Goal: Transaction & Acquisition: Purchase product/service

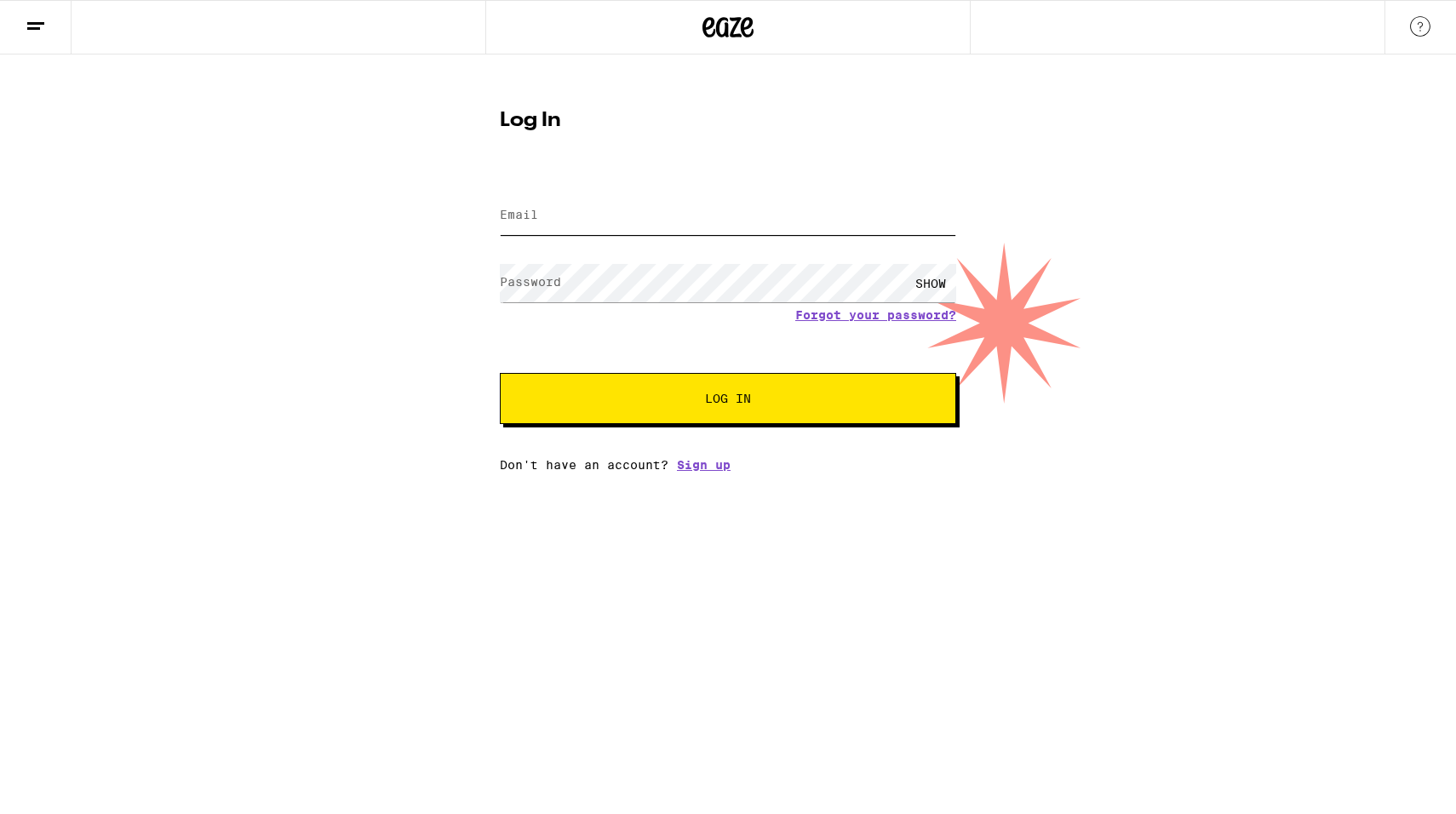
click at [625, 222] on input "Email" at bounding box center [728, 215] width 457 height 39
type input "[PERSON_NAME][EMAIL_ADDRESS][PERSON_NAME][DOMAIN_NAME]"
click at [618, 419] on button "Log In" at bounding box center [728, 398] width 457 height 51
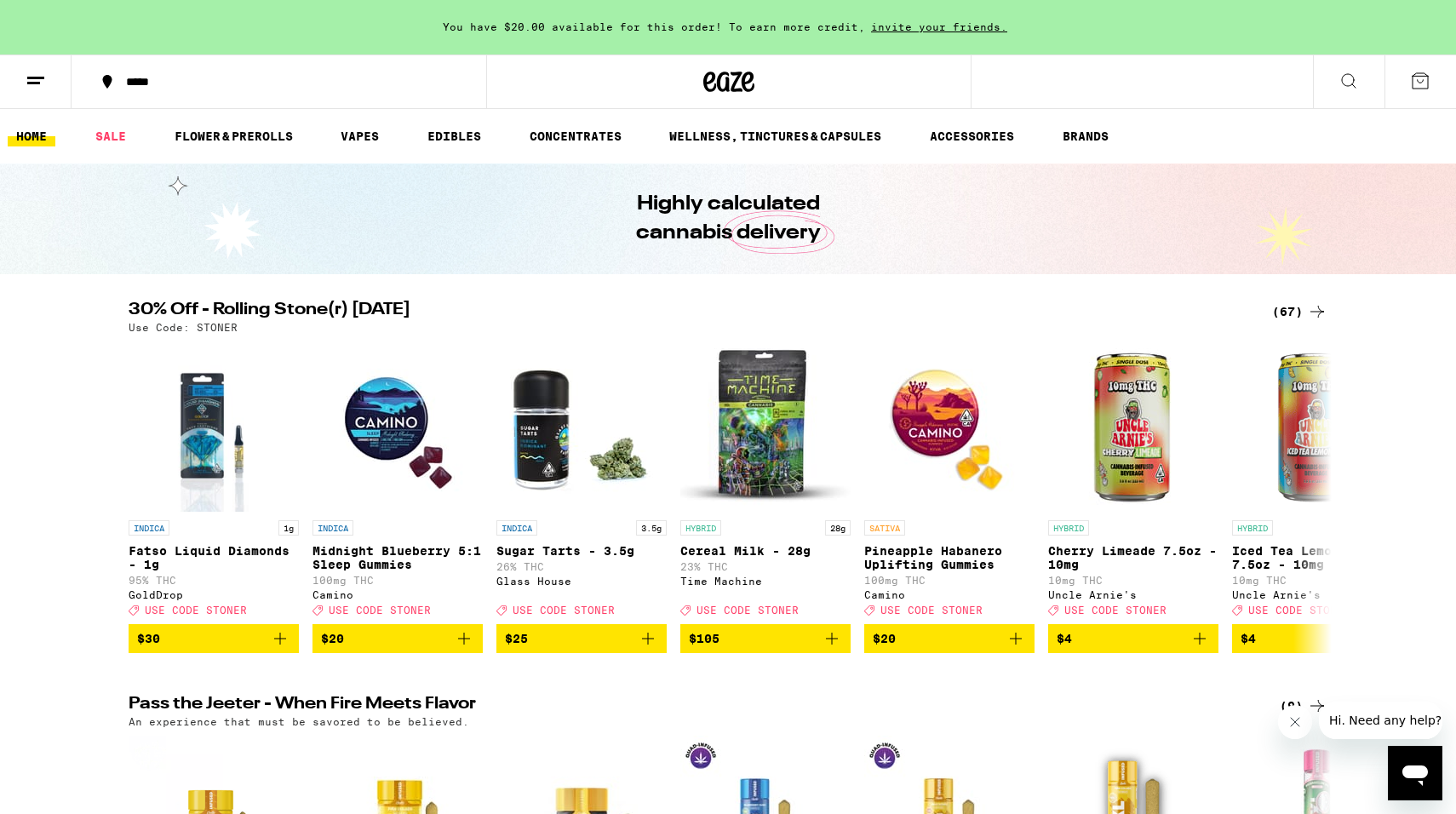
click at [153, 75] on div "*****" at bounding box center [289, 81] width 343 height 12
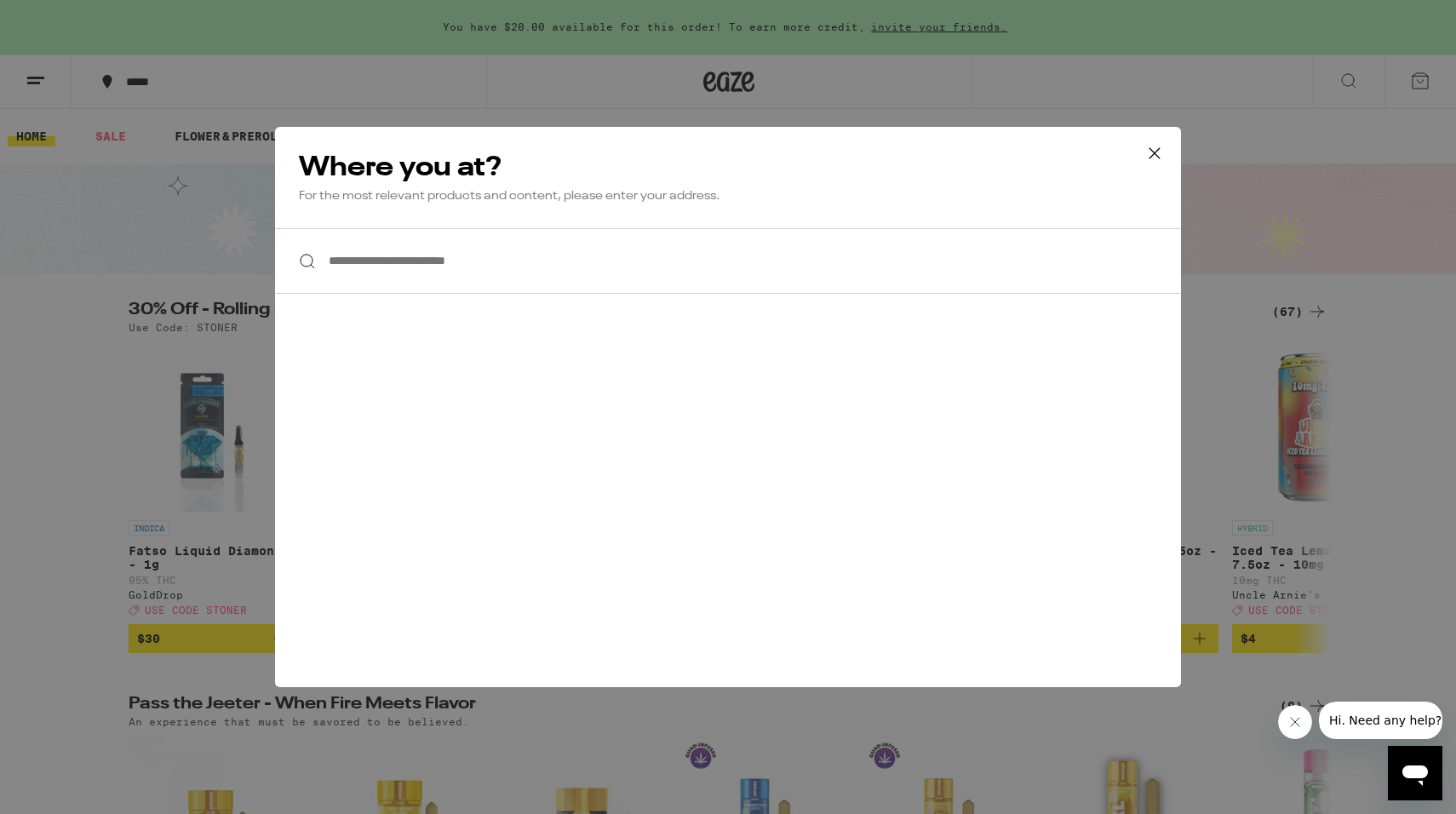
click at [373, 276] on input "**********" at bounding box center [727, 260] width 906 height 66
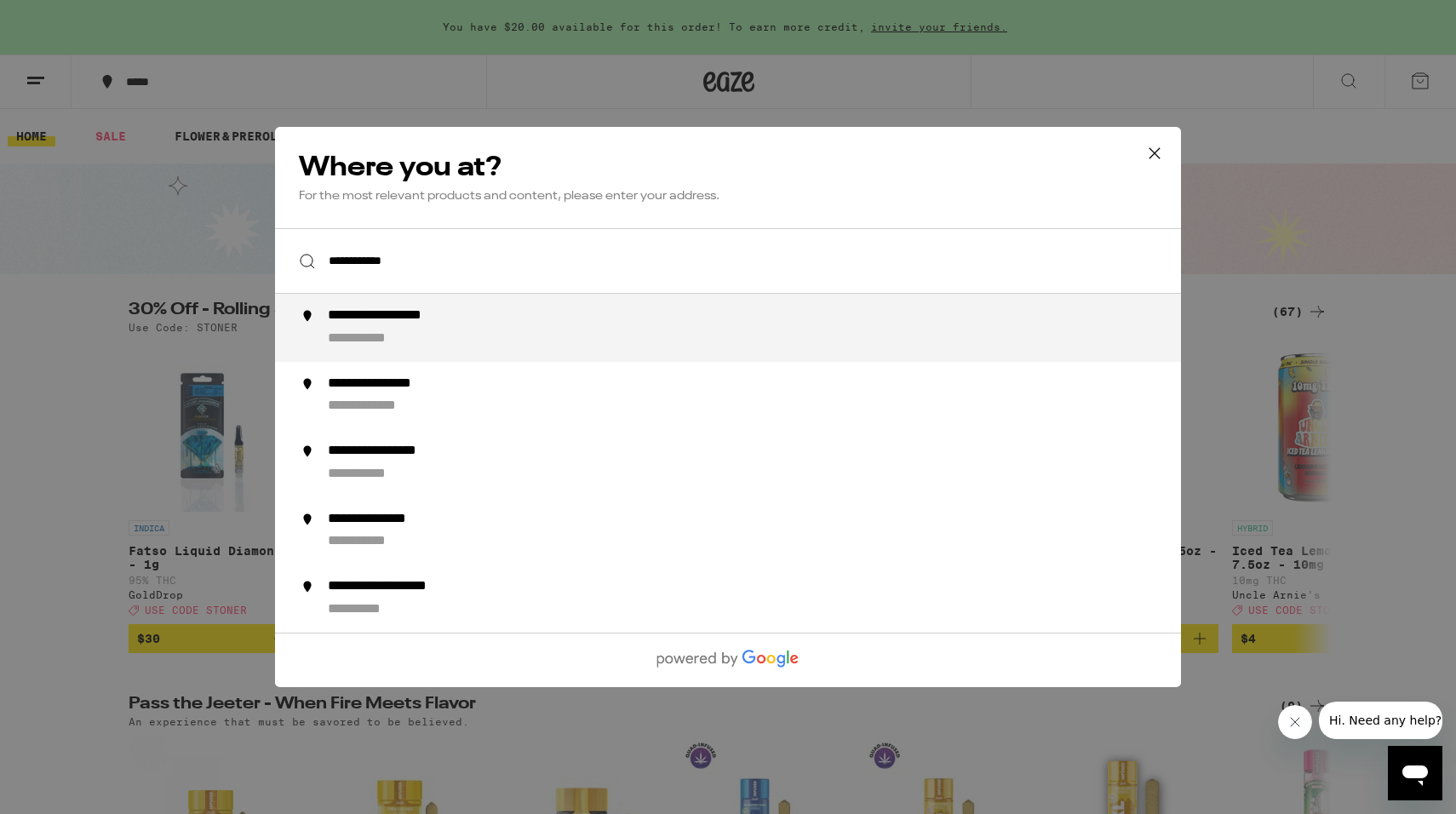
click at [411, 329] on div "**********" at bounding box center [762, 328] width 869 height 41
type input "**********"
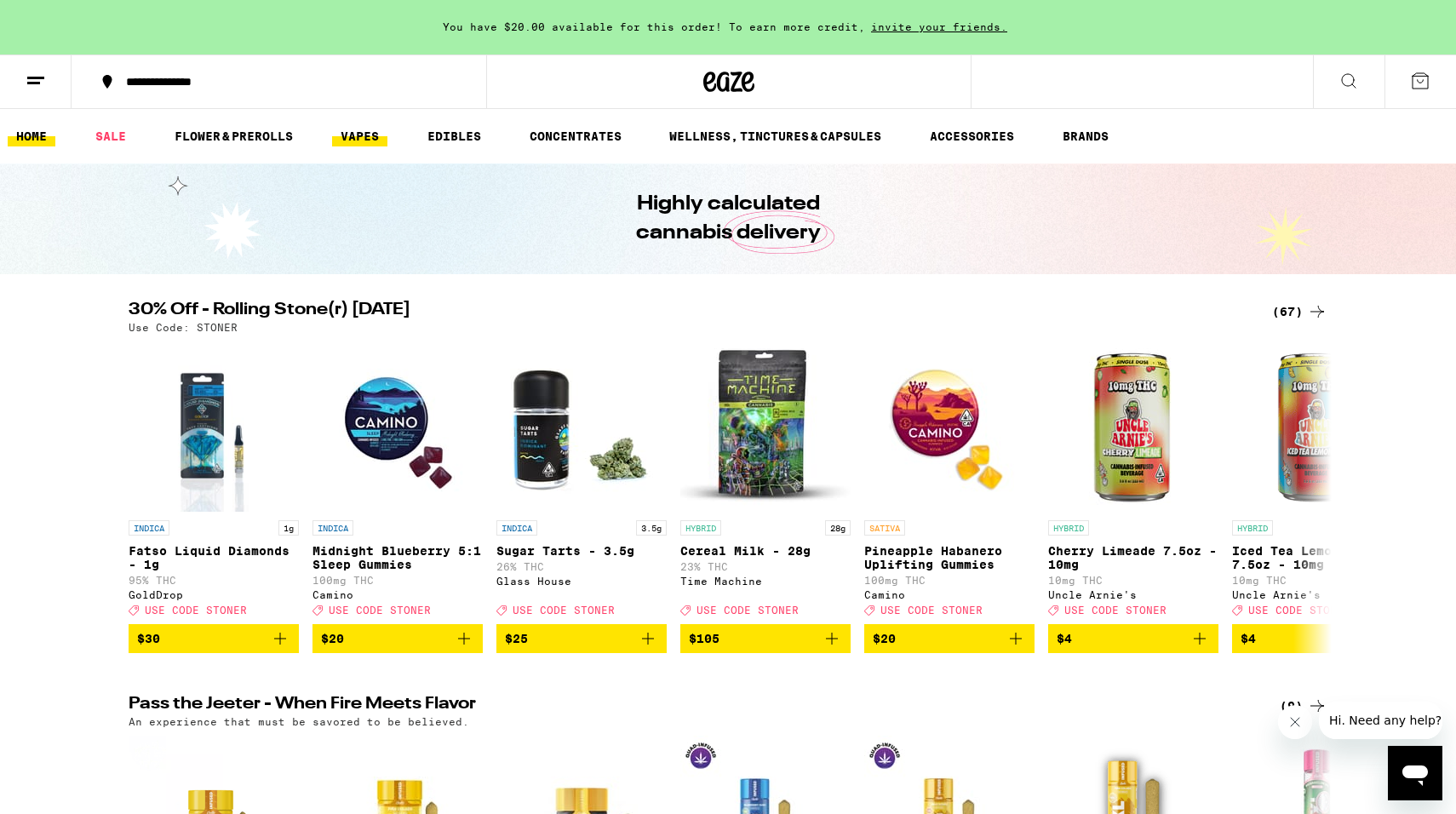
click at [369, 136] on link "VAPES" at bounding box center [360, 136] width 56 height 21
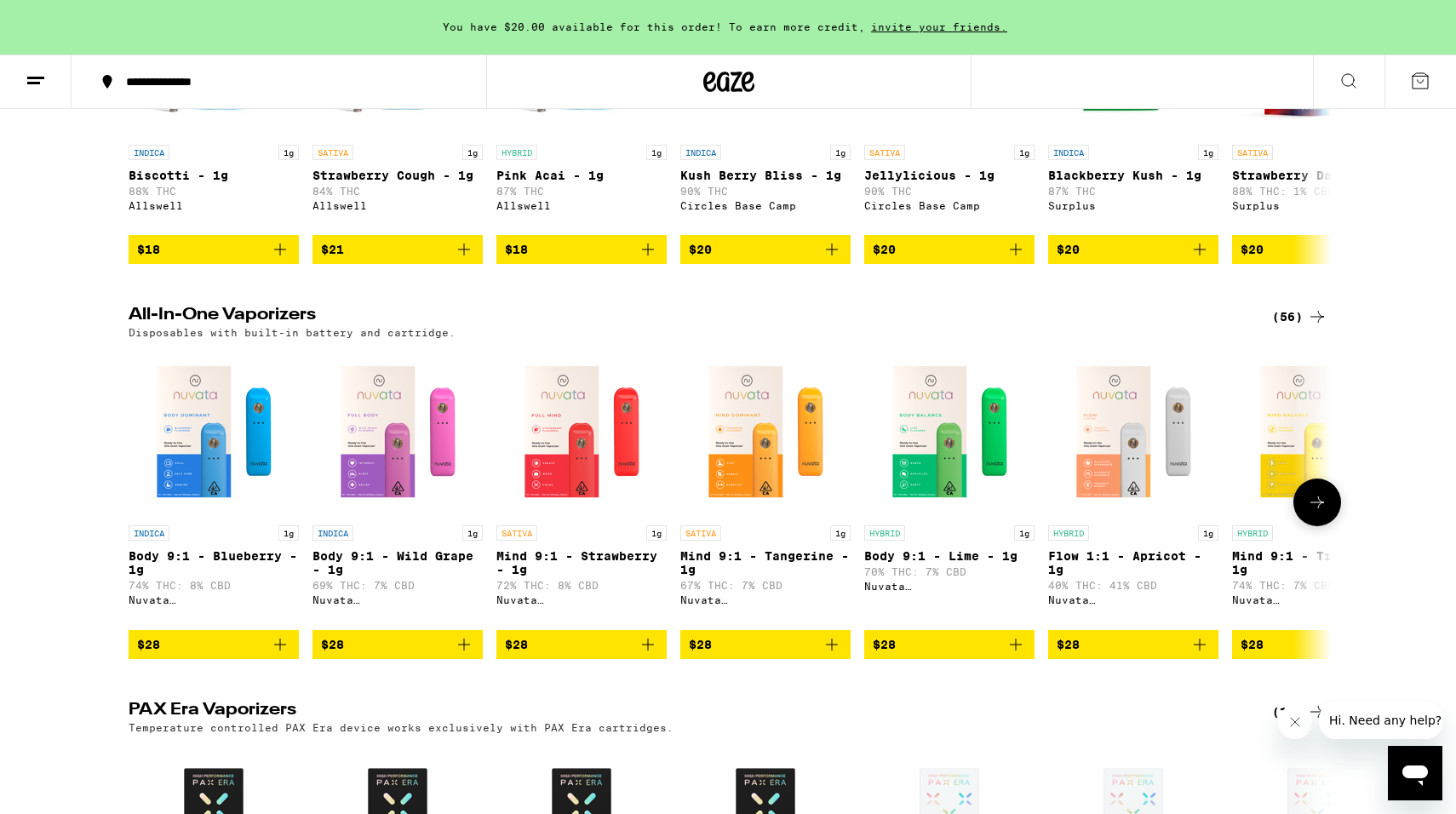
scroll to position [766, 0]
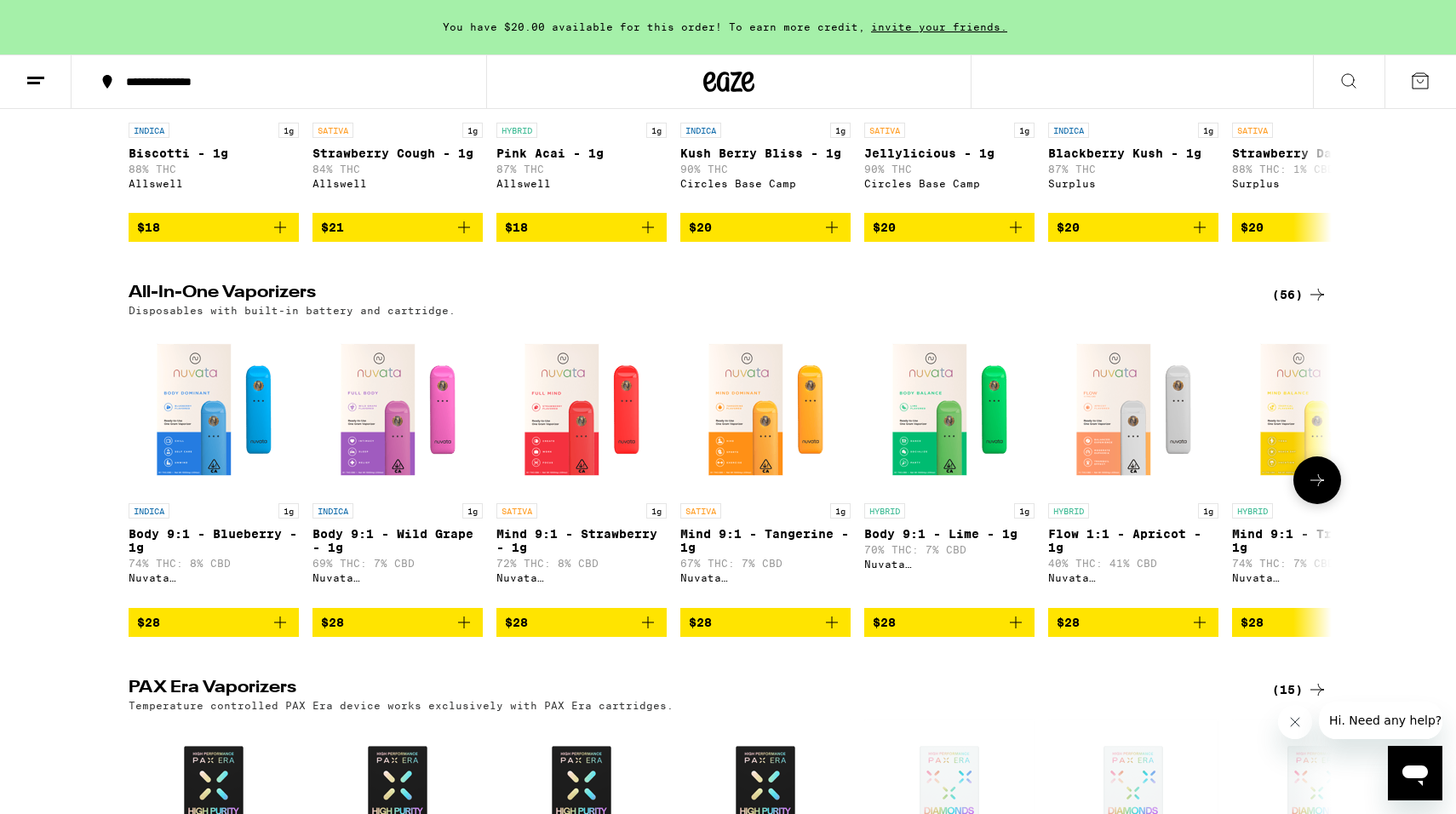
click at [1304, 504] on button at bounding box center [1317, 480] width 48 height 48
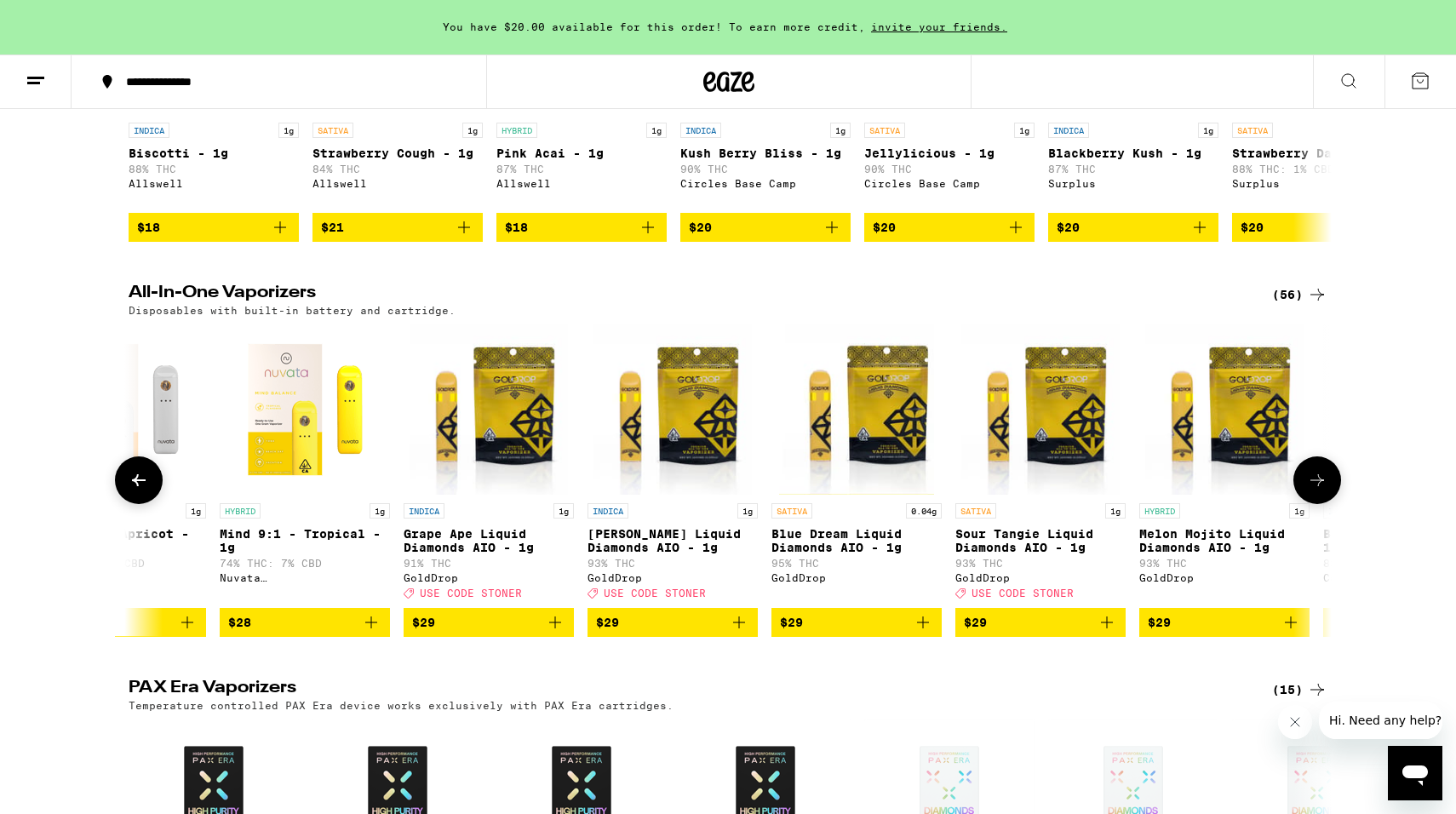
scroll to position [0, 1013]
click at [1304, 504] on button at bounding box center [1317, 480] width 48 height 48
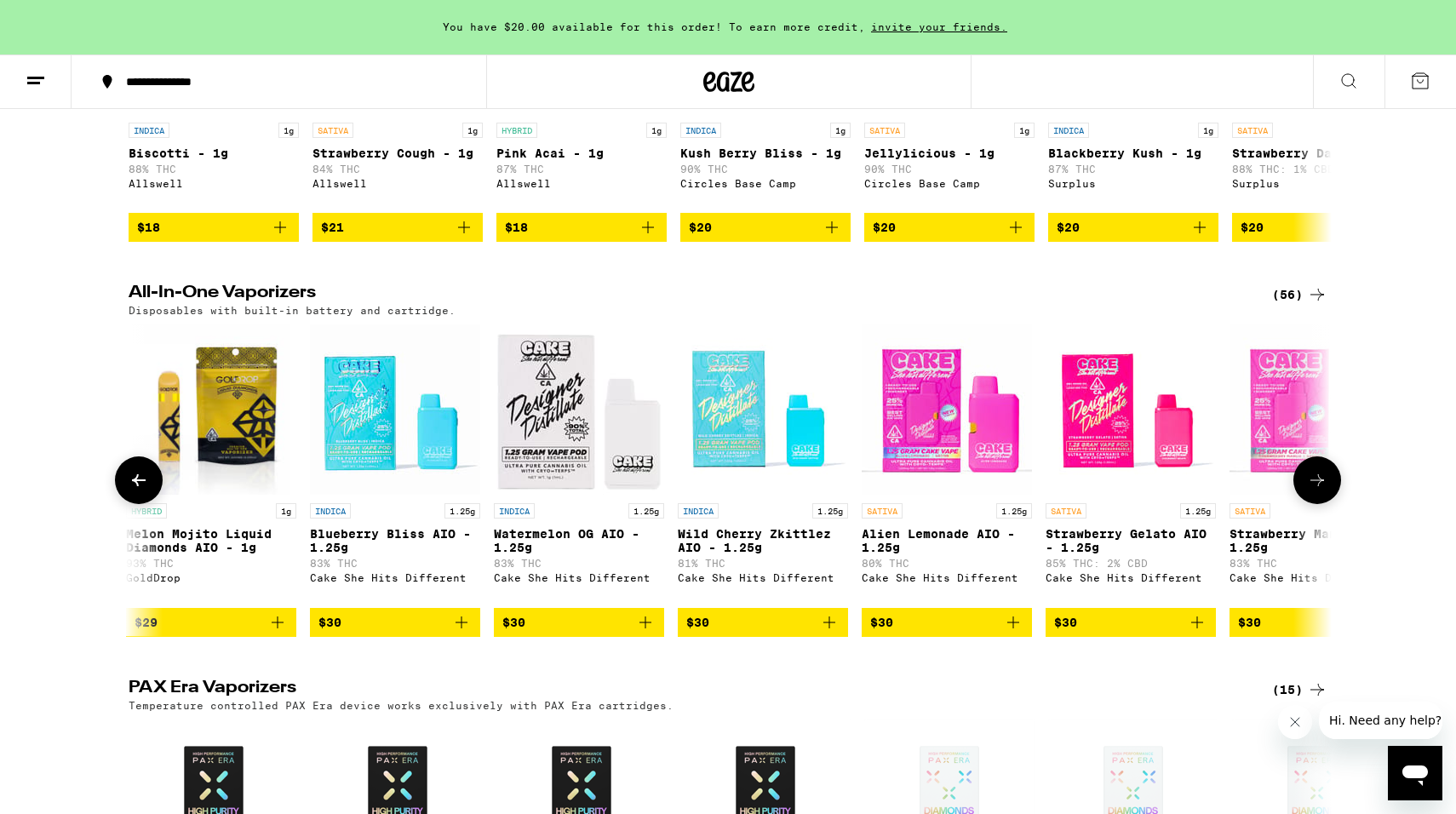
scroll to position [0, 2027]
click at [1313, 490] on icon at bounding box center [1317, 480] width 21 height 21
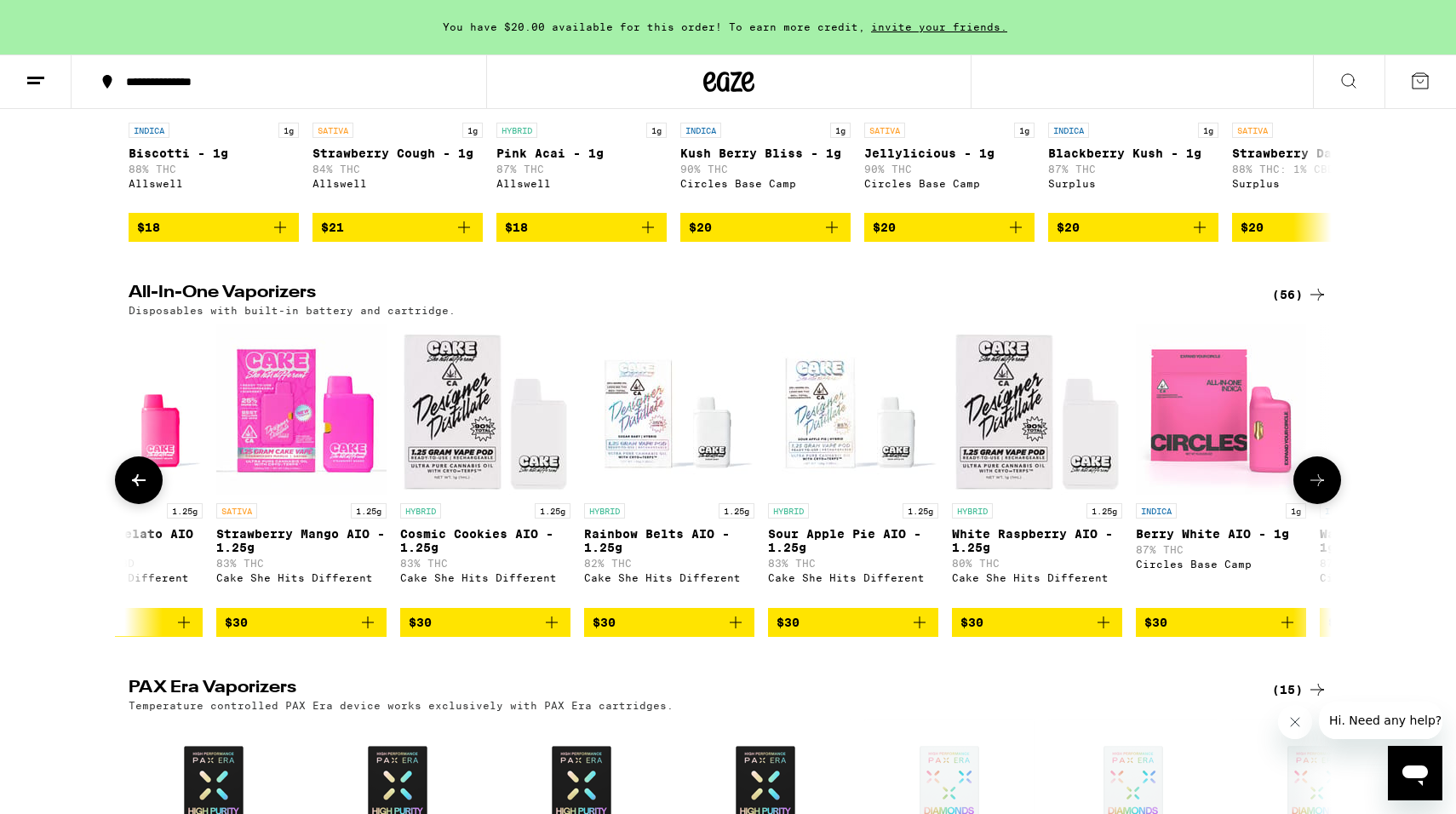
scroll to position [0, 3040]
click at [1313, 490] on icon at bounding box center [1317, 480] width 21 height 21
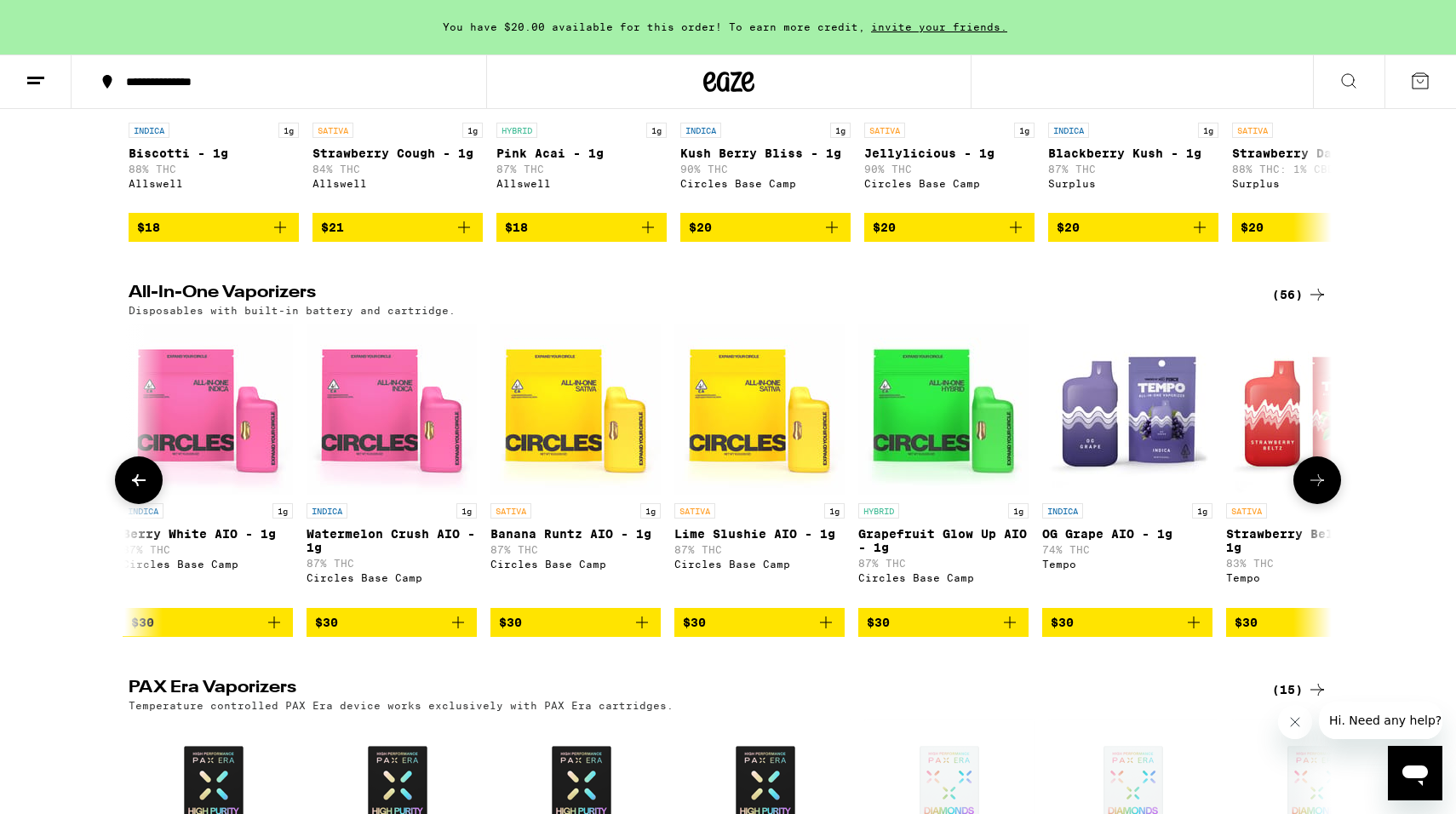
scroll to position [0, 4054]
click at [1313, 490] on icon at bounding box center [1317, 480] width 21 height 21
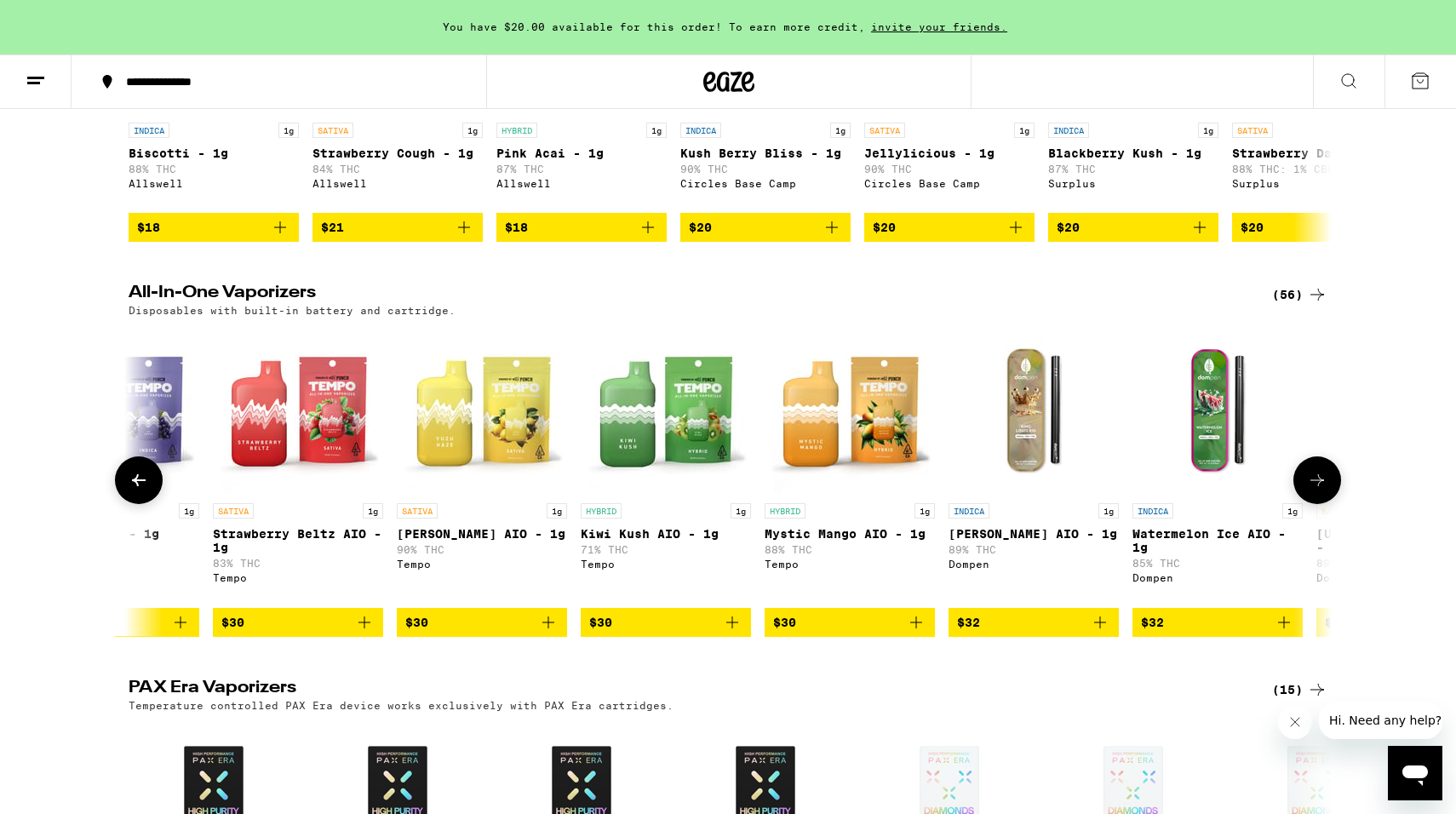
scroll to position [0, 5067]
click at [1313, 490] on icon at bounding box center [1317, 480] width 21 height 21
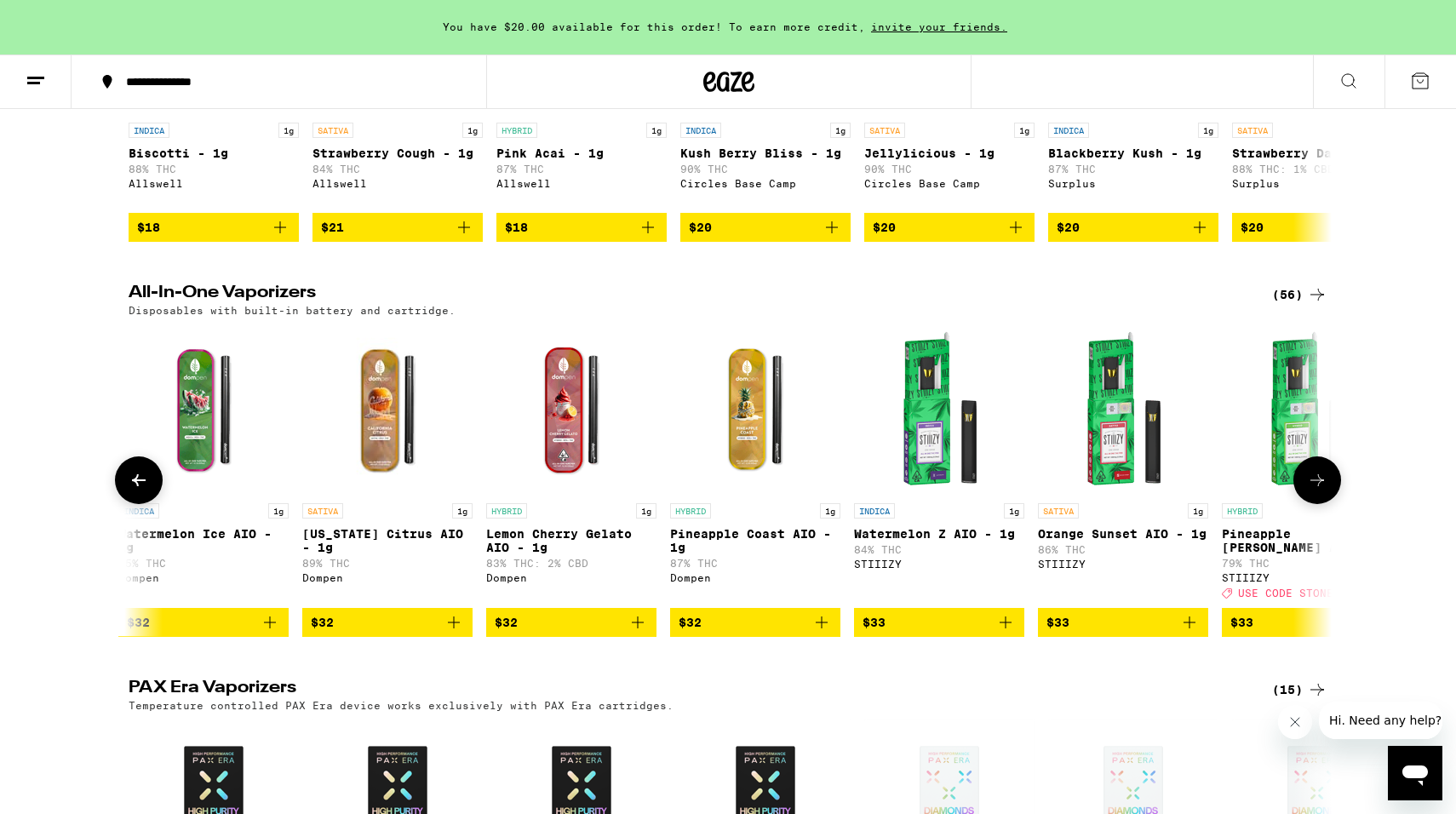
click at [1313, 490] on icon at bounding box center [1317, 480] width 21 height 21
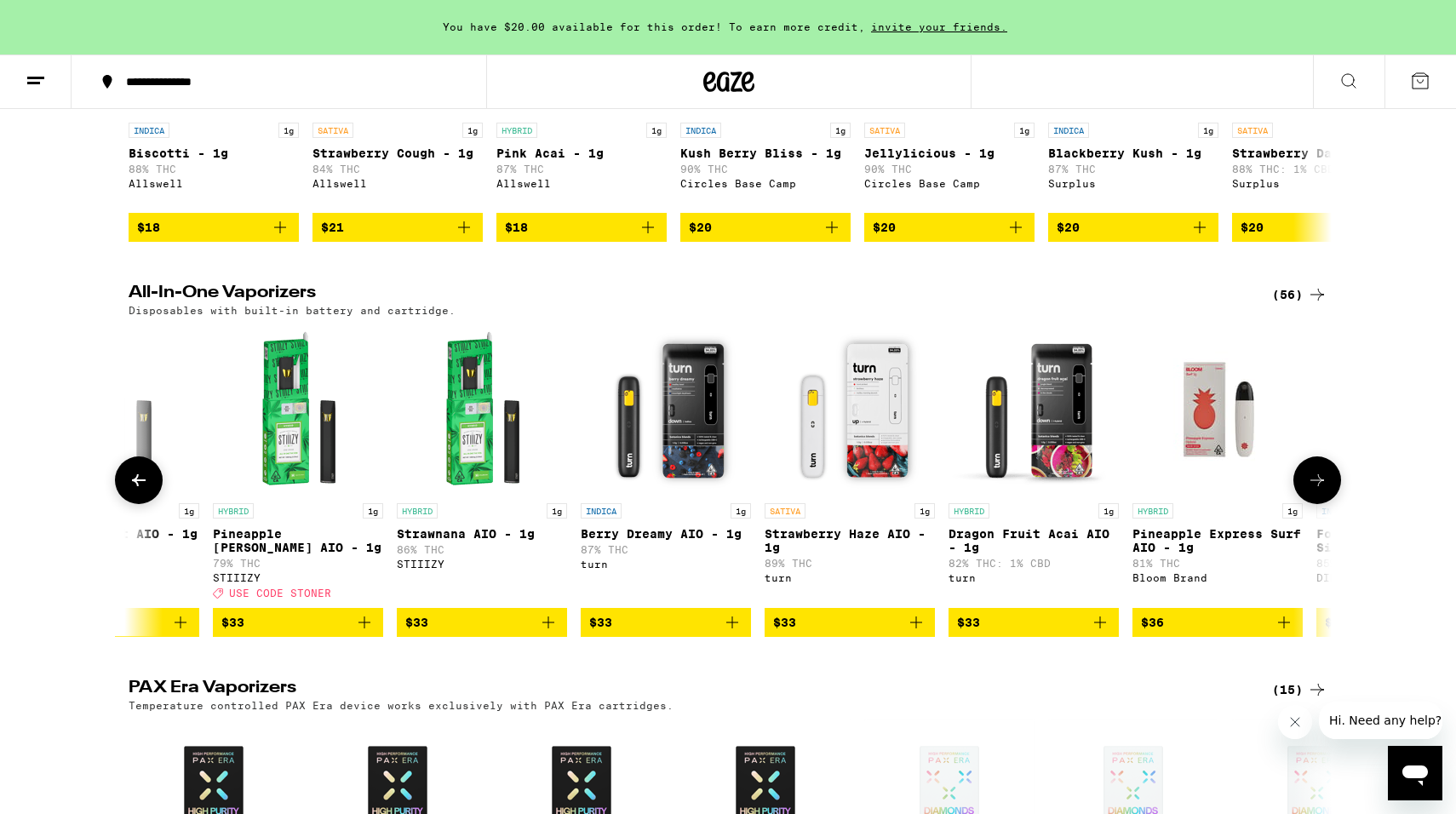
scroll to position [0, 7094]
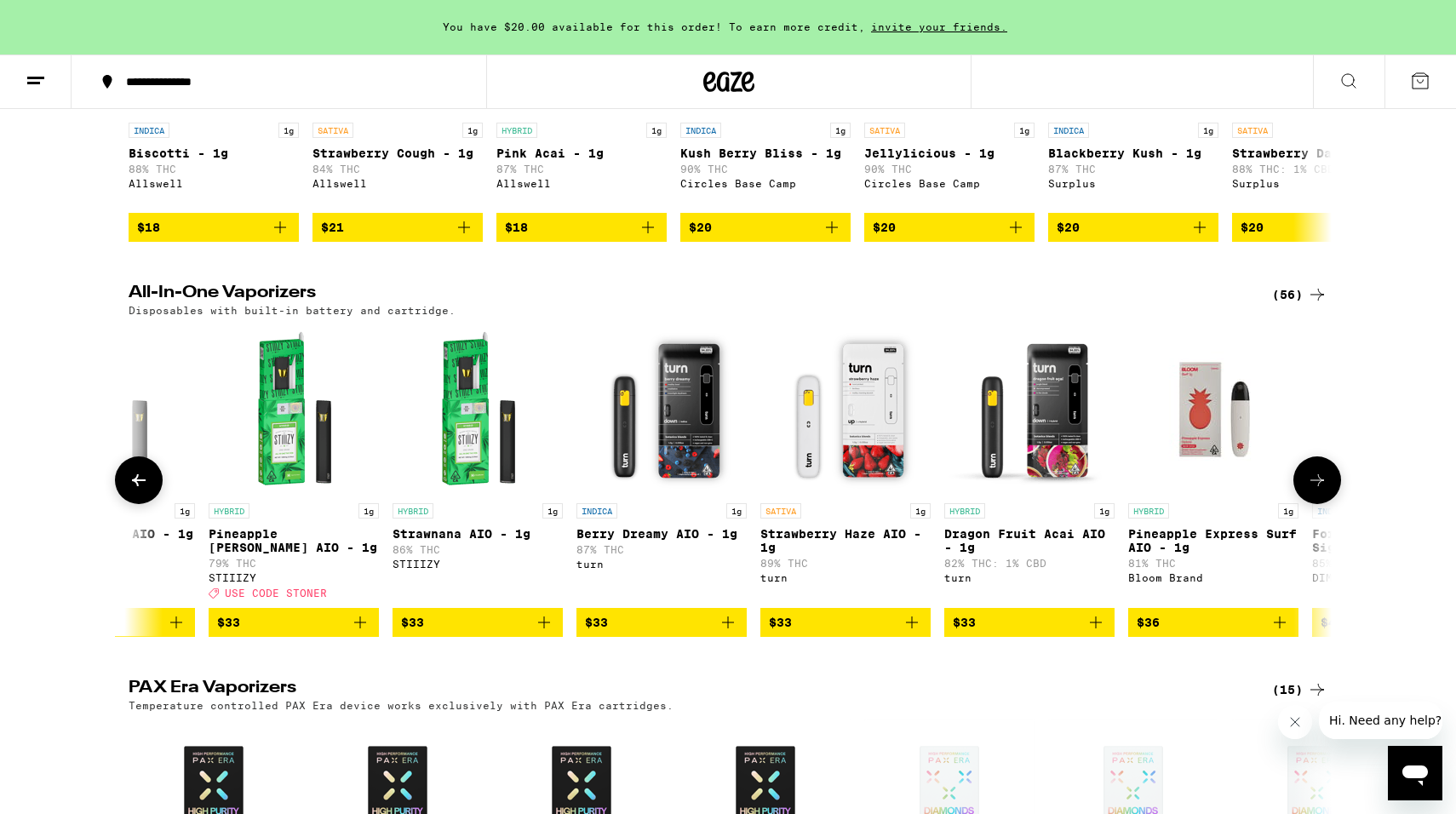
click at [1313, 490] on icon at bounding box center [1317, 480] width 21 height 21
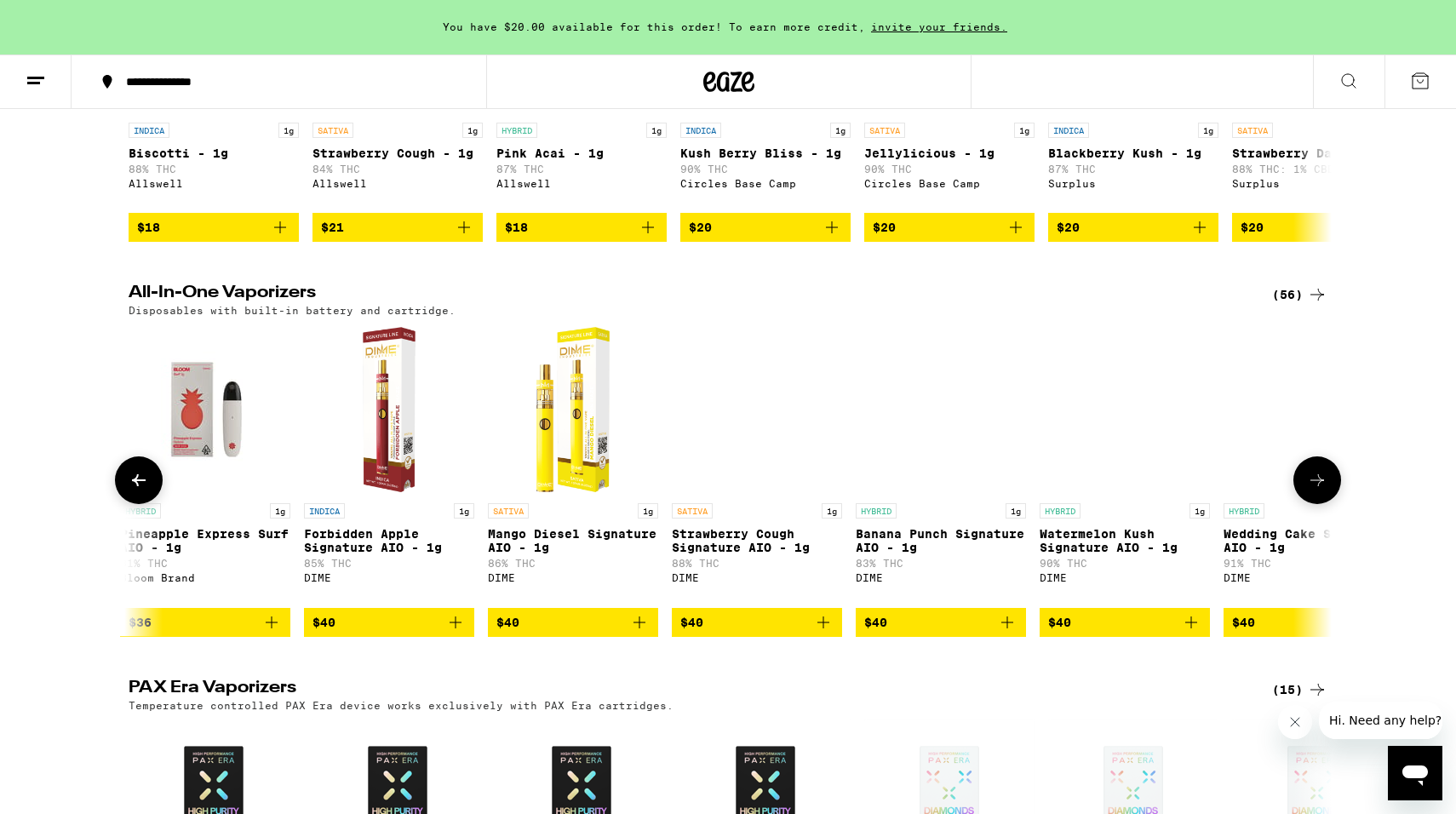
scroll to position [0, 8108]
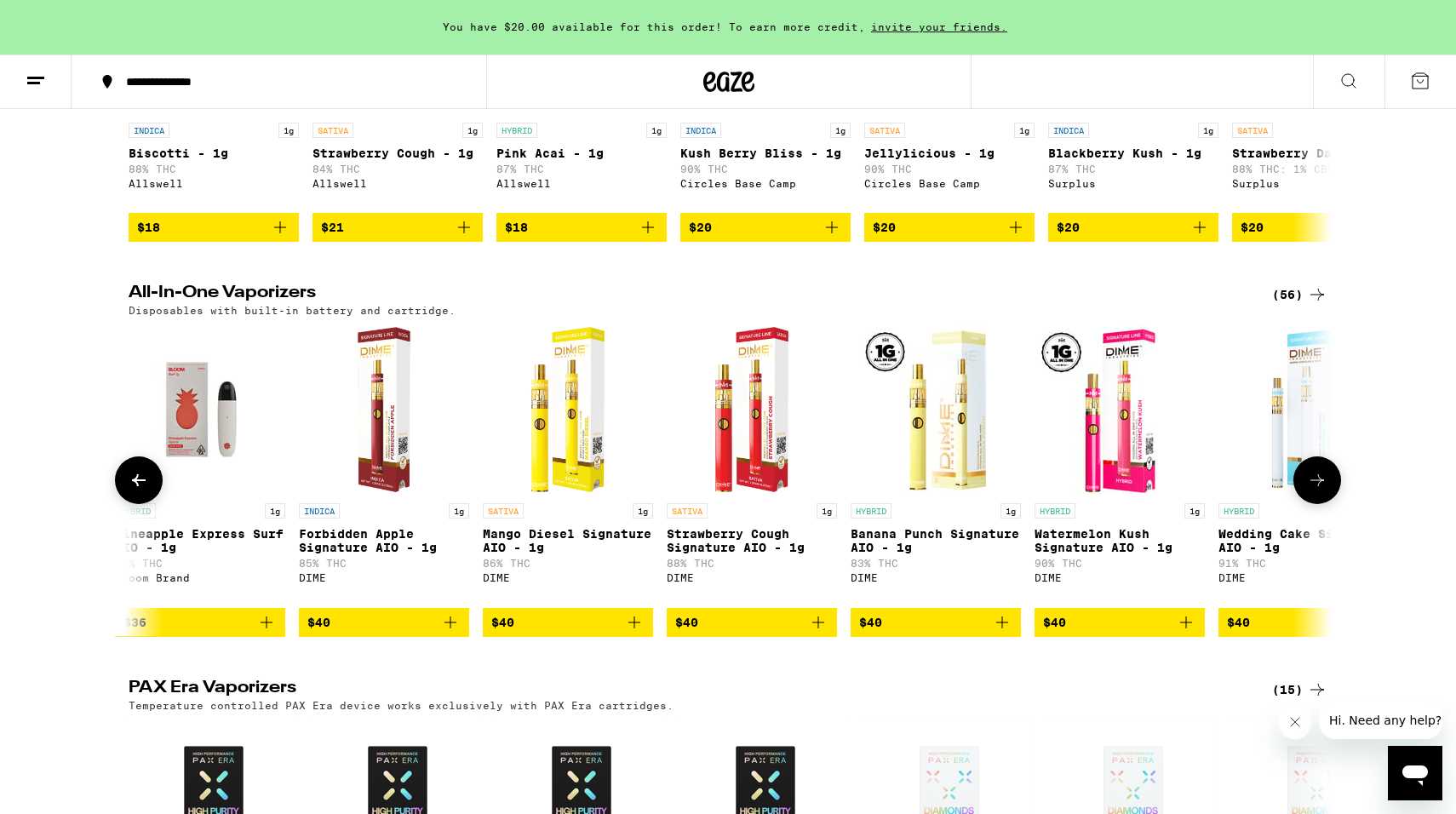
click at [1313, 490] on icon at bounding box center [1317, 480] width 21 height 21
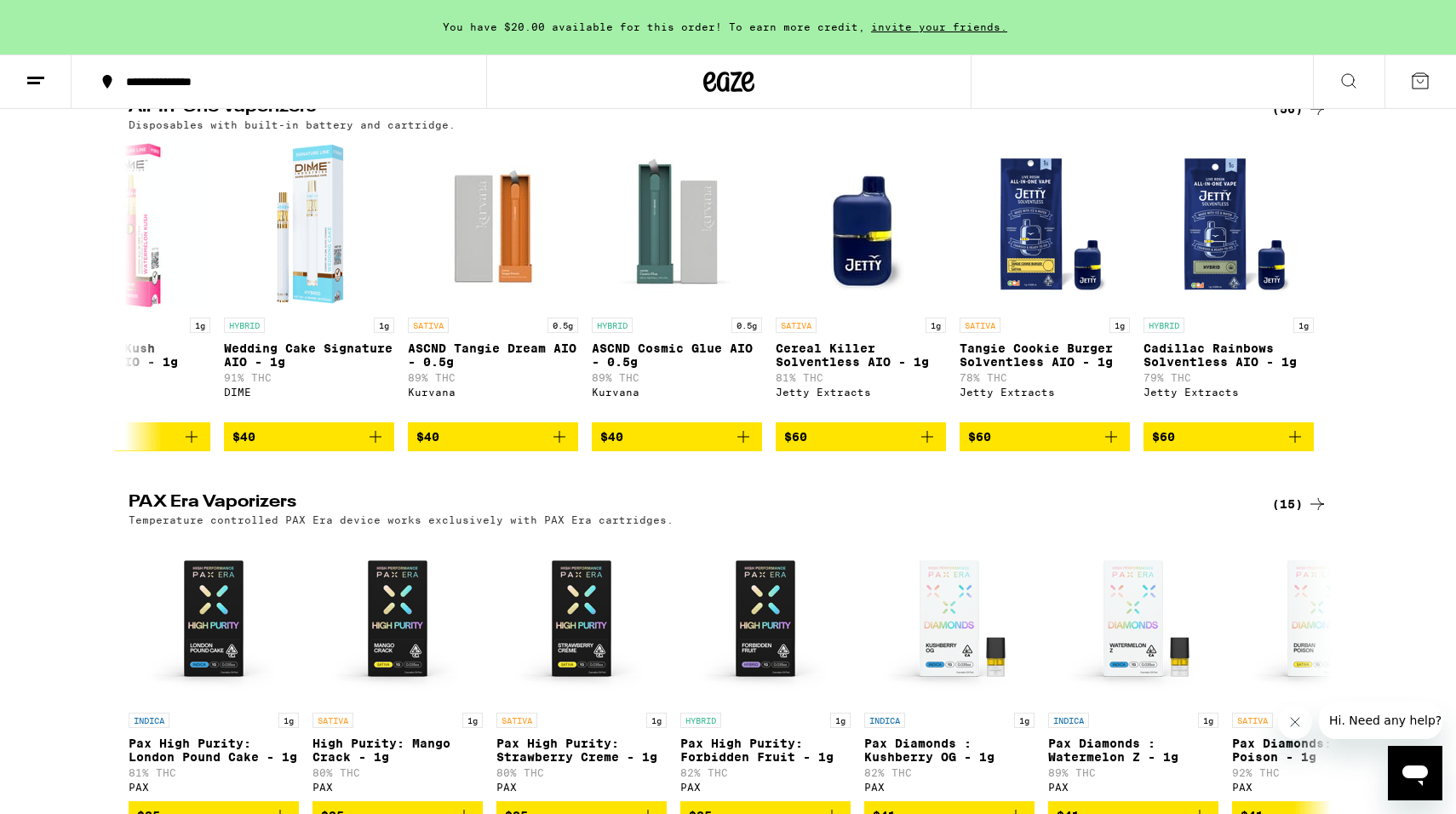
scroll to position [940, 0]
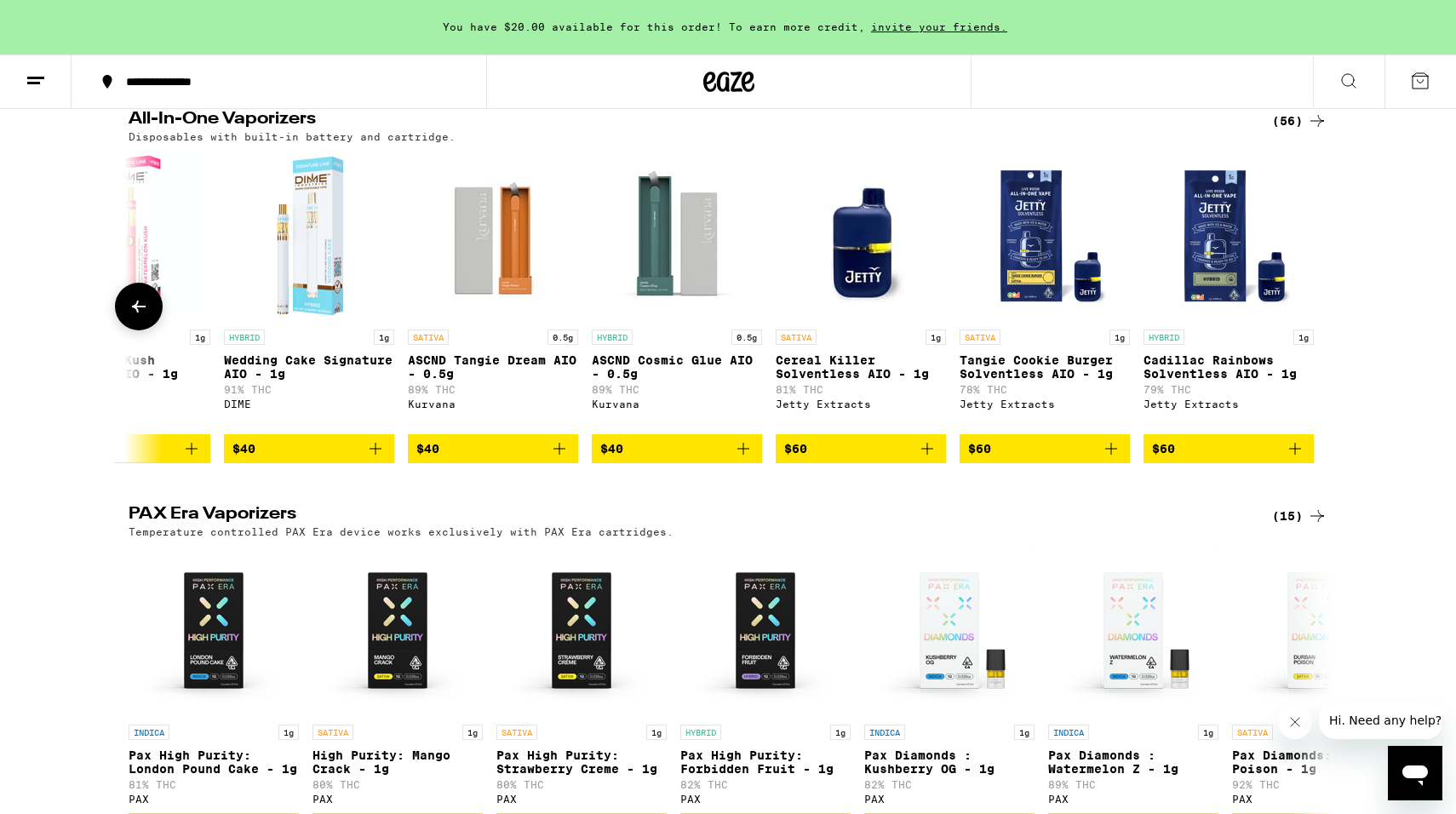
click at [138, 312] on icon at bounding box center [138, 306] width 13 height 12
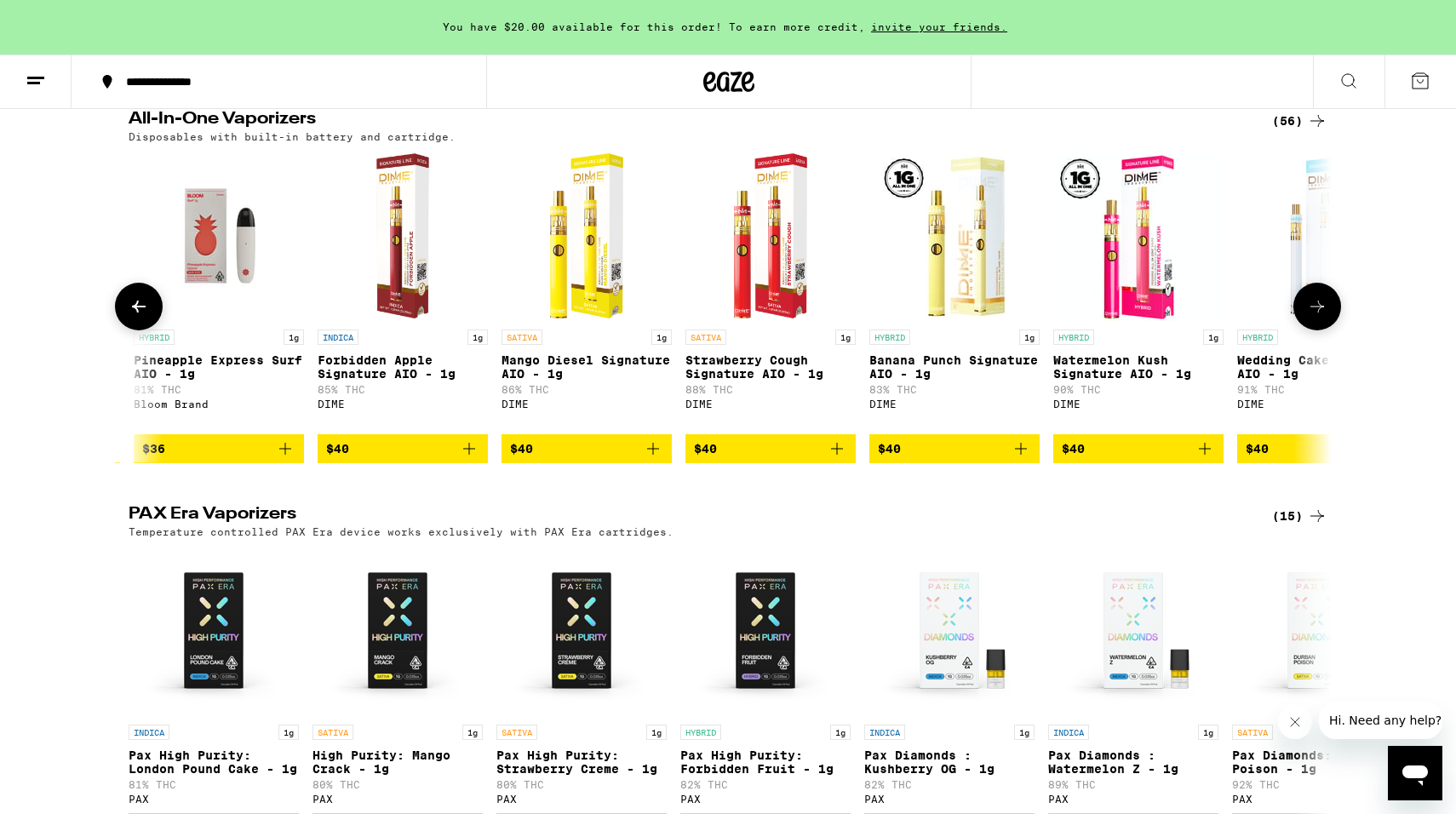
click at [138, 312] on icon at bounding box center [138, 306] width 13 height 12
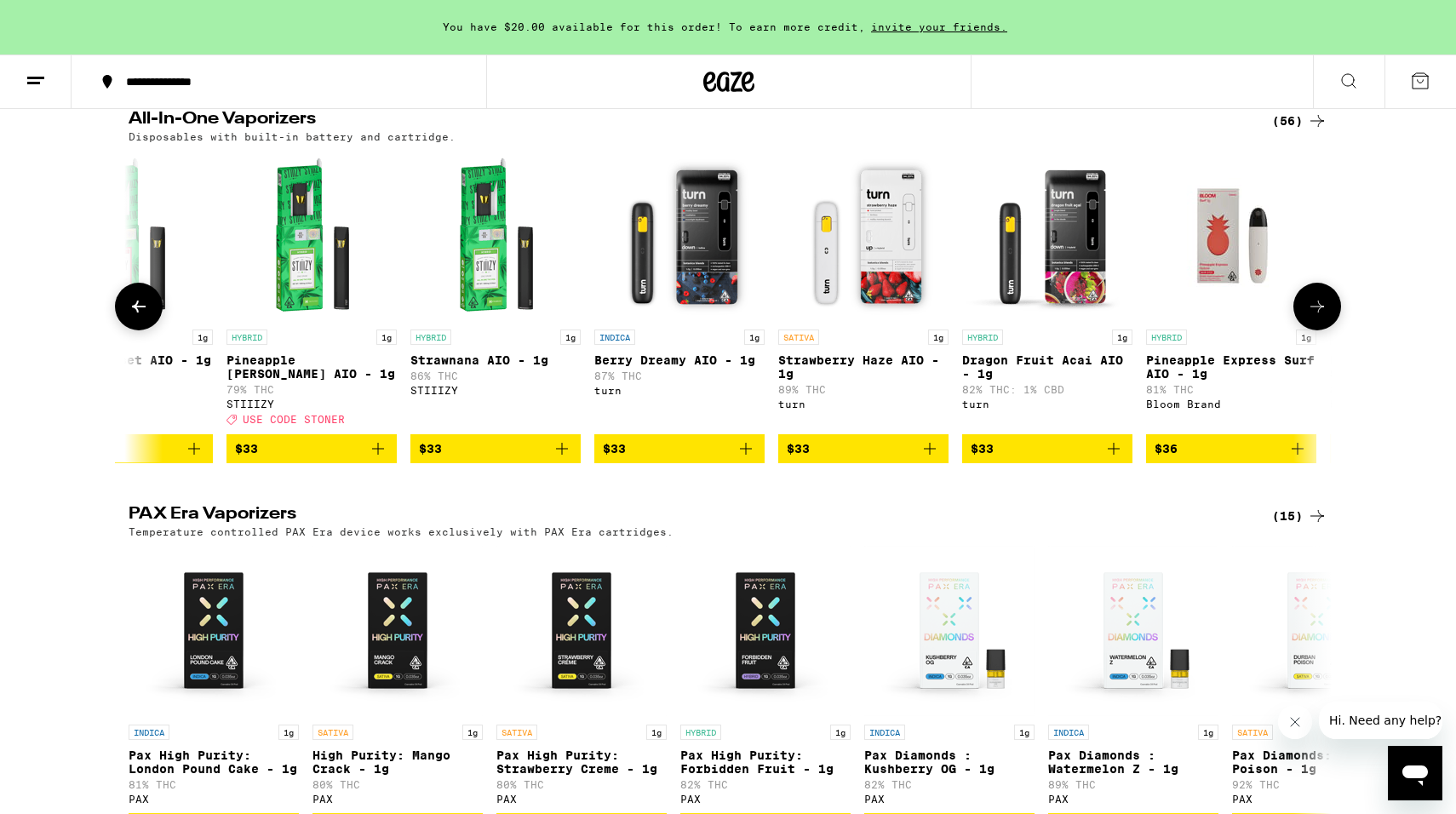
click at [138, 312] on icon at bounding box center [138, 306] width 13 height 12
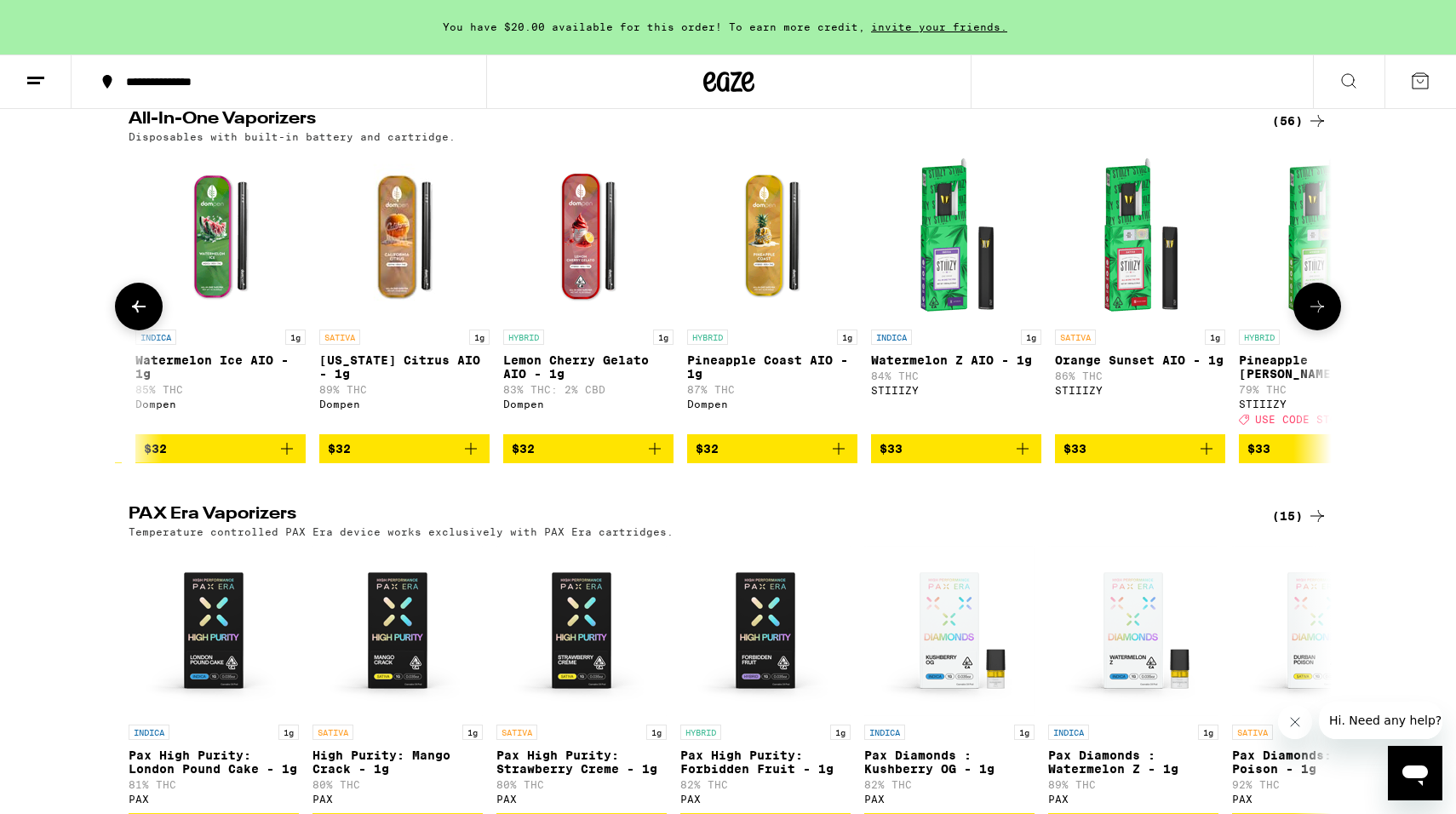
scroll to position [0, 6063]
click at [138, 312] on icon at bounding box center [138, 306] width 13 height 12
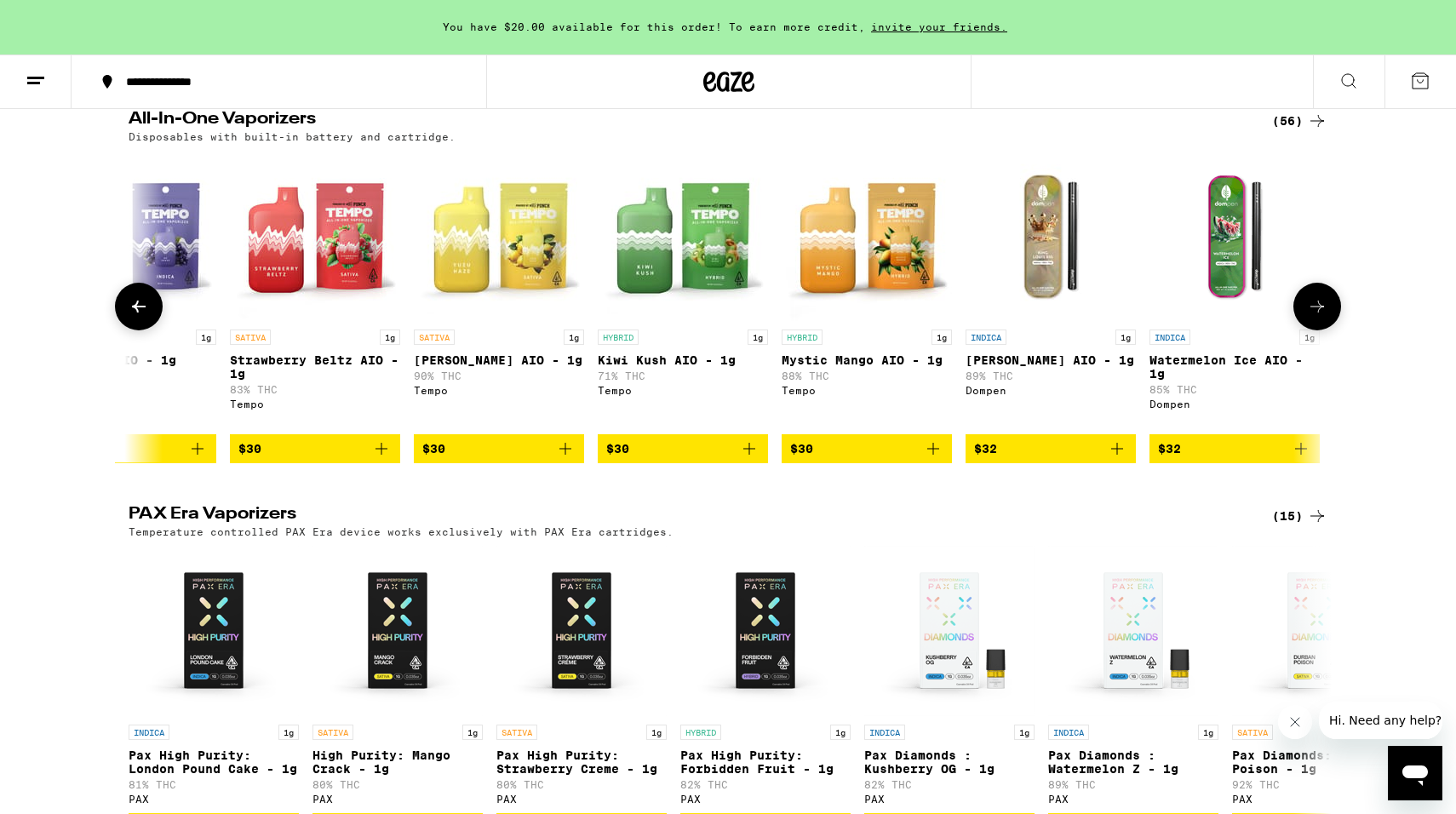
click at [138, 312] on icon at bounding box center [138, 306] width 13 height 12
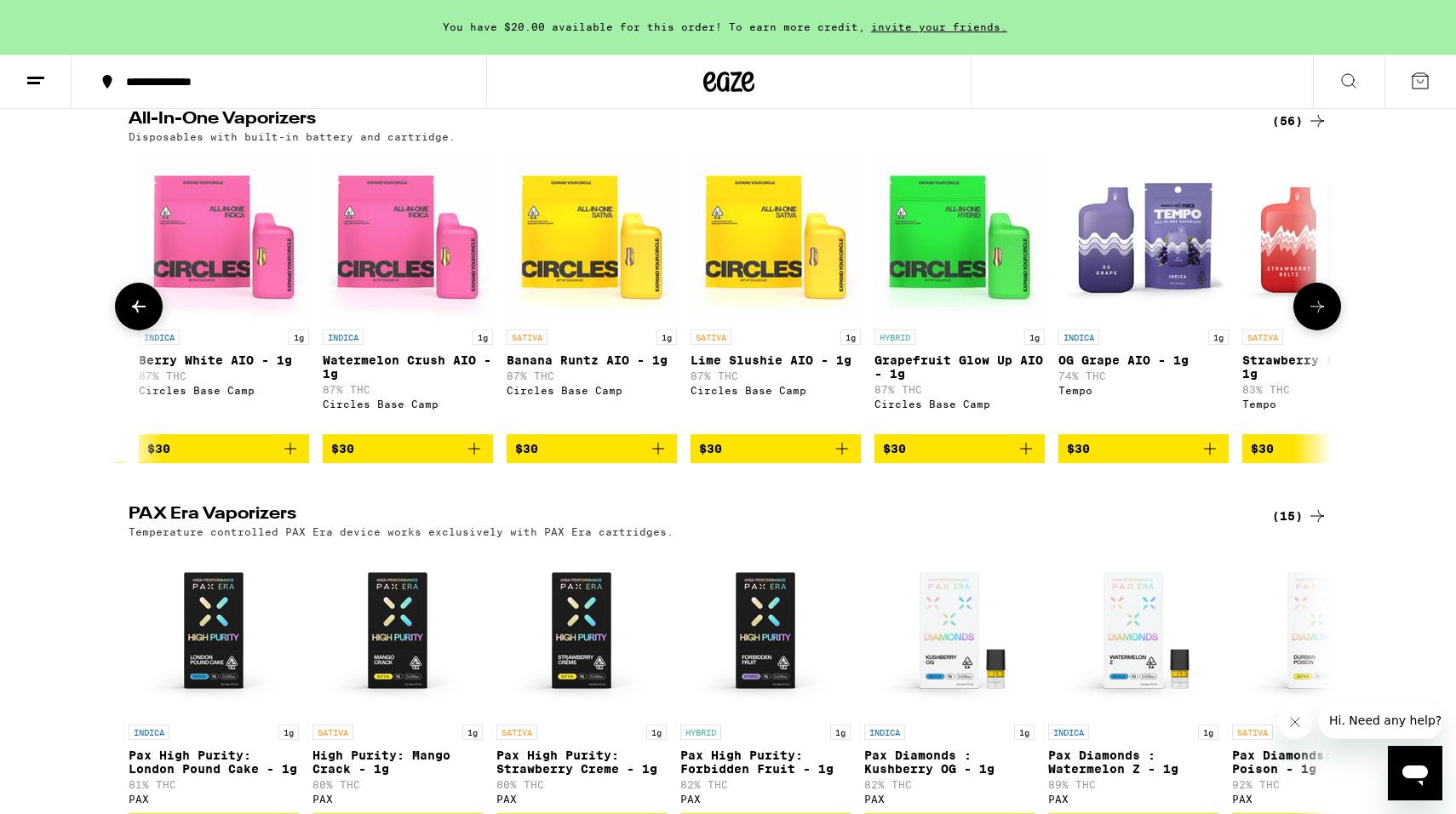
scroll to position [0, 4036]
click at [138, 312] on icon at bounding box center [138, 306] width 13 height 12
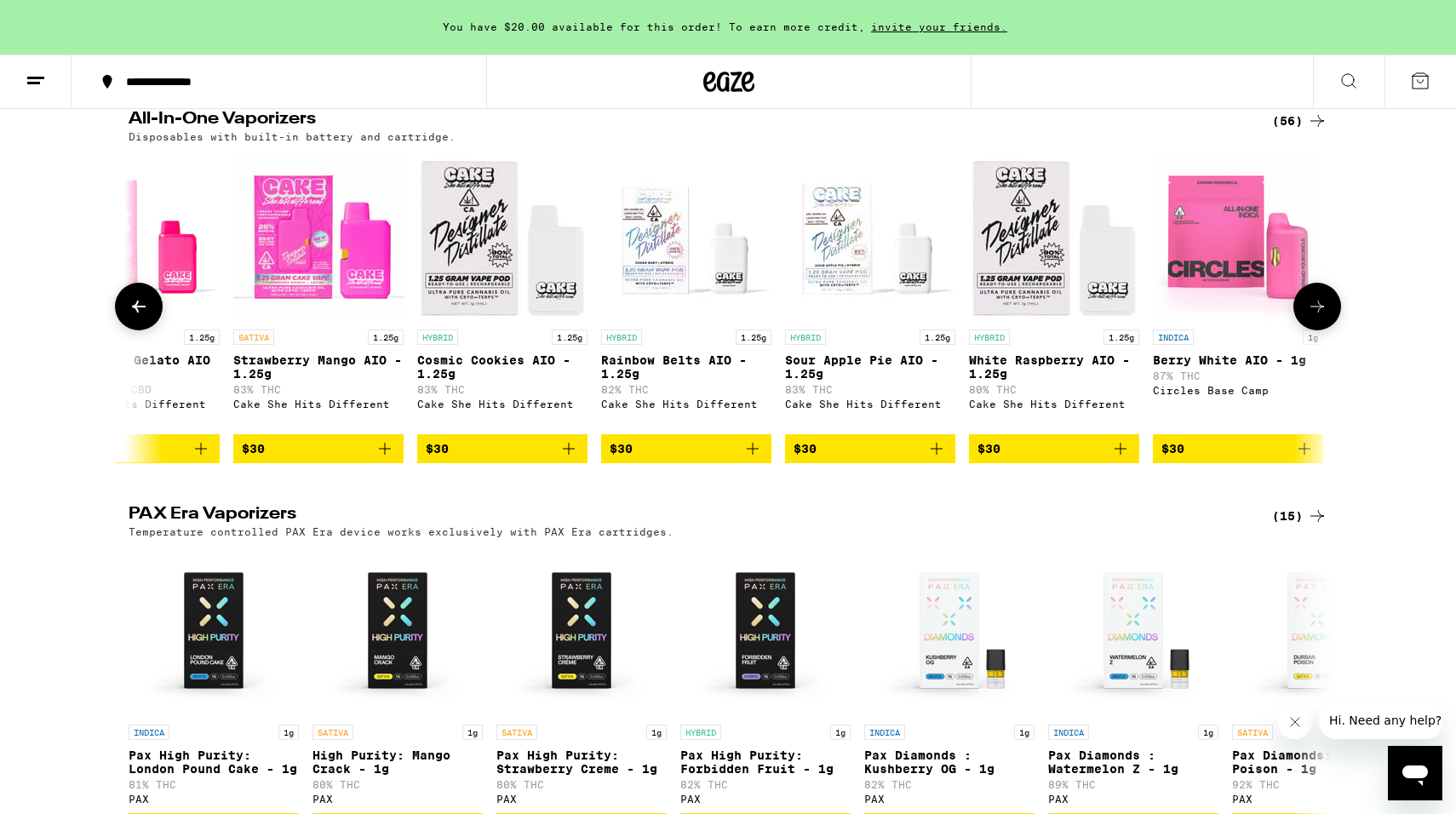
scroll to position [0, 3022]
click at [138, 312] on icon at bounding box center [138, 306] width 13 height 12
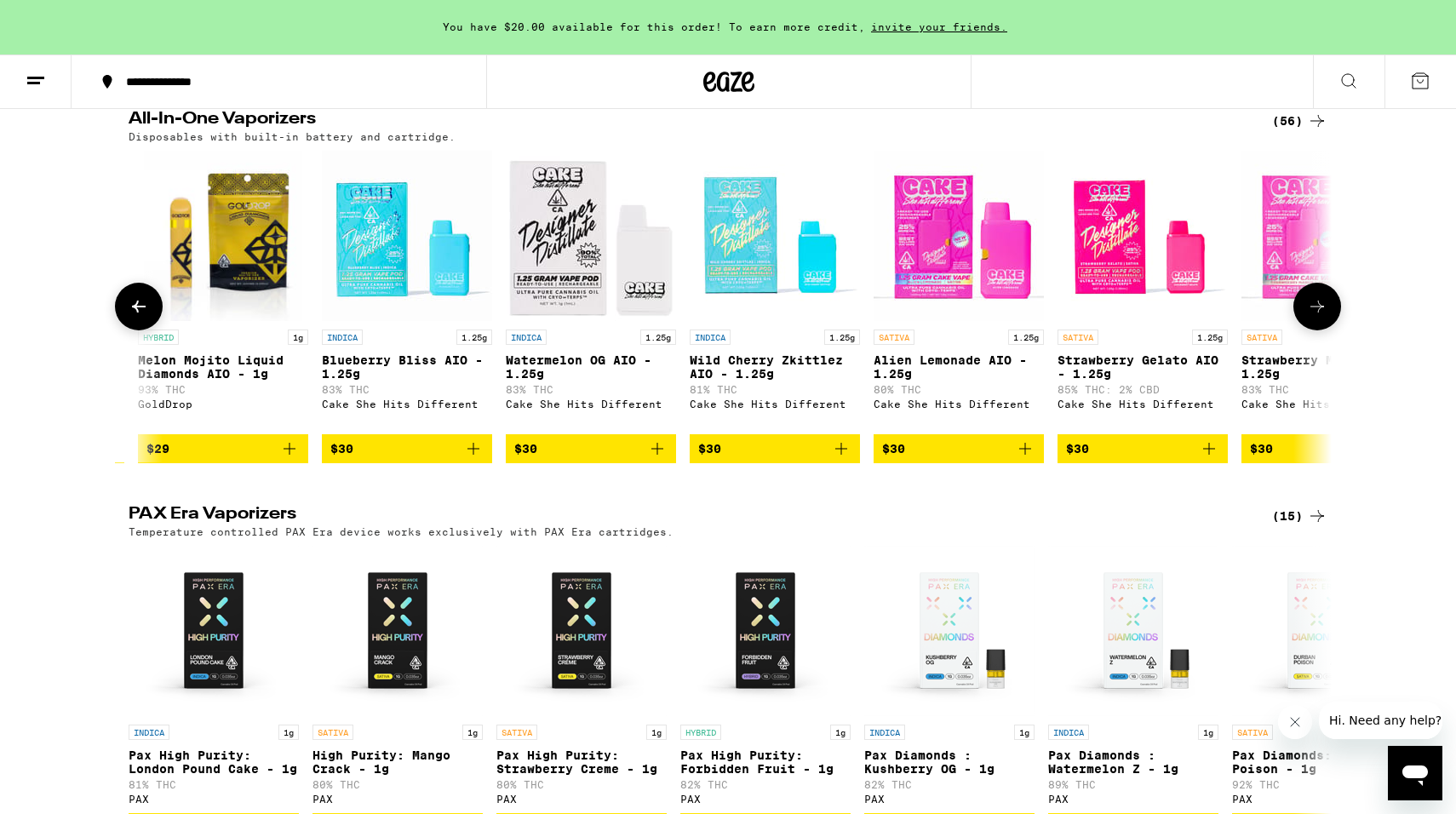
scroll to position [0, 2009]
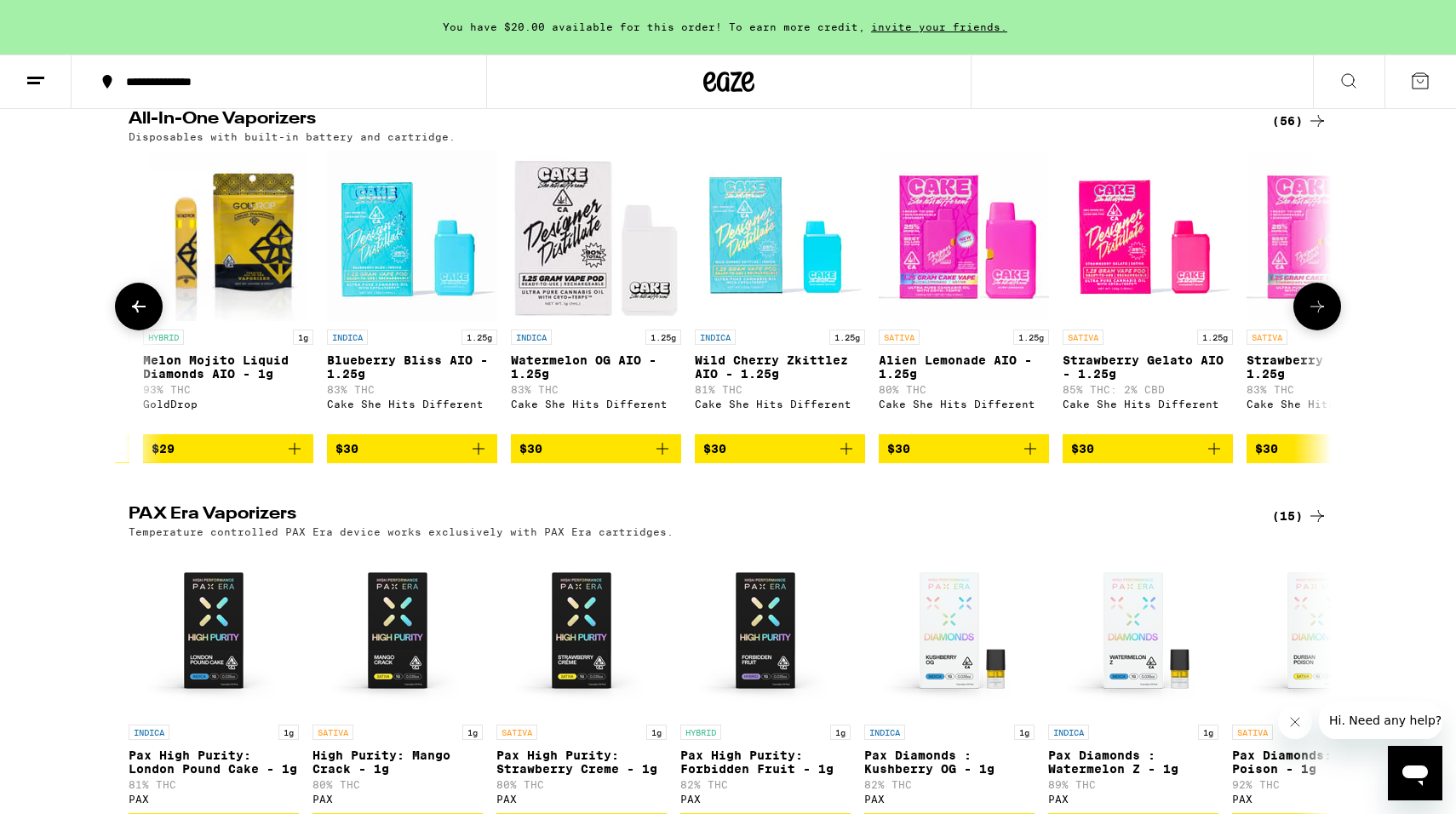
click at [138, 312] on icon at bounding box center [138, 306] width 13 height 12
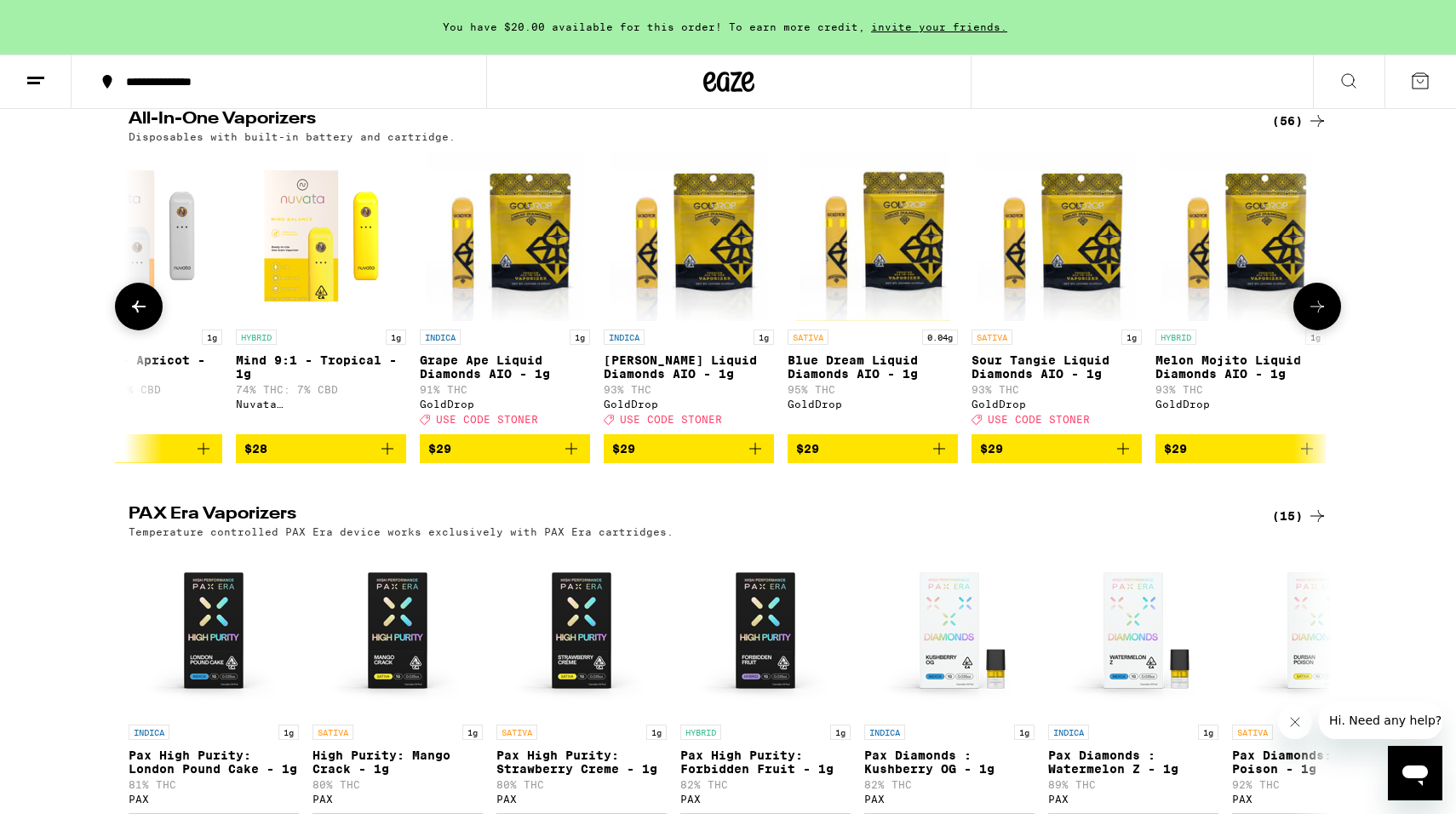
scroll to position [0, 996]
click at [138, 312] on icon at bounding box center [138, 306] width 13 height 12
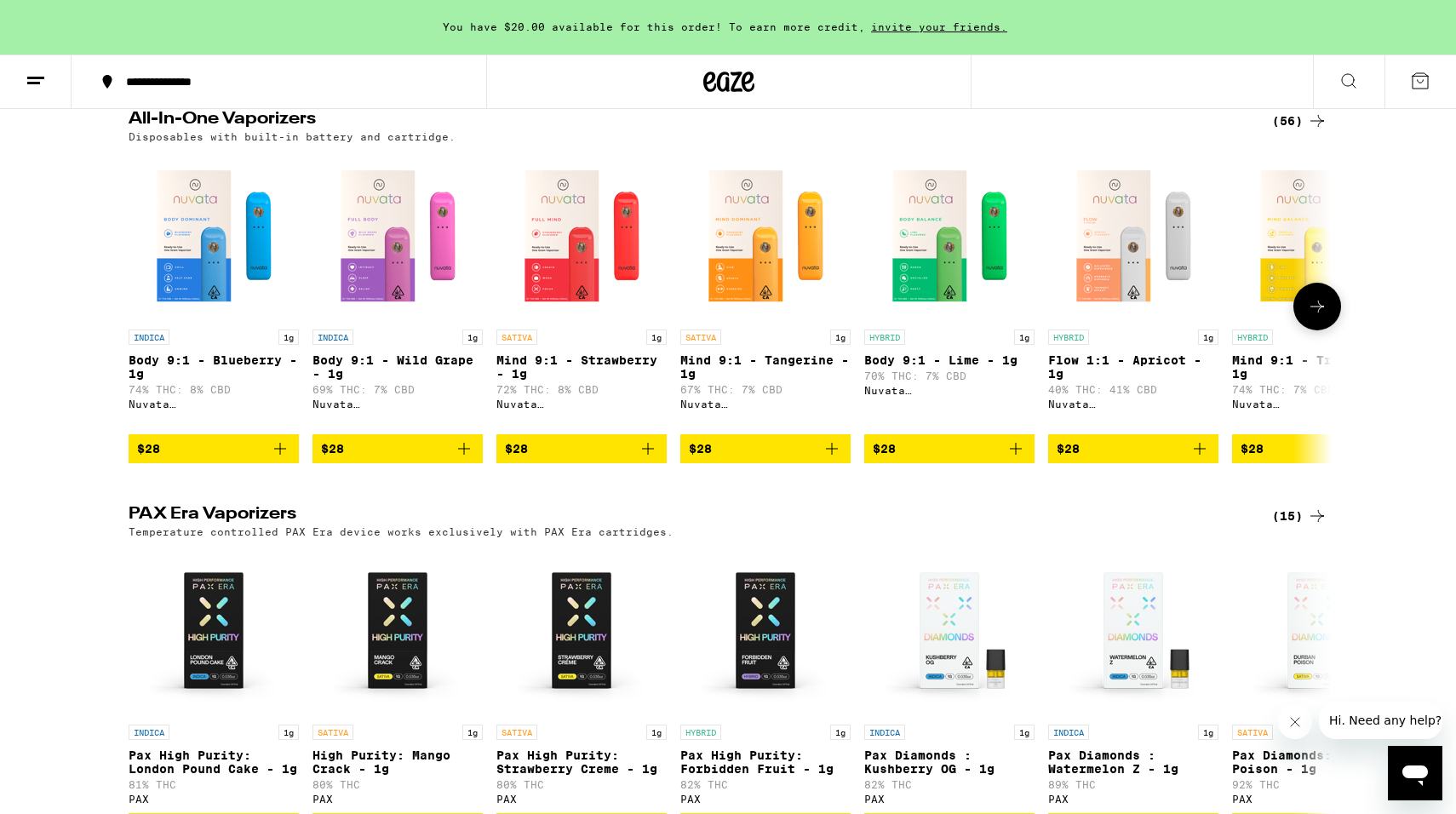
scroll to position [0, 0]
click at [1314, 317] on icon at bounding box center [1317, 306] width 21 height 21
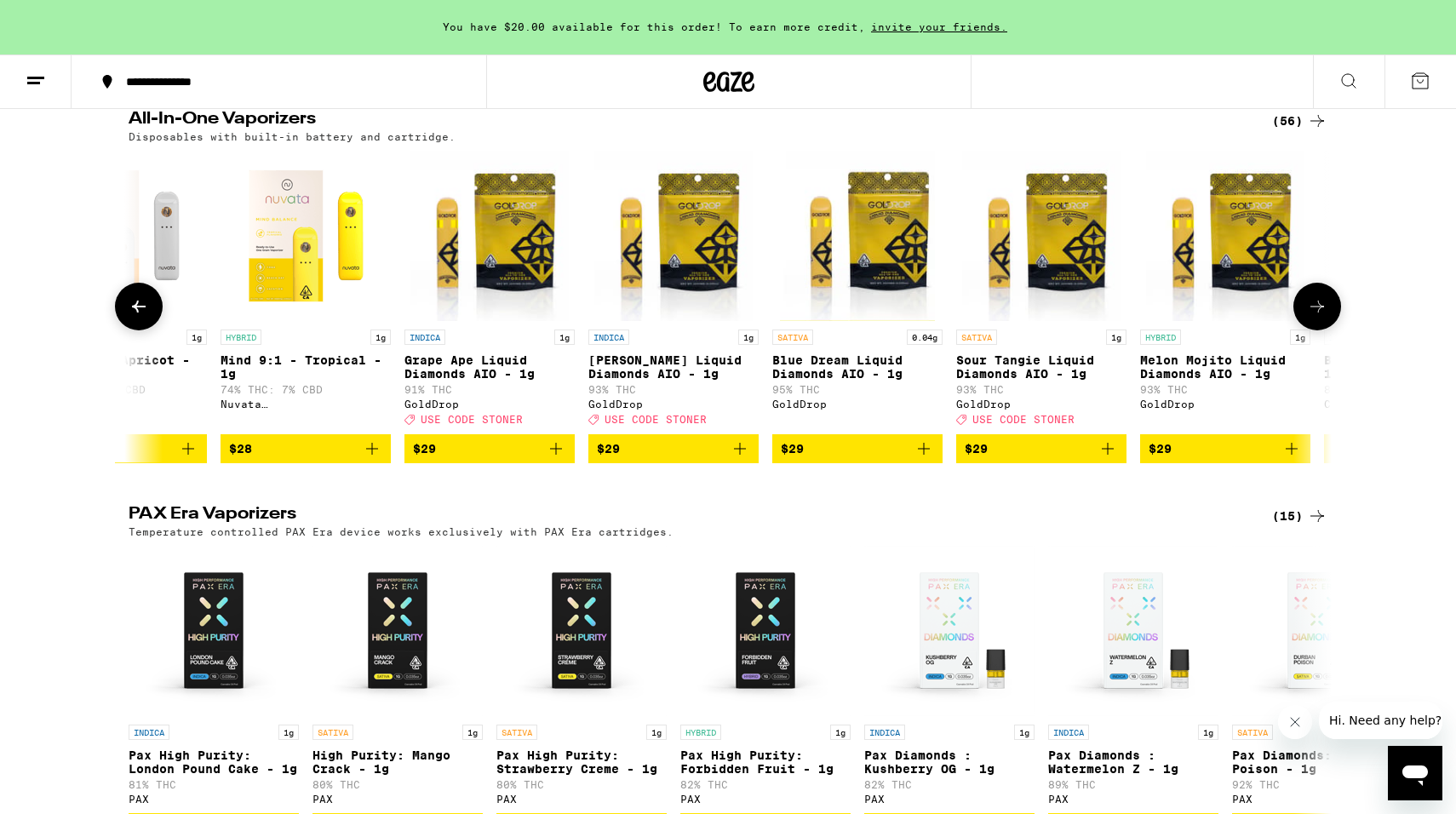
scroll to position [0, 1013]
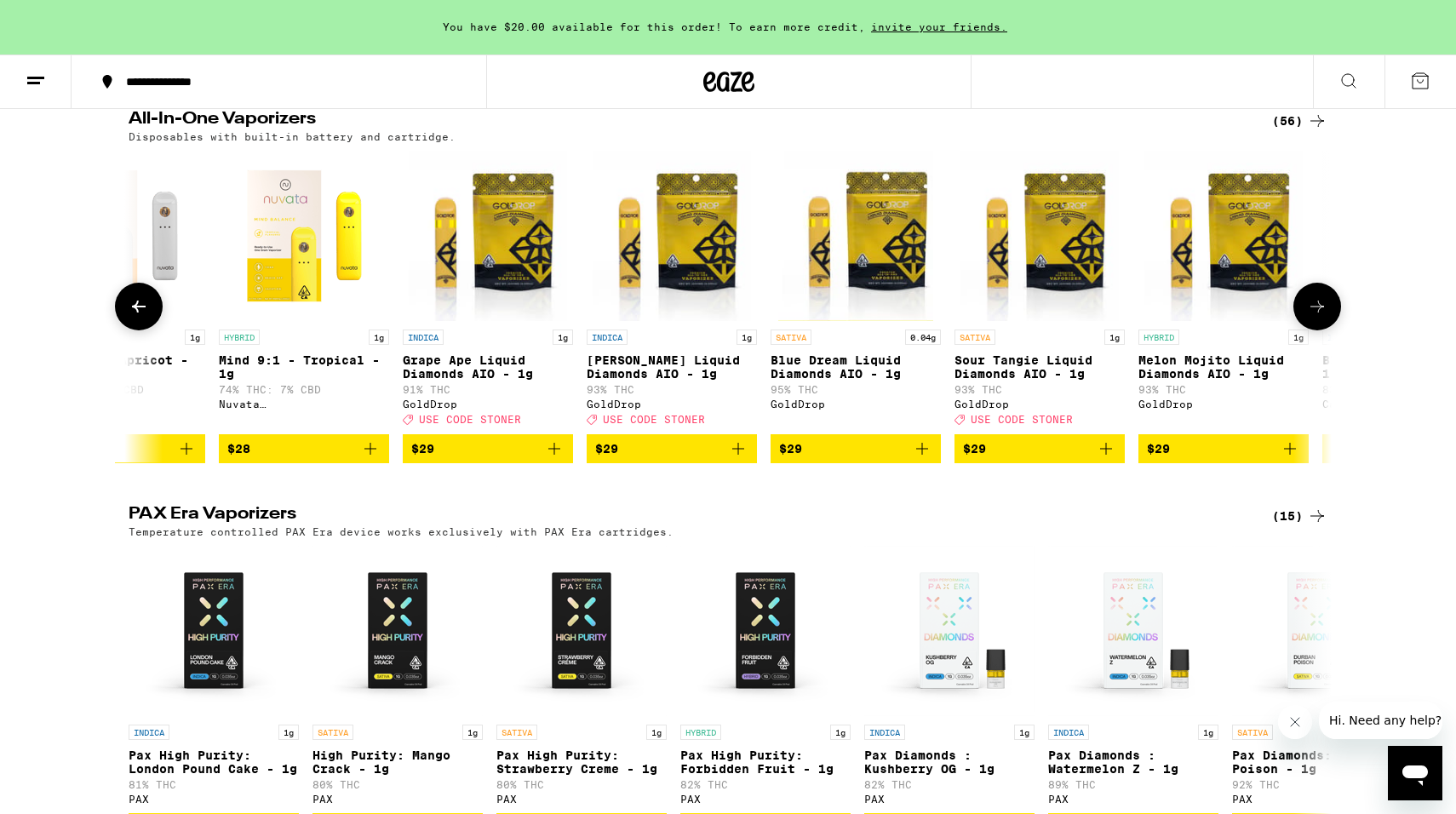
click at [1314, 317] on icon at bounding box center [1317, 306] width 21 height 21
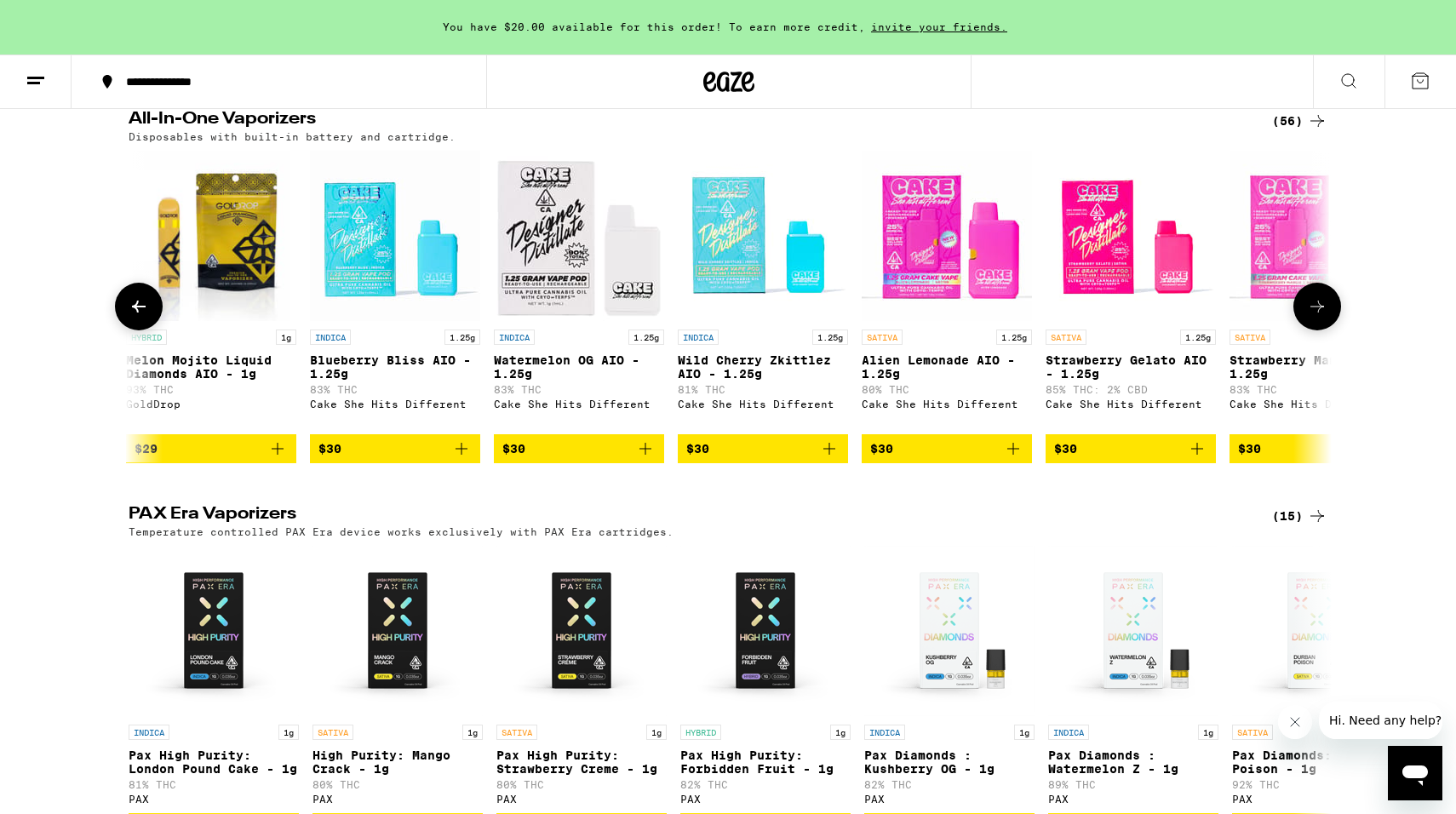
scroll to position [0, 2027]
click at [1314, 317] on icon at bounding box center [1317, 306] width 21 height 21
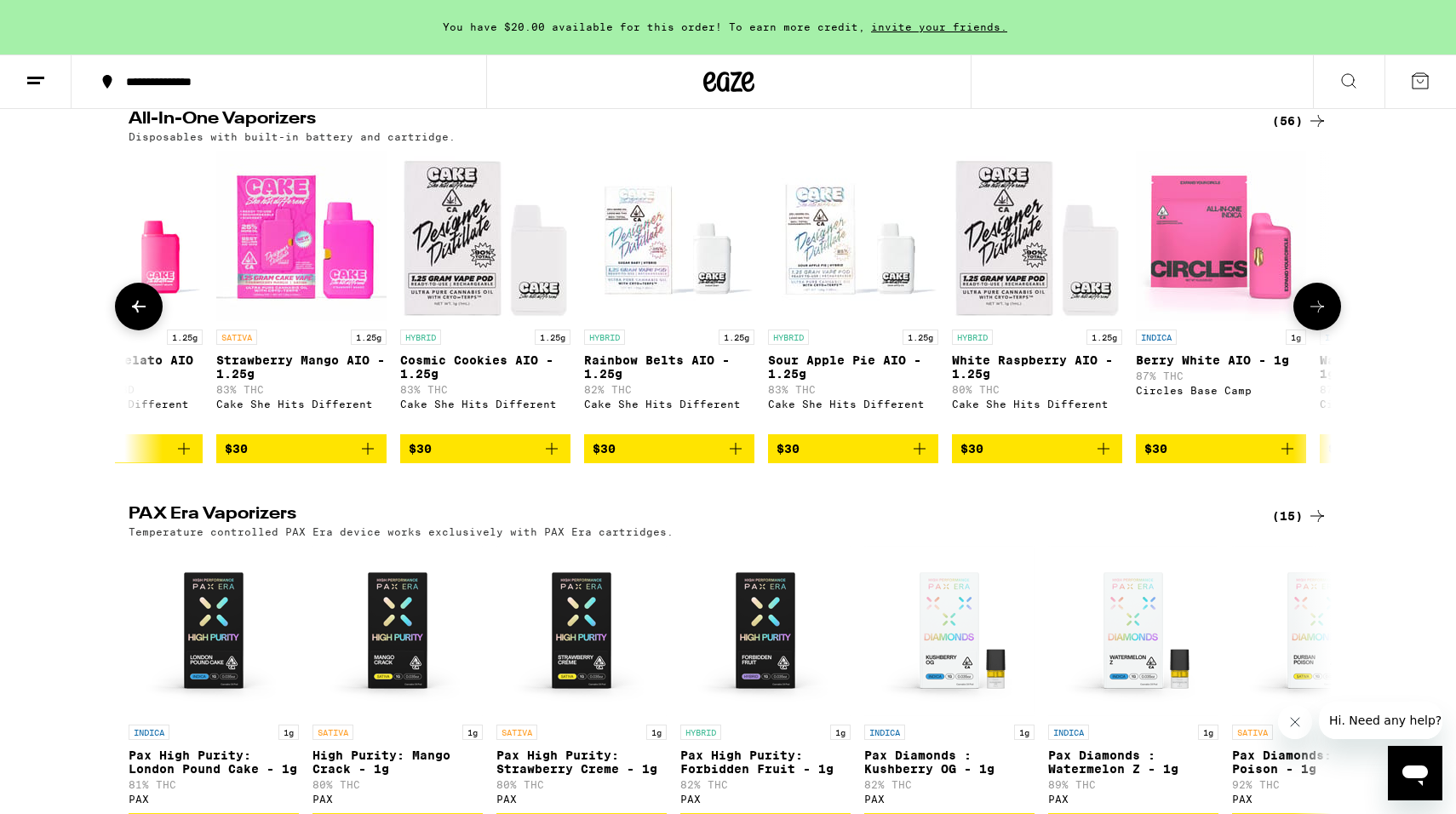
scroll to position [0, 3040]
click at [1314, 317] on icon at bounding box center [1317, 306] width 21 height 21
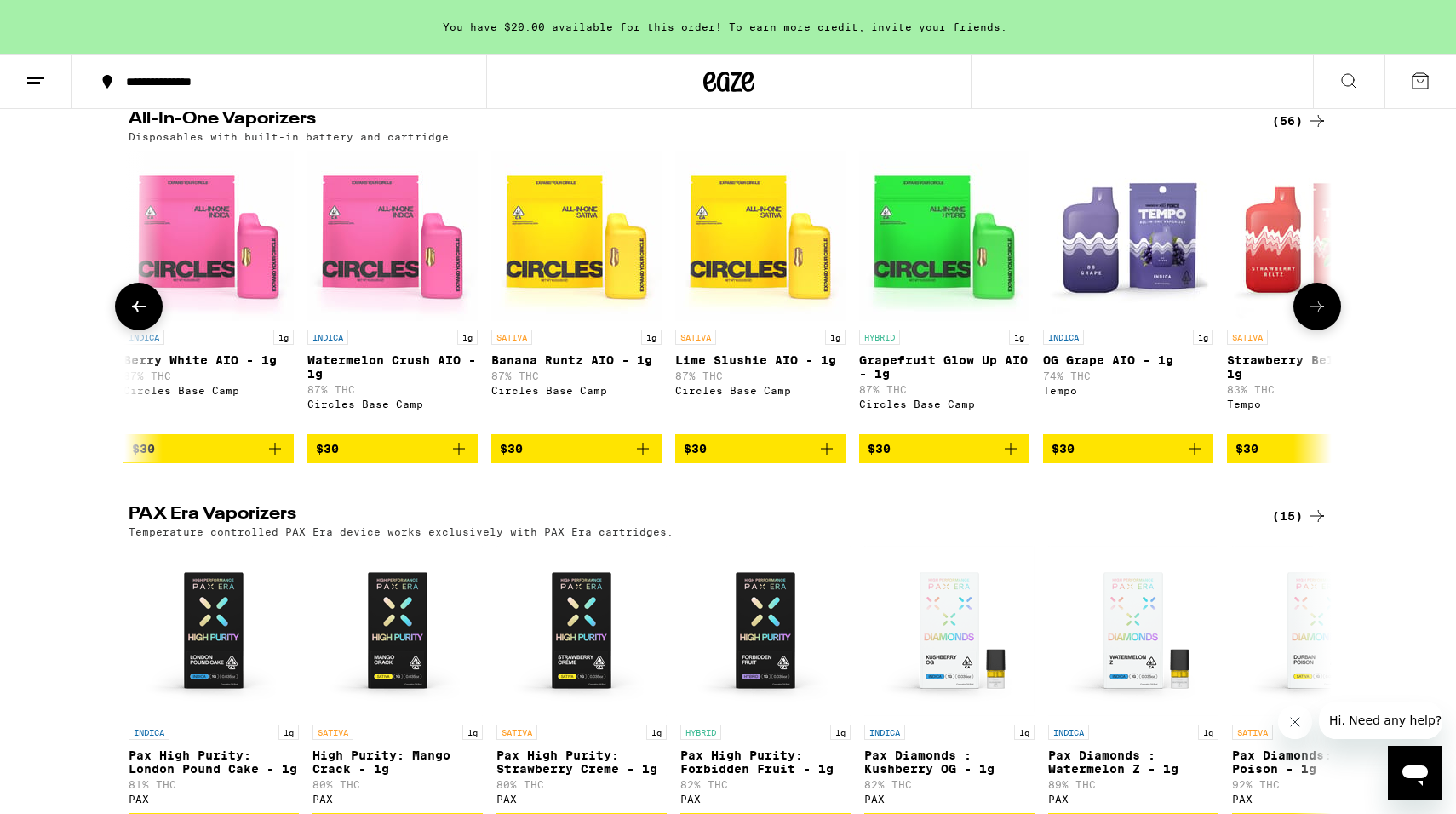
scroll to position [0, 4054]
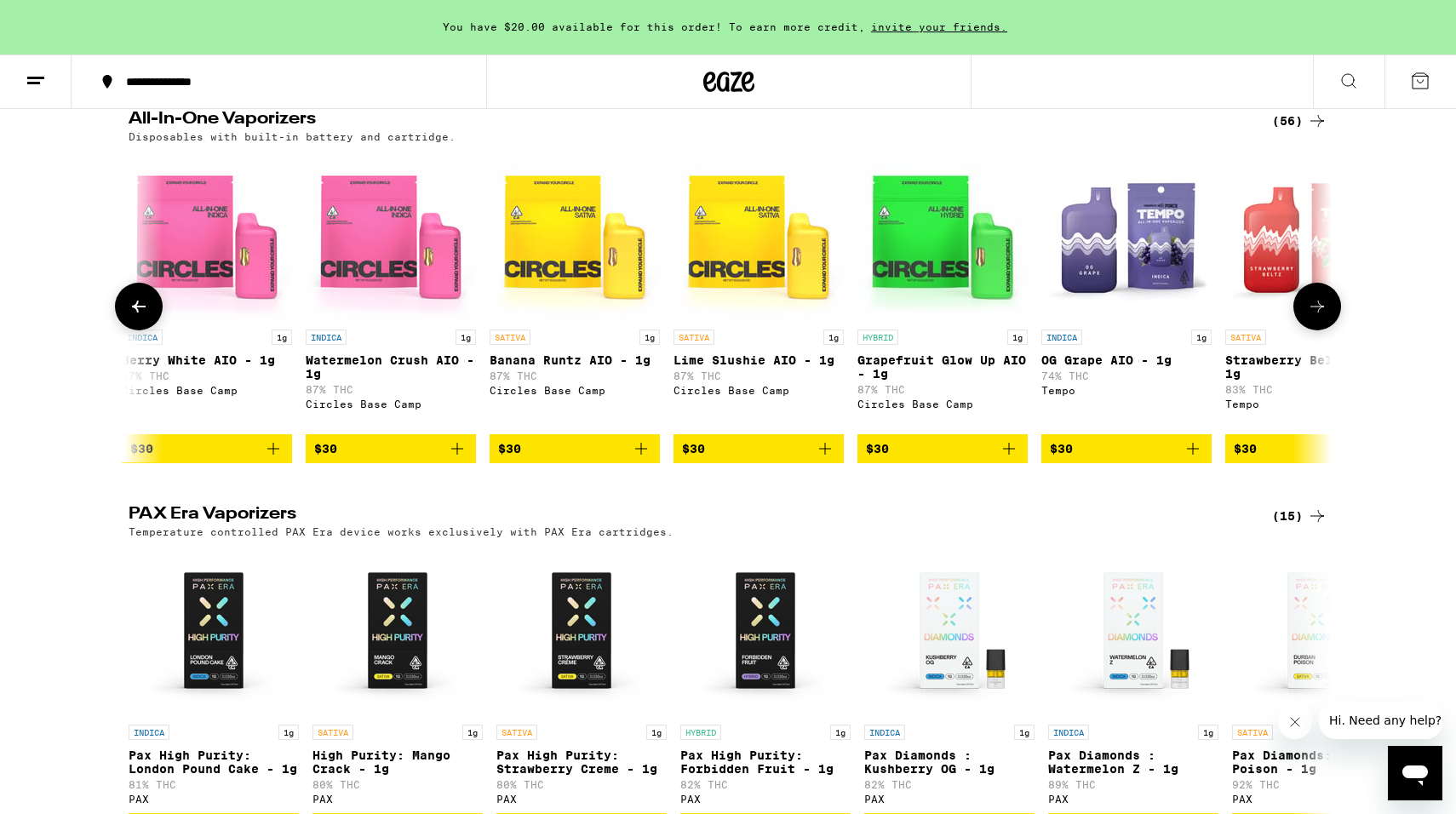
click at [1314, 317] on icon at bounding box center [1317, 306] width 21 height 21
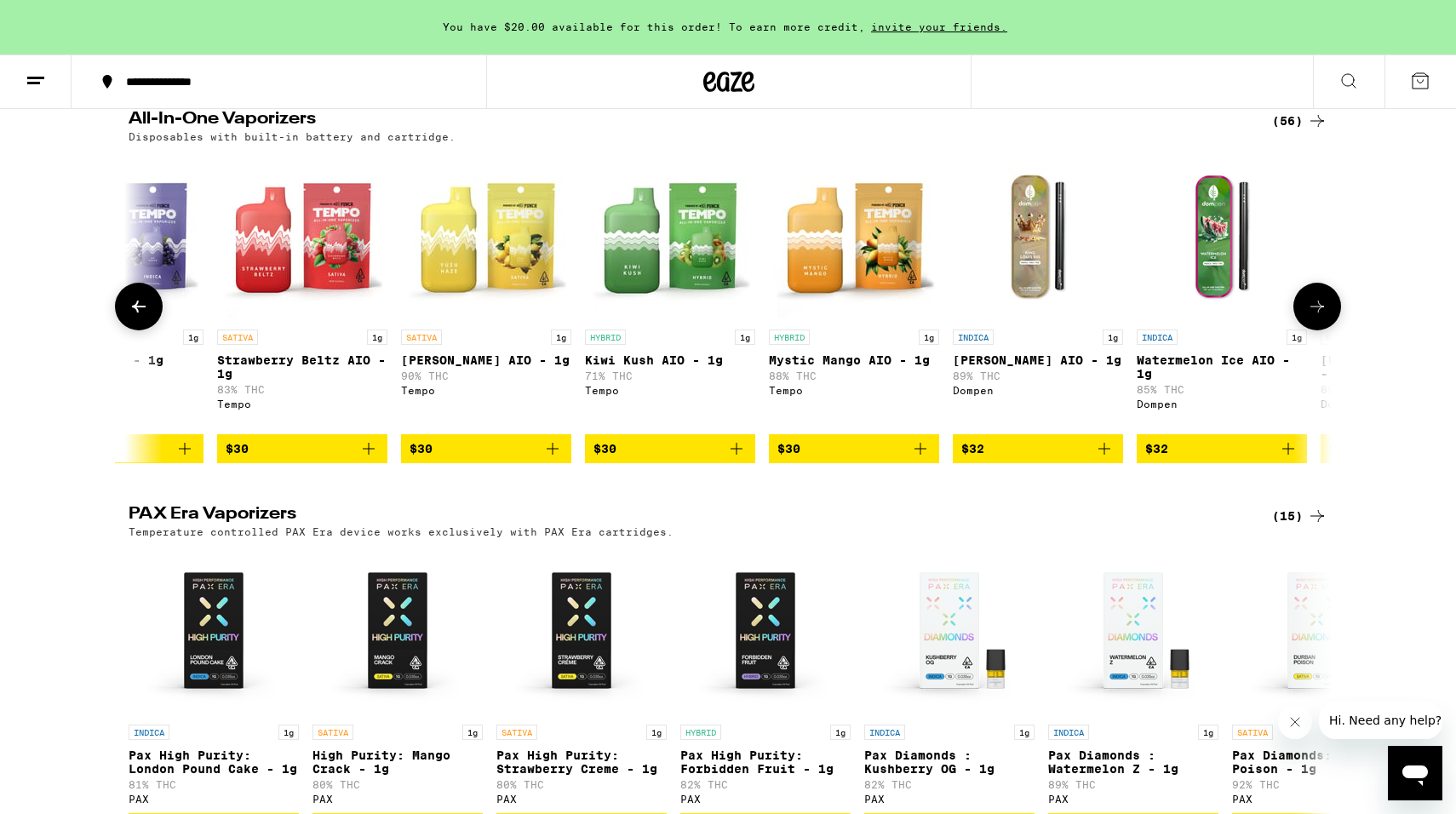
scroll to position [0, 5067]
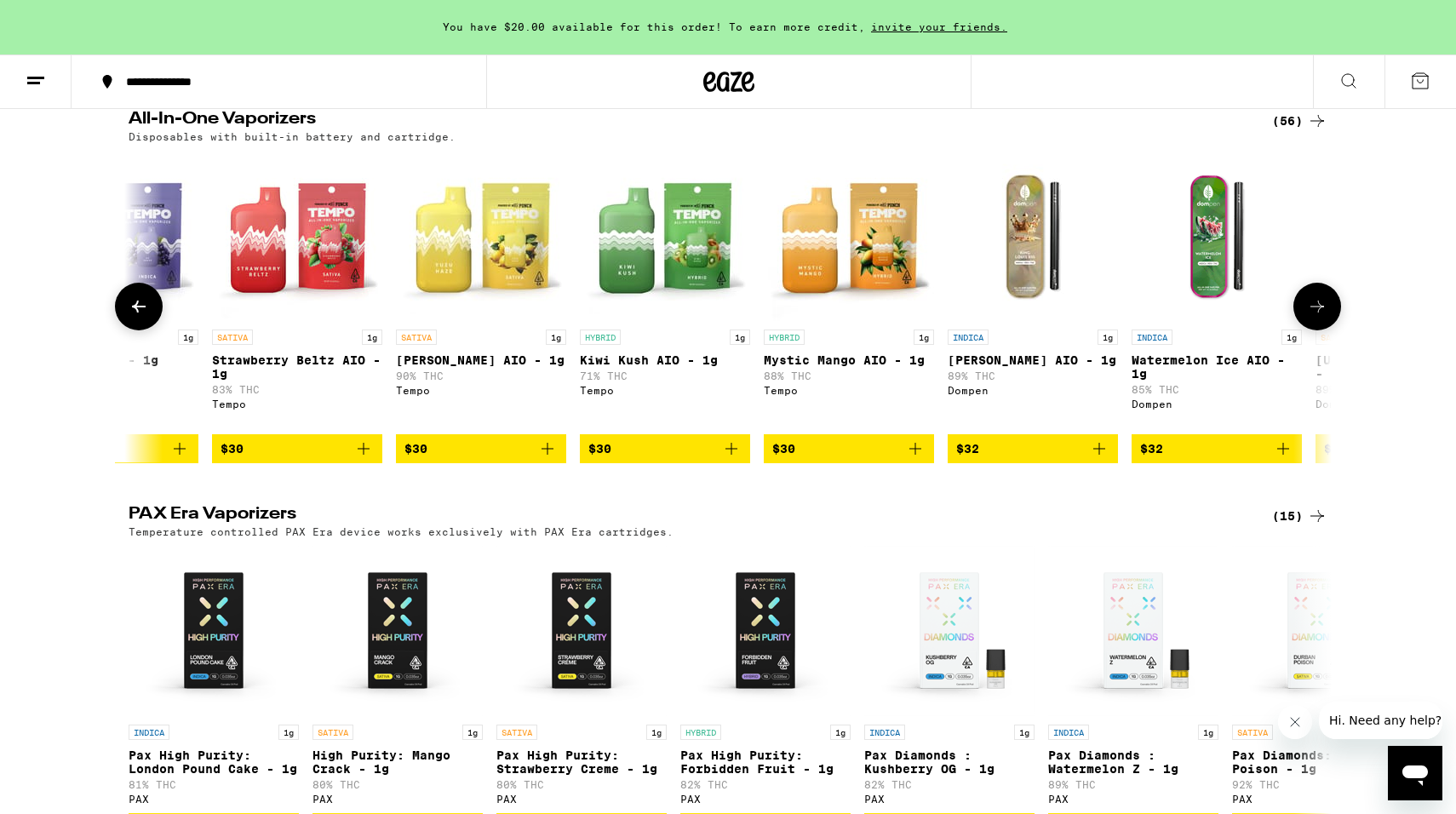
click at [1314, 312] on icon at bounding box center [1317, 306] width 13 height 12
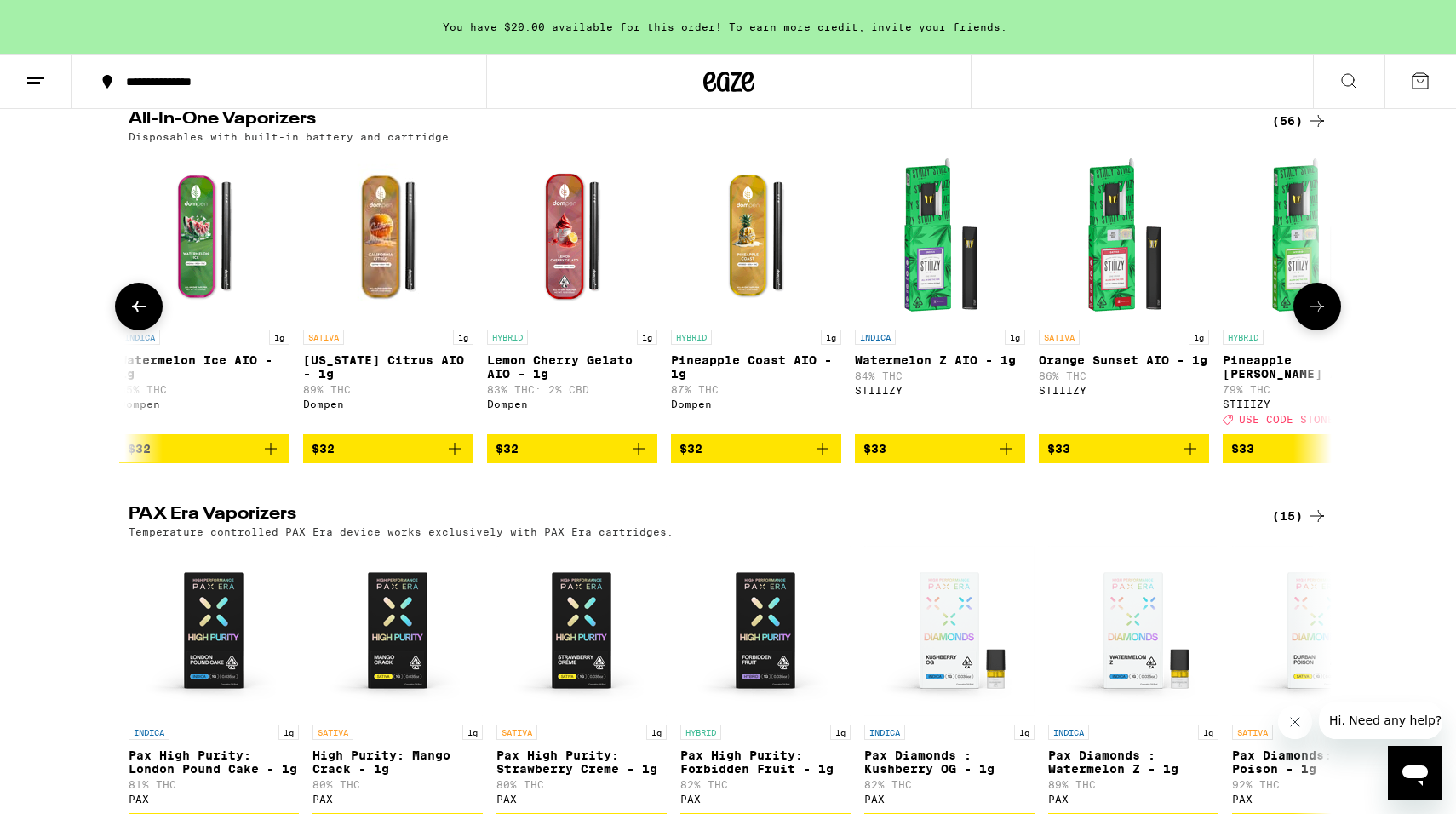
scroll to position [0, 6081]
click at [1314, 312] on icon at bounding box center [1317, 306] width 13 height 12
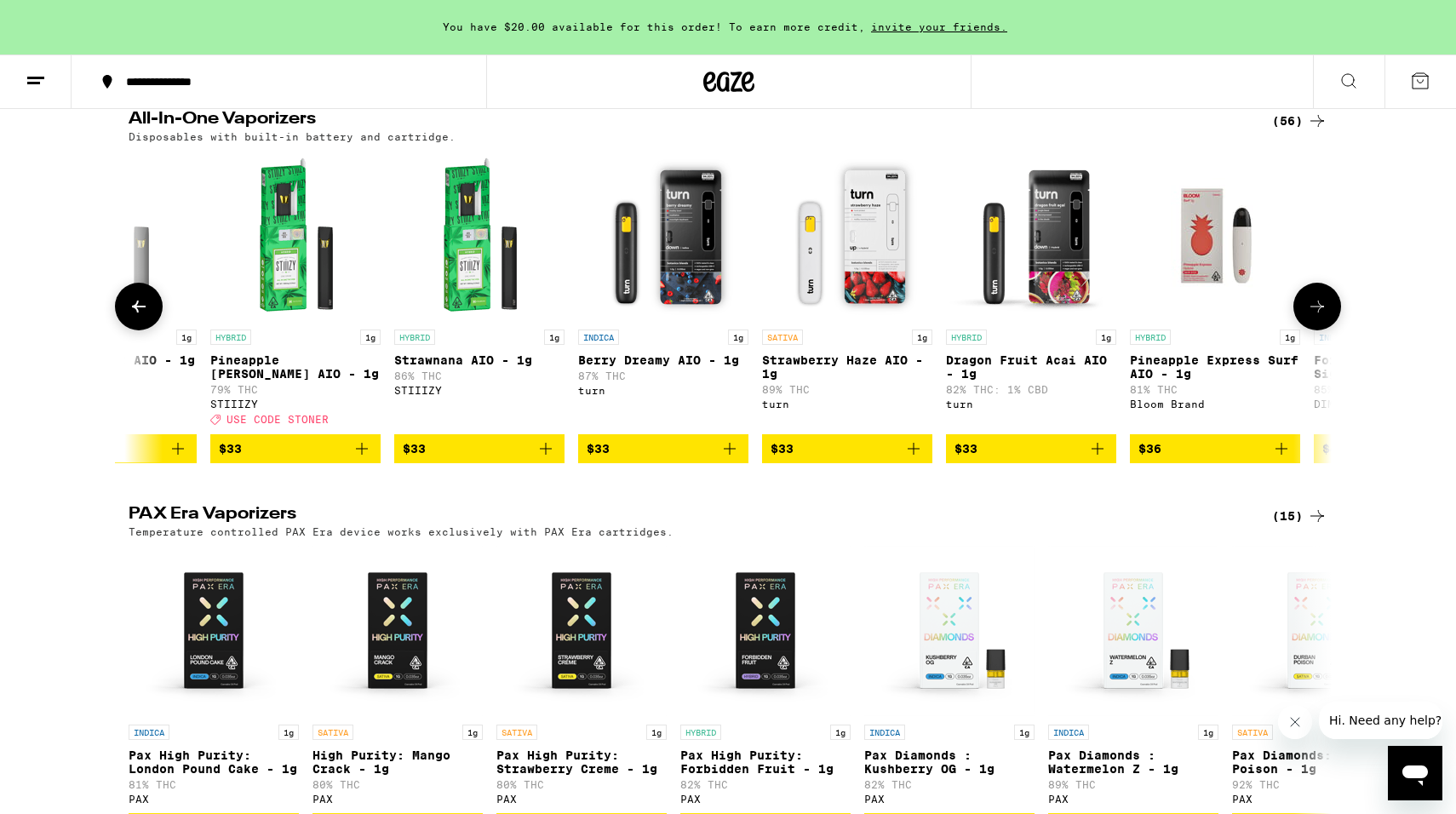
scroll to position [0, 7094]
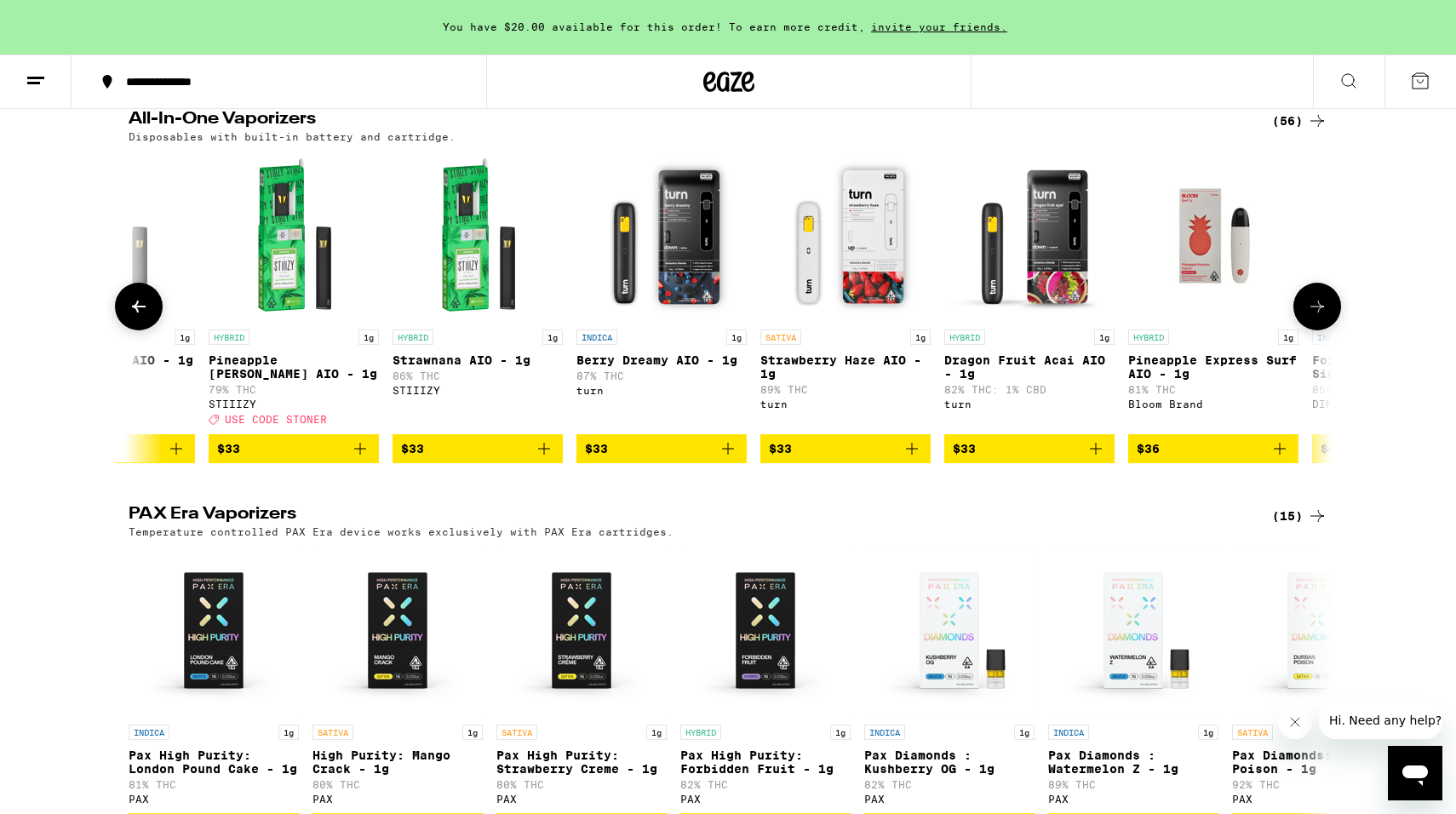
click at [1314, 312] on icon at bounding box center [1317, 306] width 13 height 12
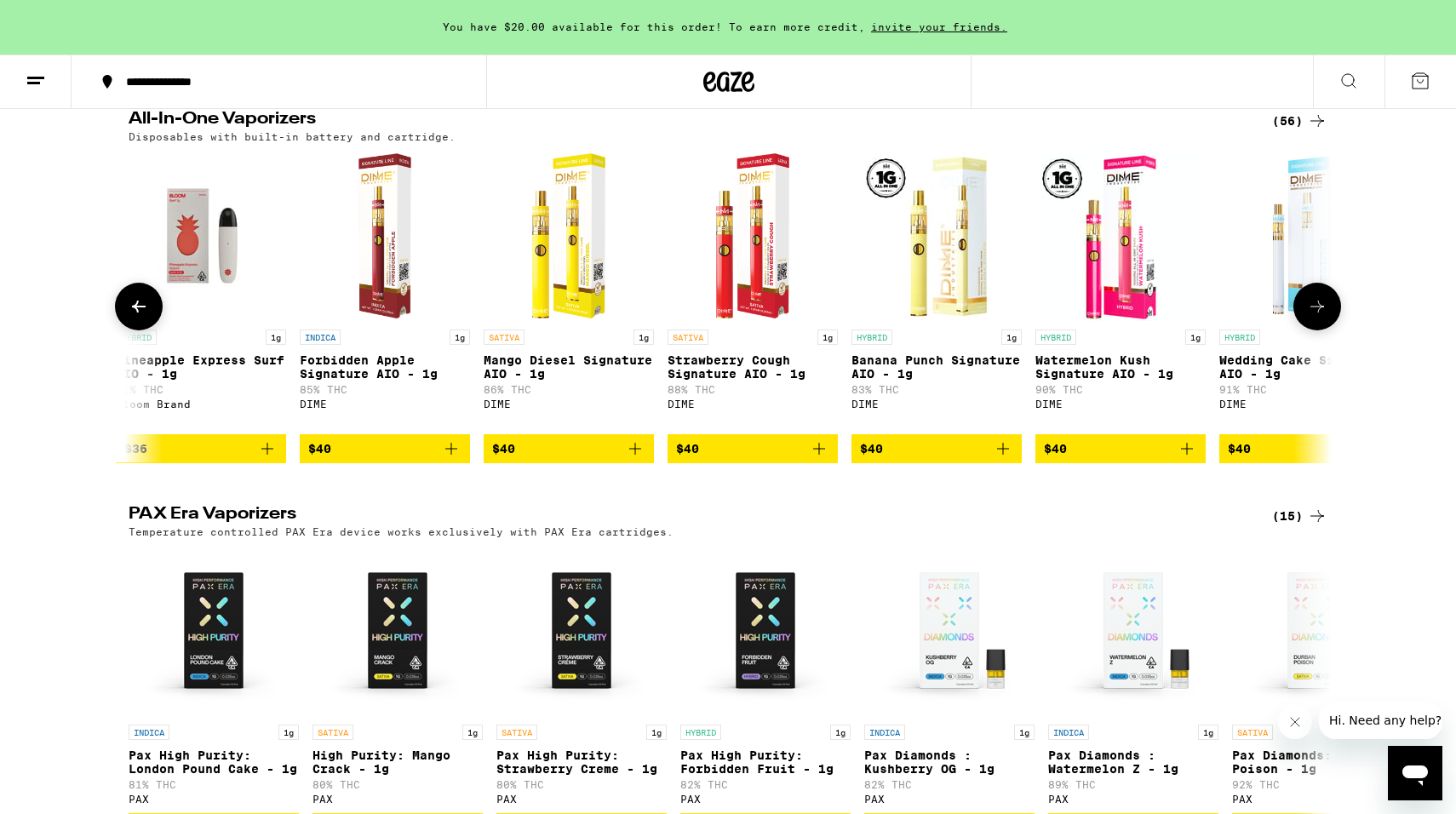
scroll to position [0, 8108]
click at [1321, 317] on icon at bounding box center [1317, 306] width 21 height 21
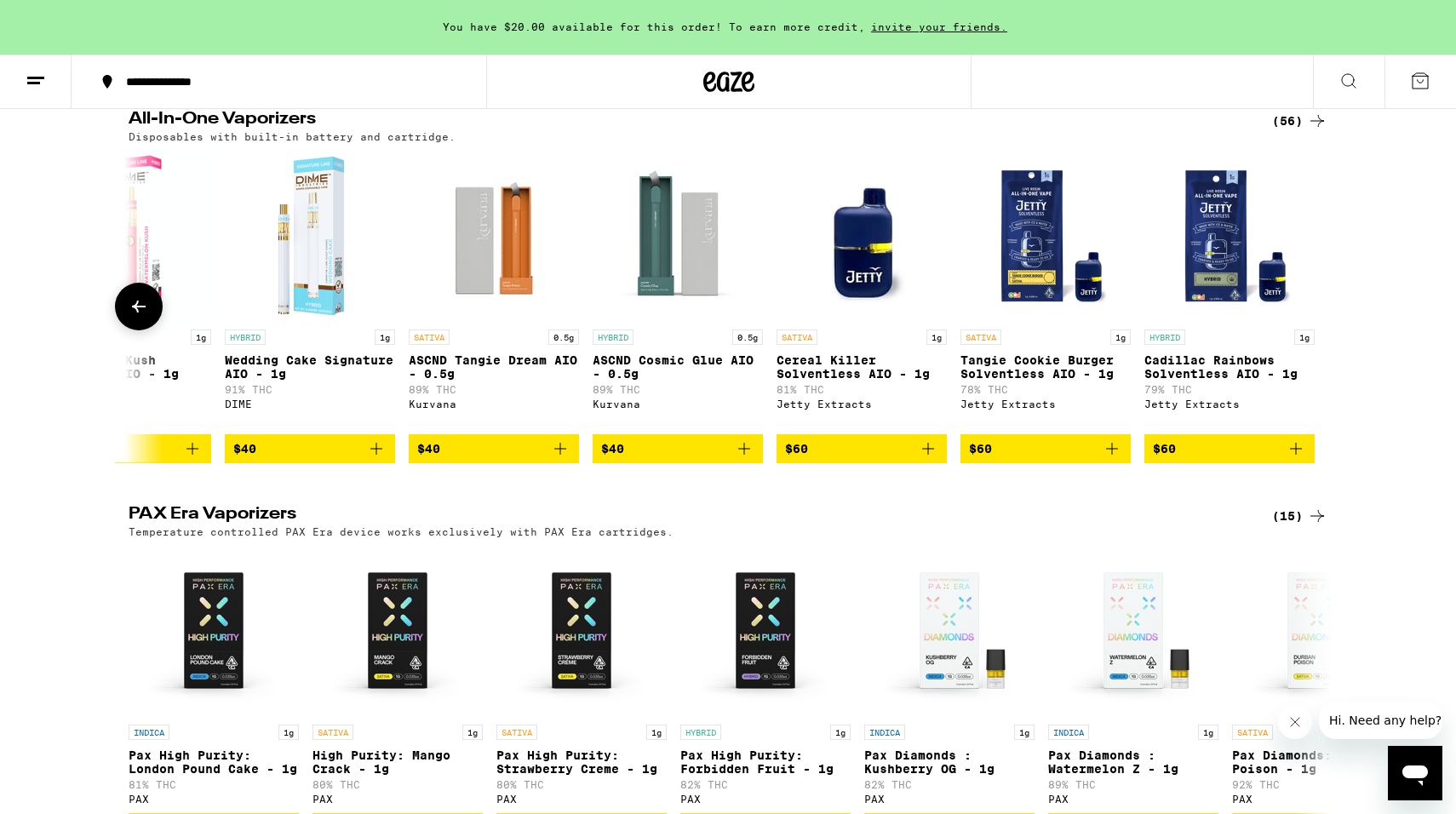
scroll to position [0, 9102]
click at [151, 330] on button at bounding box center [138, 306] width 48 height 48
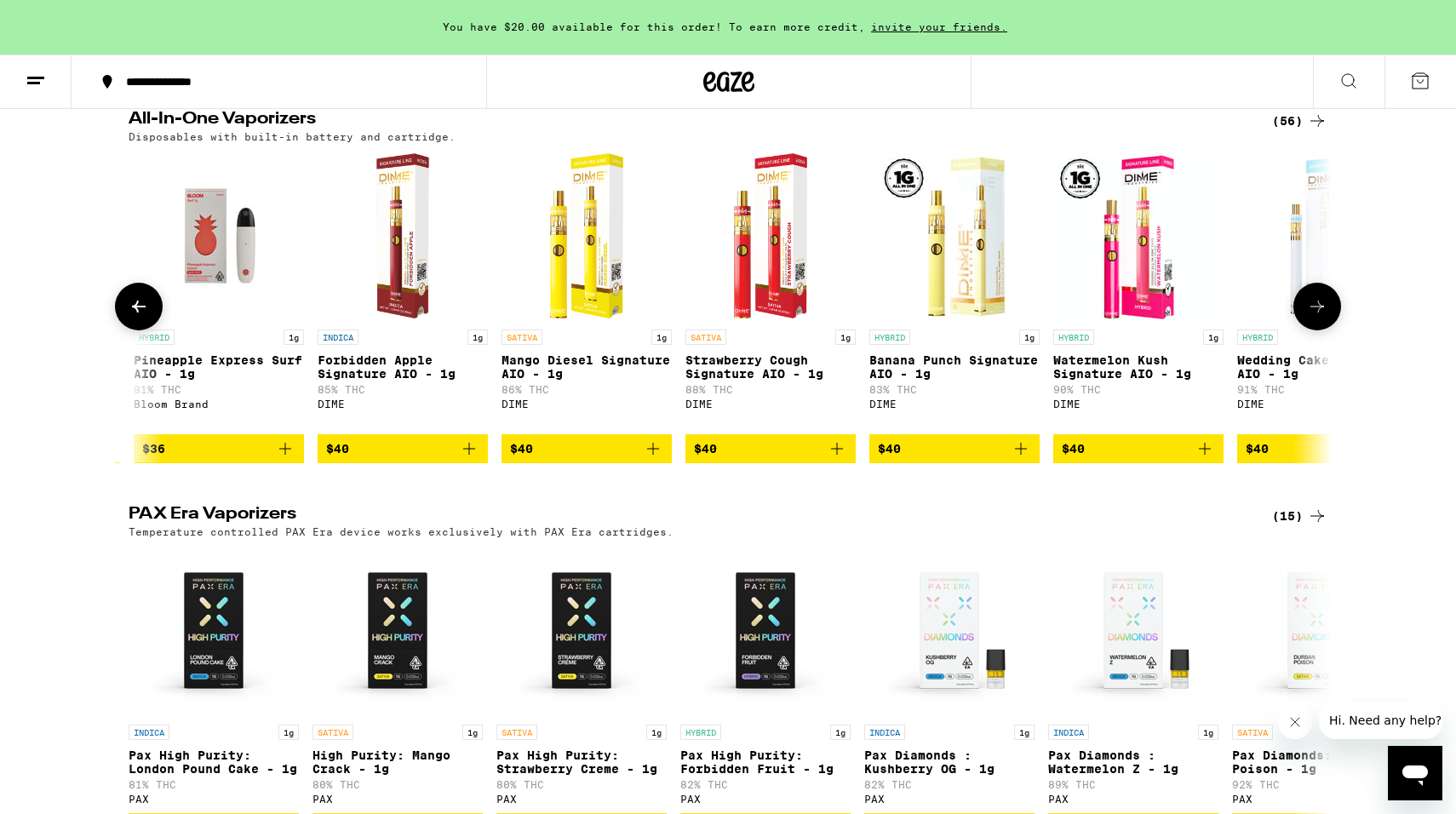
click at [151, 330] on button at bounding box center [138, 306] width 48 height 48
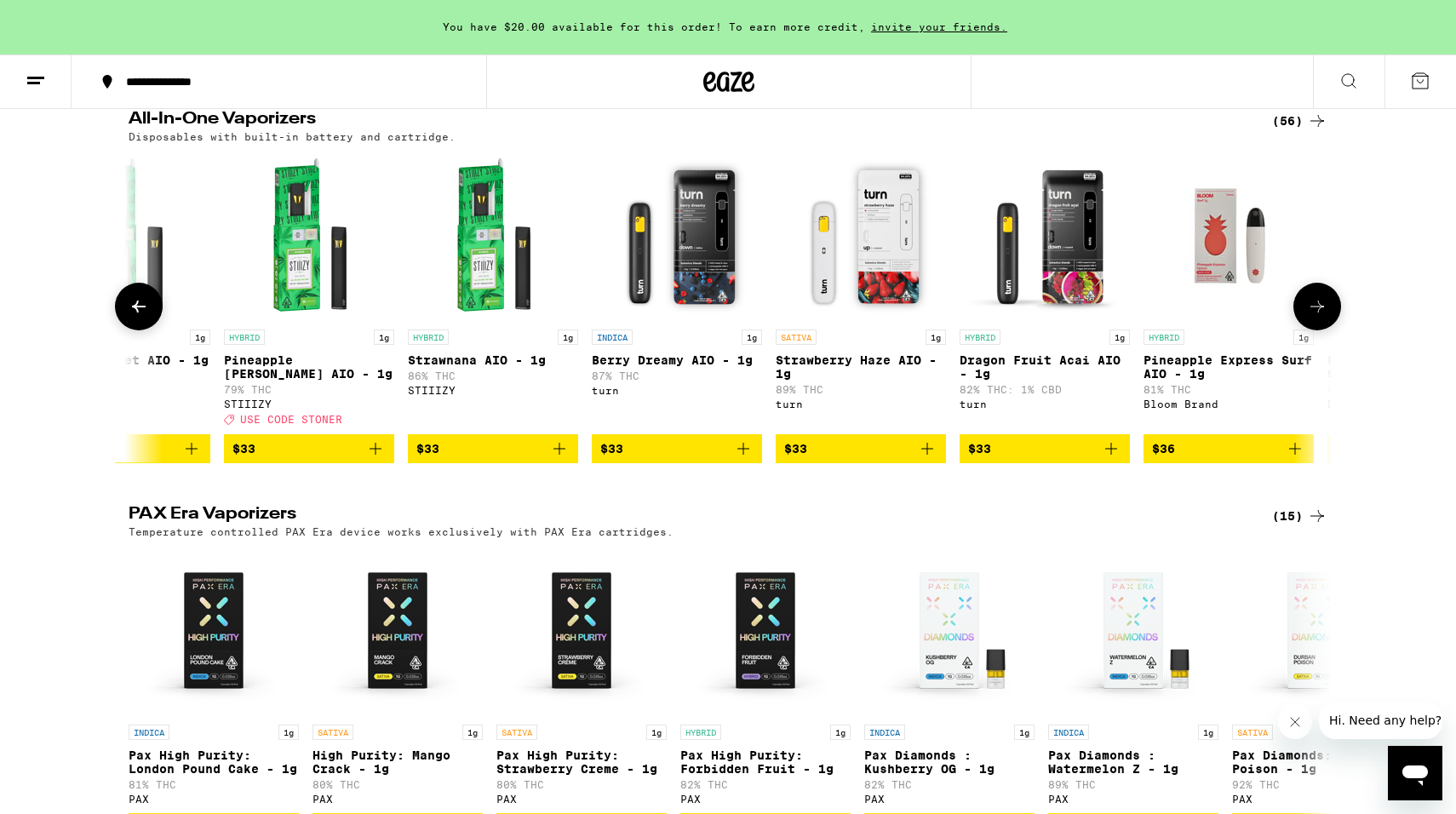
scroll to position [0, 7075]
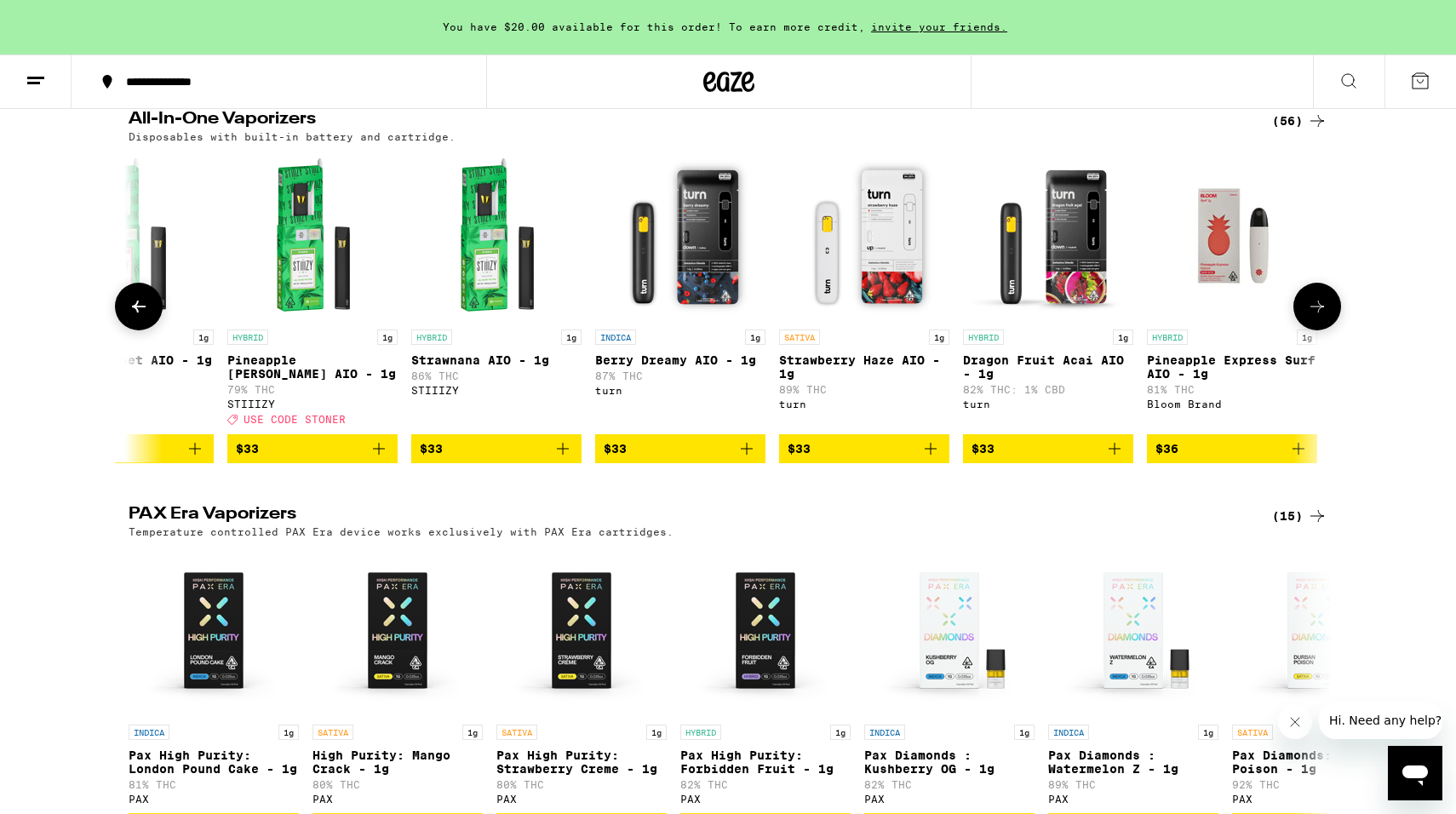
click at [151, 330] on button at bounding box center [138, 306] width 48 height 48
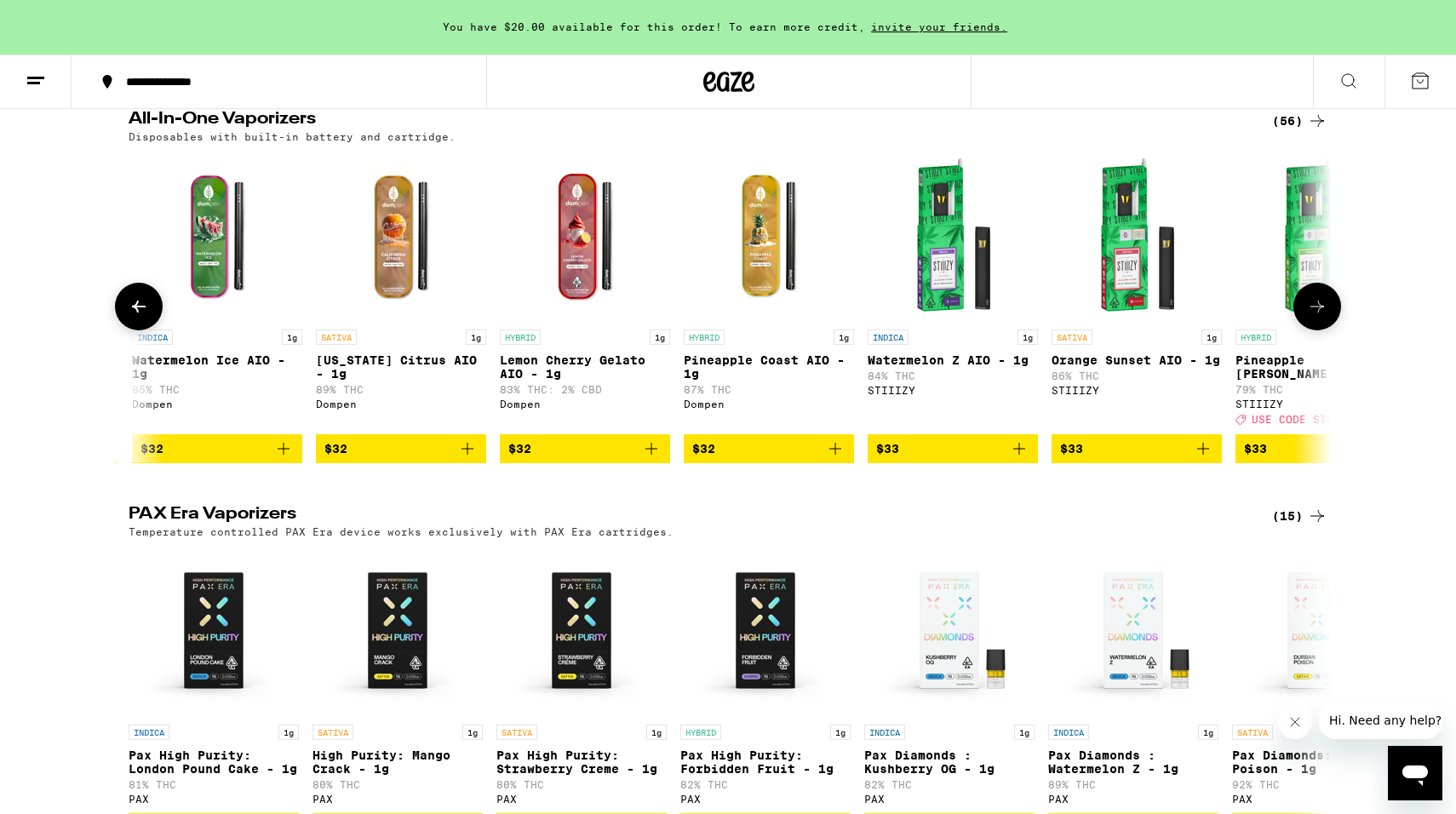
scroll to position [0, 6062]
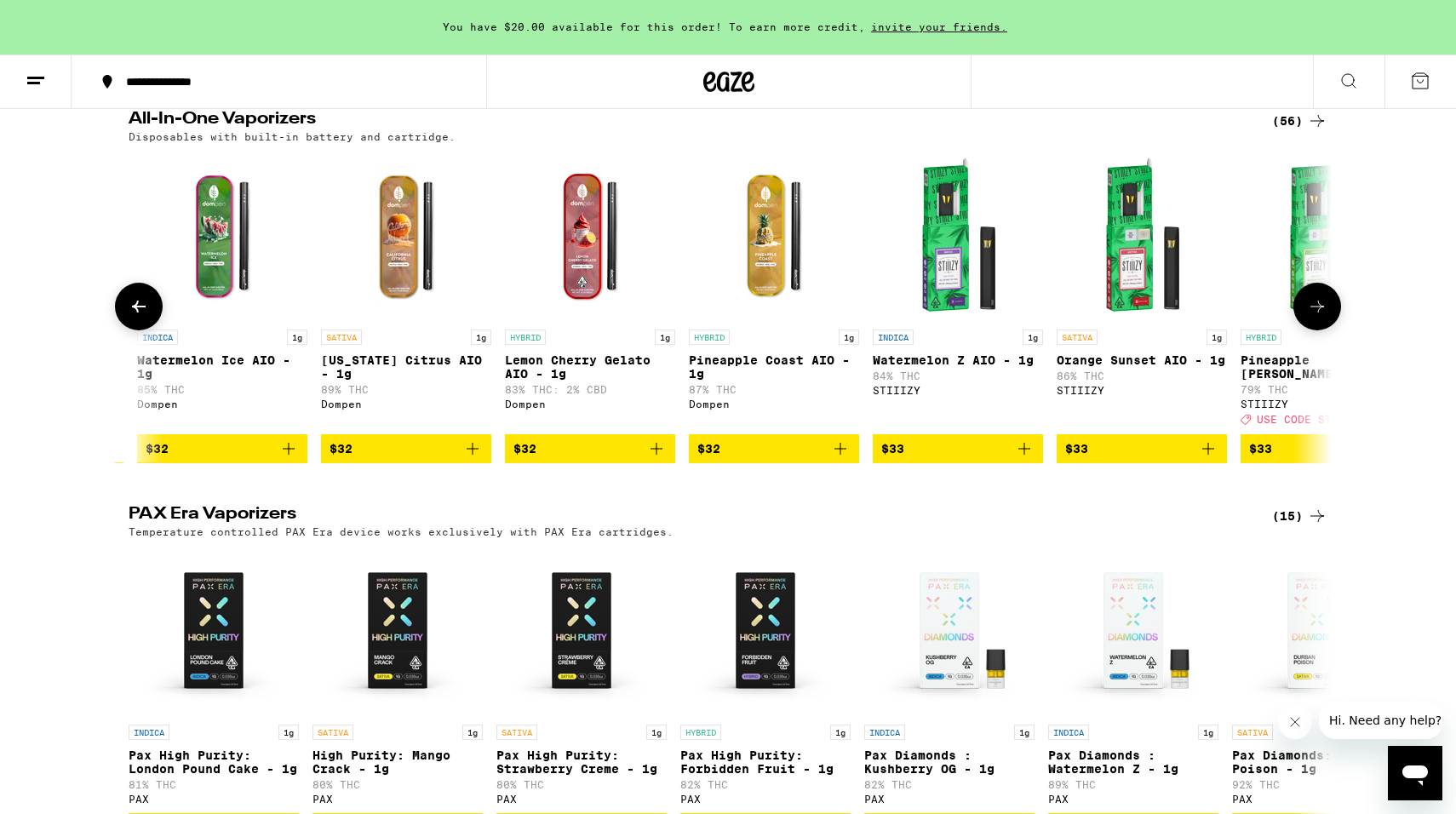
click at [151, 330] on button at bounding box center [138, 306] width 48 height 48
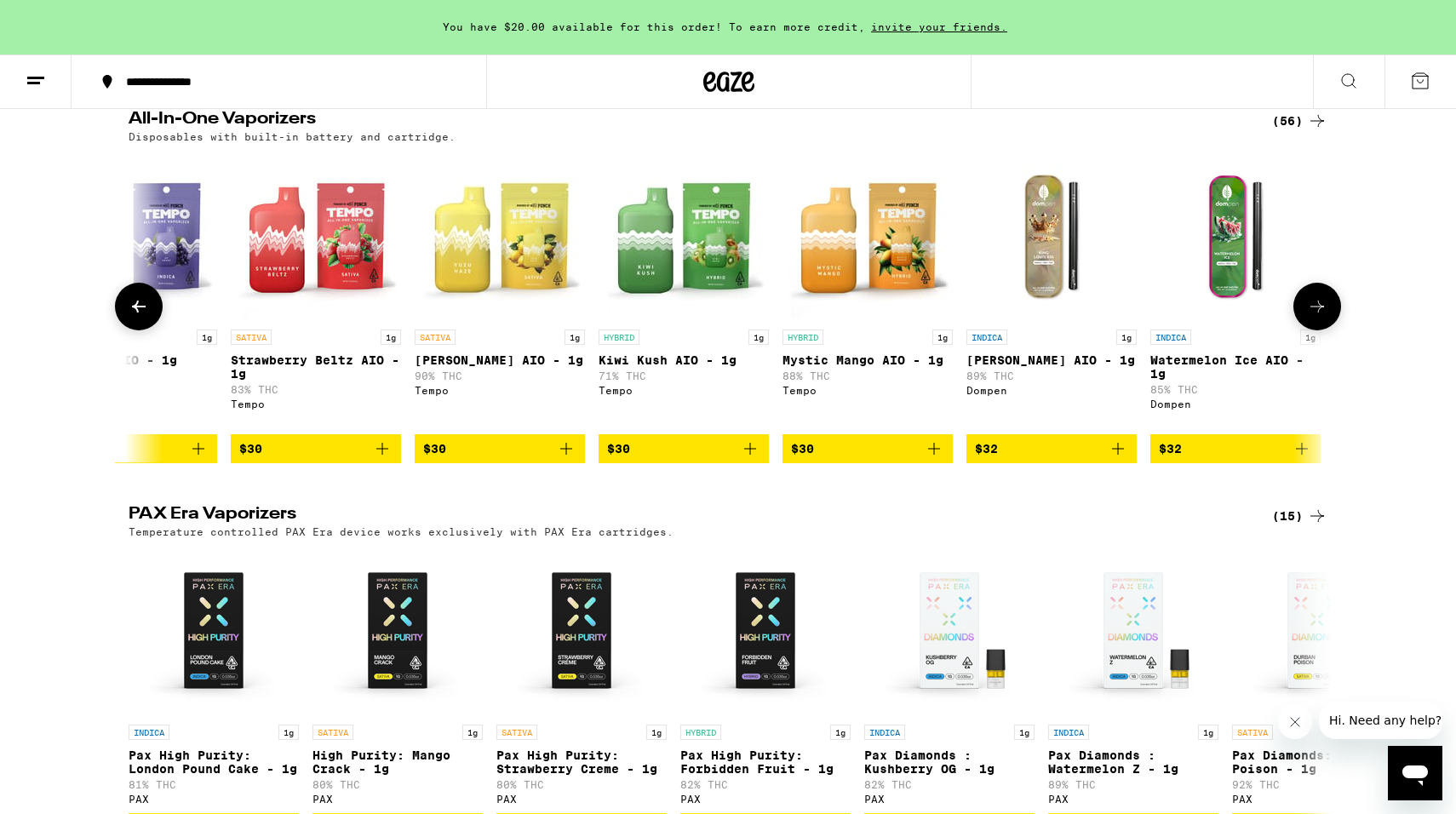
scroll to position [0, 5048]
click at [151, 330] on button at bounding box center [138, 306] width 48 height 48
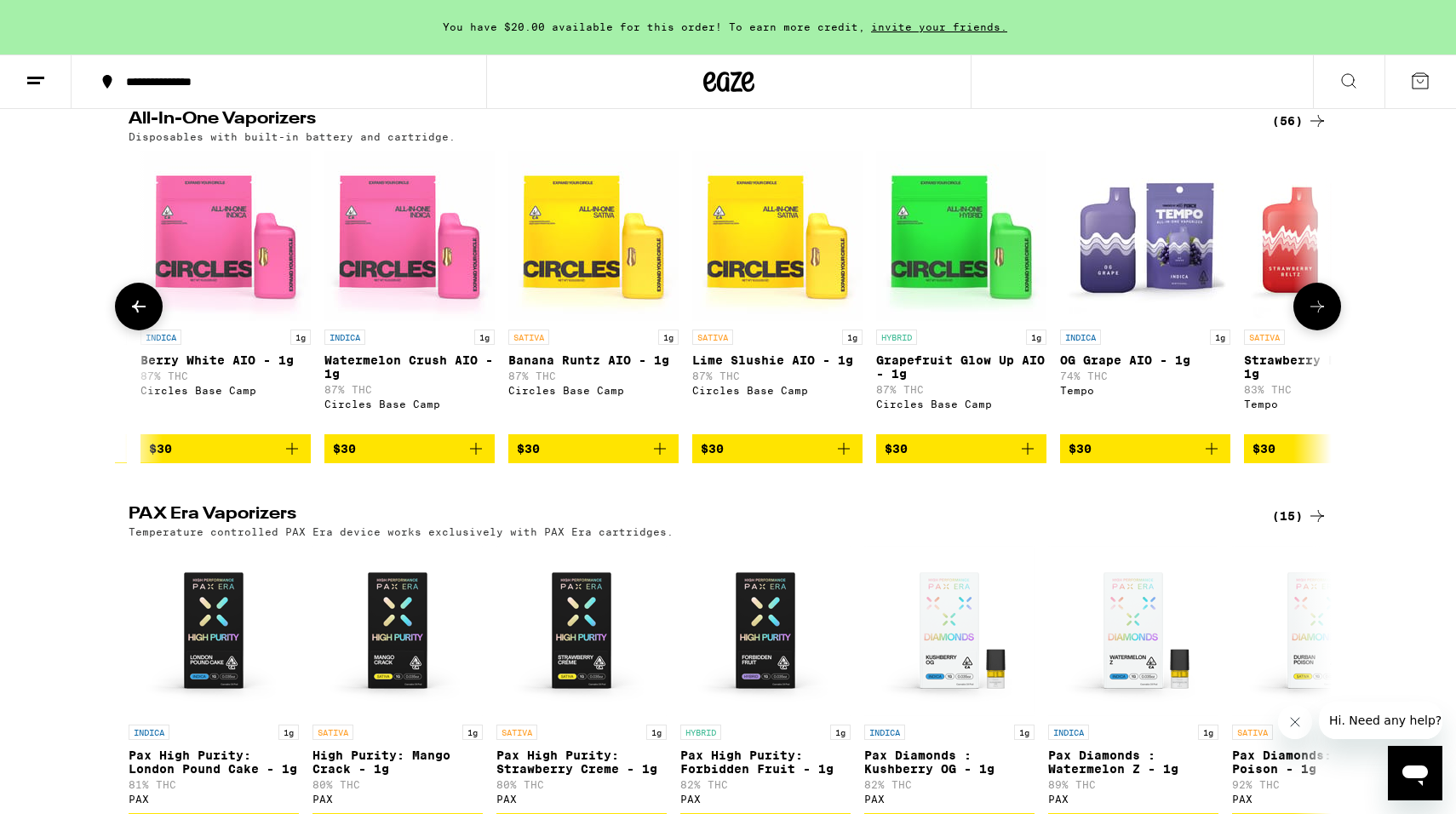
scroll to position [0, 4035]
click at [151, 330] on button at bounding box center [138, 306] width 48 height 48
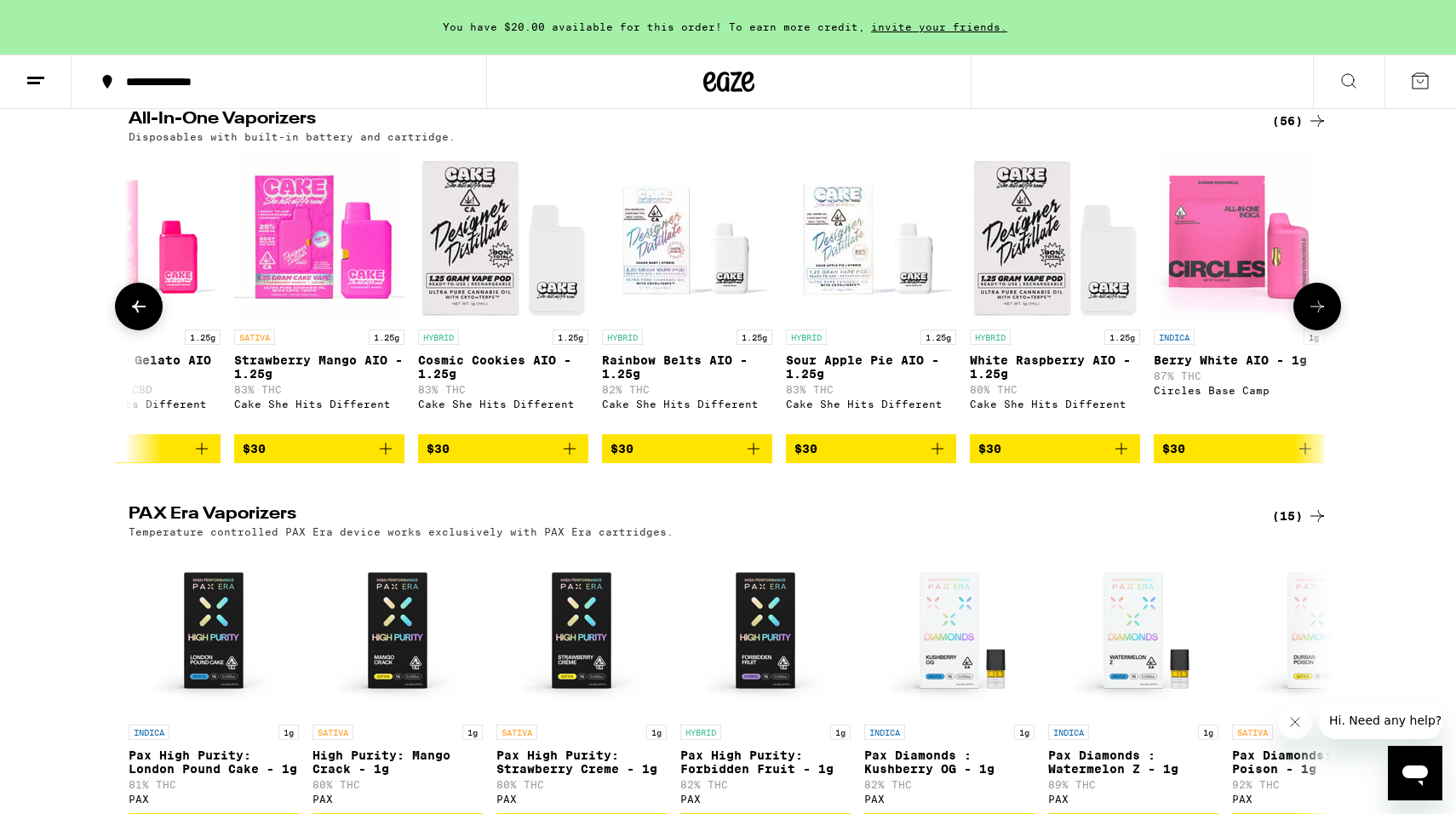
scroll to position [0, 3022]
click at [151, 330] on button at bounding box center [138, 306] width 48 height 48
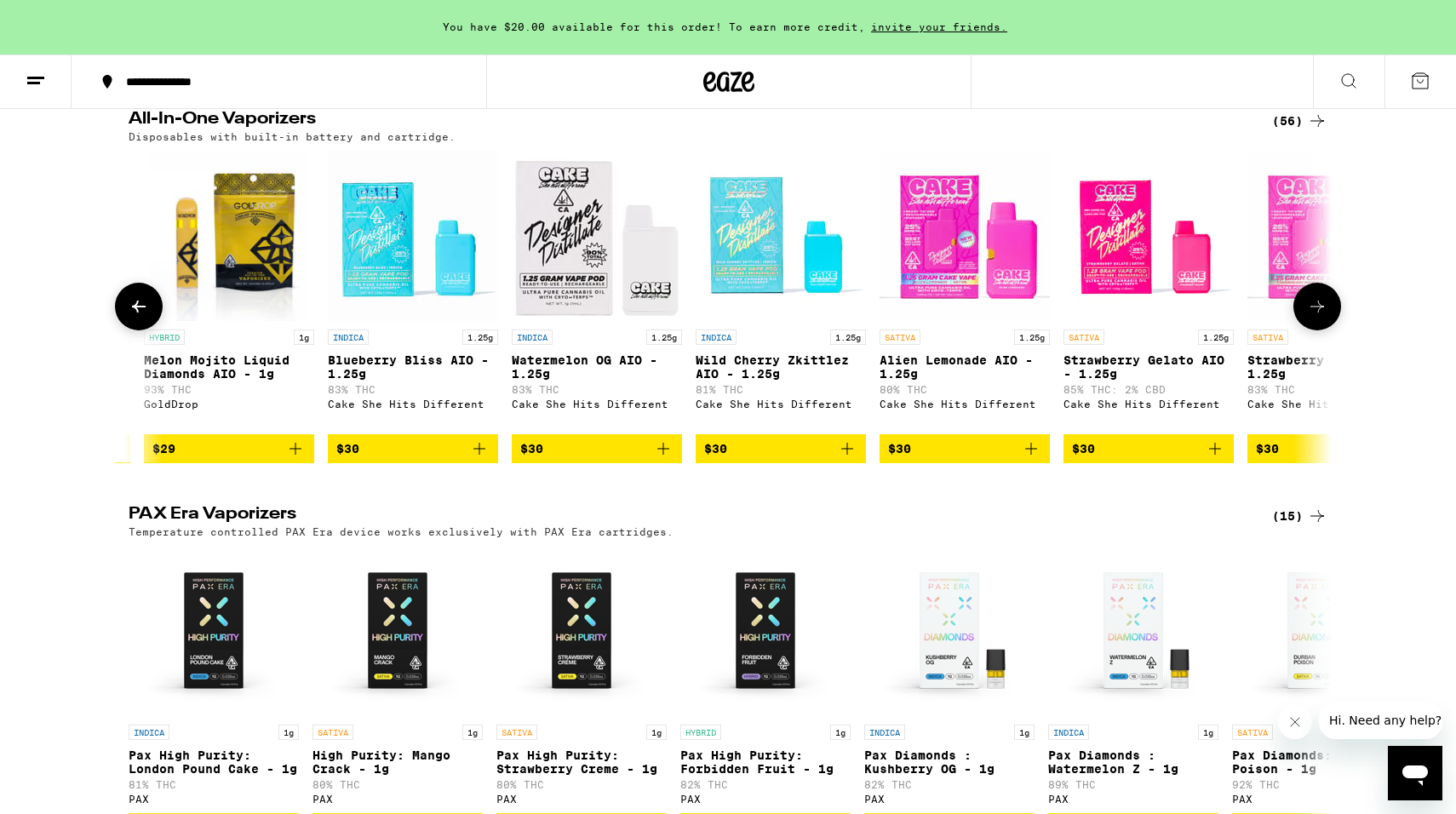
scroll to position [0, 2008]
click at [151, 330] on button at bounding box center [138, 306] width 48 height 48
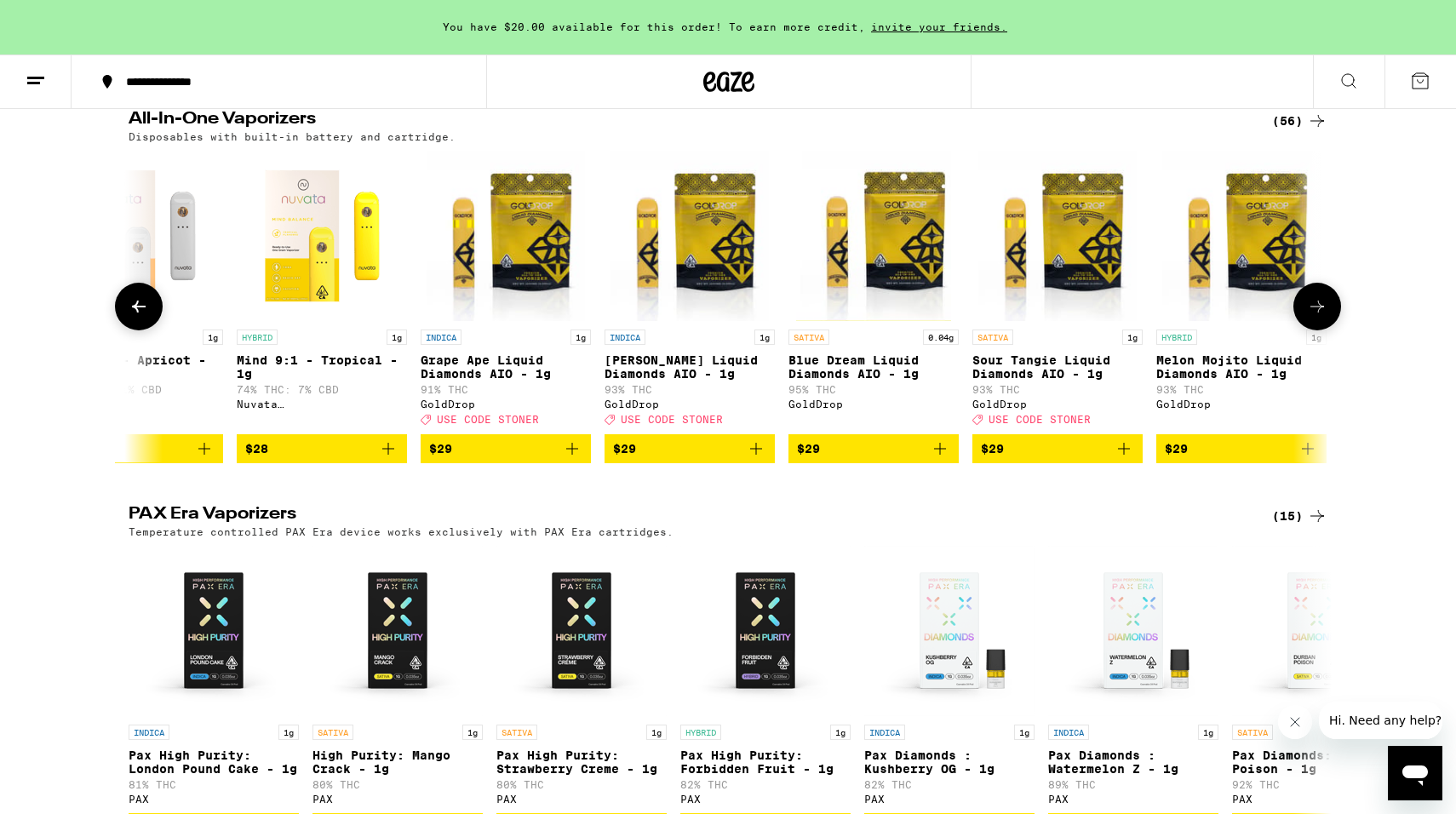
scroll to position [0, 995]
click at [151, 330] on button at bounding box center [138, 306] width 48 height 48
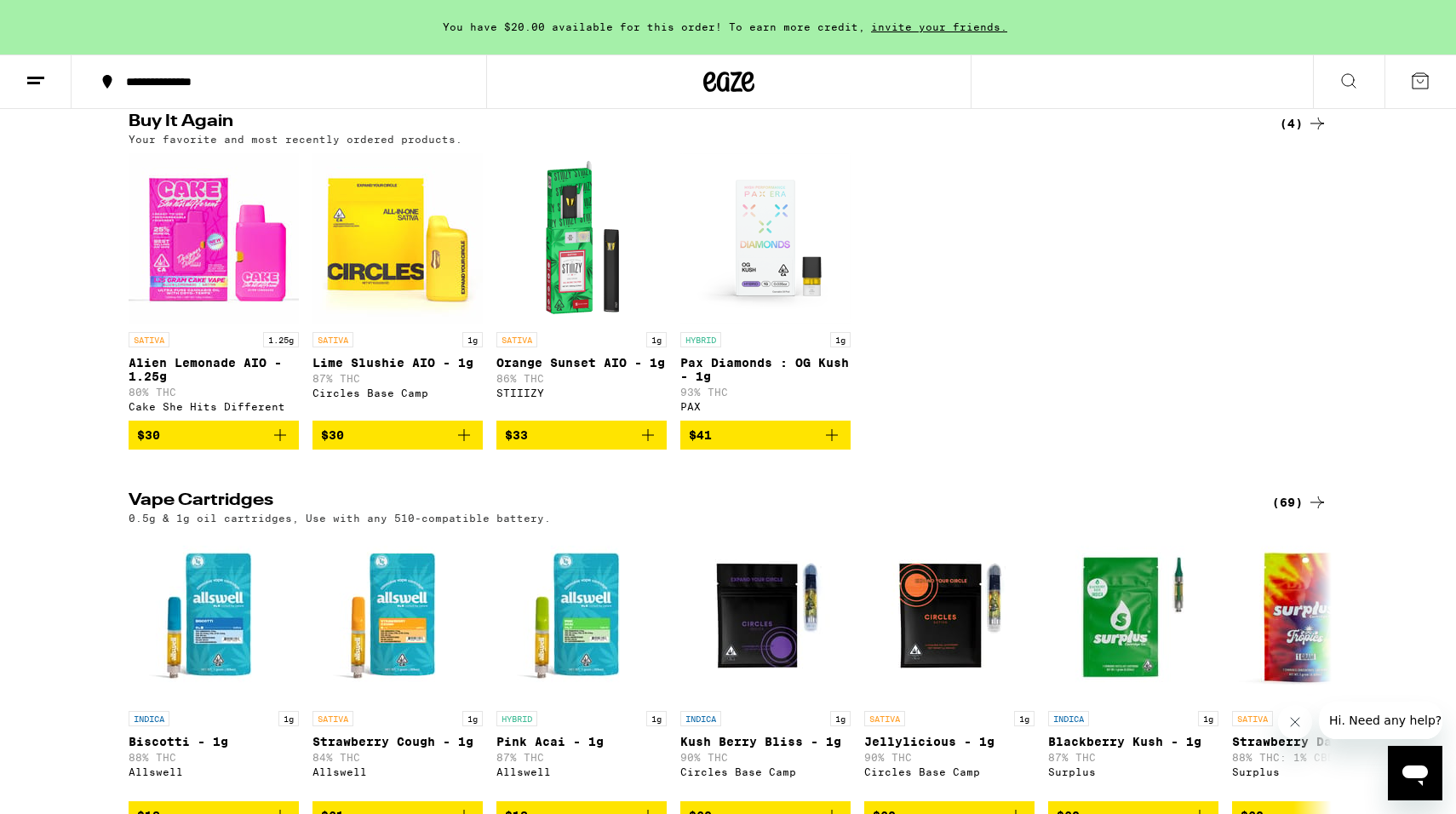
scroll to position [0, 0]
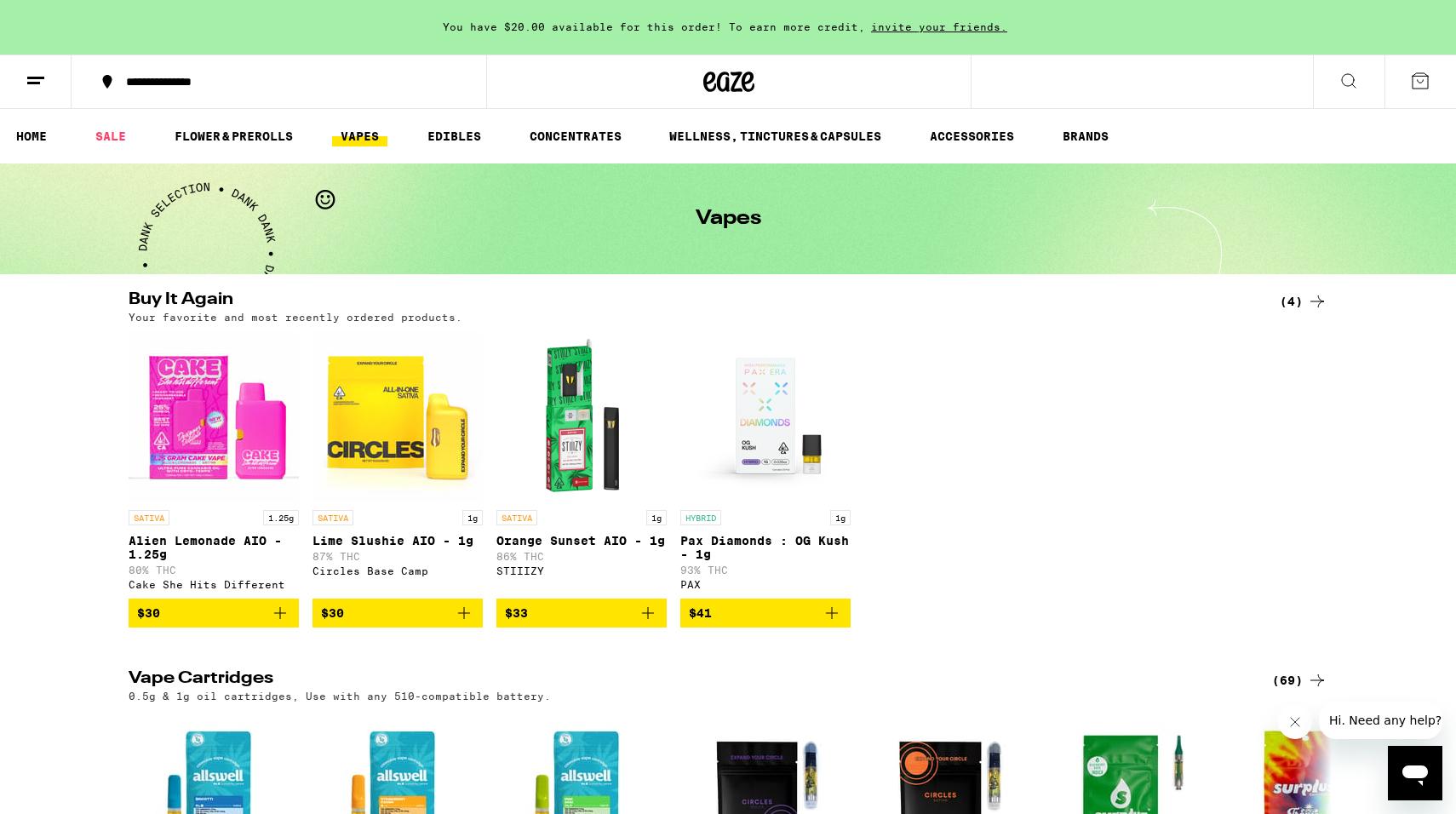
click at [1345, 88] on icon at bounding box center [1348, 81] width 21 height 21
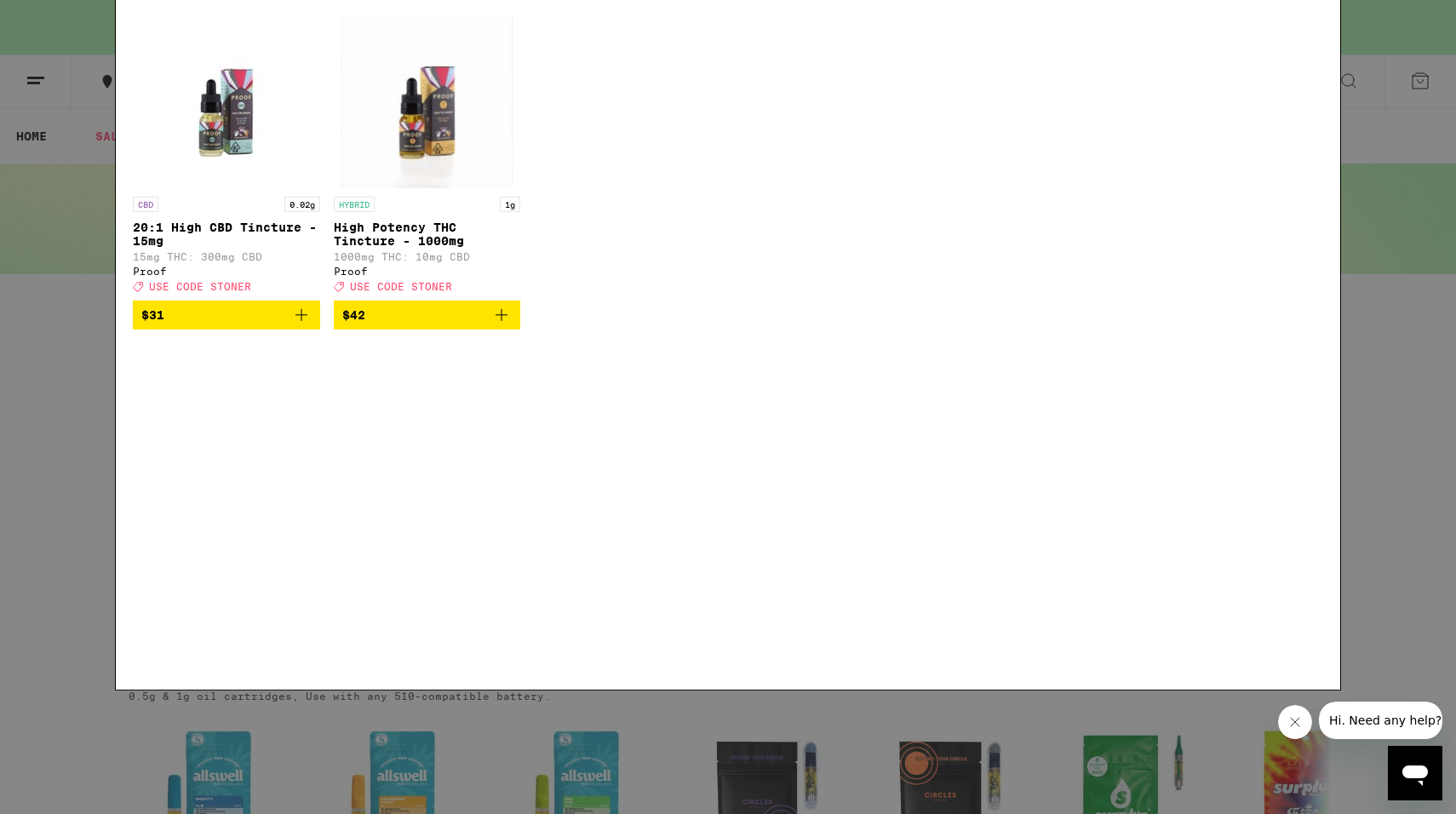
type input "w"
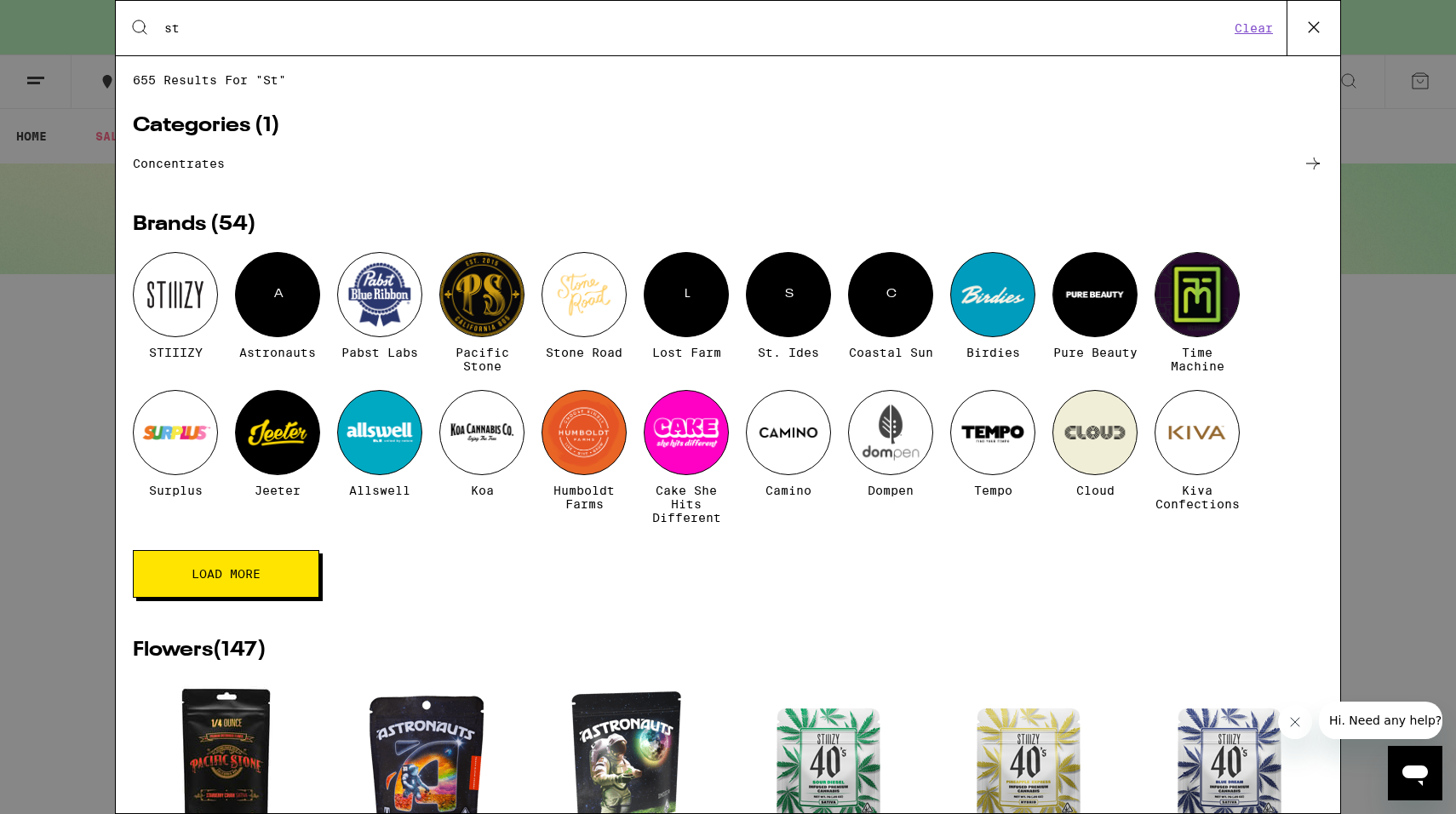
type input "s"
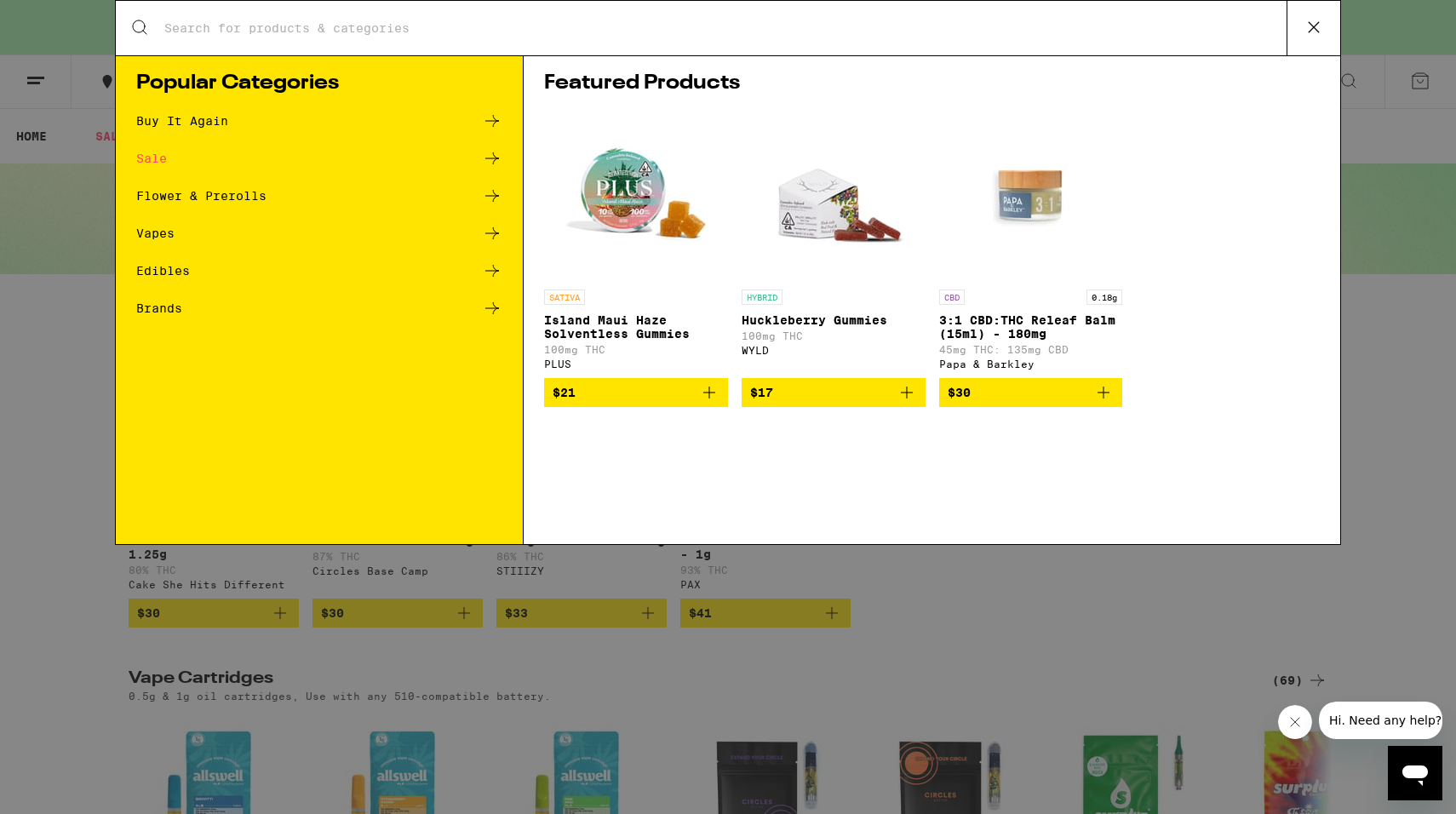
click at [1323, 32] on icon at bounding box center [1314, 27] width 25 height 25
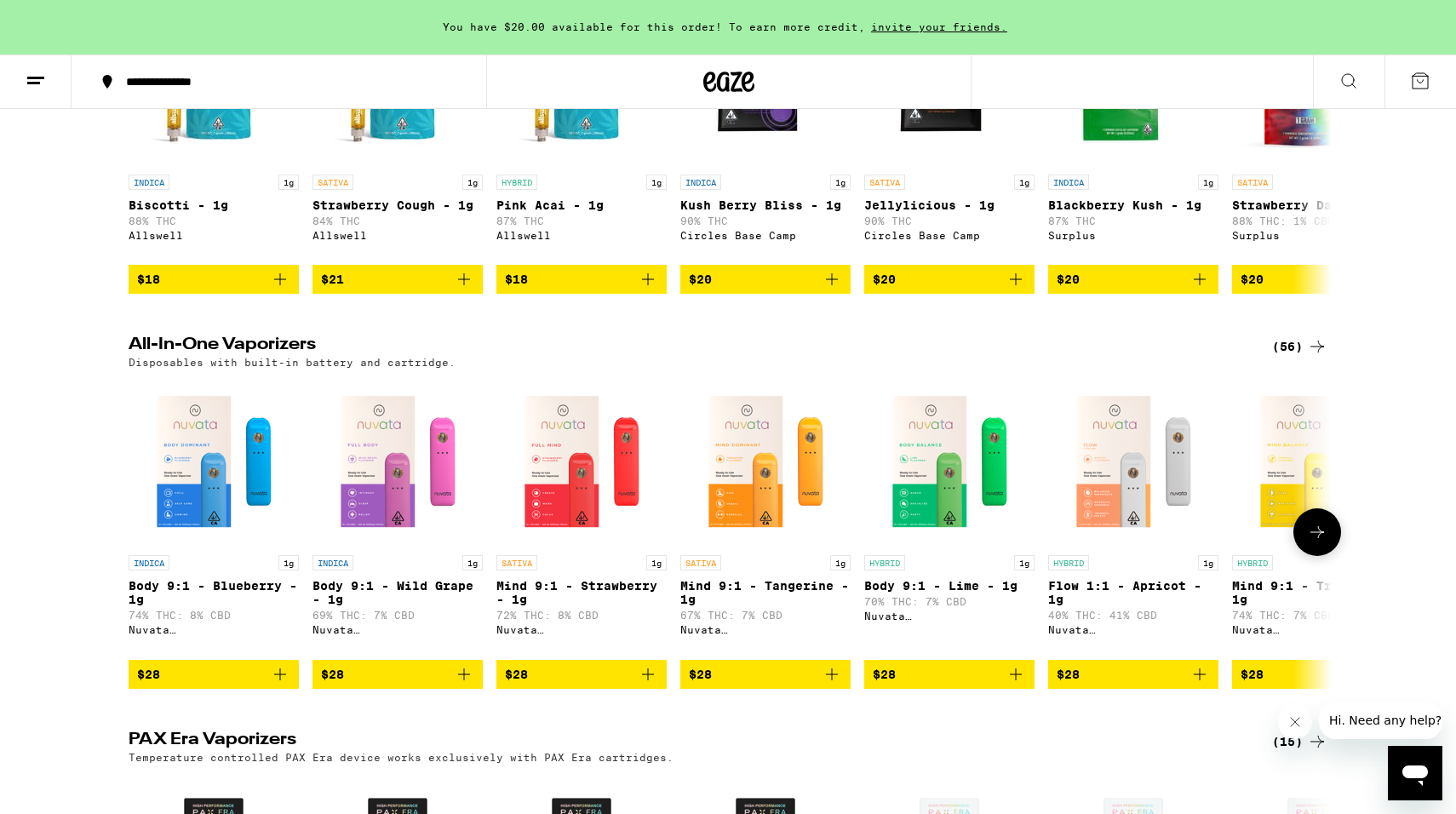
scroll to position [720, 0]
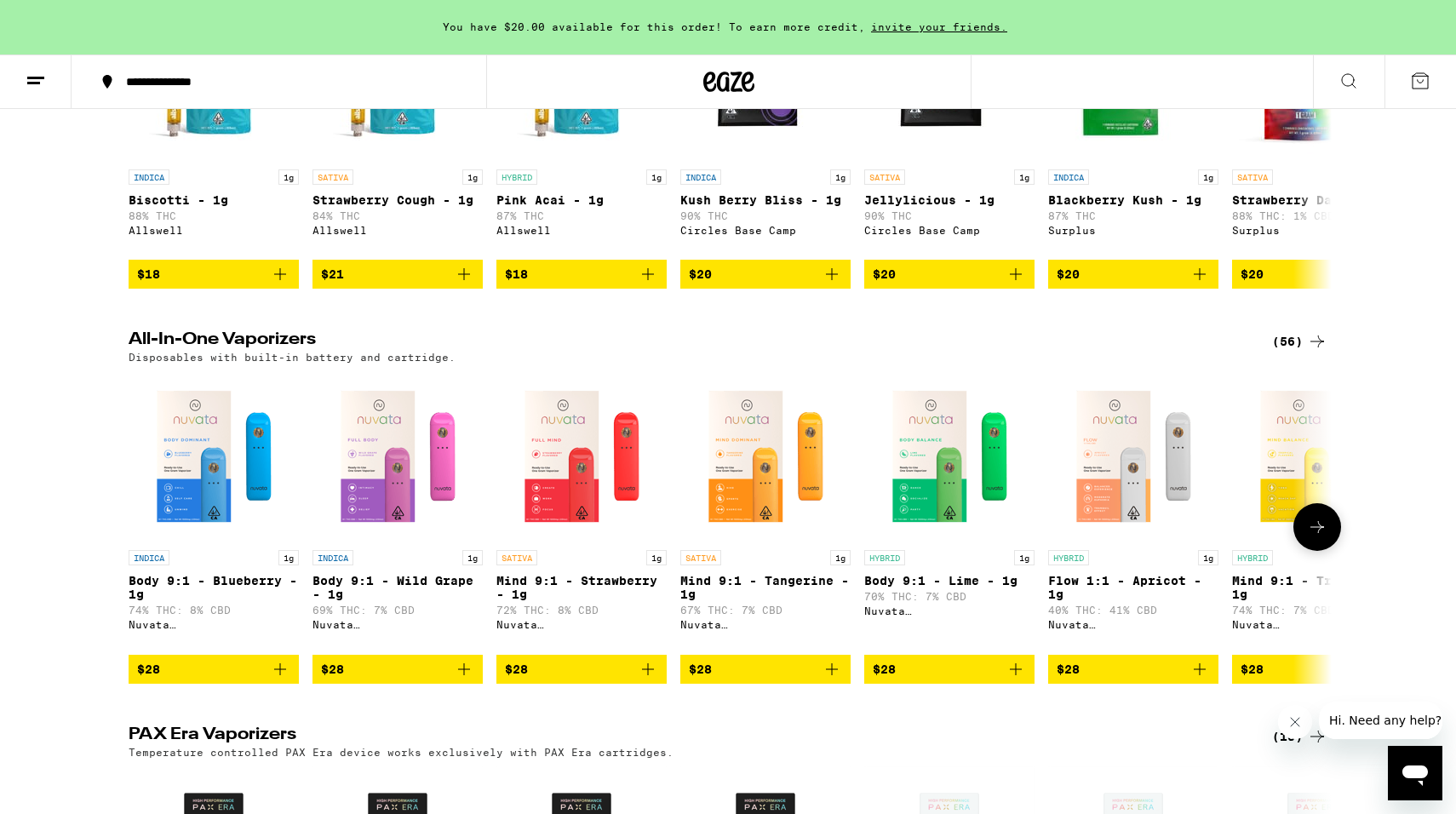
click at [1320, 538] on icon at bounding box center [1317, 527] width 21 height 21
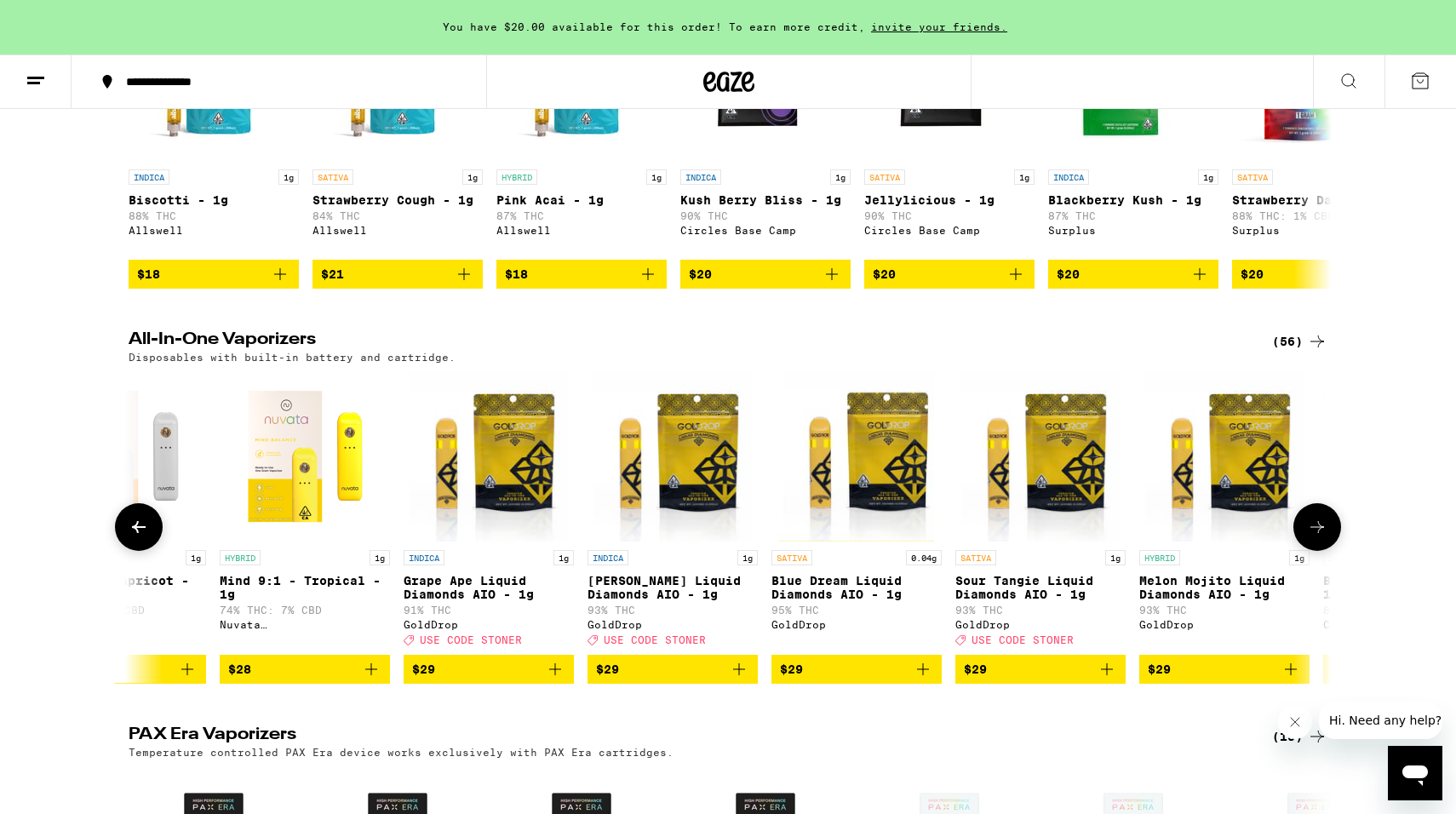
scroll to position [0, 1013]
click at [1320, 538] on icon at bounding box center [1317, 527] width 21 height 21
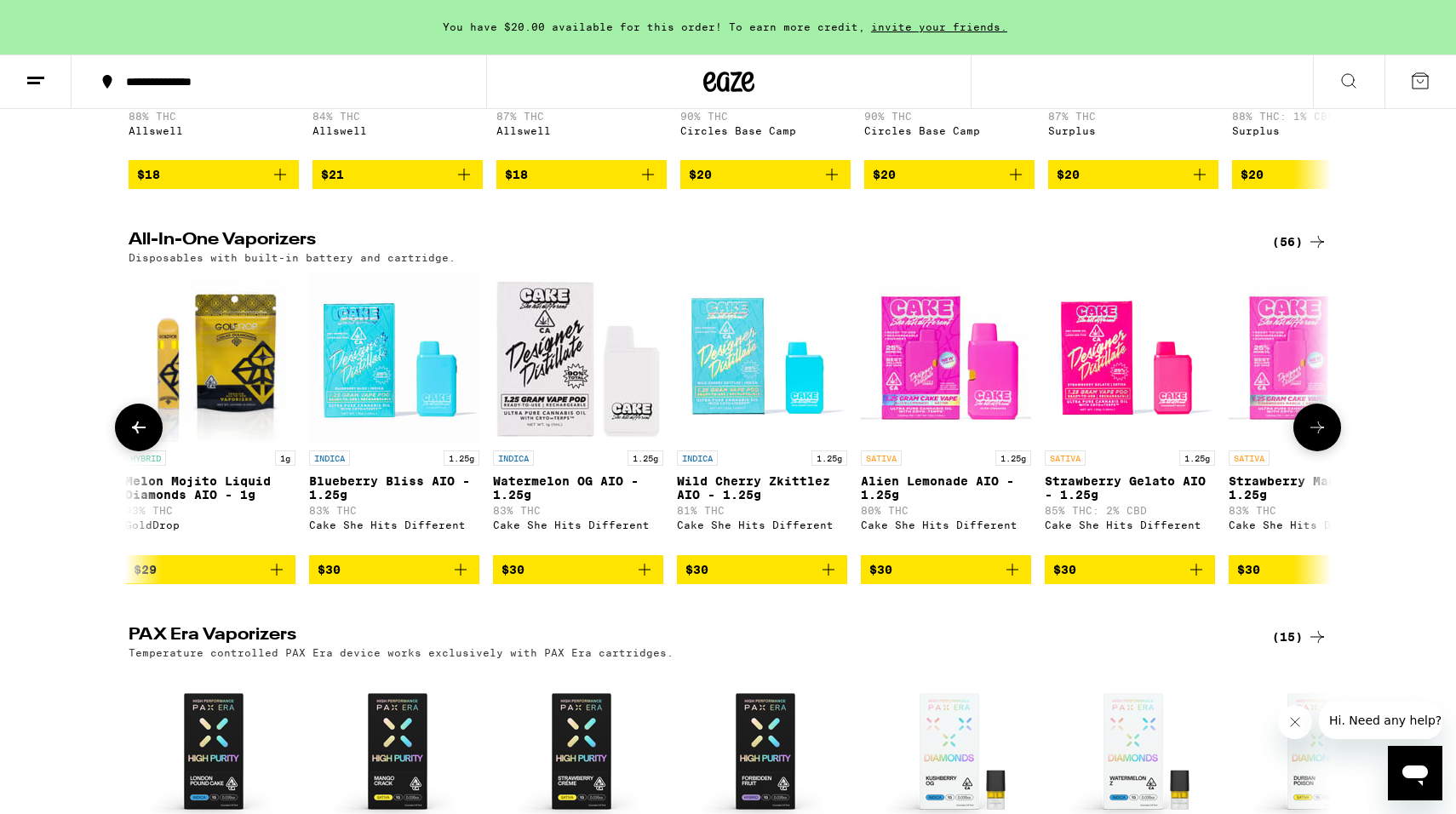
scroll to position [821, 0]
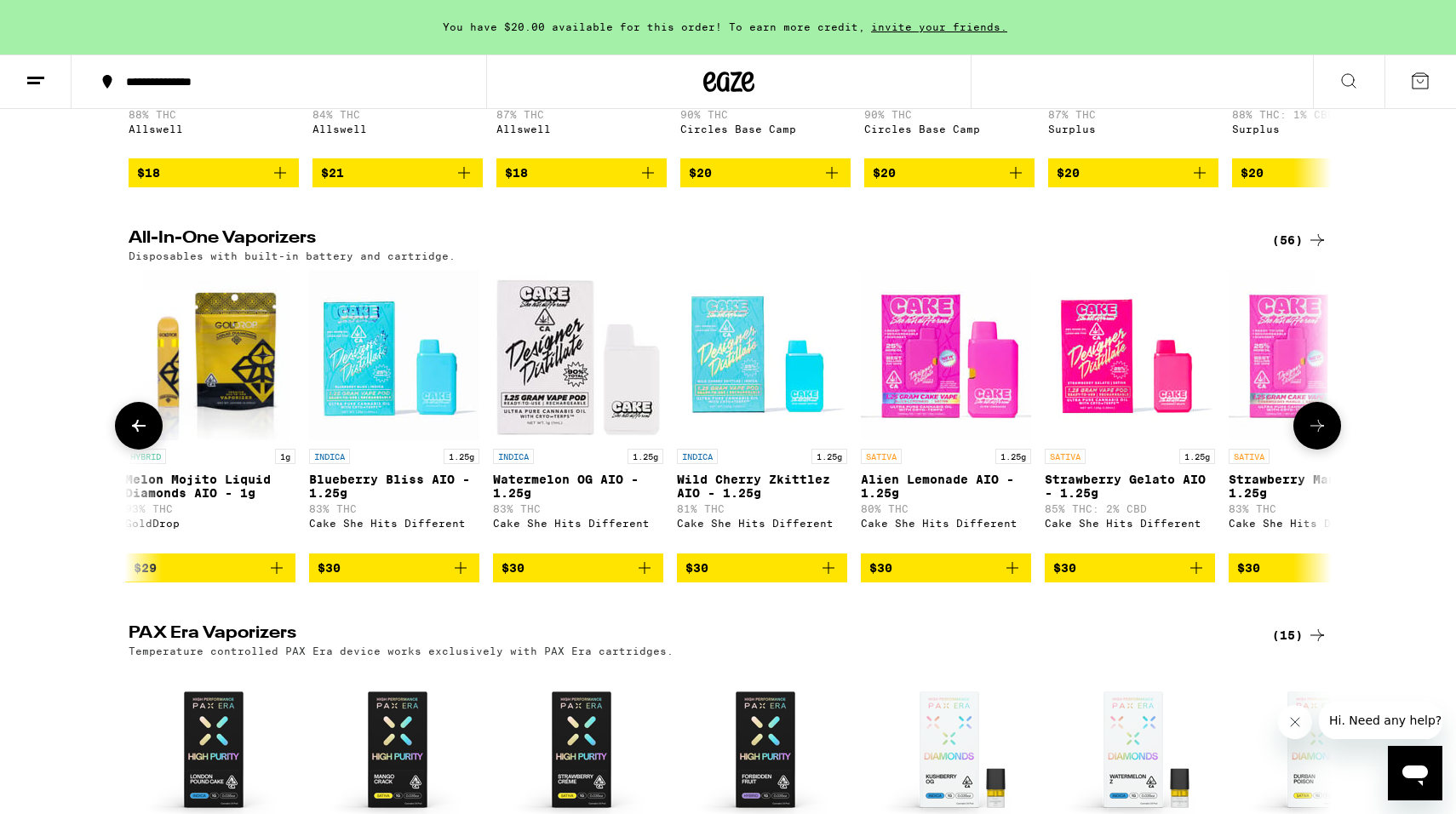
click at [1323, 436] on icon at bounding box center [1317, 425] width 21 height 21
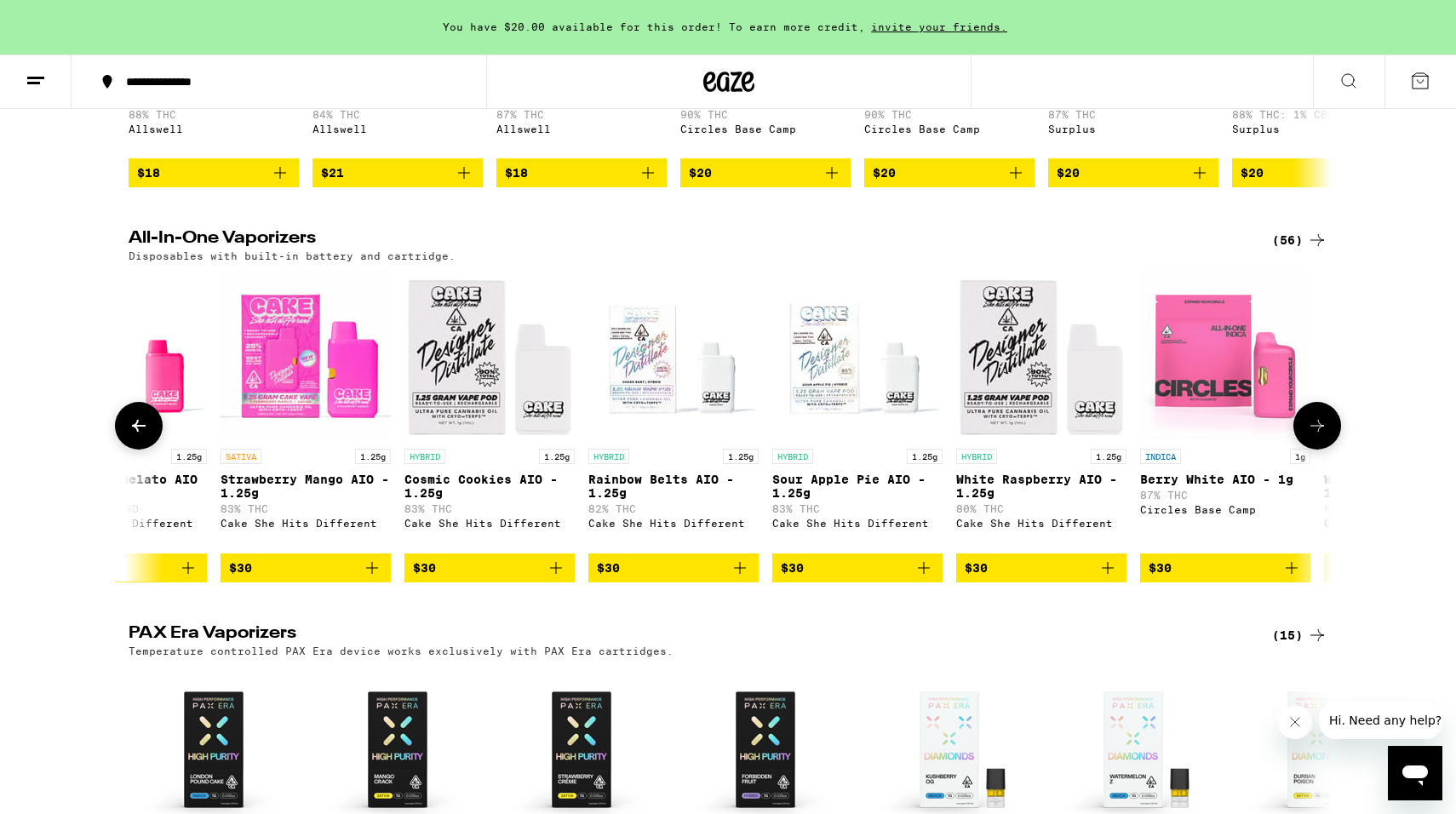
scroll to position [0, 3040]
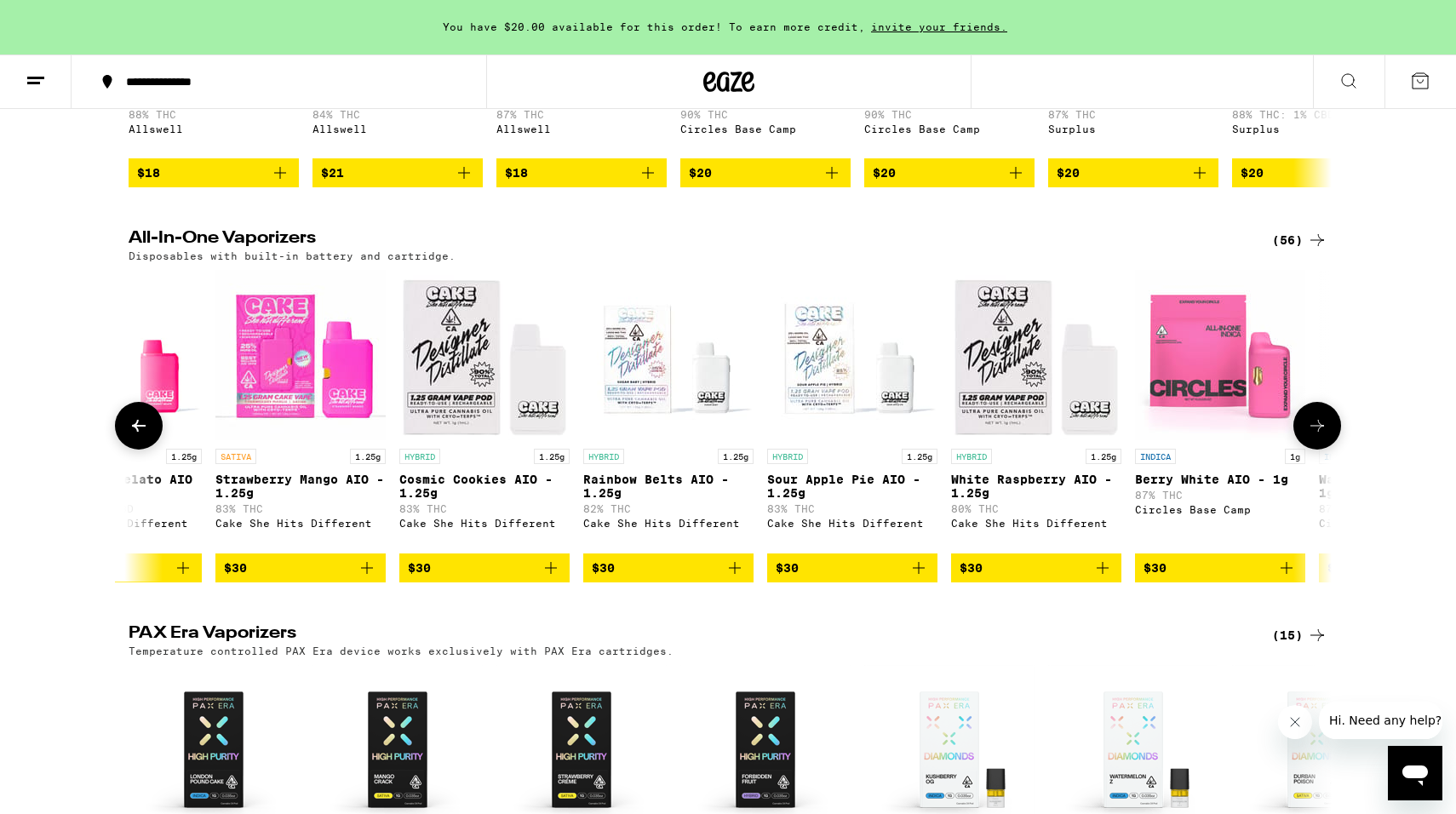
click at [132, 436] on icon at bounding box center [138, 425] width 21 height 21
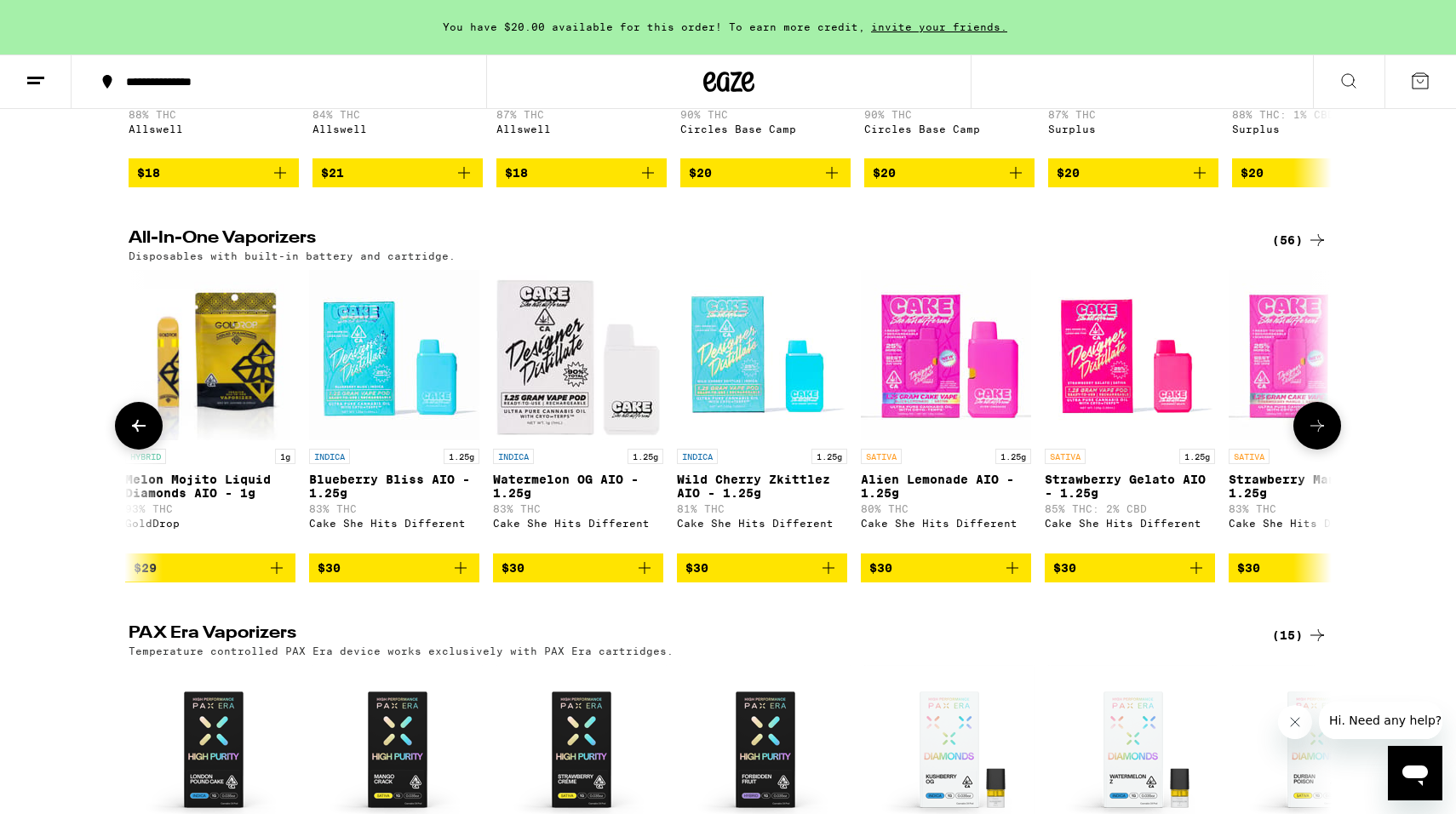
scroll to position [0, 2027]
click at [1197, 573] on icon "Add to bag" at bounding box center [1196, 567] width 12 height 12
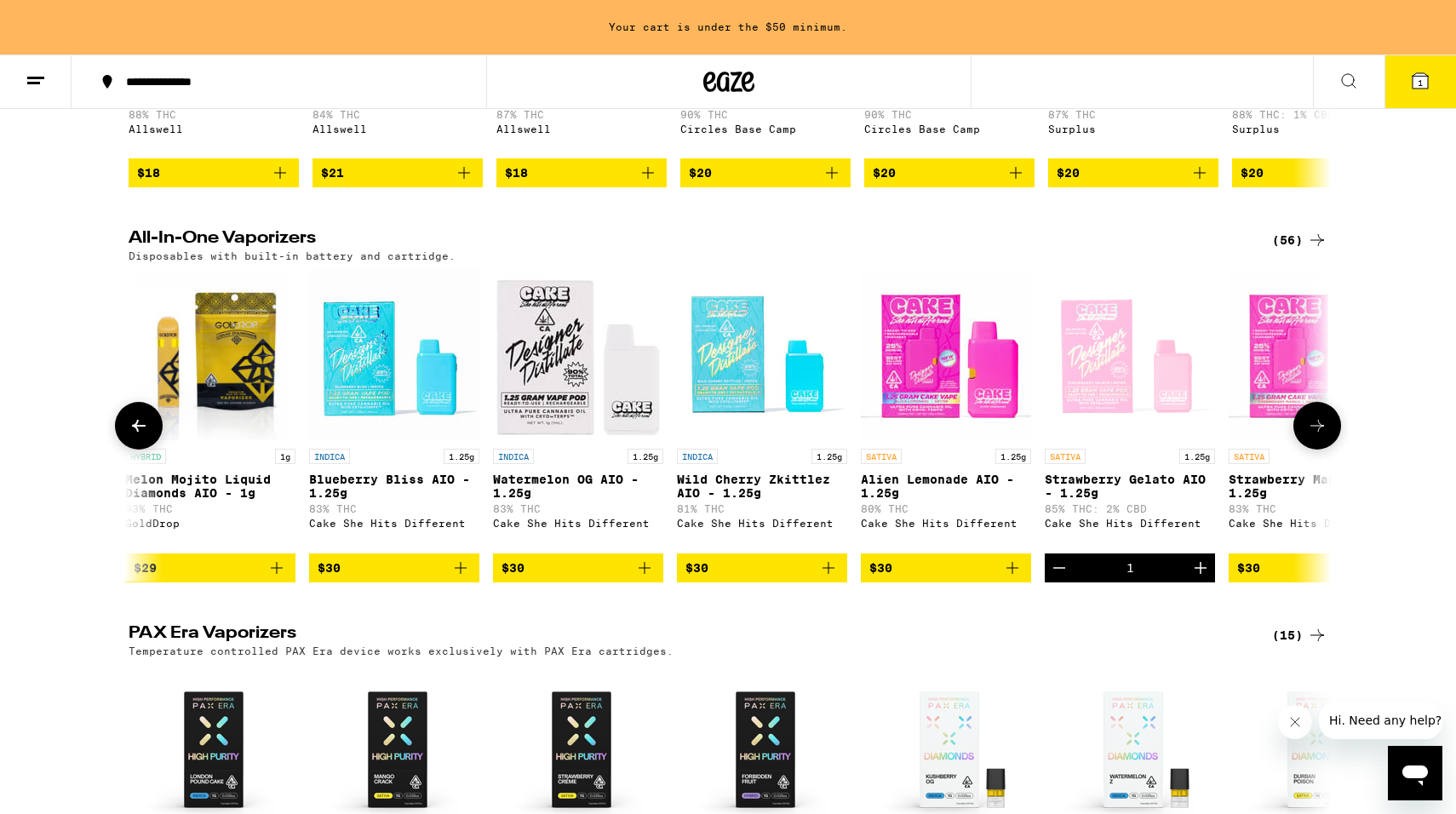
click at [1324, 436] on icon at bounding box center [1317, 425] width 21 height 21
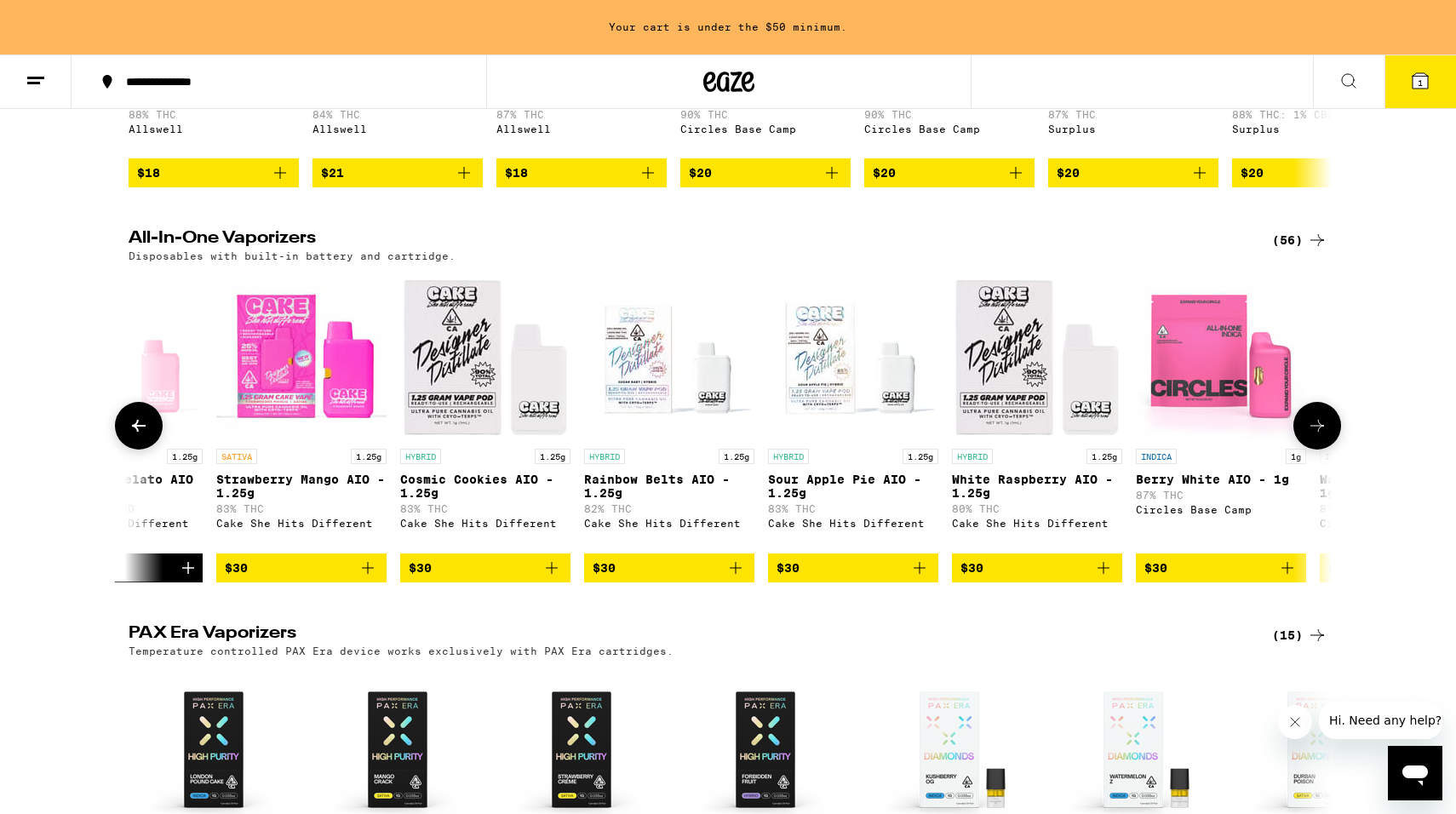
scroll to position [0, 3040]
click at [557, 578] on icon "Add to bag" at bounding box center [550, 567] width 21 height 21
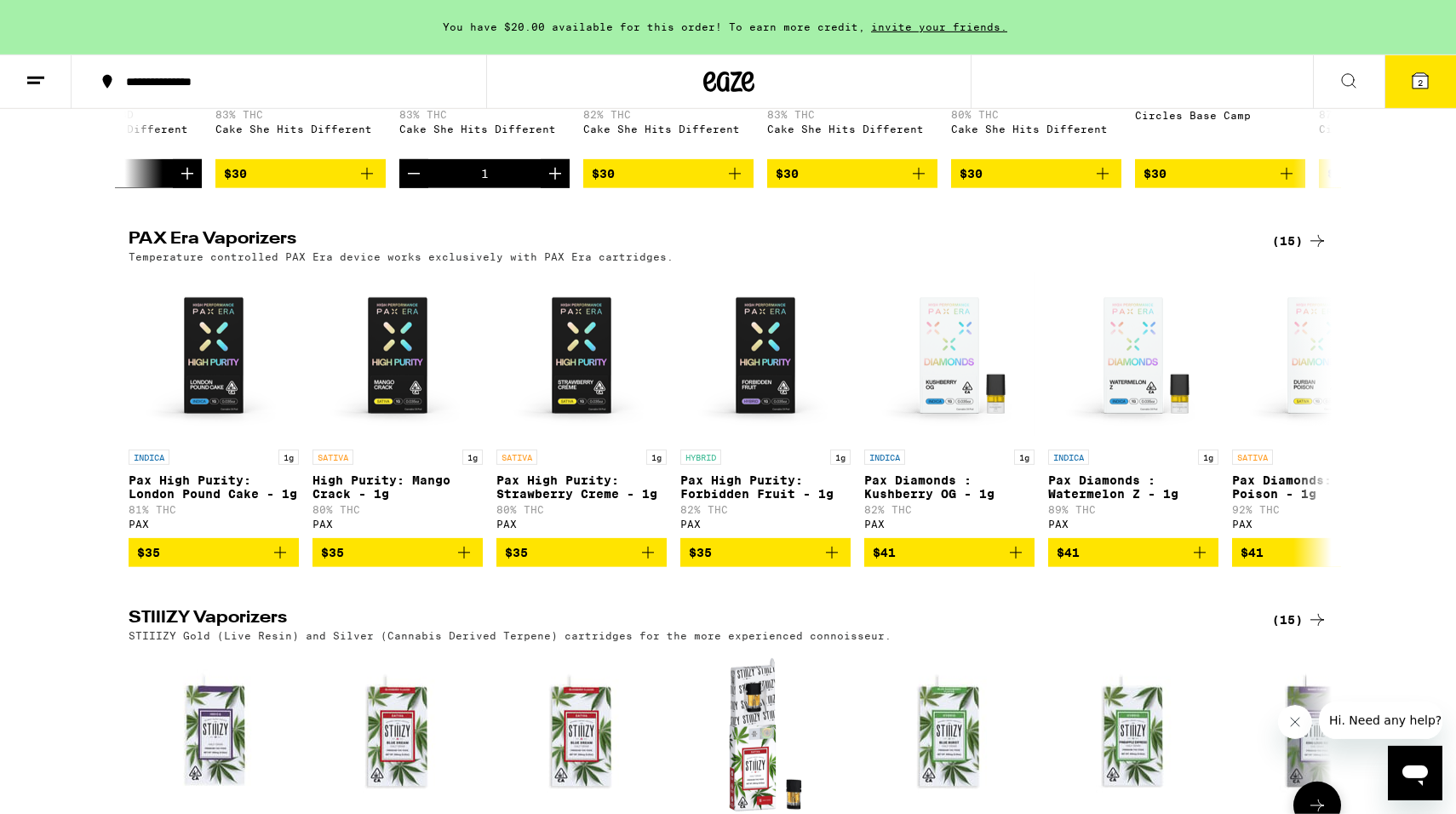
scroll to position [1203, 0]
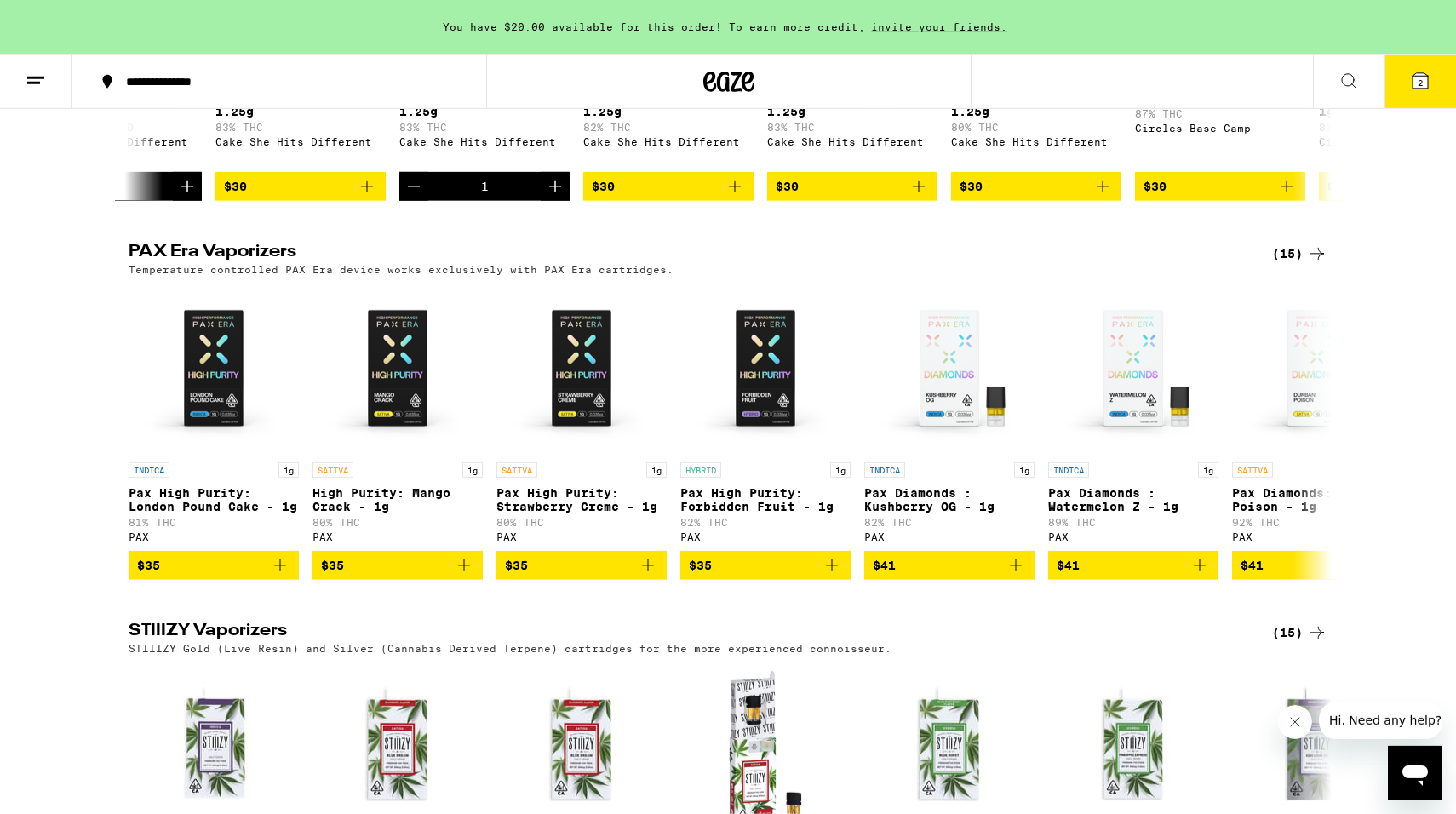
click at [1418, 75] on icon at bounding box center [1420, 81] width 15 height 15
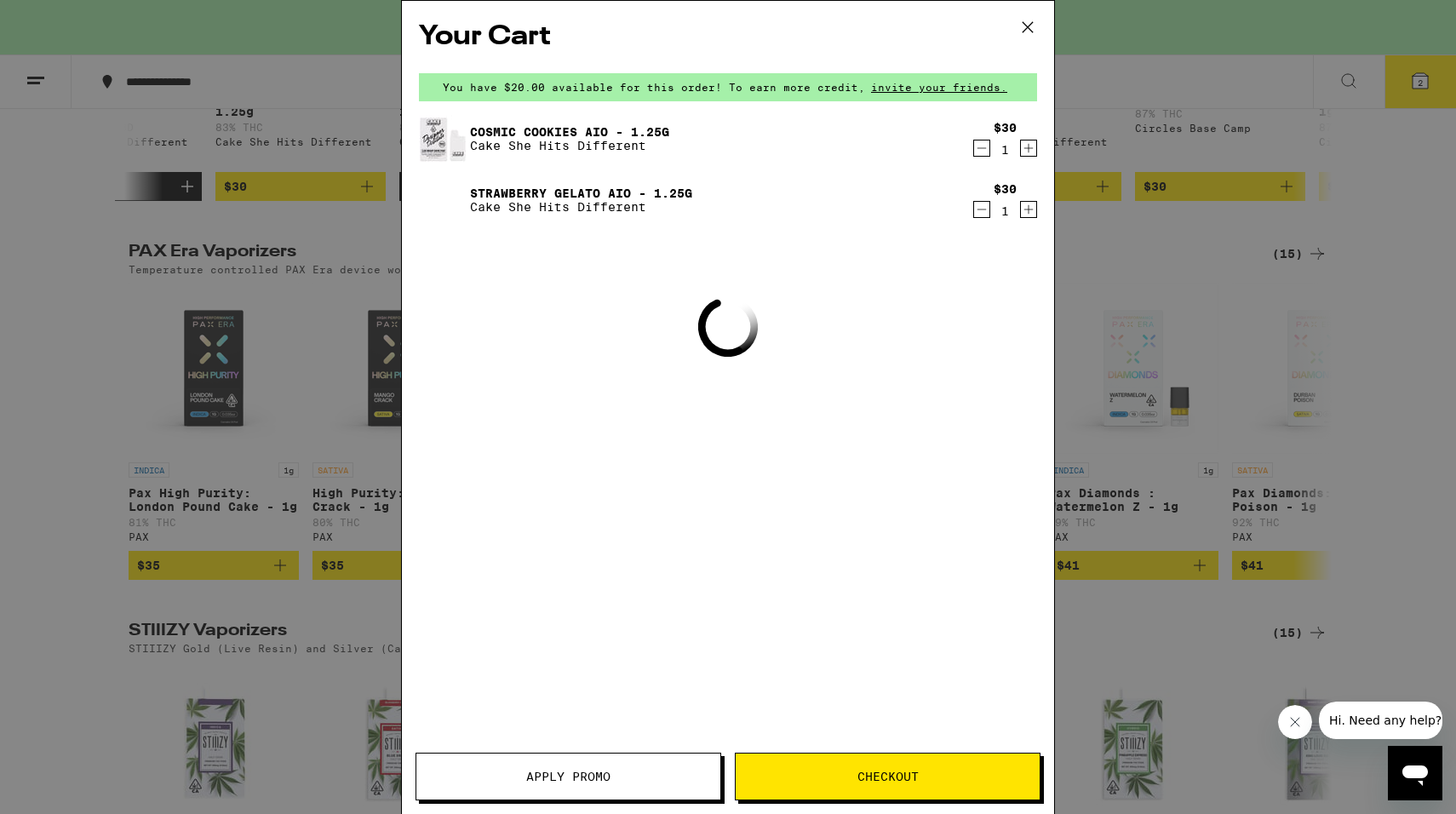
scroll to position [0, 3040]
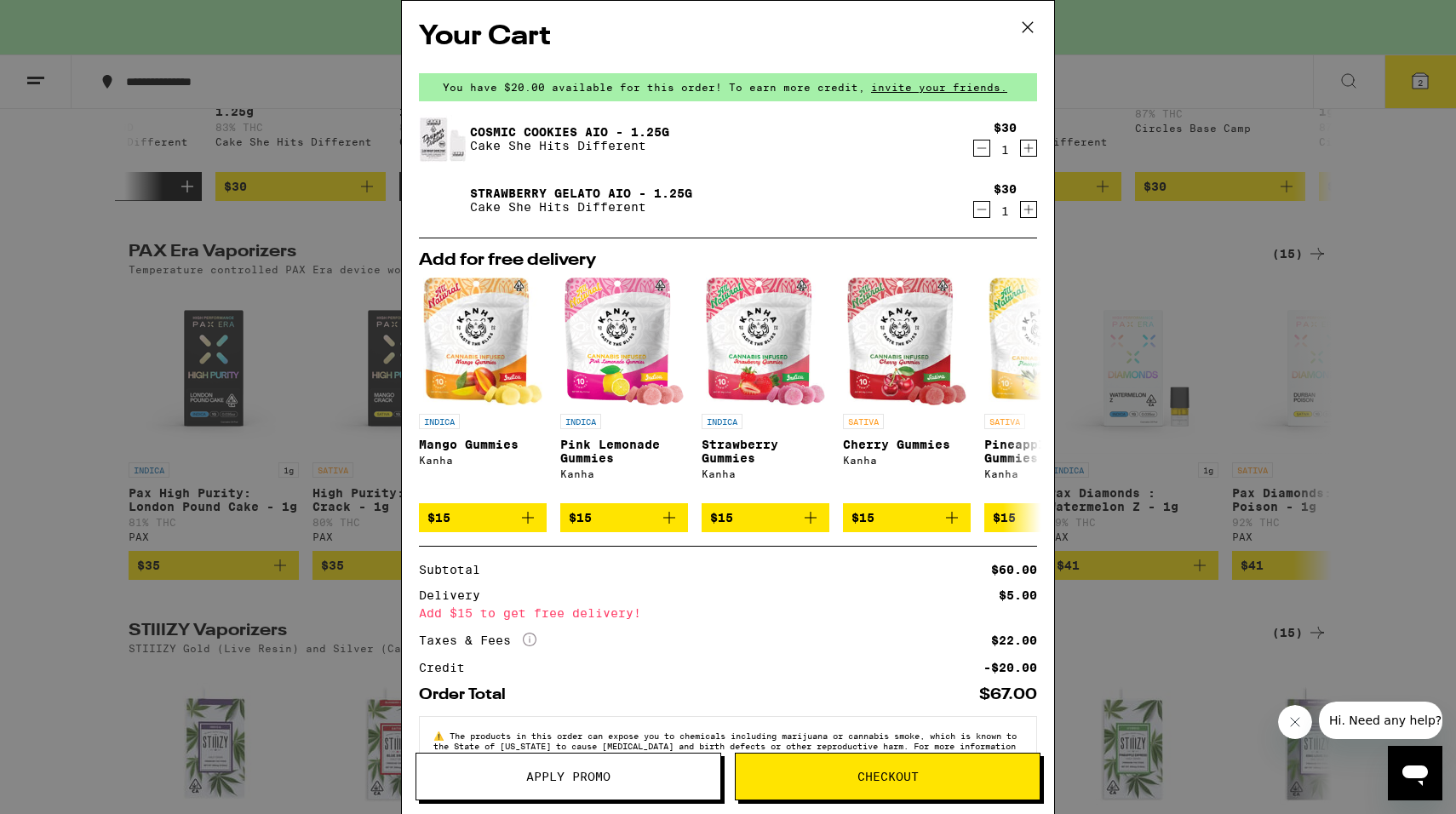
click at [982, 214] on icon "Decrement" at bounding box center [981, 209] width 15 height 21
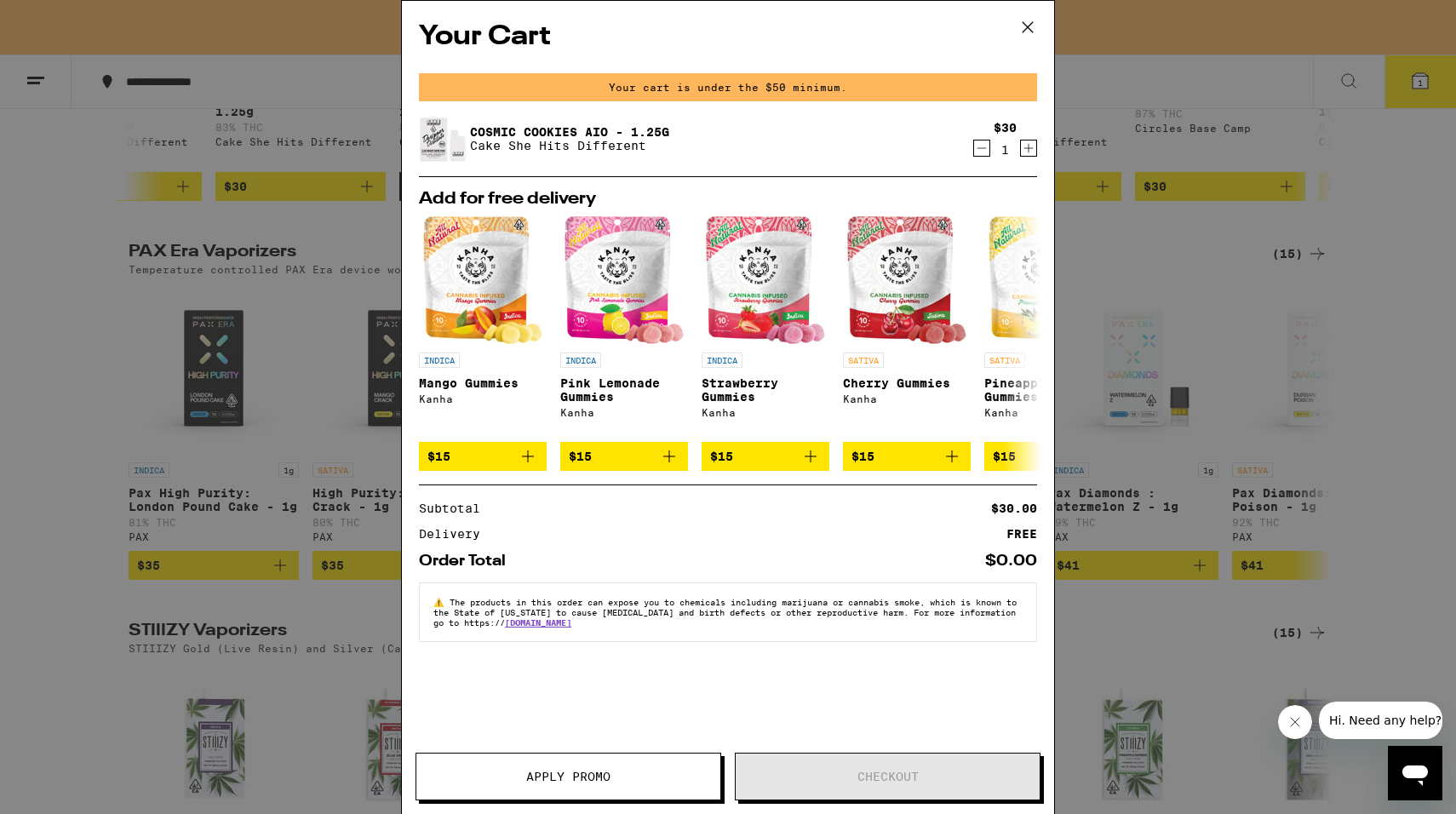
click at [1031, 21] on icon at bounding box center [1028, 27] width 25 height 25
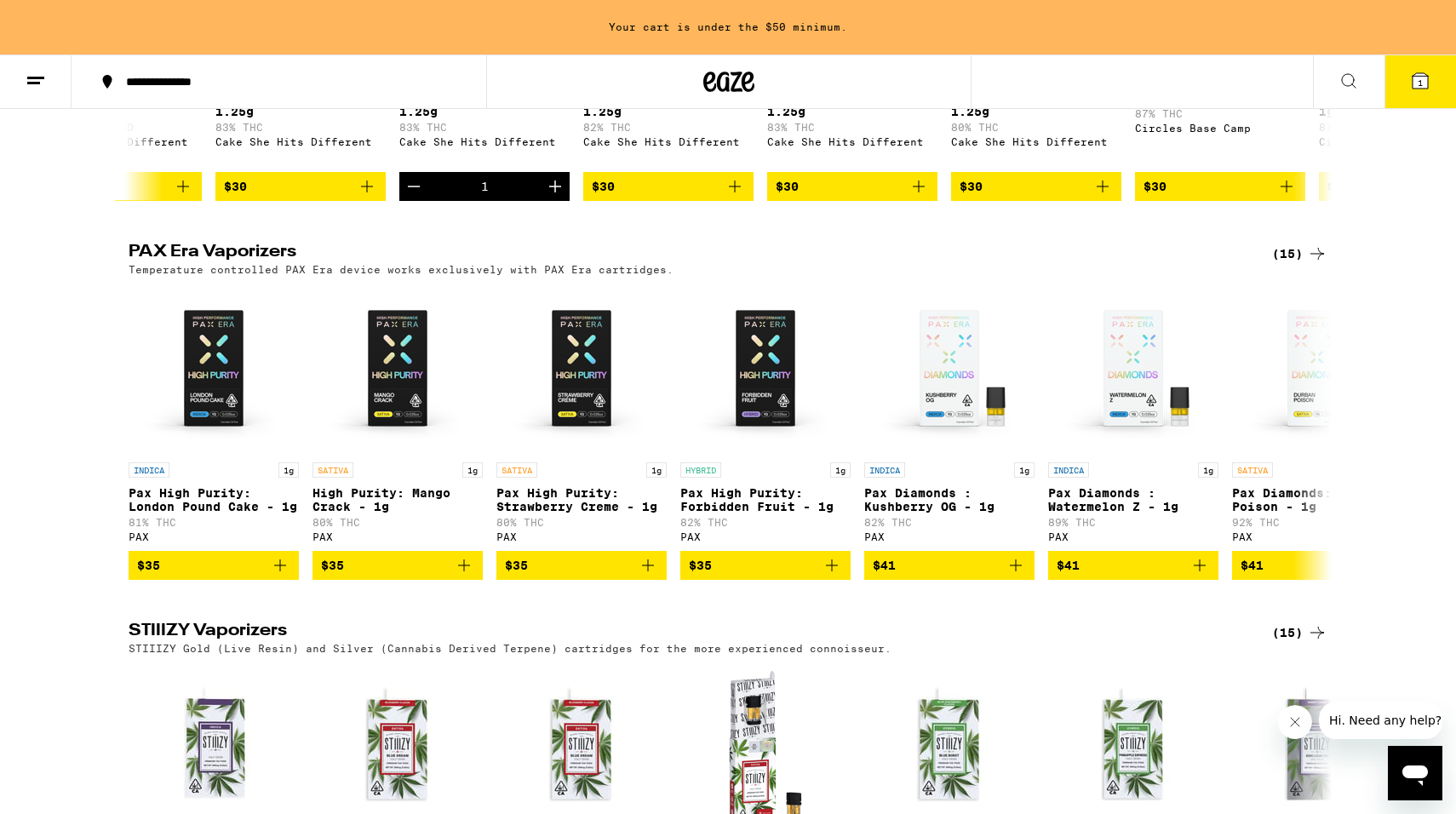
click at [35, 81] on icon at bounding box center [35, 81] width 21 height 21
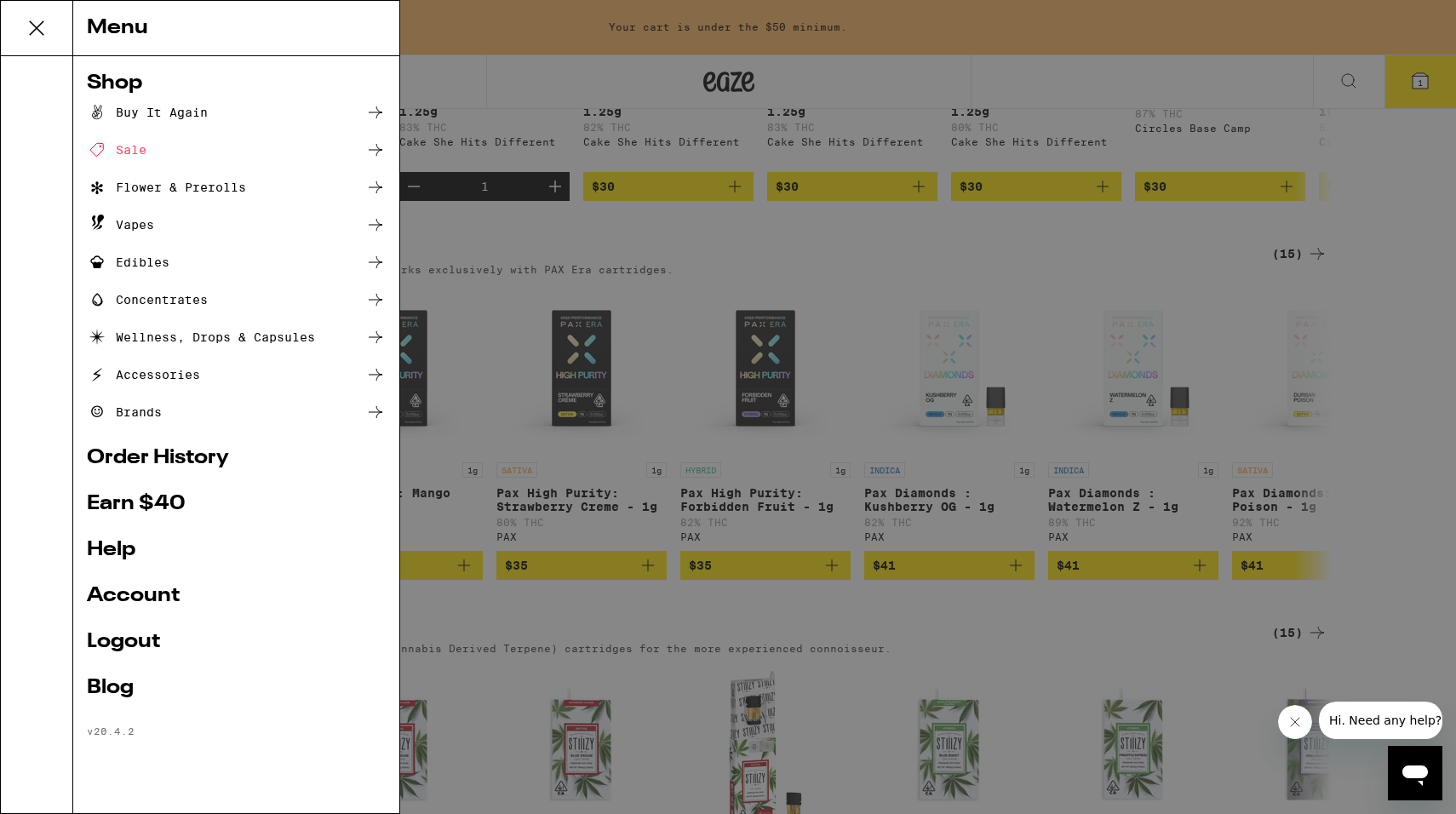
click at [373, 151] on icon at bounding box center [375, 149] width 13 height 12
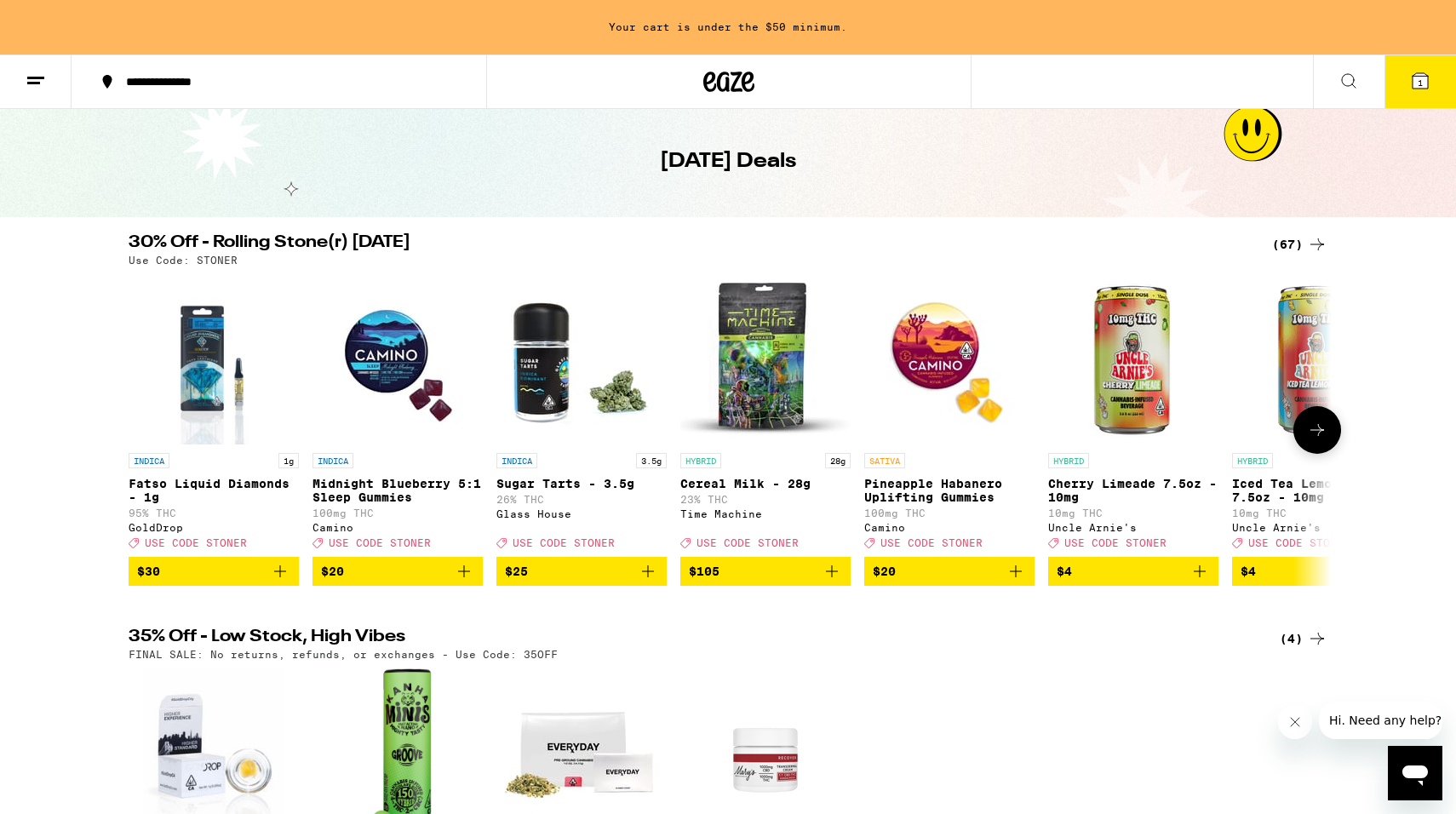
scroll to position [68, 0]
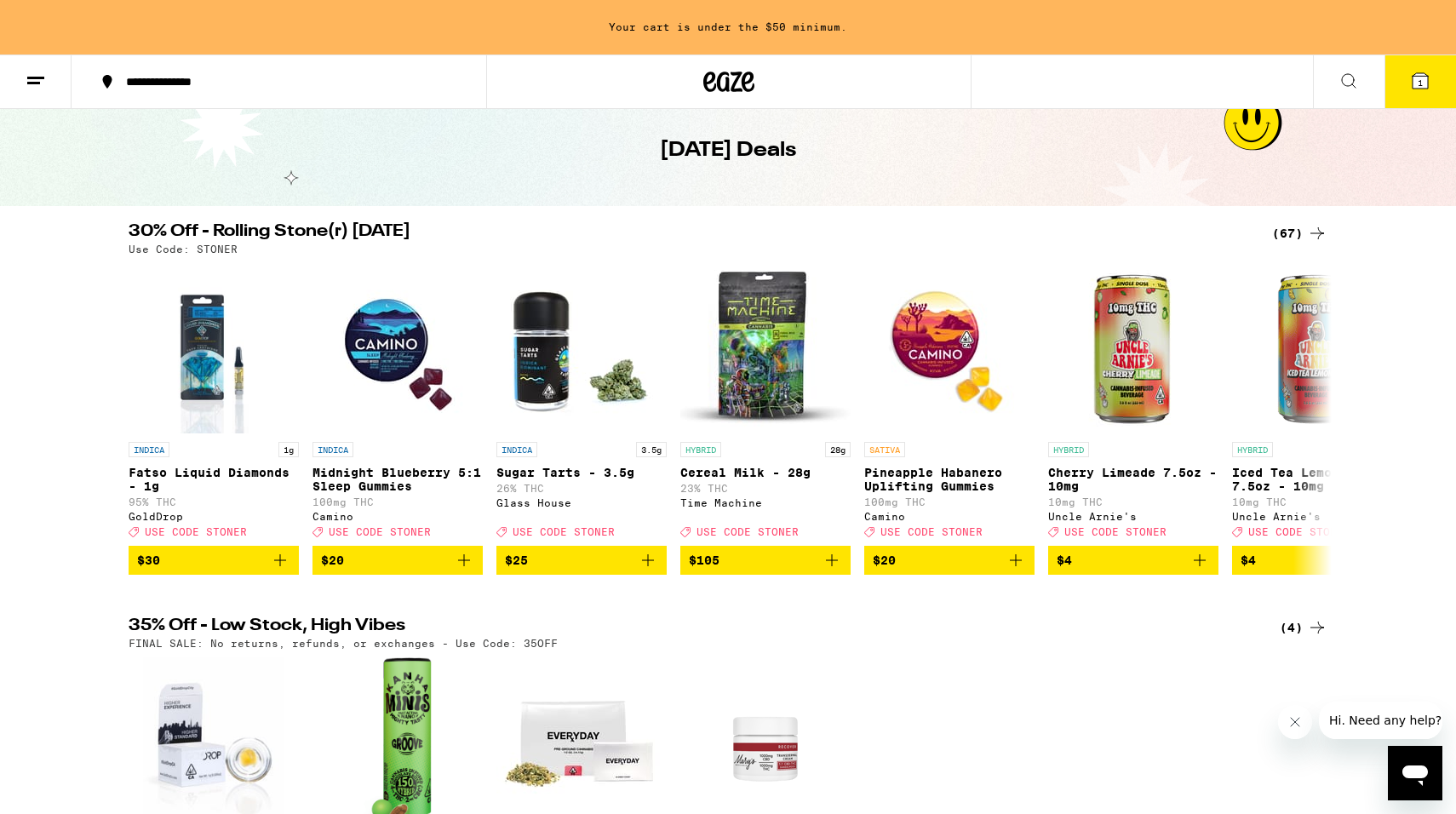
click at [1318, 238] on icon at bounding box center [1317, 233] width 21 height 21
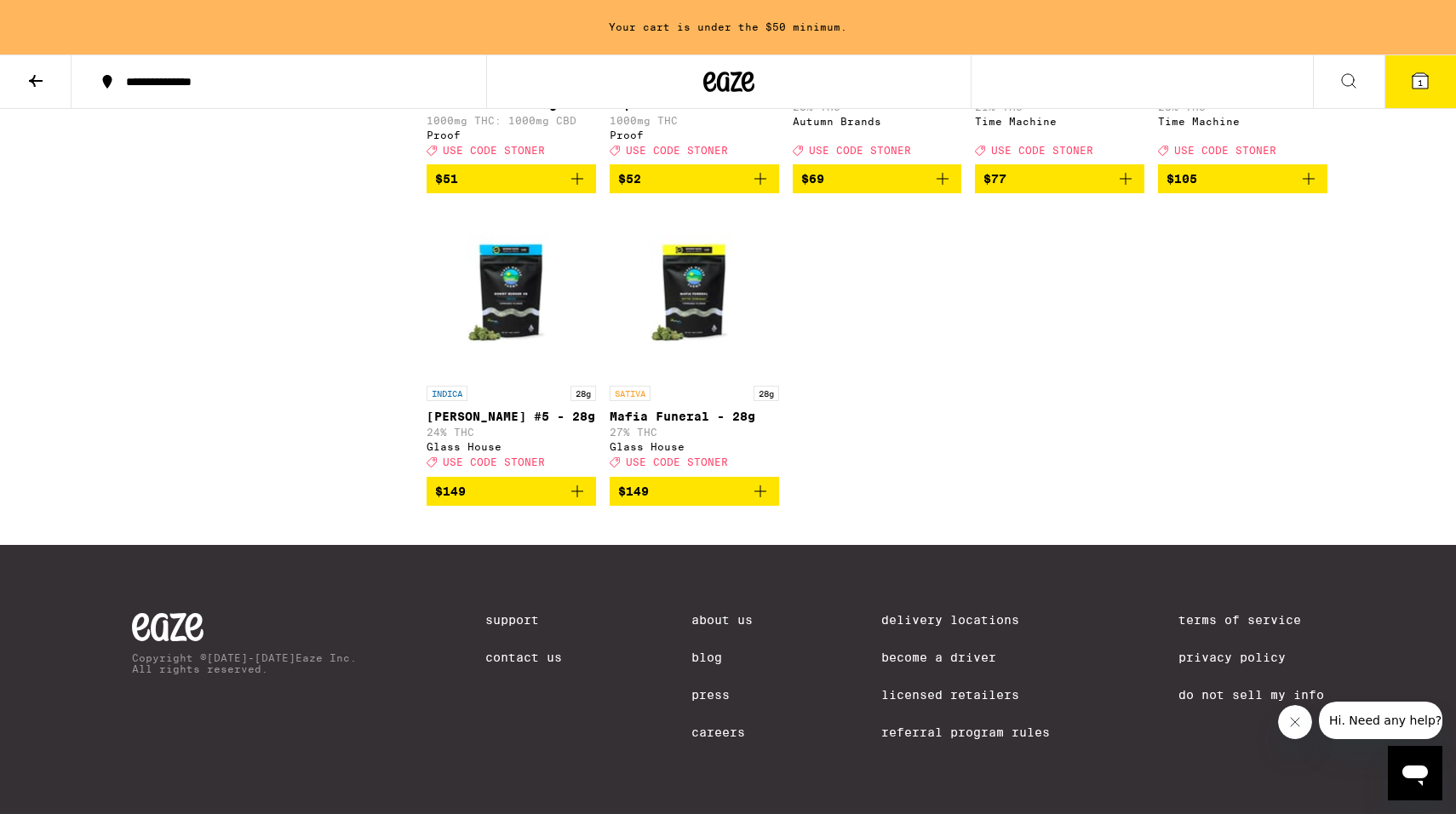
scroll to position [4364, 0]
click at [41, 81] on icon at bounding box center [35, 80] width 13 height 12
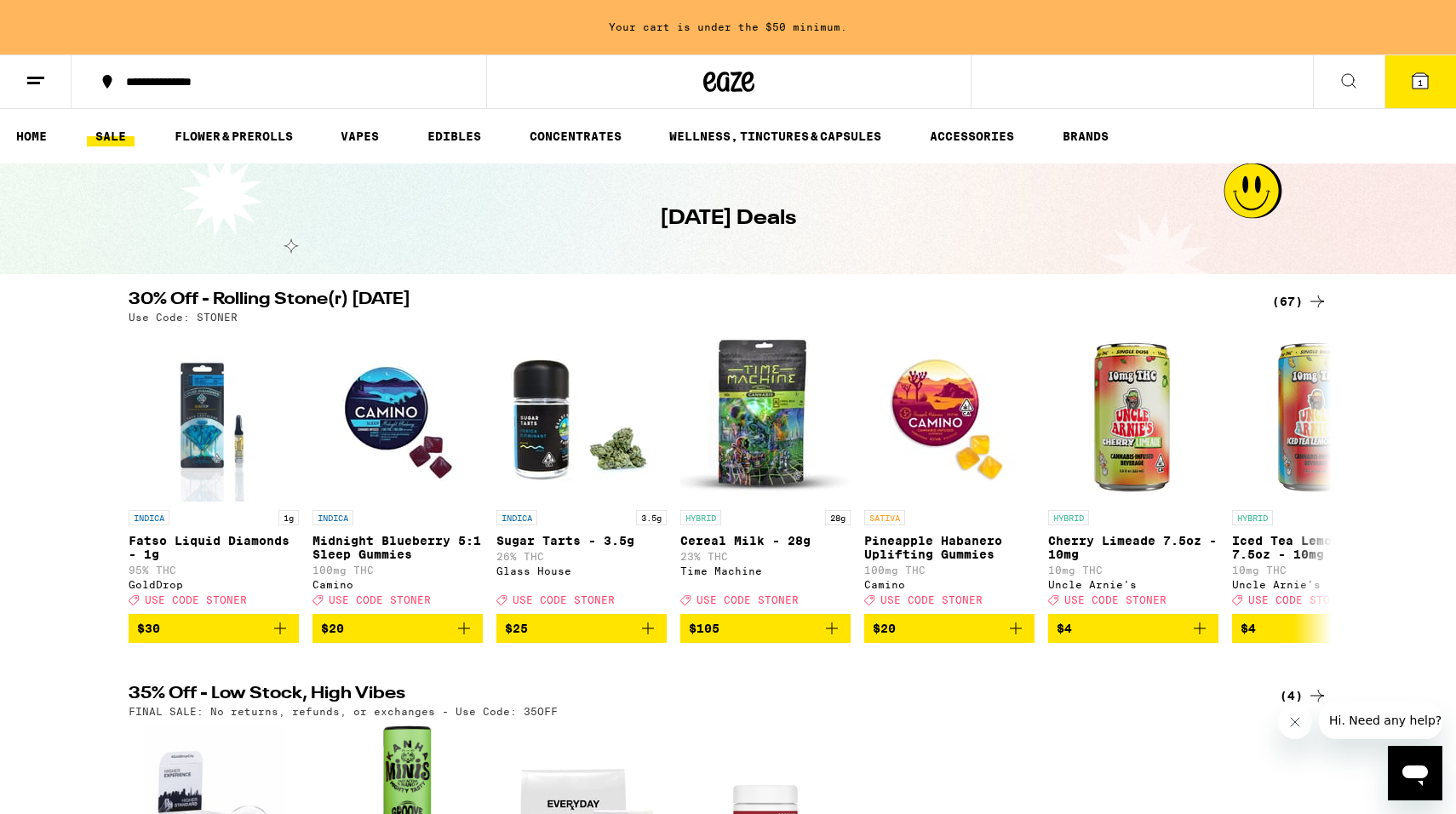
click at [41, 77] on line at bounding box center [35, 77] width 17 height 0
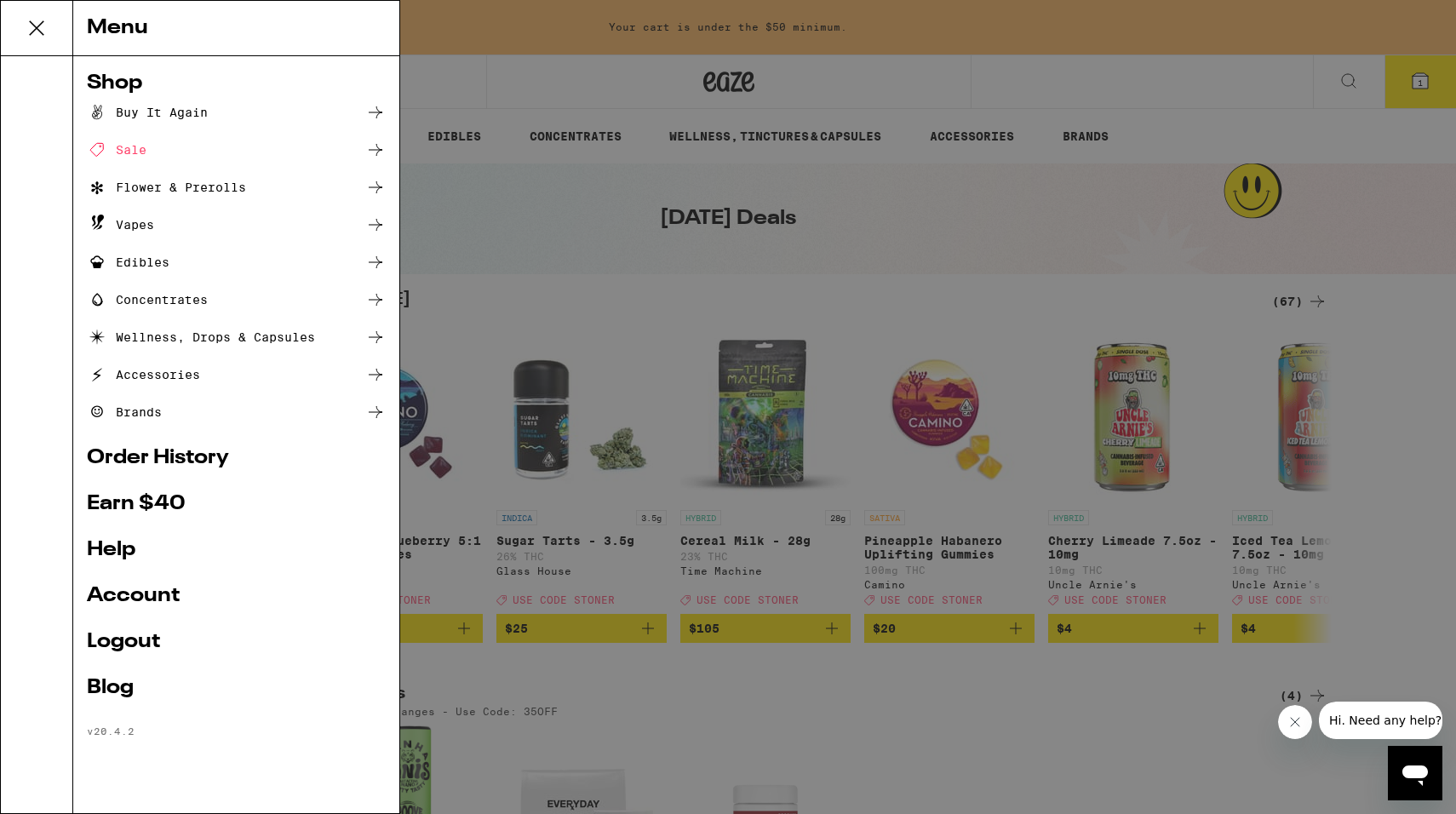
click at [224, 189] on div "Flower & Prerolls" at bounding box center [166, 187] width 159 height 21
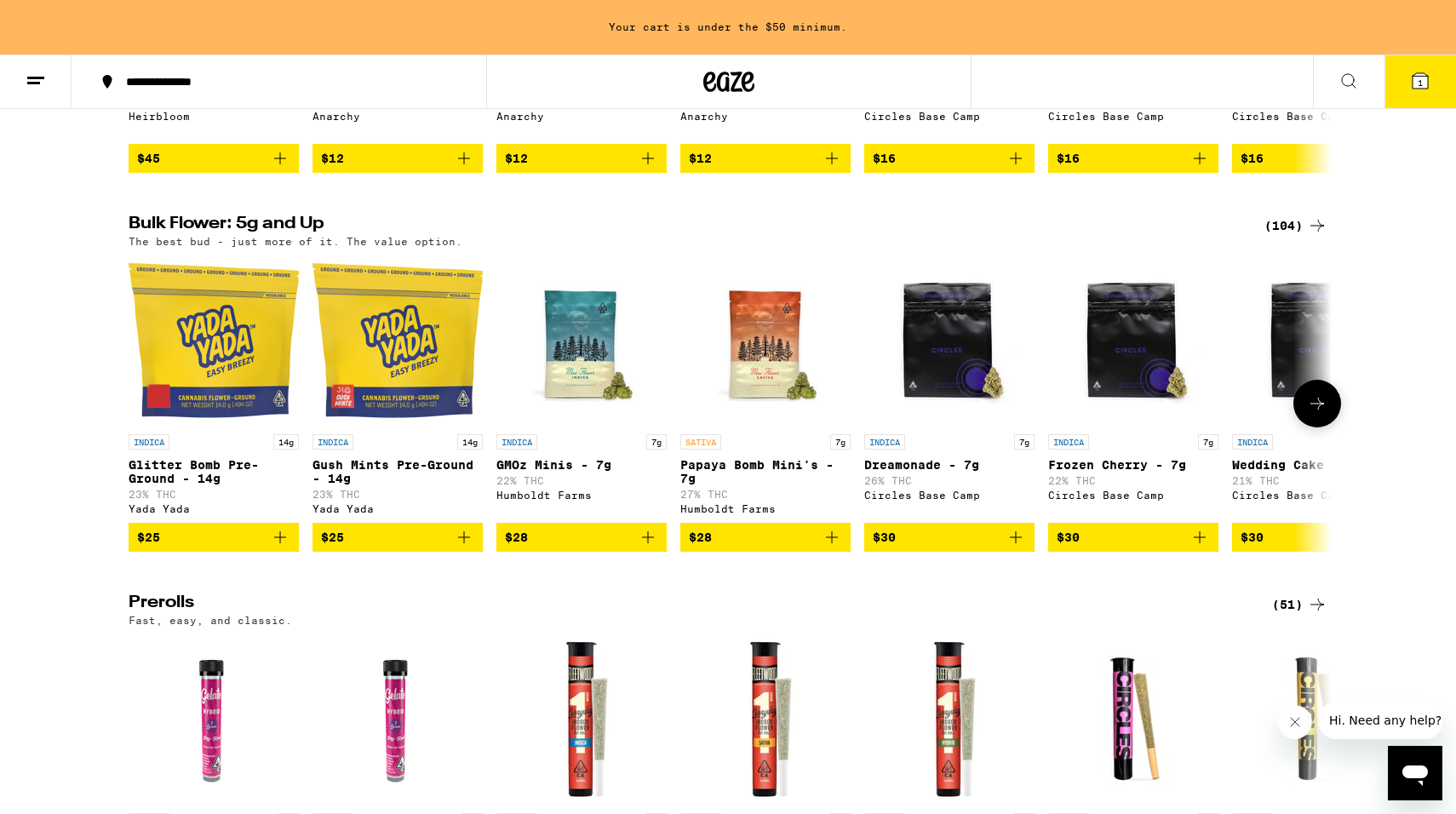
scroll to position [454, 0]
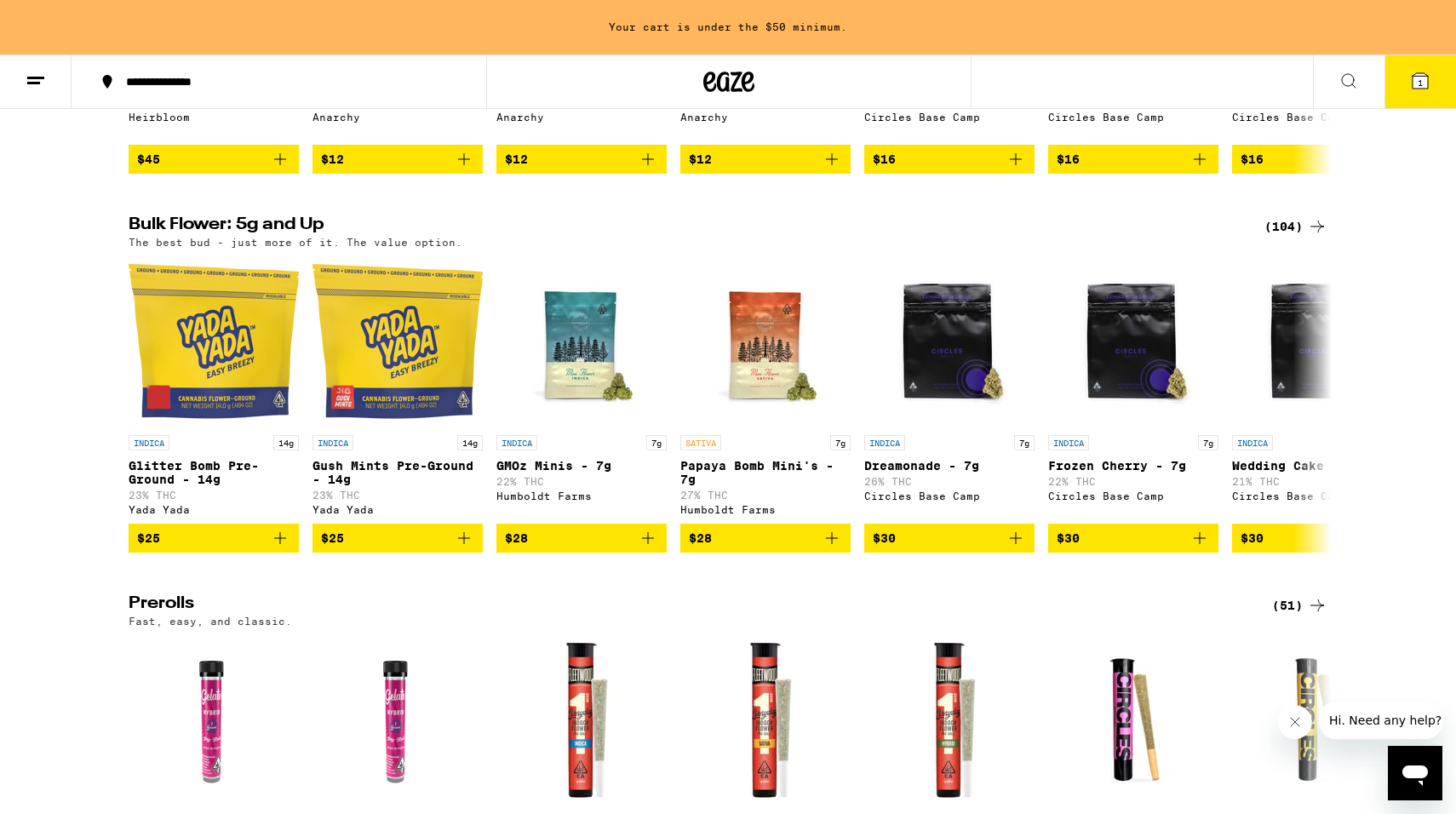
click at [1319, 237] on icon at bounding box center [1317, 226] width 21 height 21
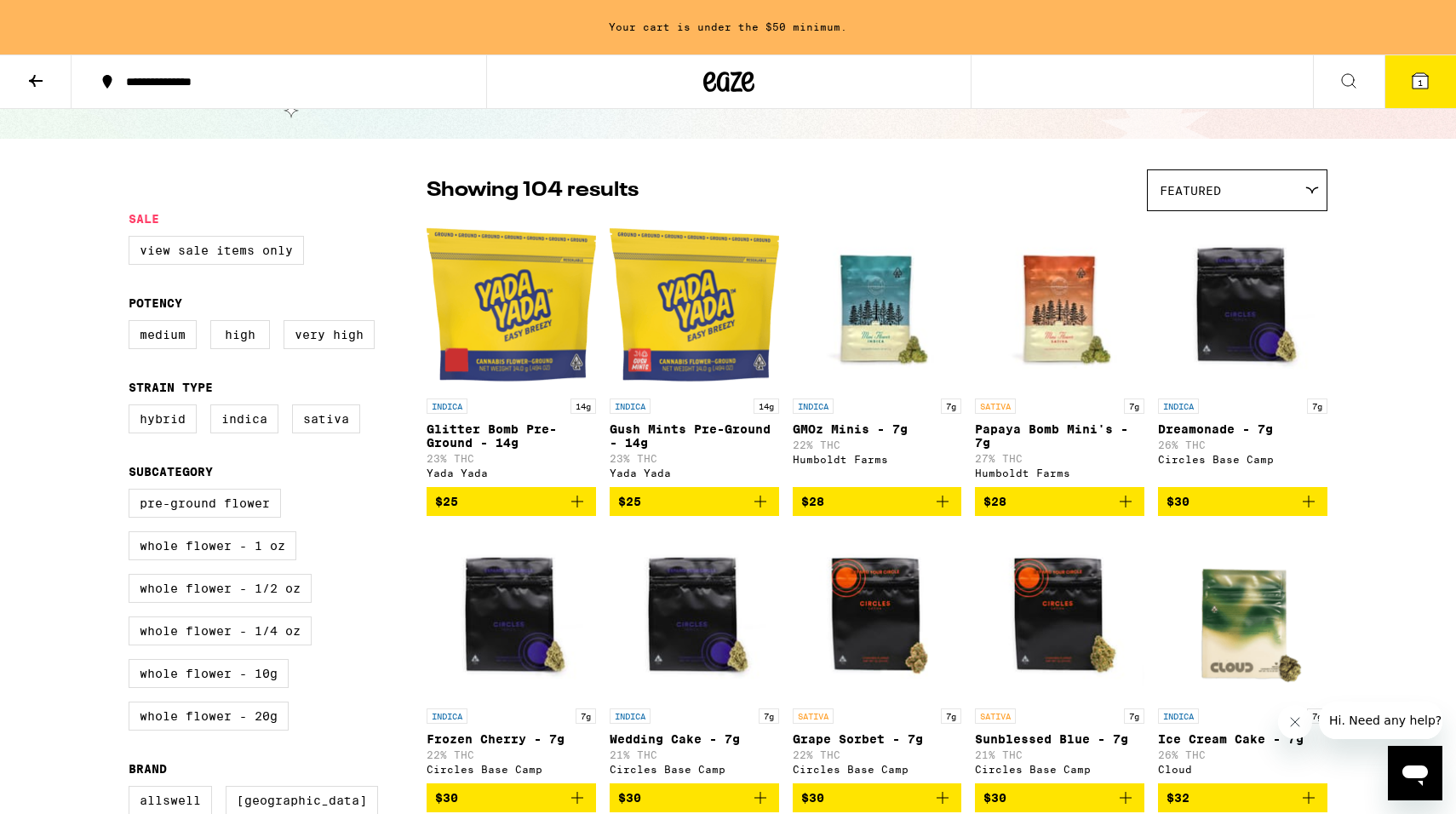
scroll to position [82, 0]
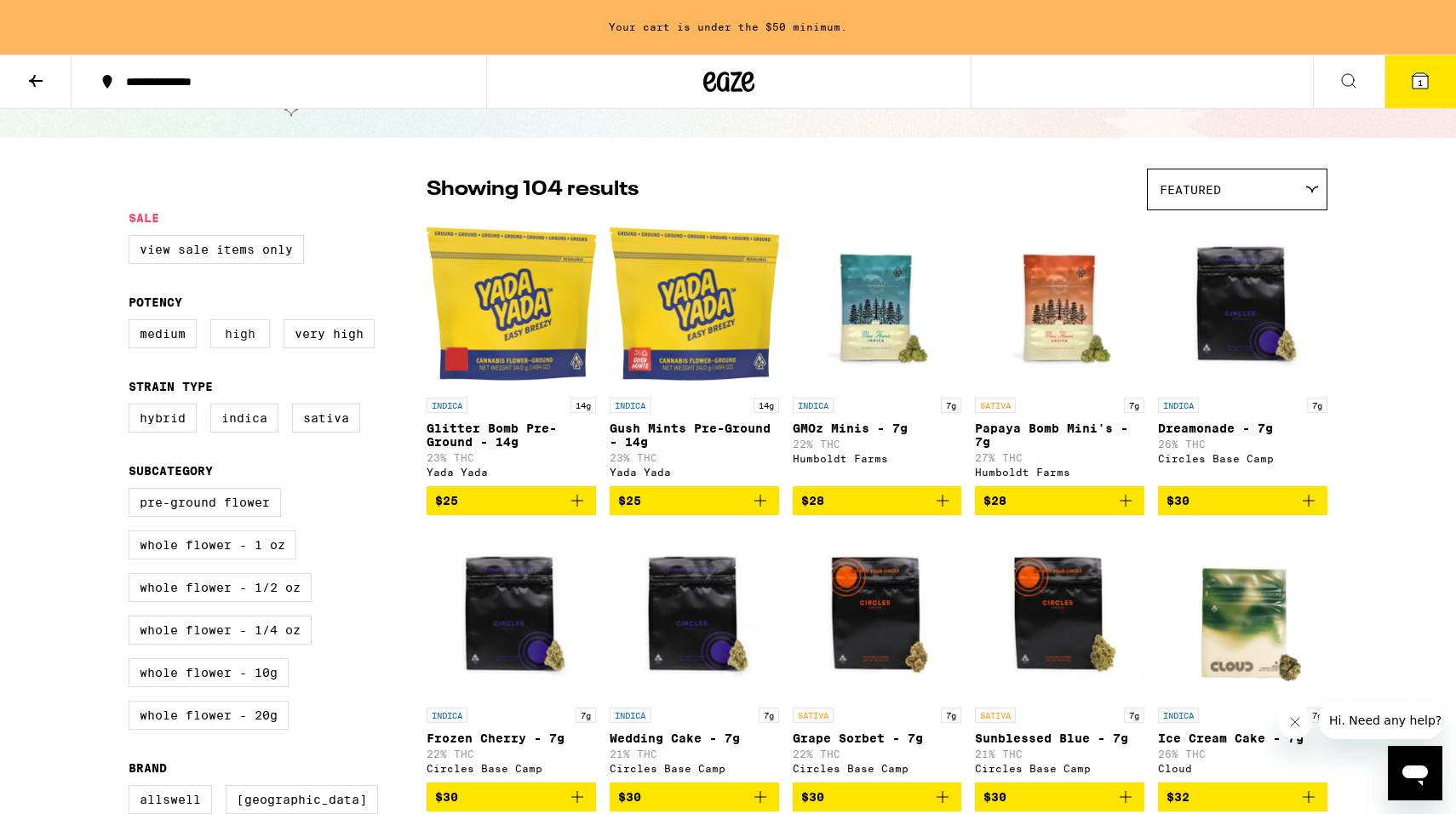
click at [258, 340] on label "High" at bounding box center [240, 334] width 59 height 29
click at [133, 323] on input "High" at bounding box center [132, 322] width 1 height 1
checkbox input "true"
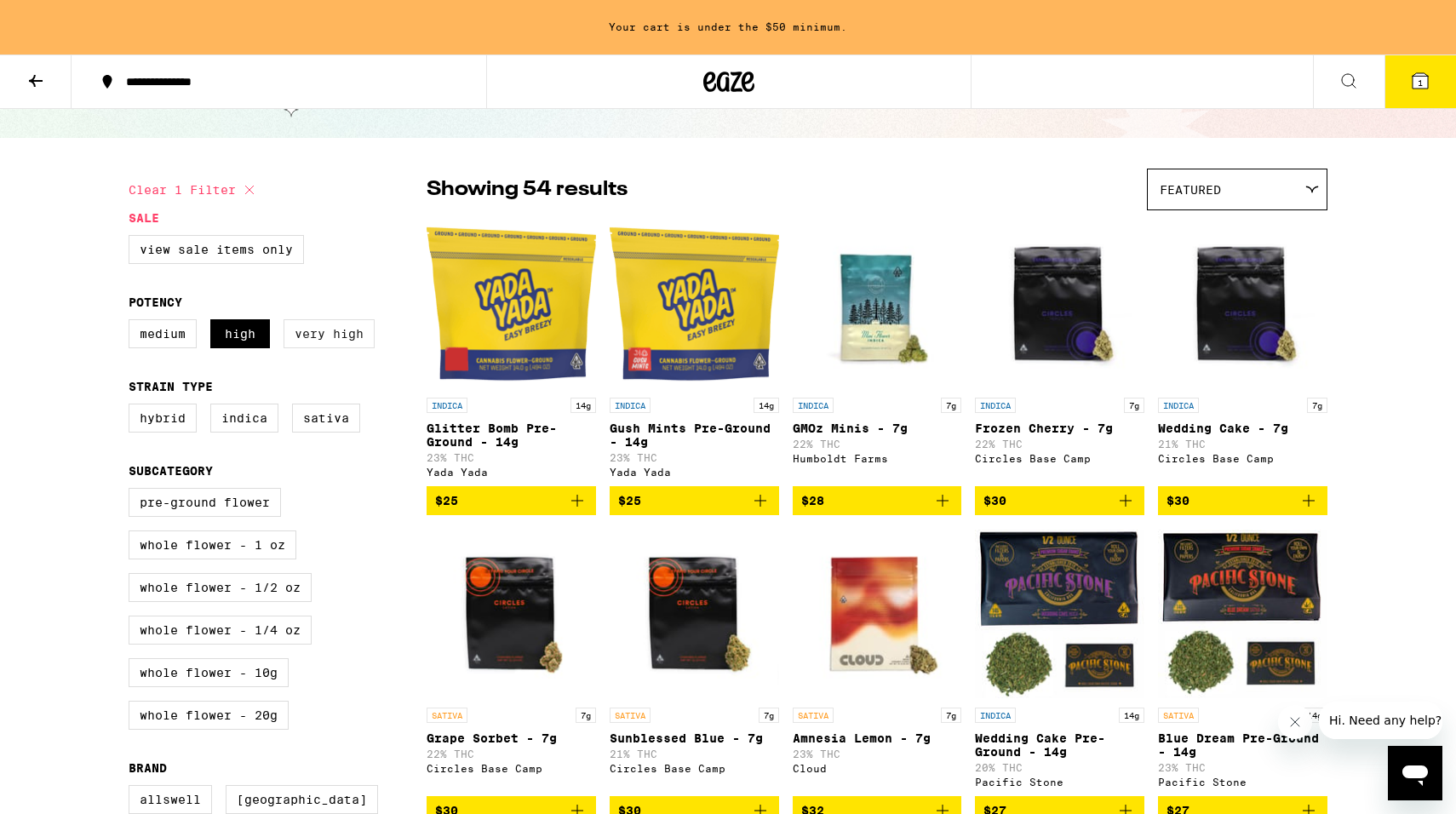
click at [311, 342] on label "Very High" at bounding box center [329, 334] width 92 height 29
click at [133, 323] on input "Very High" at bounding box center [132, 322] width 1 height 1
checkbox input "true"
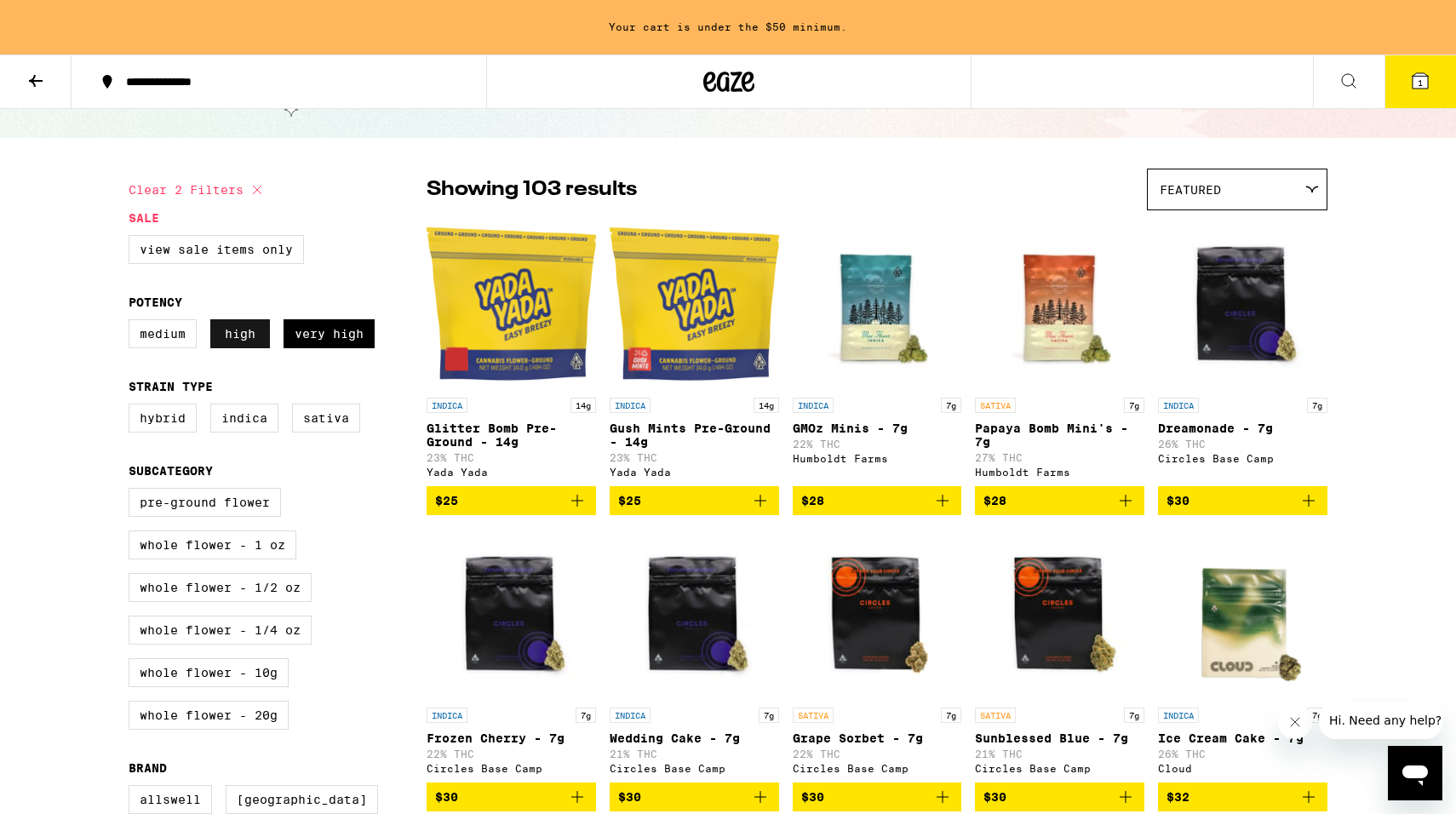
click at [250, 328] on label "High" at bounding box center [240, 334] width 59 height 29
click at [133, 323] on input "High" at bounding box center [132, 322] width 1 height 1
checkbox input "false"
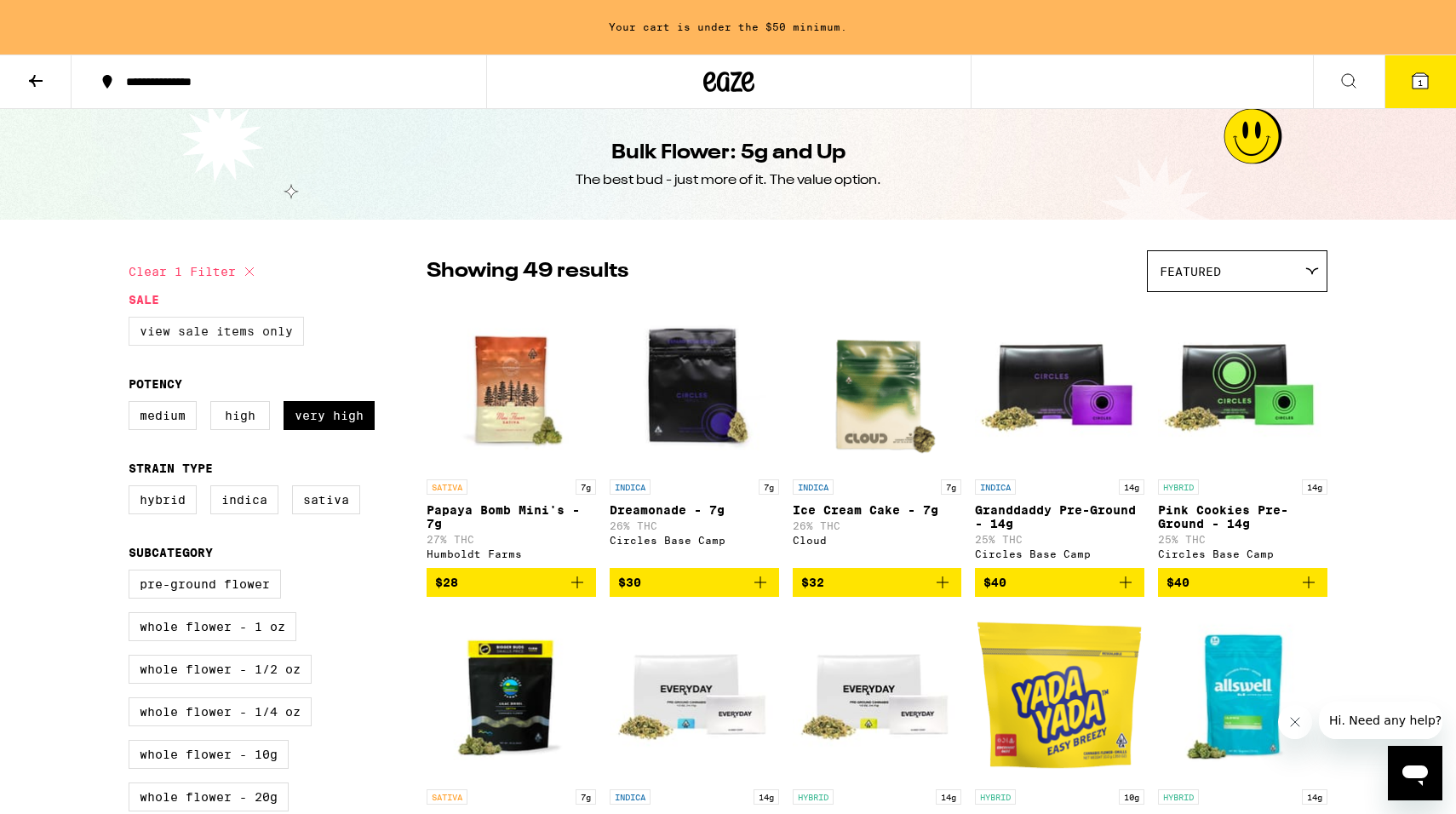
click at [270, 332] on label "View Sale Items Only" at bounding box center [215, 331] width 175 height 29
click at [133, 320] on input "View Sale Items Only" at bounding box center [132, 319] width 1 height 1
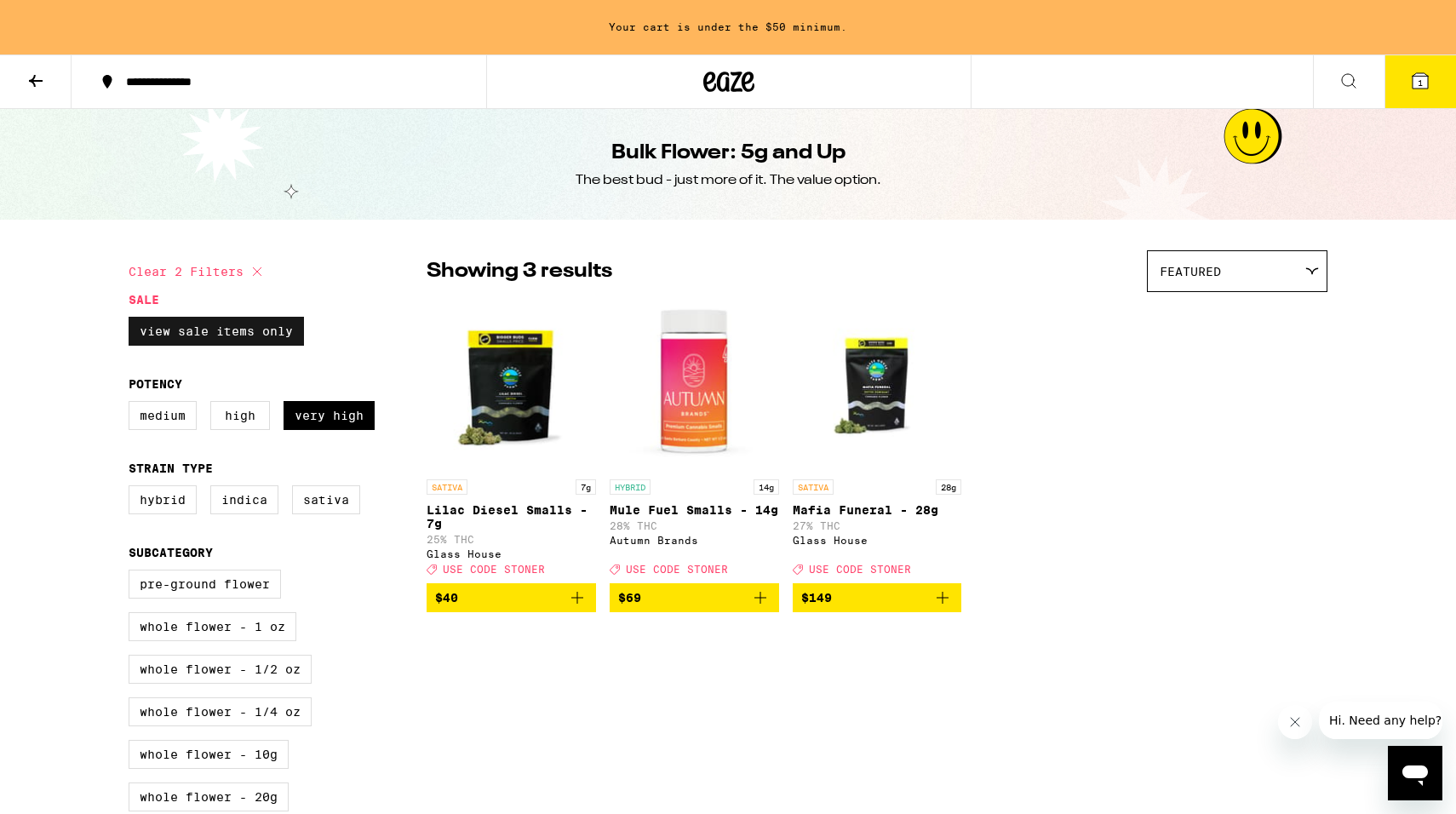
click at [262, 330] on label "View Sale Items Only" at bounding box center [215, 331] width 175 height 29
click at [133, 320] on input "View Sale Items Only" at bounding box center [132, 319] width 1 height 1
checkbox input "false"
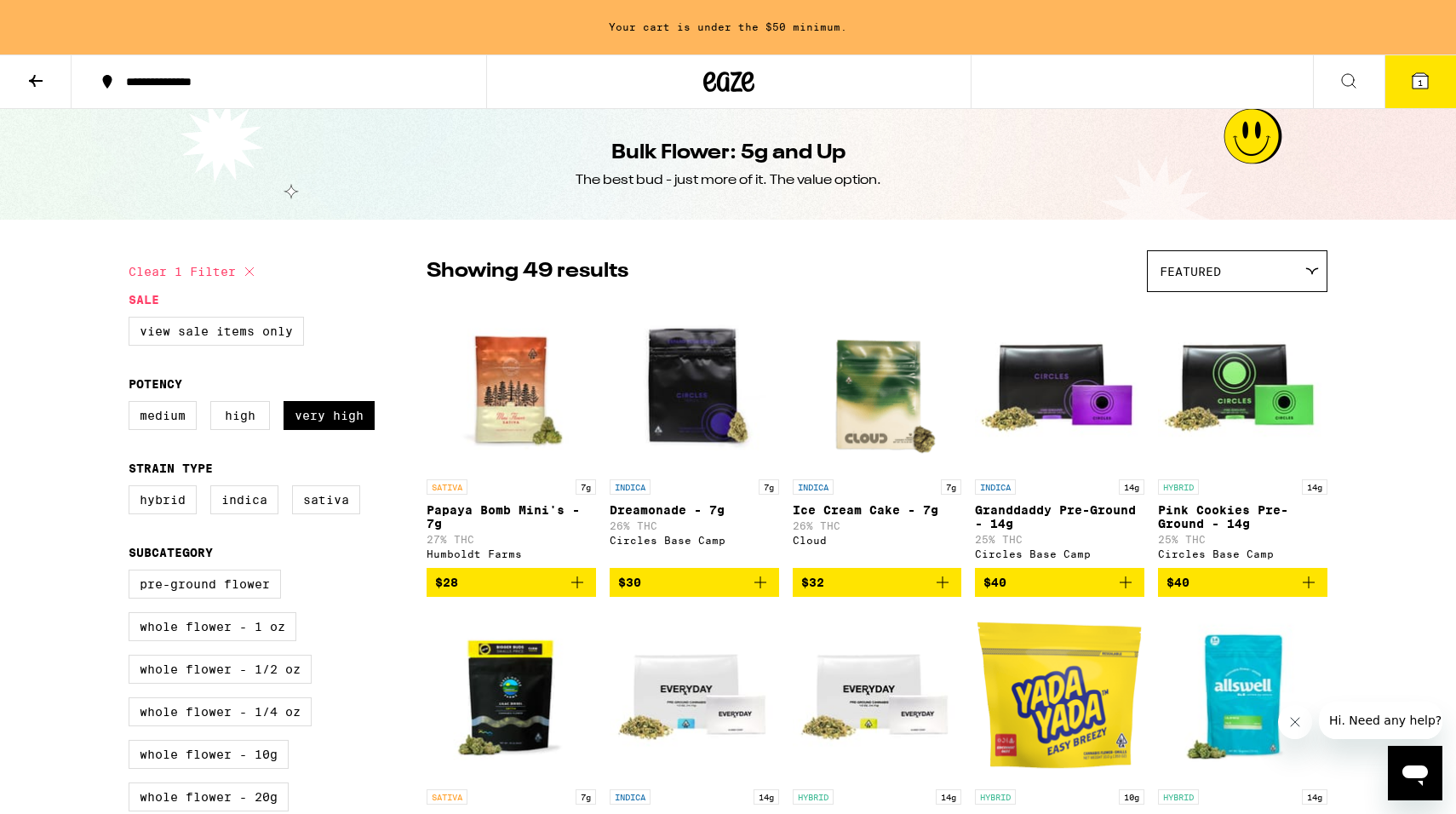
click at [37, 80] on icon at bounding box center [35, 80] width 13 height 12
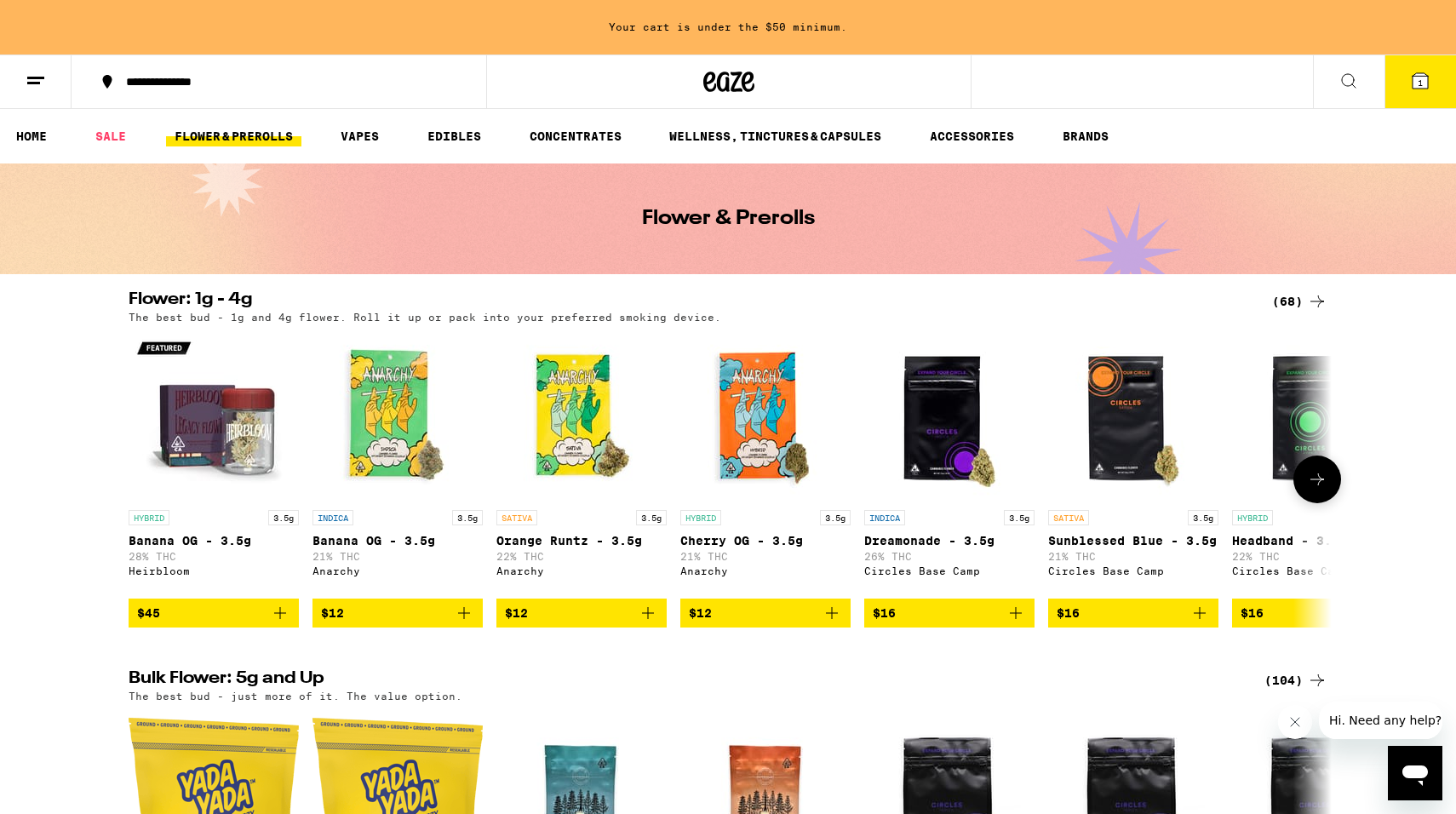
click at [1316, 482] on icon at bounding box center [1317, 479] width 21 height 21
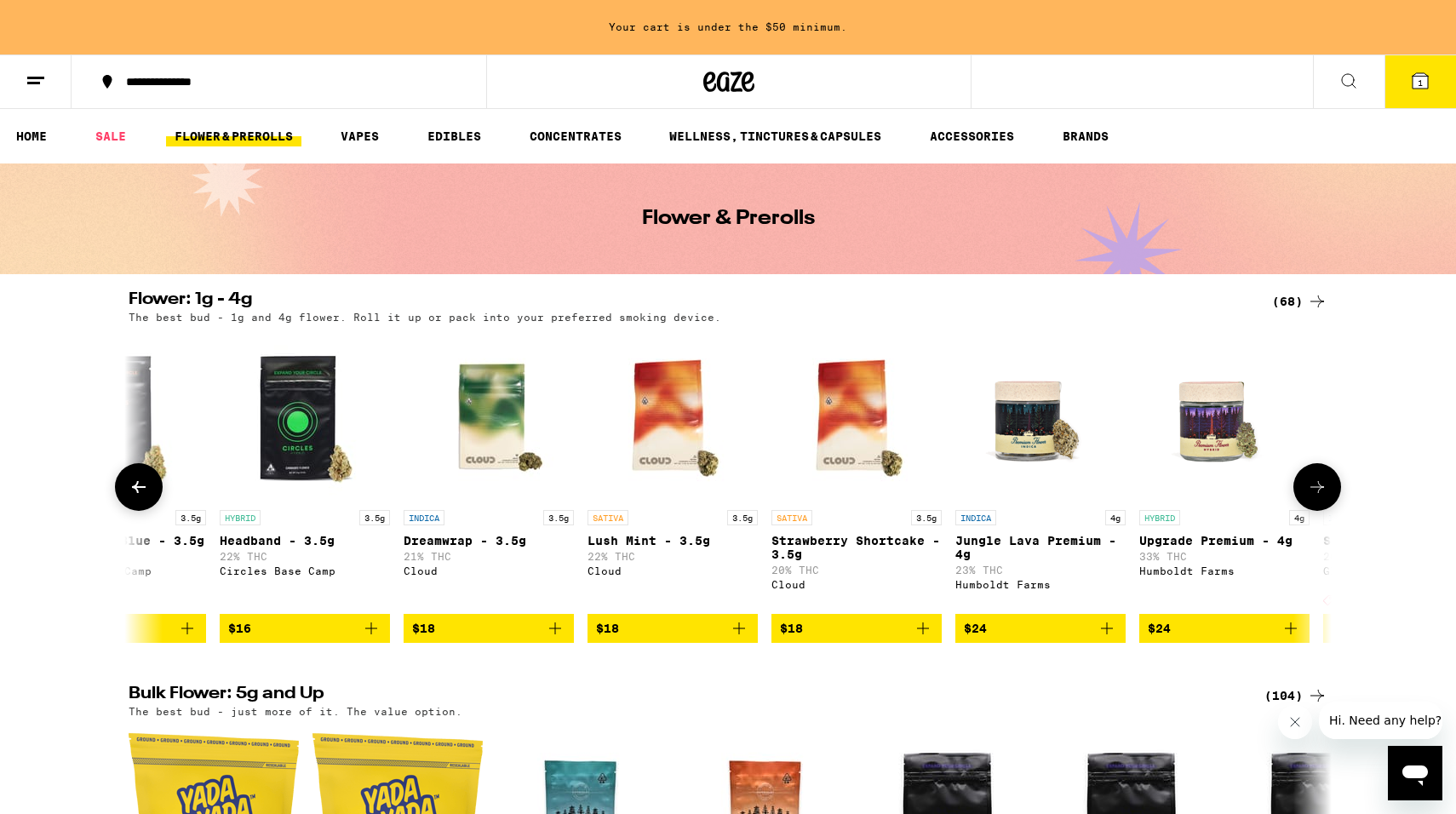
scroll to position [0, 1013]
click at [147, 486] on icon at bounding box center [138, 486] width 21 height 21
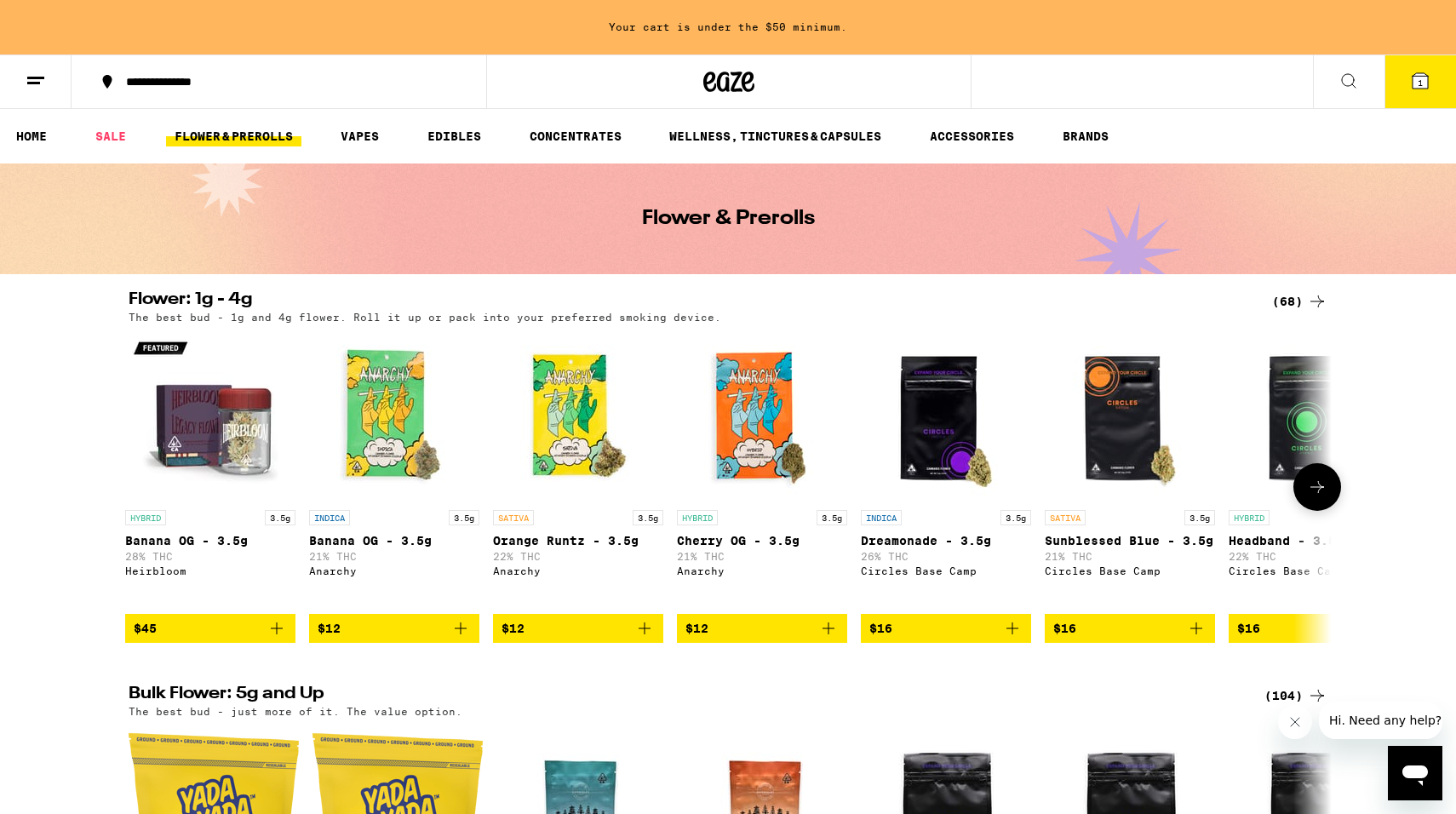
scroll to position [0, 0]
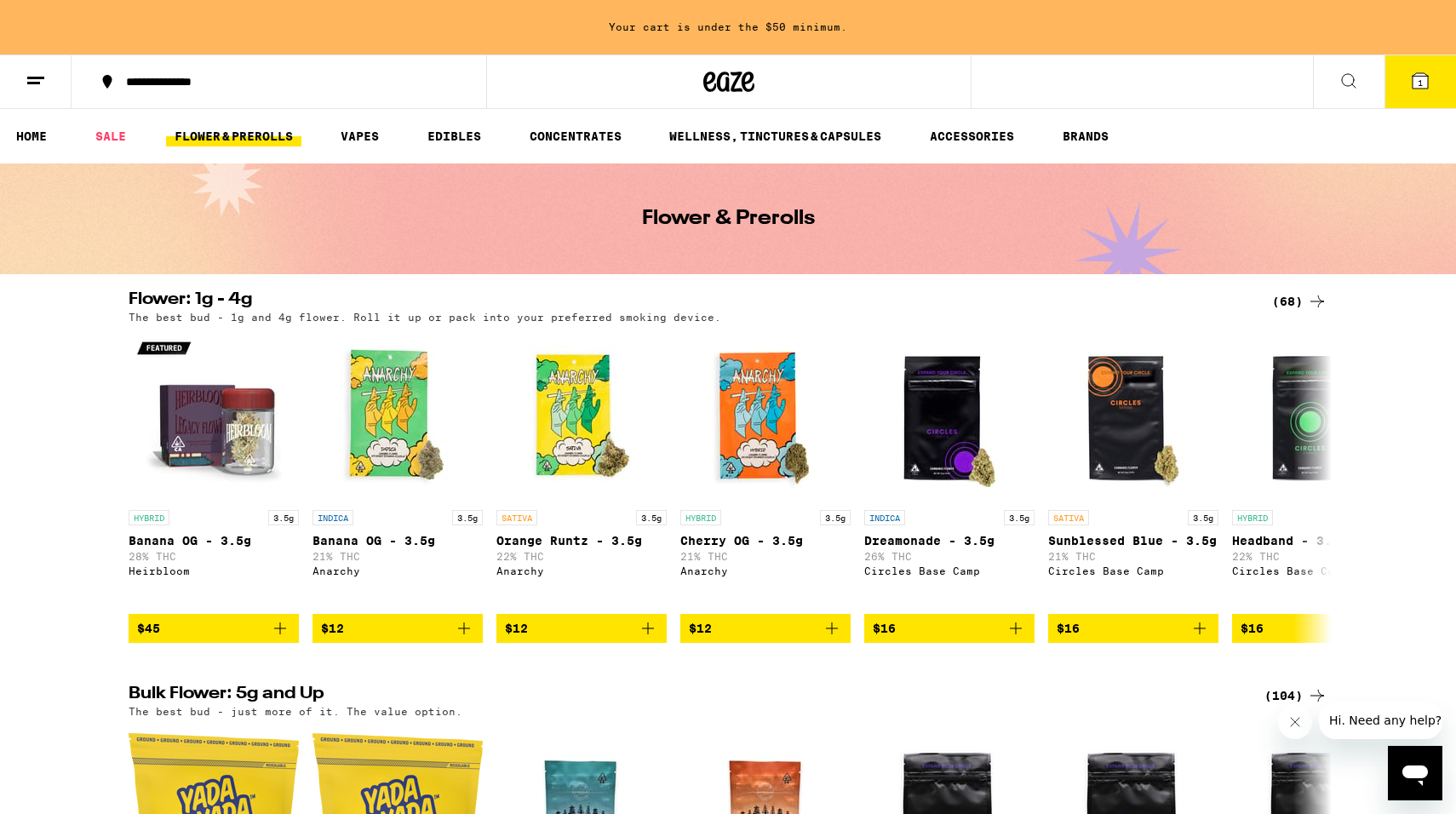
click at [1291, 296] on div "(68)" at bounding box center [1300, 301] width 56 height 21
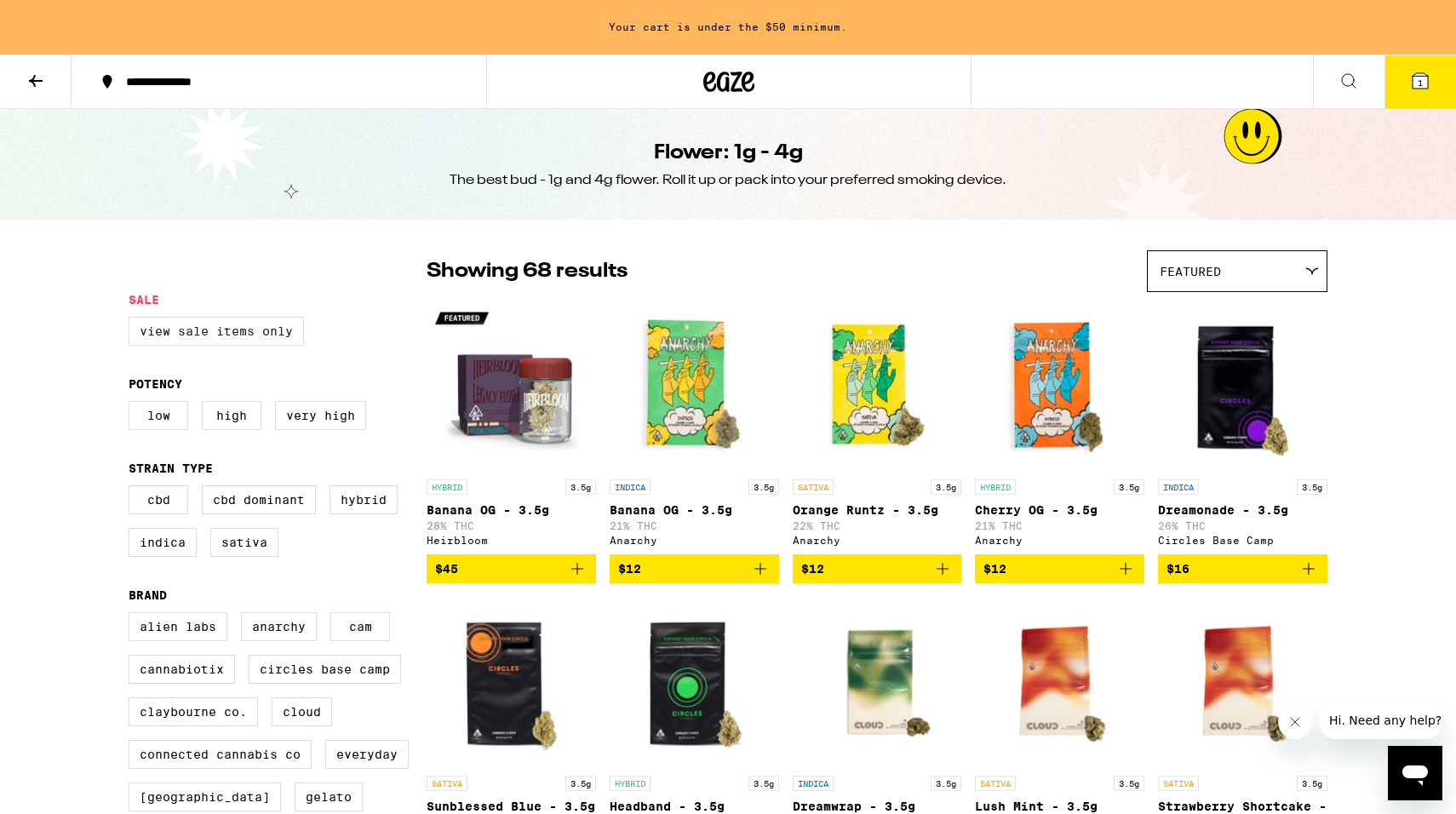
click at [277, 336] on label "View Sale Items Only" at bounding box center [215, 331] width 175 height 29
click at [133, 320] on input "View Sale Items Only" at bounding box center [132, 319] width 1 height 1
checkbox input "true"
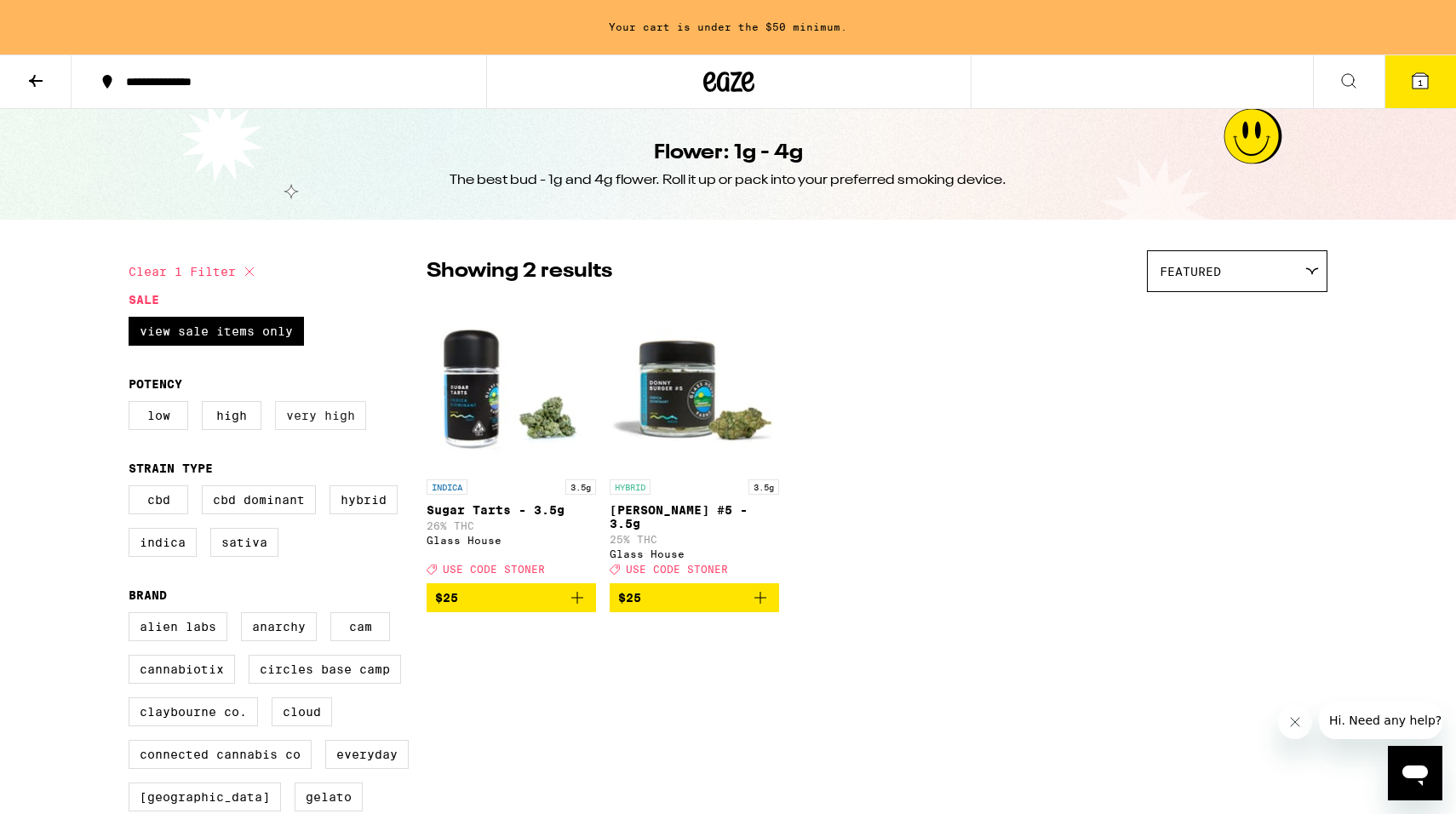
click at [325, 423] on label "Very High" at bounding box center [320, 416] width 92 height 29
click at [133, 405] on input "Very High" at bounding box center [132, 404] width 1 height 1
checkbox input "true"
click at [257, 343] on label "View Sale Items Only" at bounding box center [215, 331] width 175 height 29
click at [133, 320] on input "View Sale Items Only" at bounding box center [132, 319] width 1 height 1
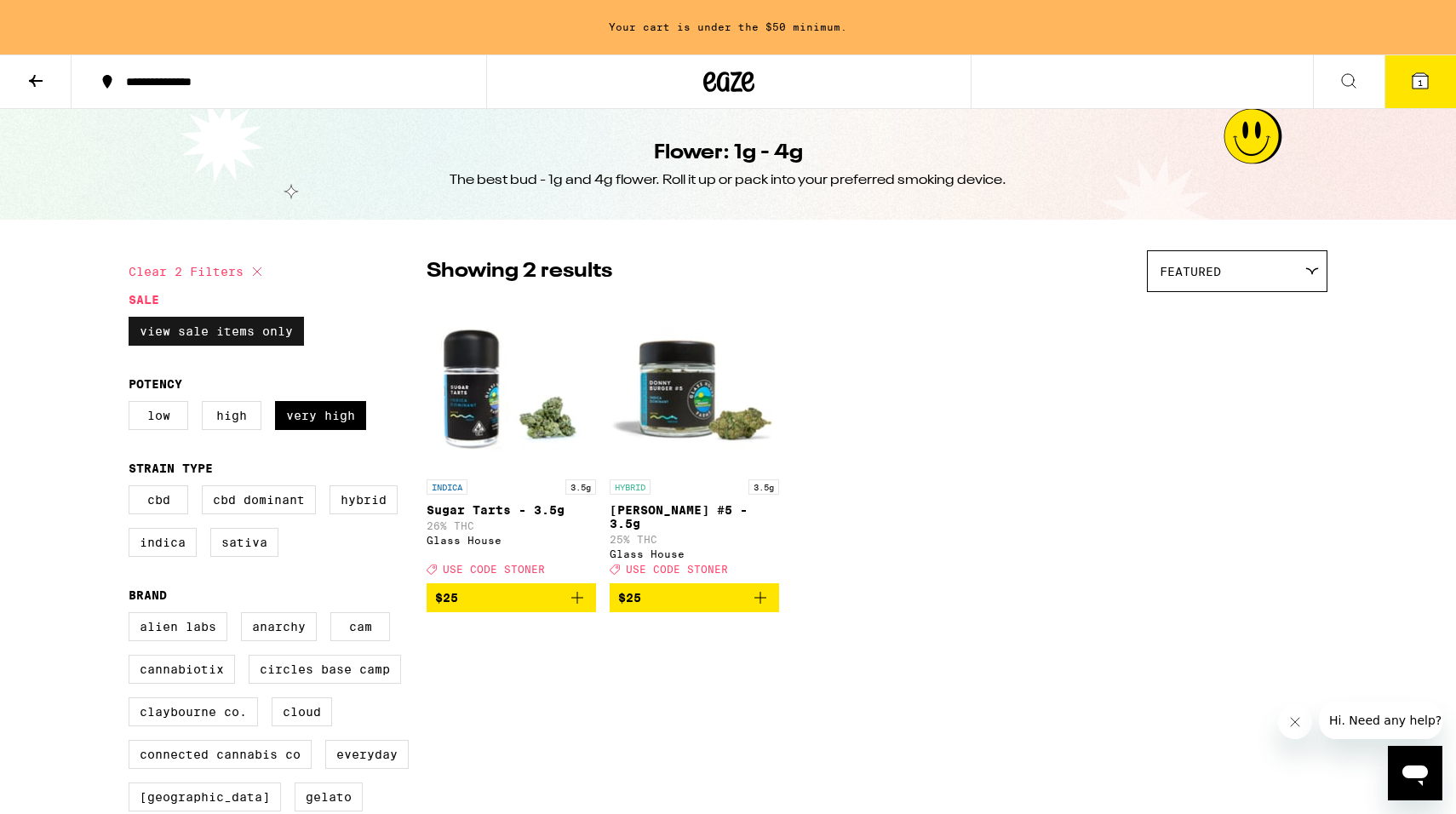
checkbox input "false"
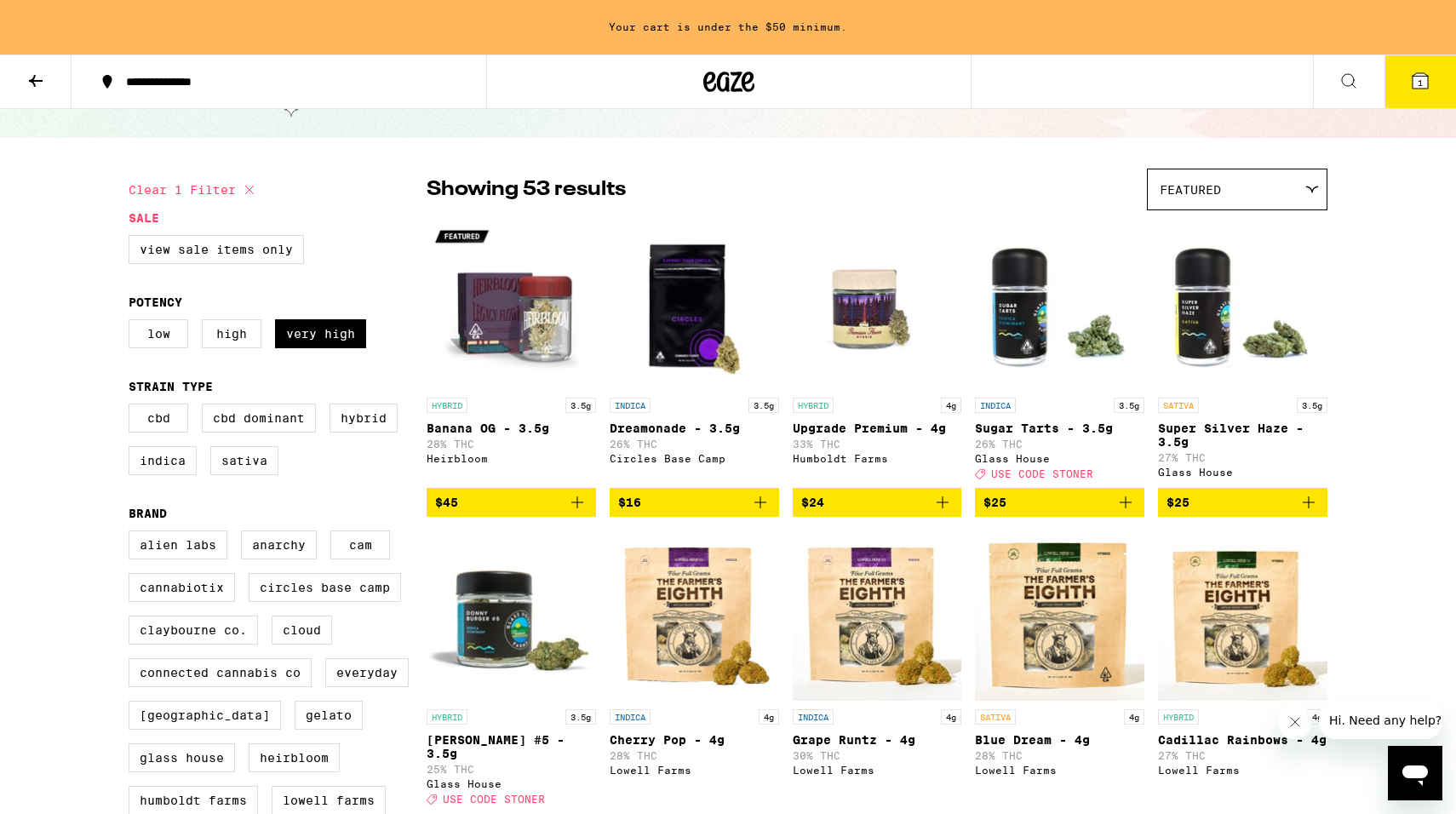
scroll to position [74, 0]
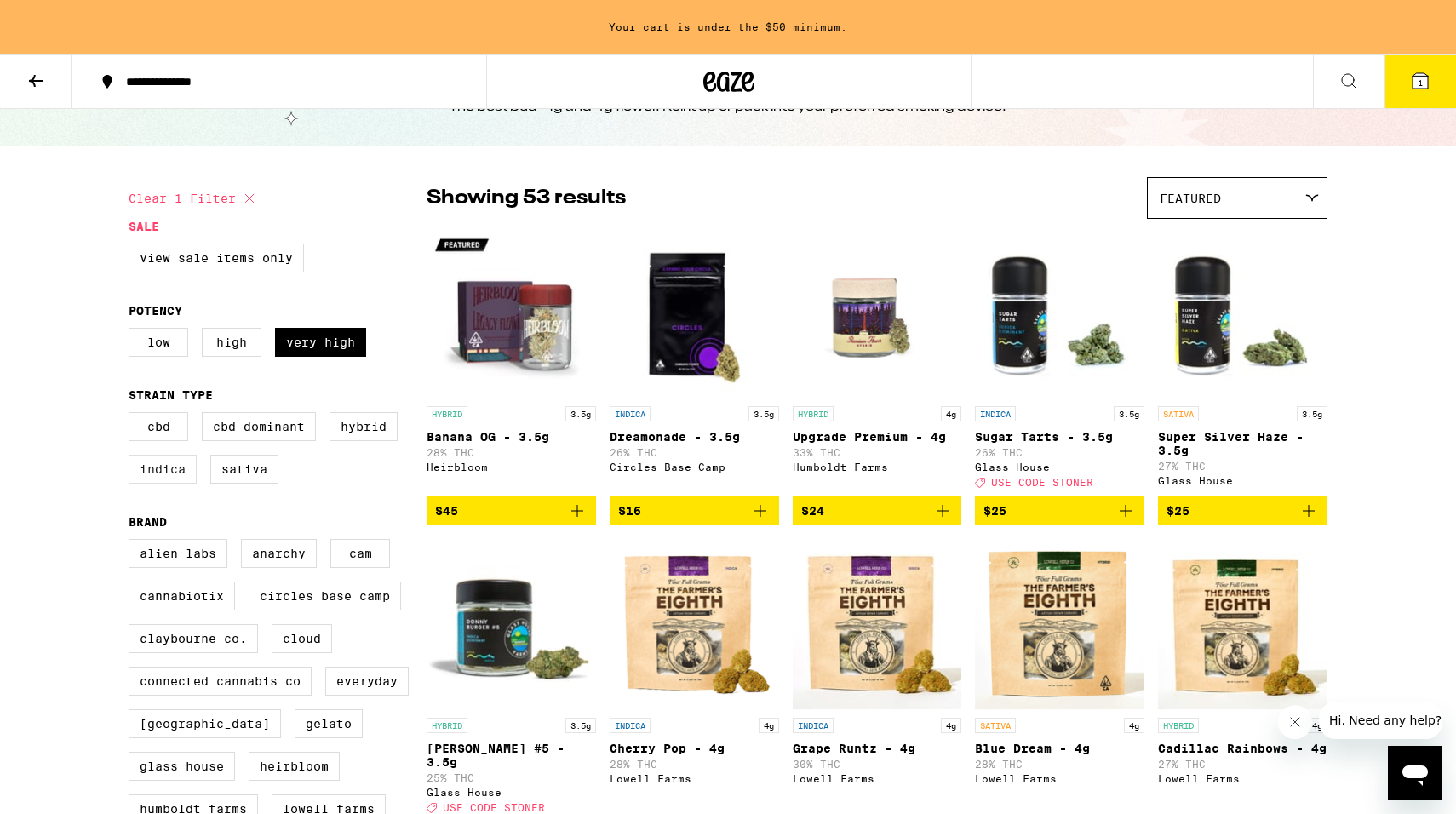
click at [164, 484] on label "Indica" at bounding box center [162, 469] width 68 height 29
click at [133, 416] on input "Indica" at bounding box center [132, 415] width 1 height 1
checkbox input "true"
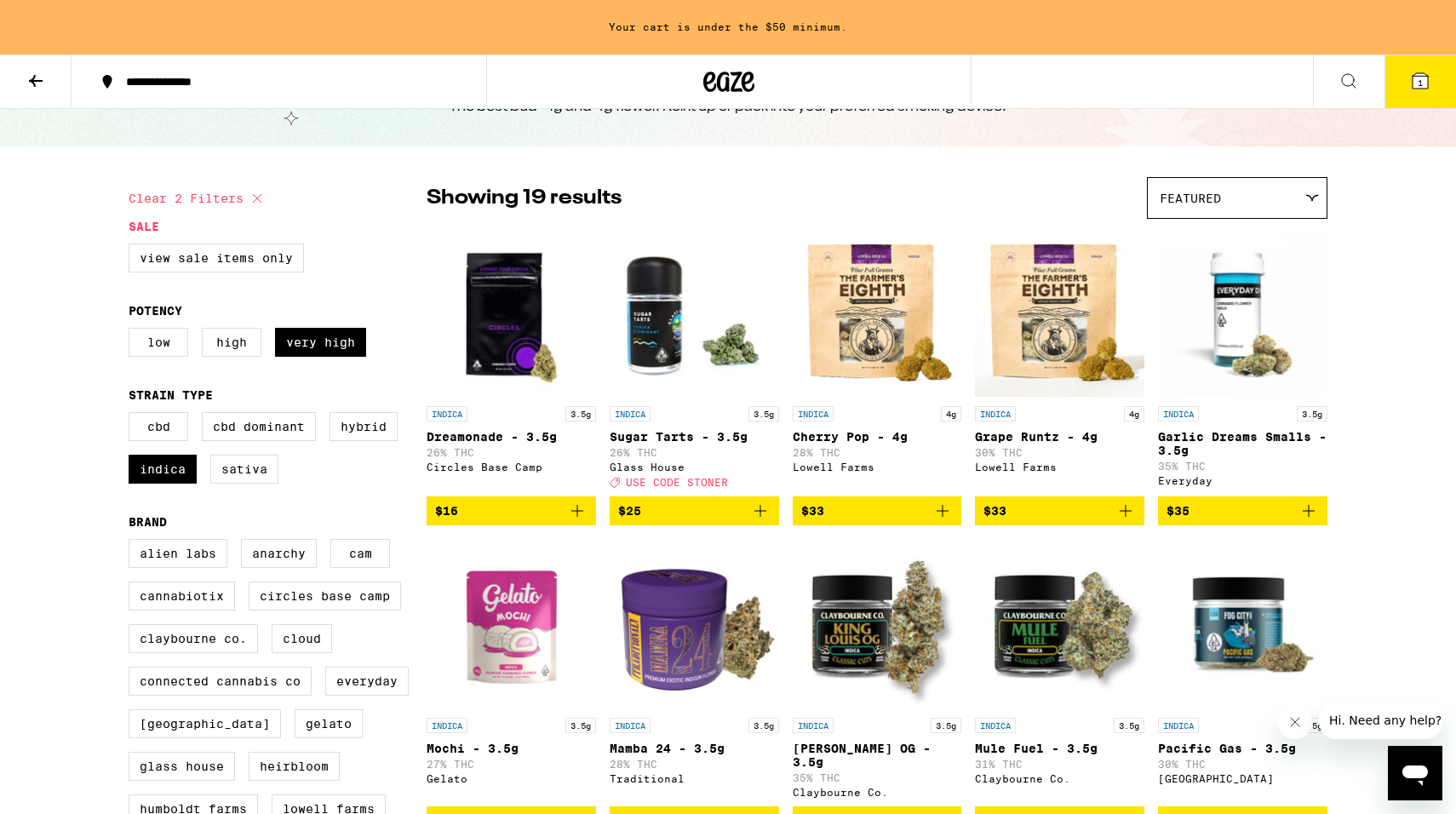
click at [1066, 328] on img "Open page for Grape Runtz - 4g from Lowell Farms" at bounding box center [1059, 312] width 170 height 171
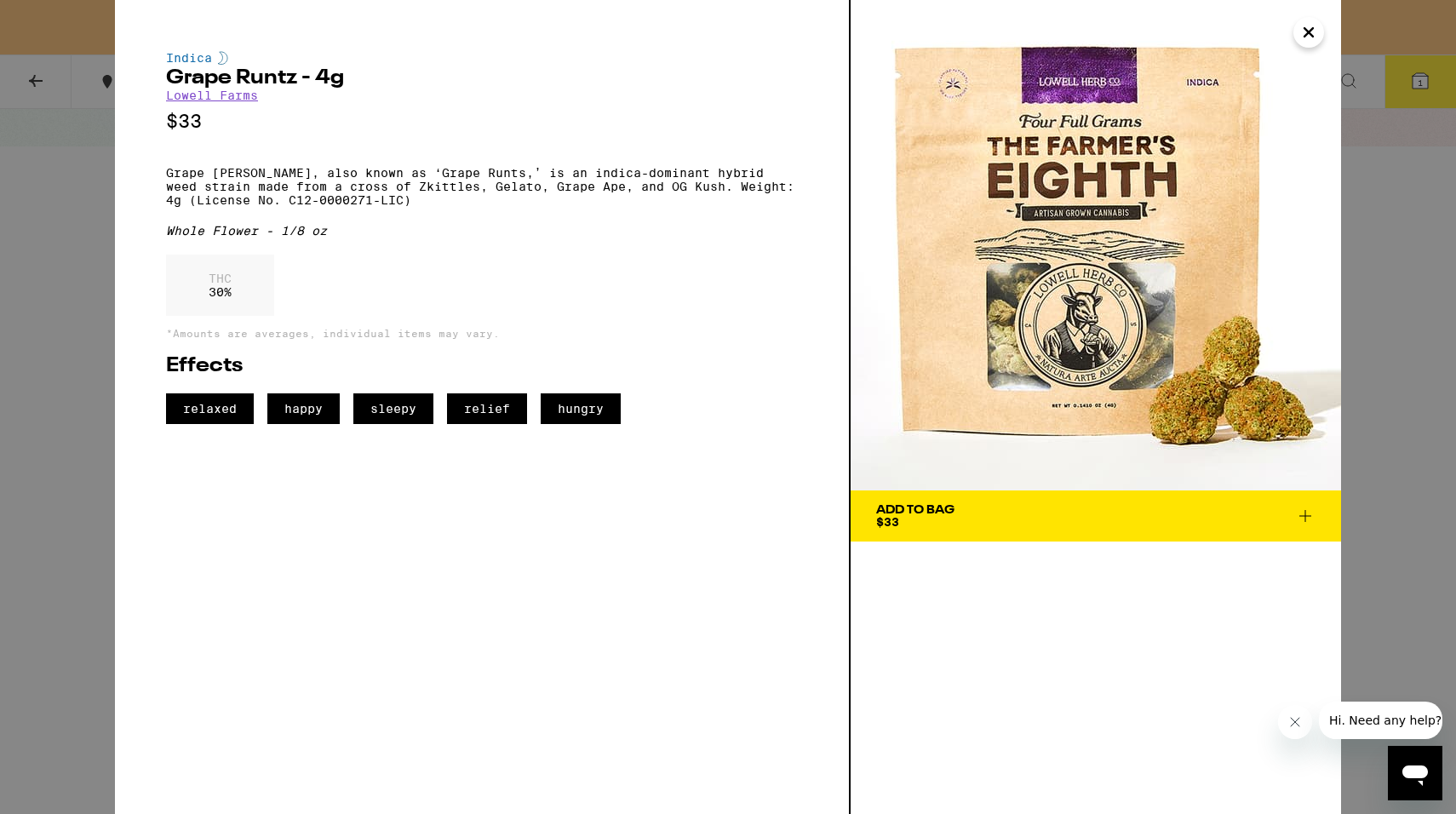
click at [1313, 31] on icon "Close" at bounding box center [1309, 32] width 21 height 25
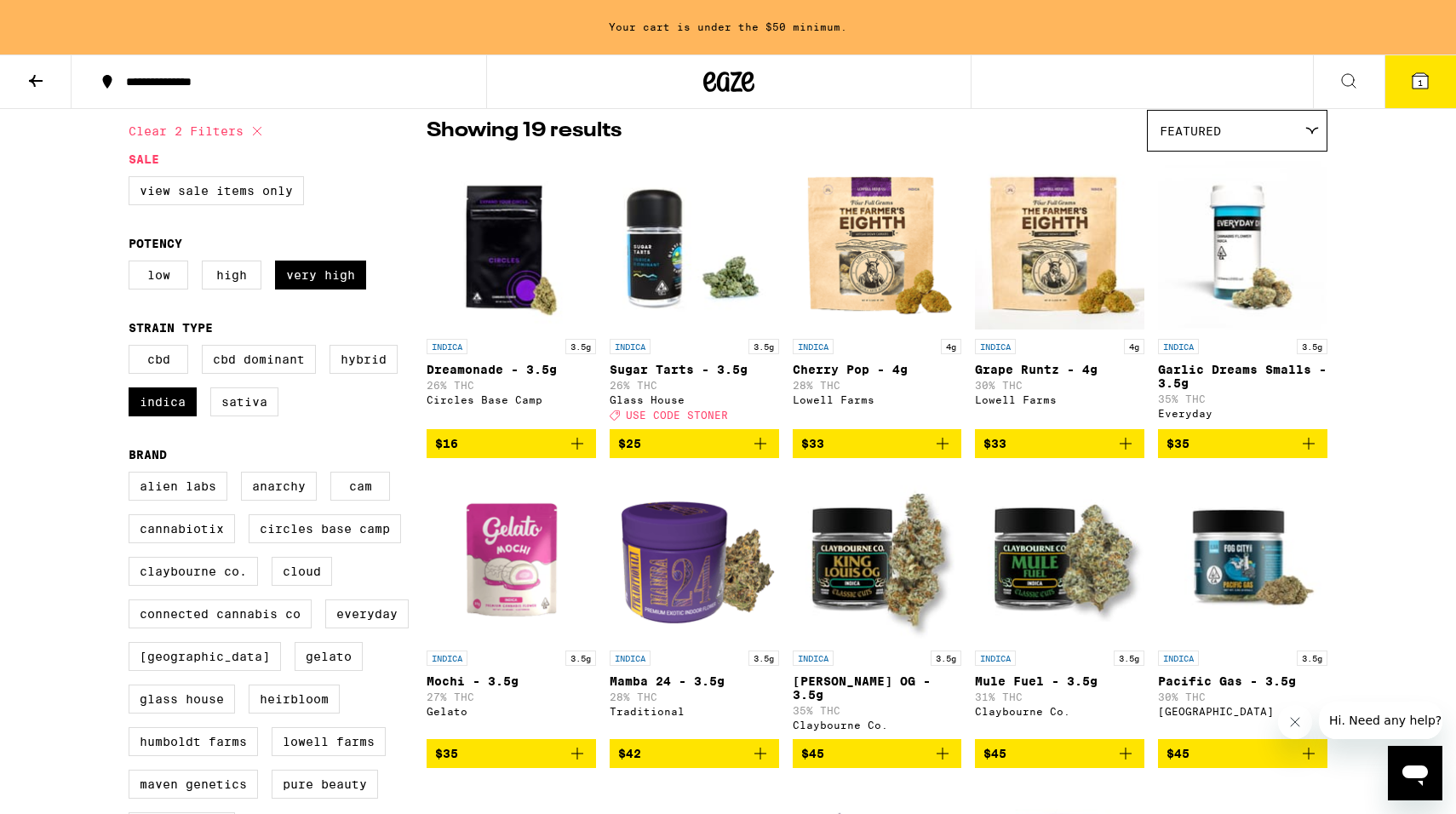
scroll to position [145, 0]
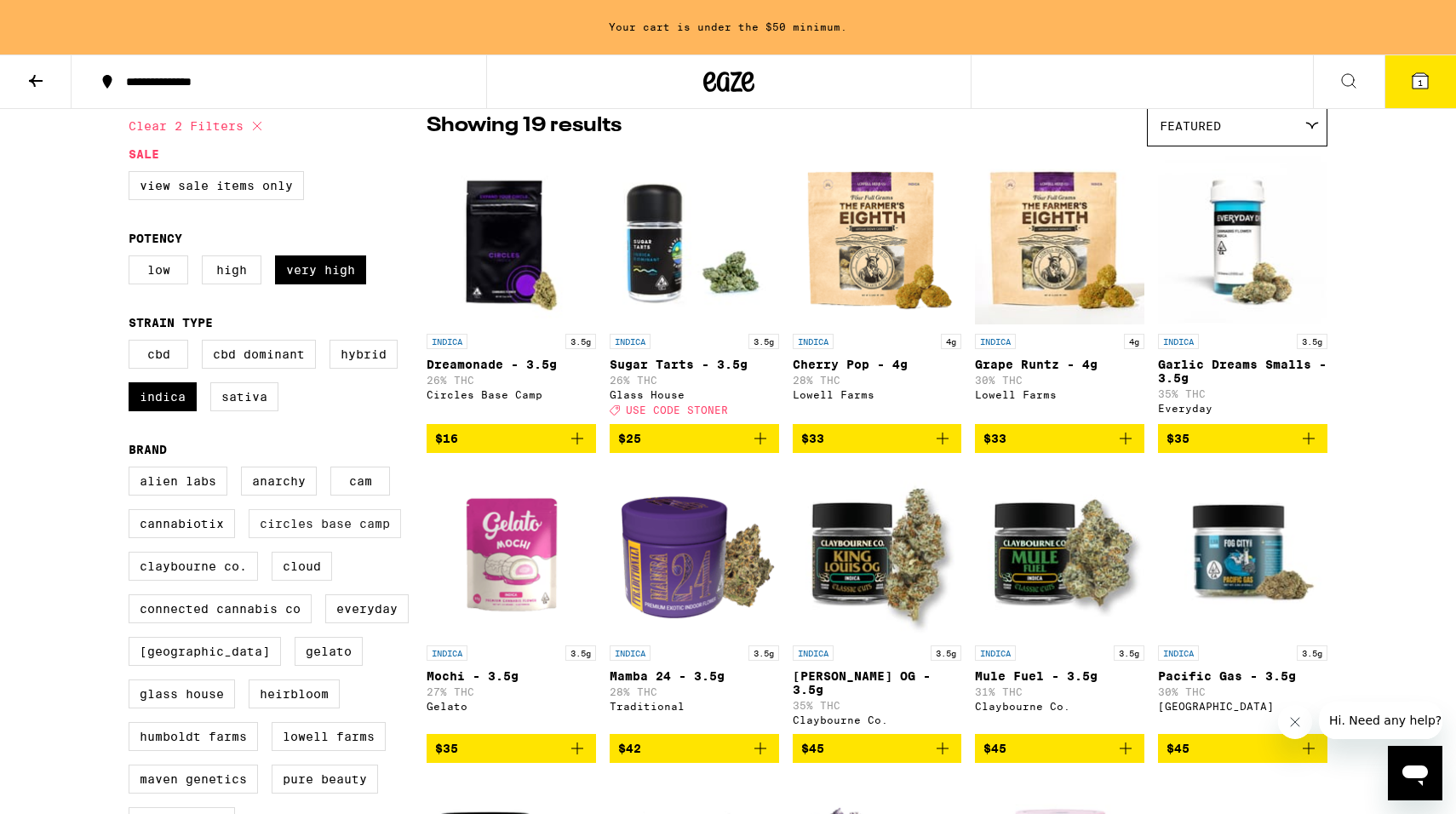
click at [357, 538] on label "Circles Base Camp" at bounding box center [325, 523] width 153 height 29
click at [133, 470] on input "Circles Base Camp" at bounding box center [132, 469] width 1 height 1
checkbox input "true"
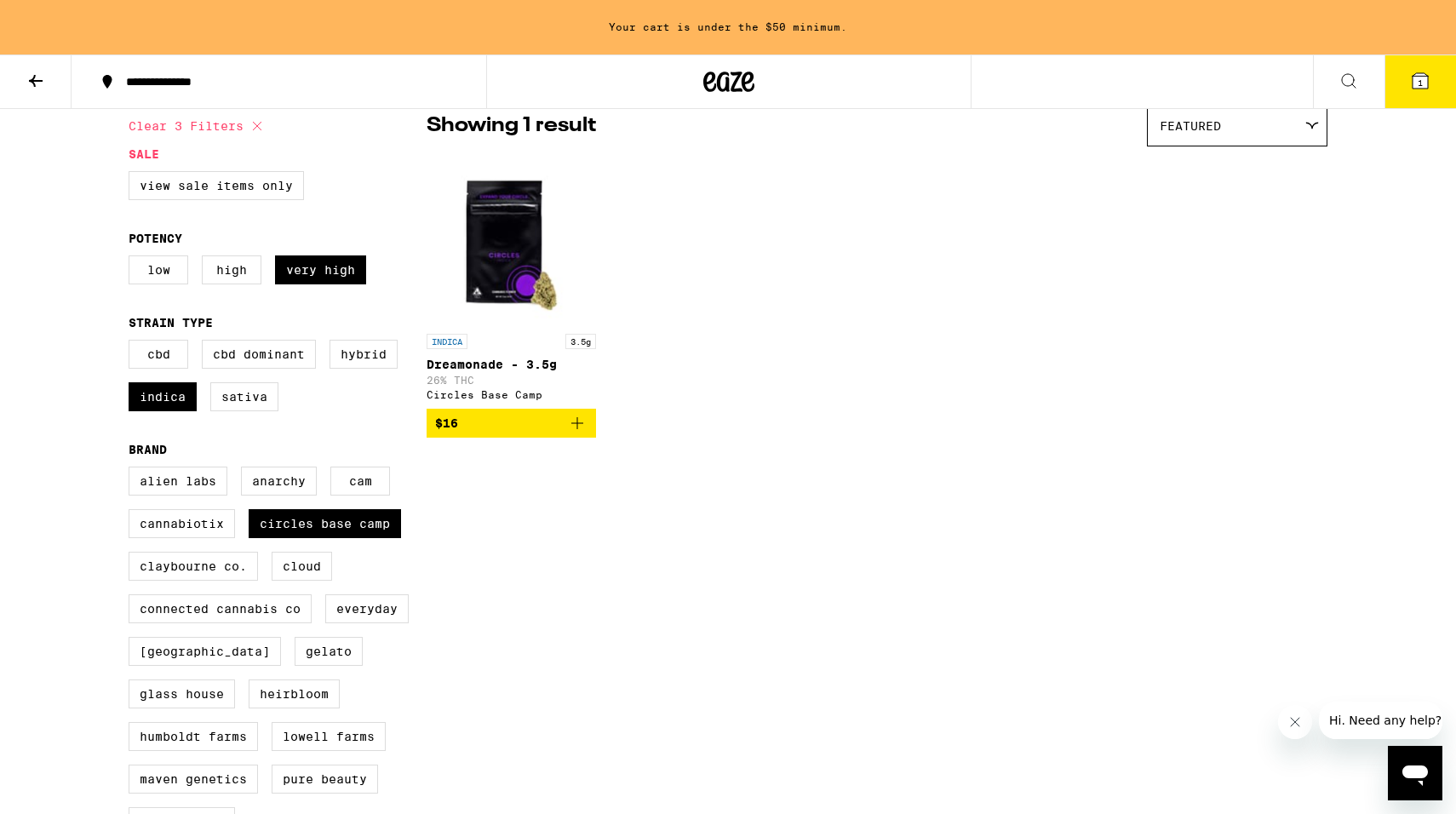
click at [503, 284] on img "Open page for Dreamonade - 3.5g from Circles Base Camp" at bounding box center [511, 241] width 170 height 171
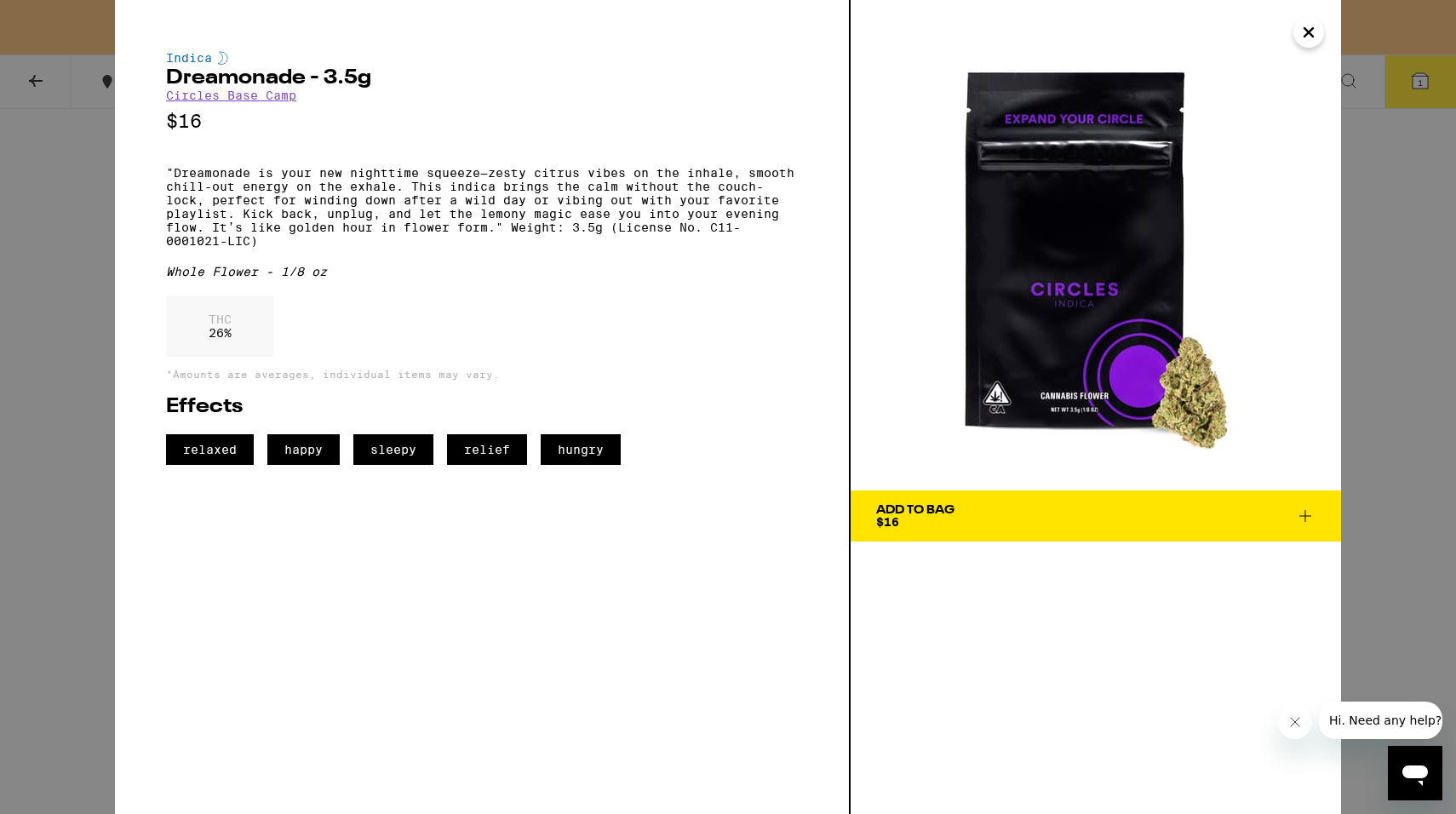
click at [1311, 38] on icon "Close" at bounding box center [1309, 32] width 21 height 25
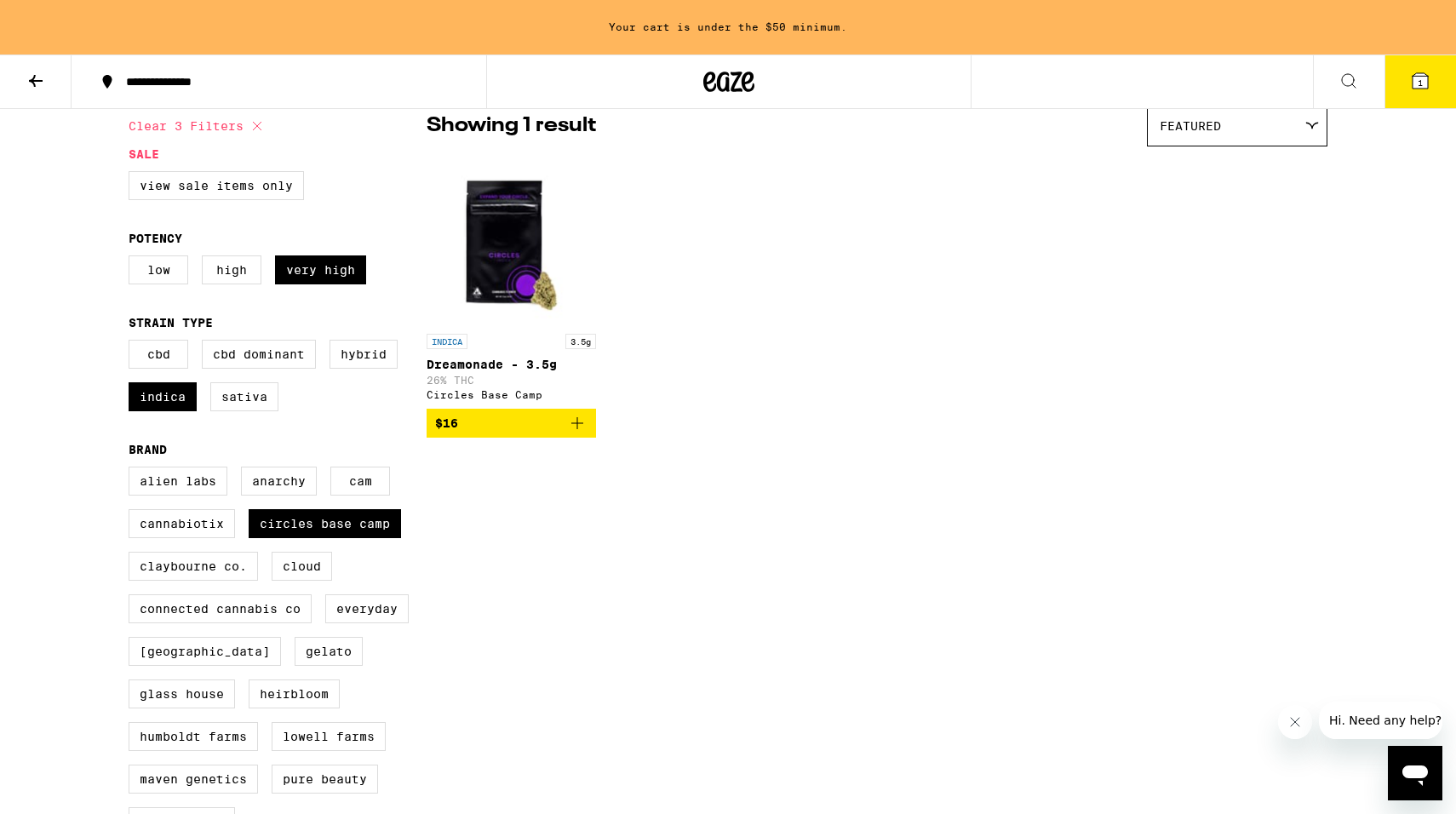
click at [39, 83] on icon at bounding box center [35, 81] width 21 height 21
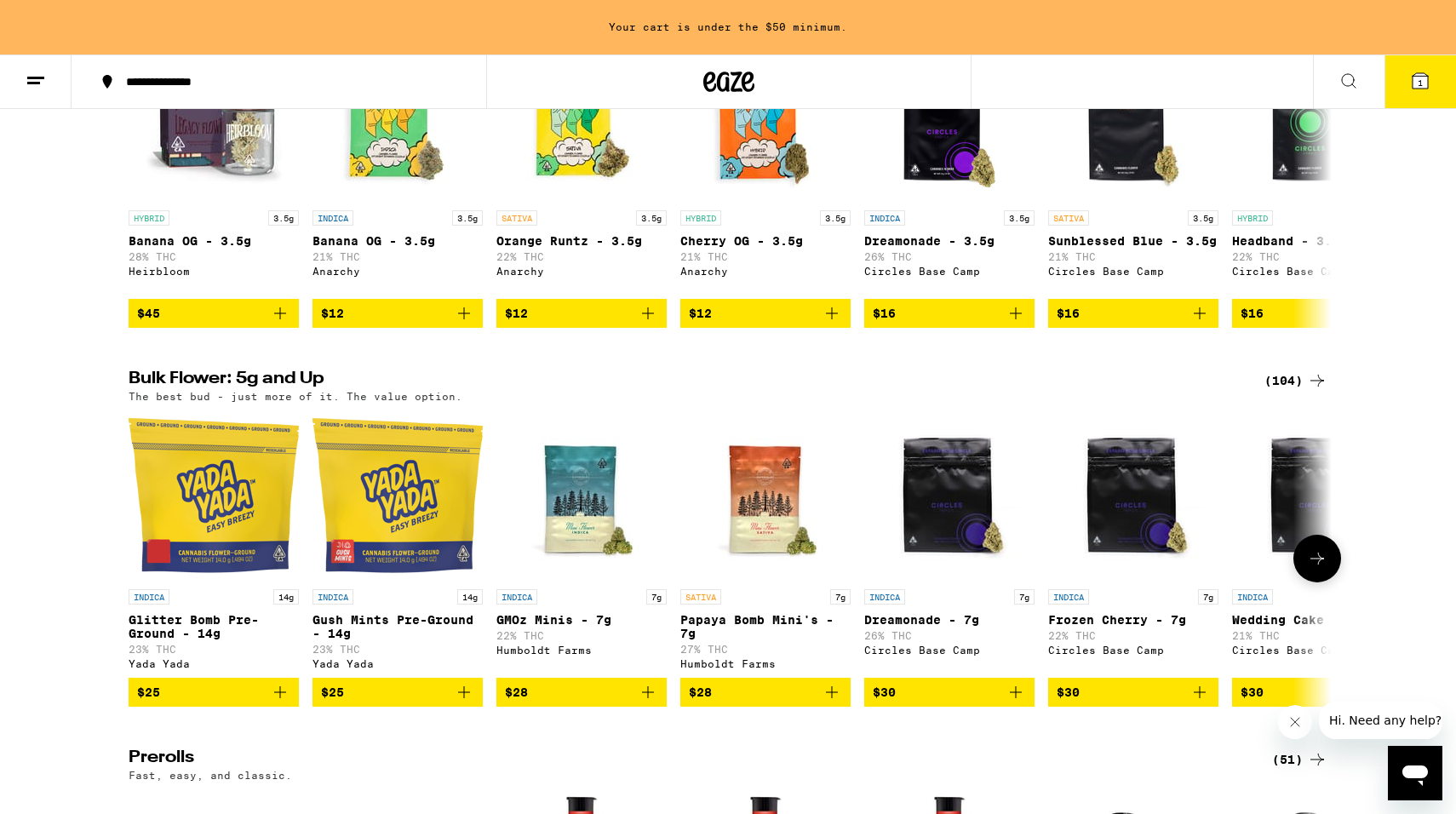
scroll to position [302, 0]
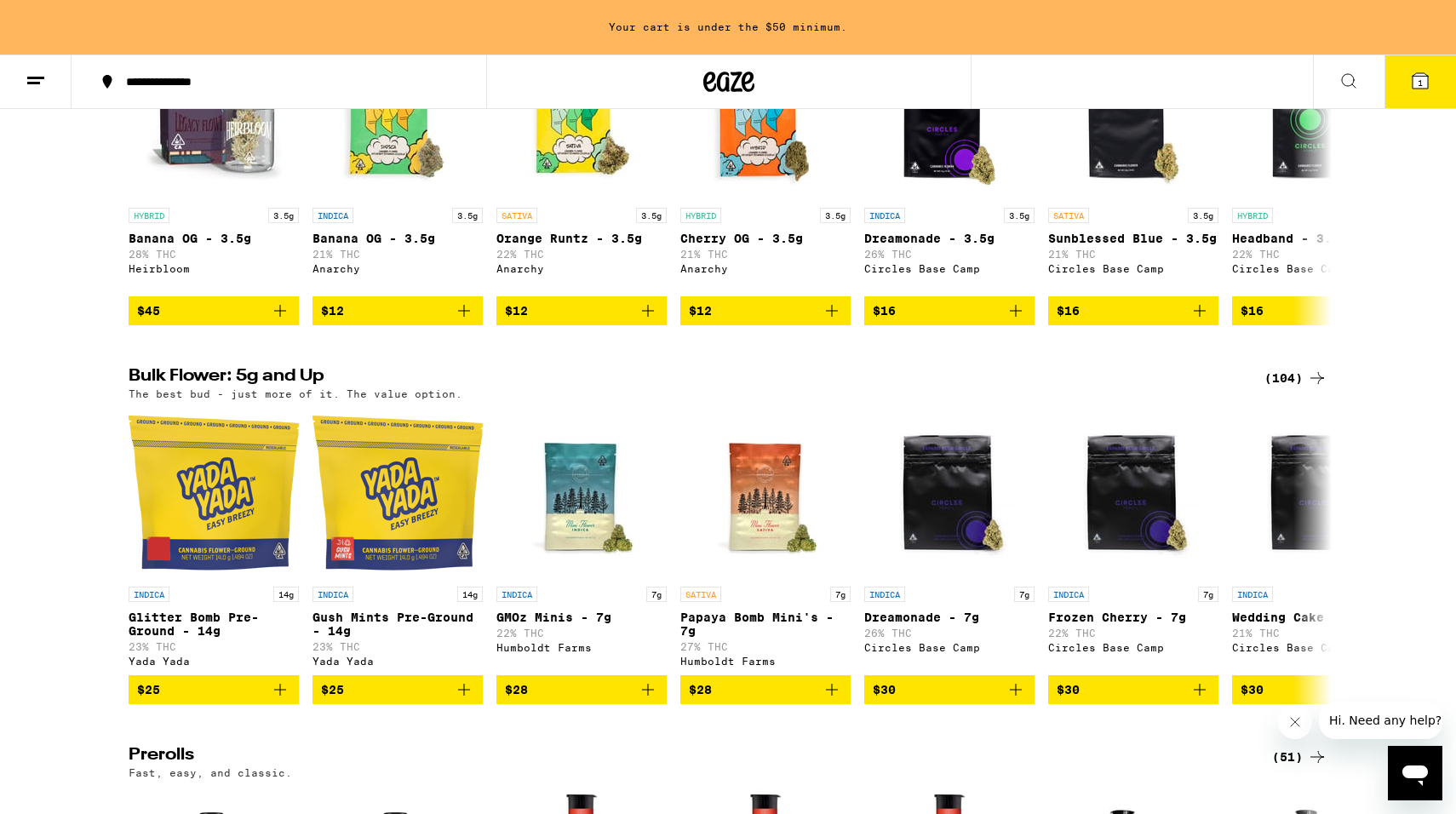
click at [1283, 385] on div "(104)" at bounding box center [1296, 378] width 63 height 21
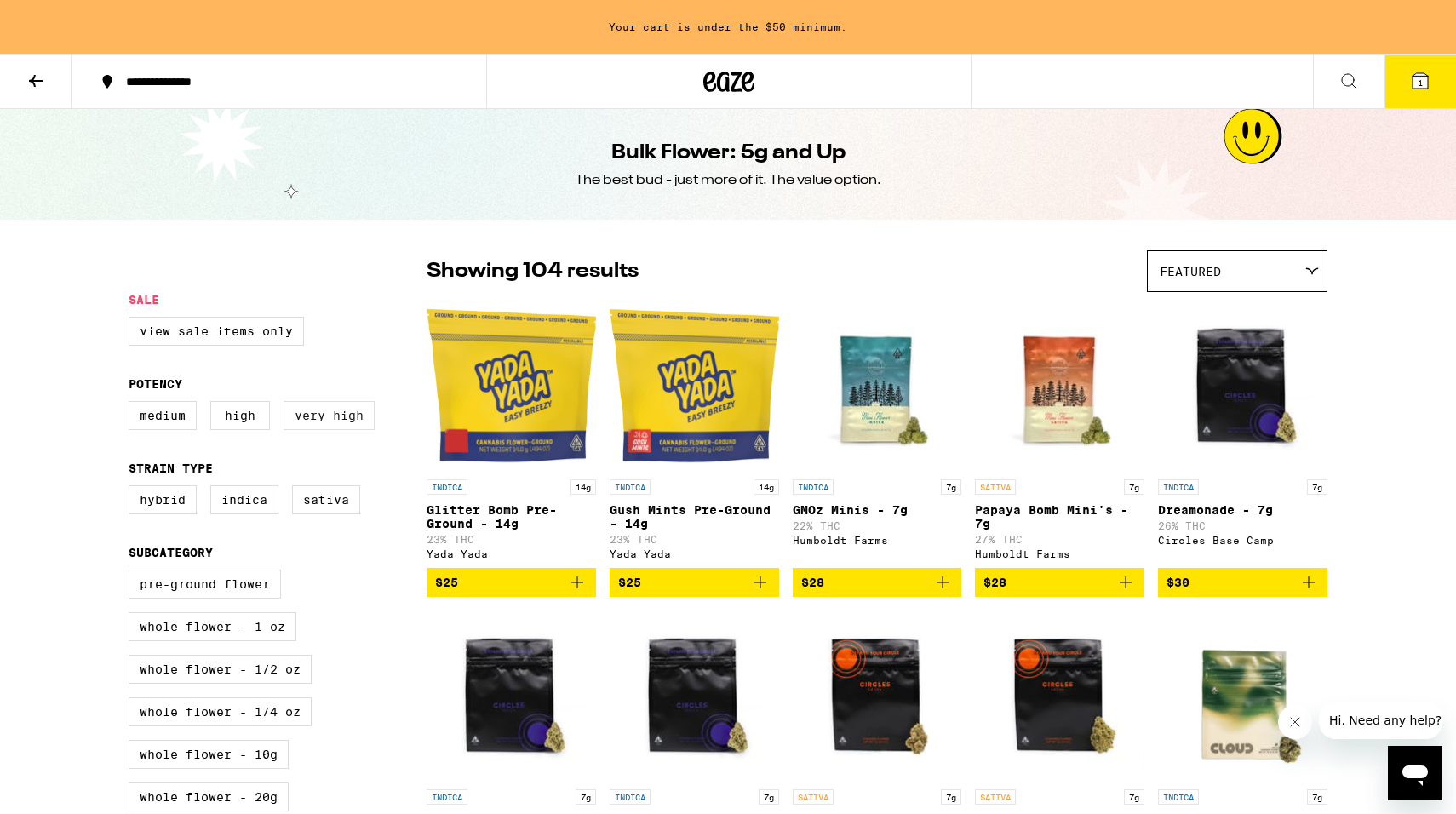
click at [361, 422] on label "Very High" at bounding box center [329, 416] width 92 height 29
click at [133, 405] on input "Very High" at bounding box center [132, 404] width 1 height 1
checkbox input "true"
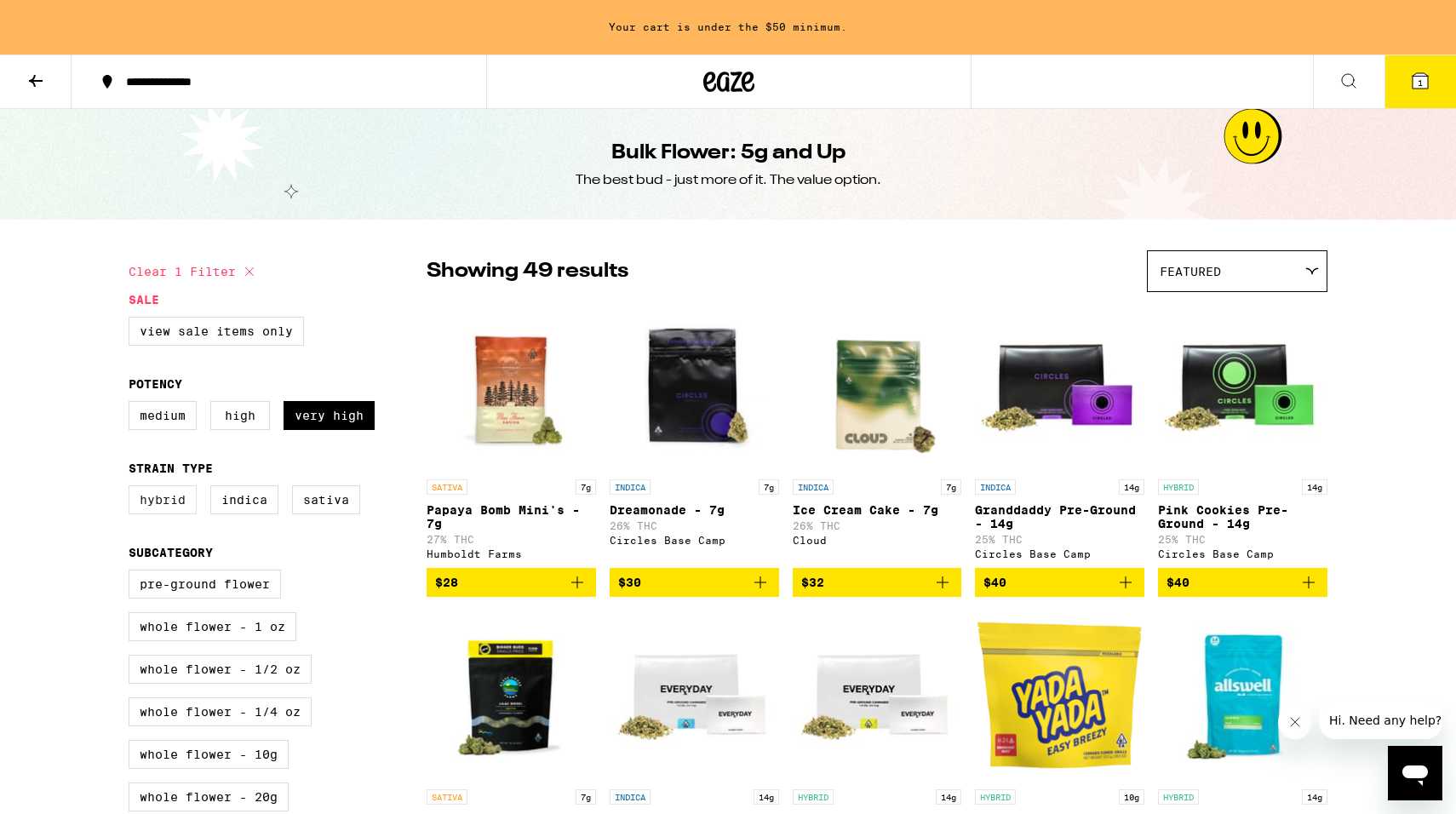
click at [174, 508] on label "Hybrid" at bounding box center [162, 500] width 68 height 29
click at [133, 489] on input "Hybrid" at bounding box center [132, 488] width 1 height 1
checkbox input "true"
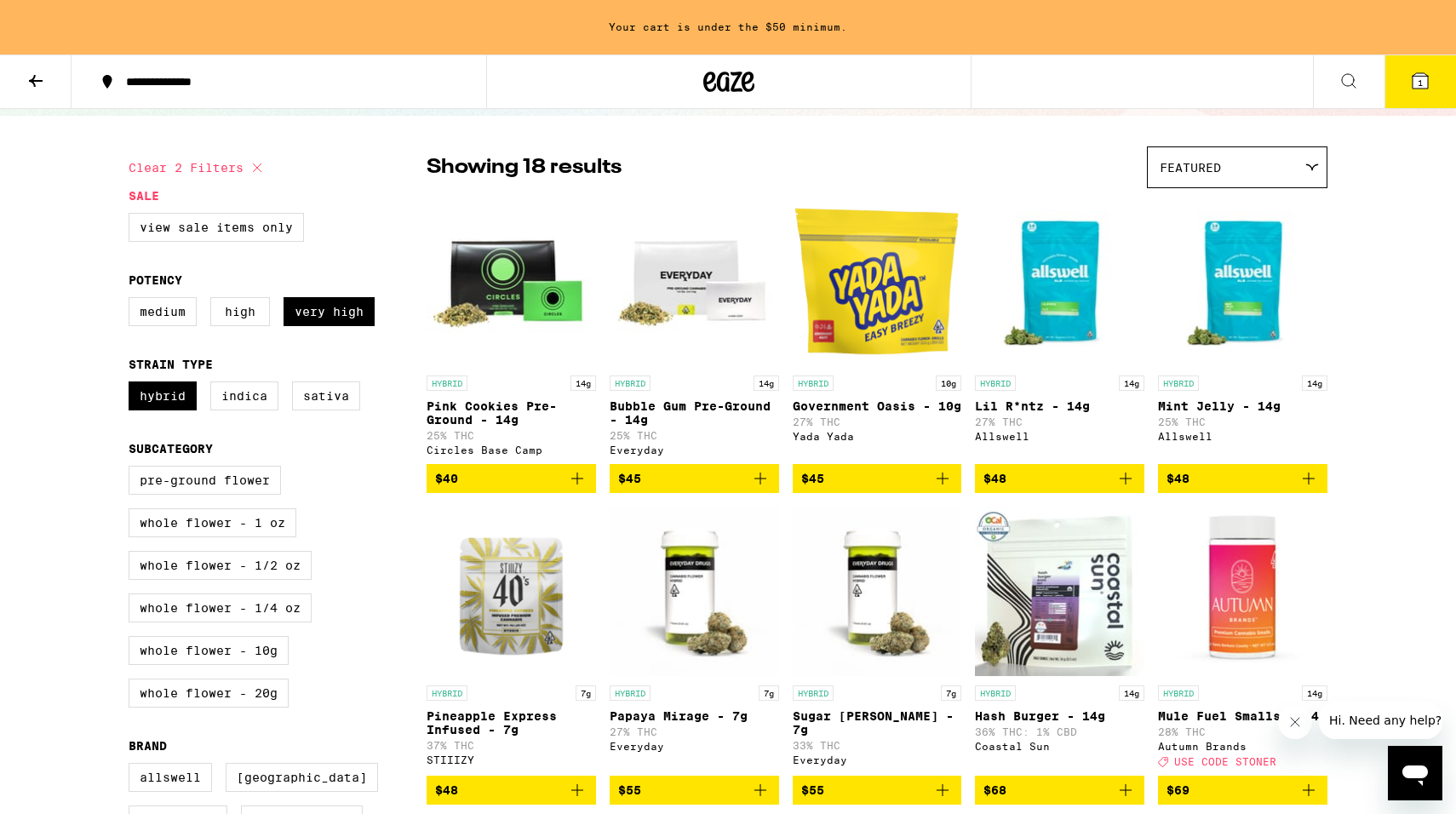
scroll to position [105, 0]
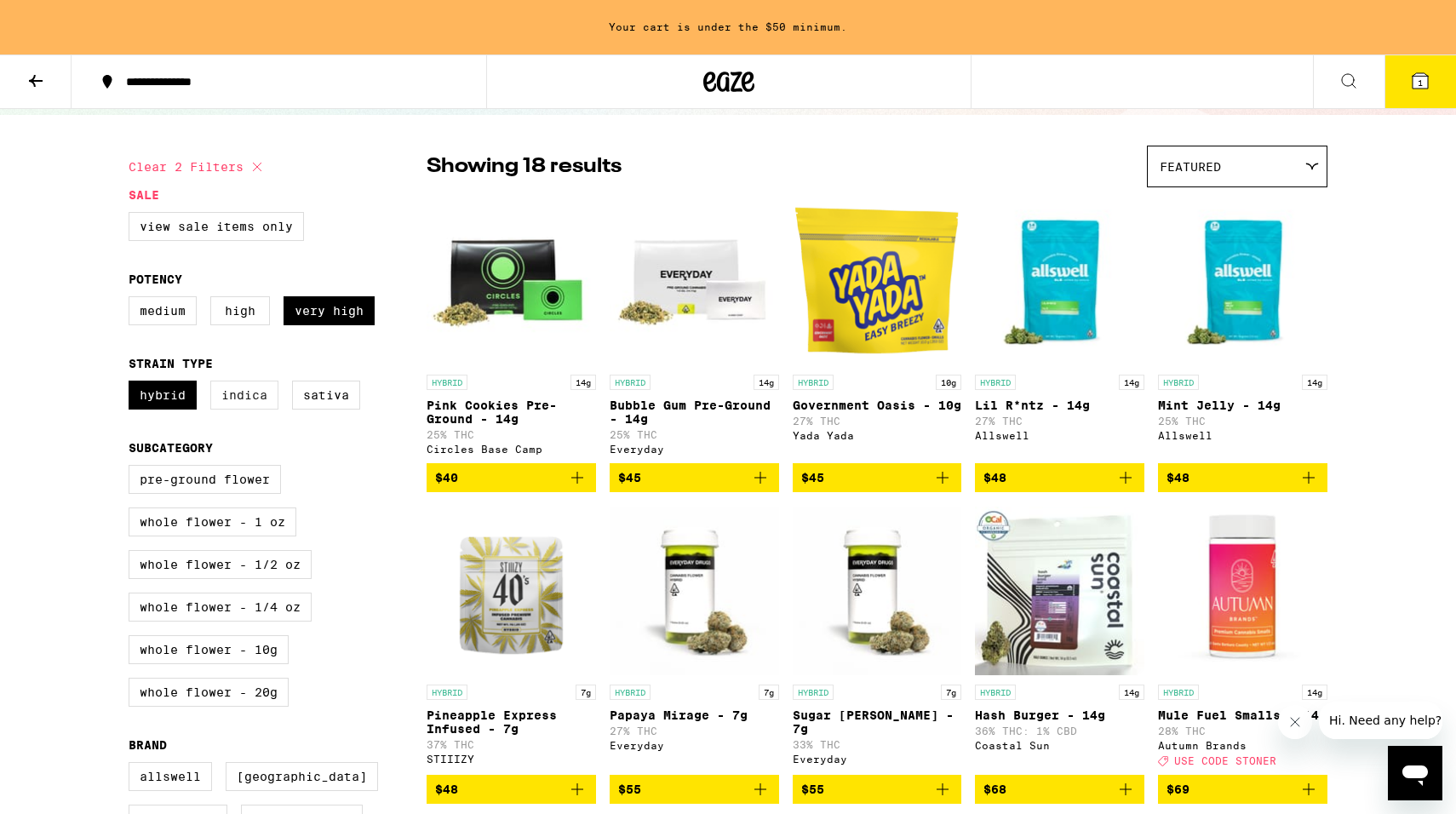
click at [250, 409] on label "Indica" at bounding box center [244, 395] width 68 height 29
click at [133, 384] on input "Indica" at bounding box center [132, 383] width 1 height 1
checkbox input "true"
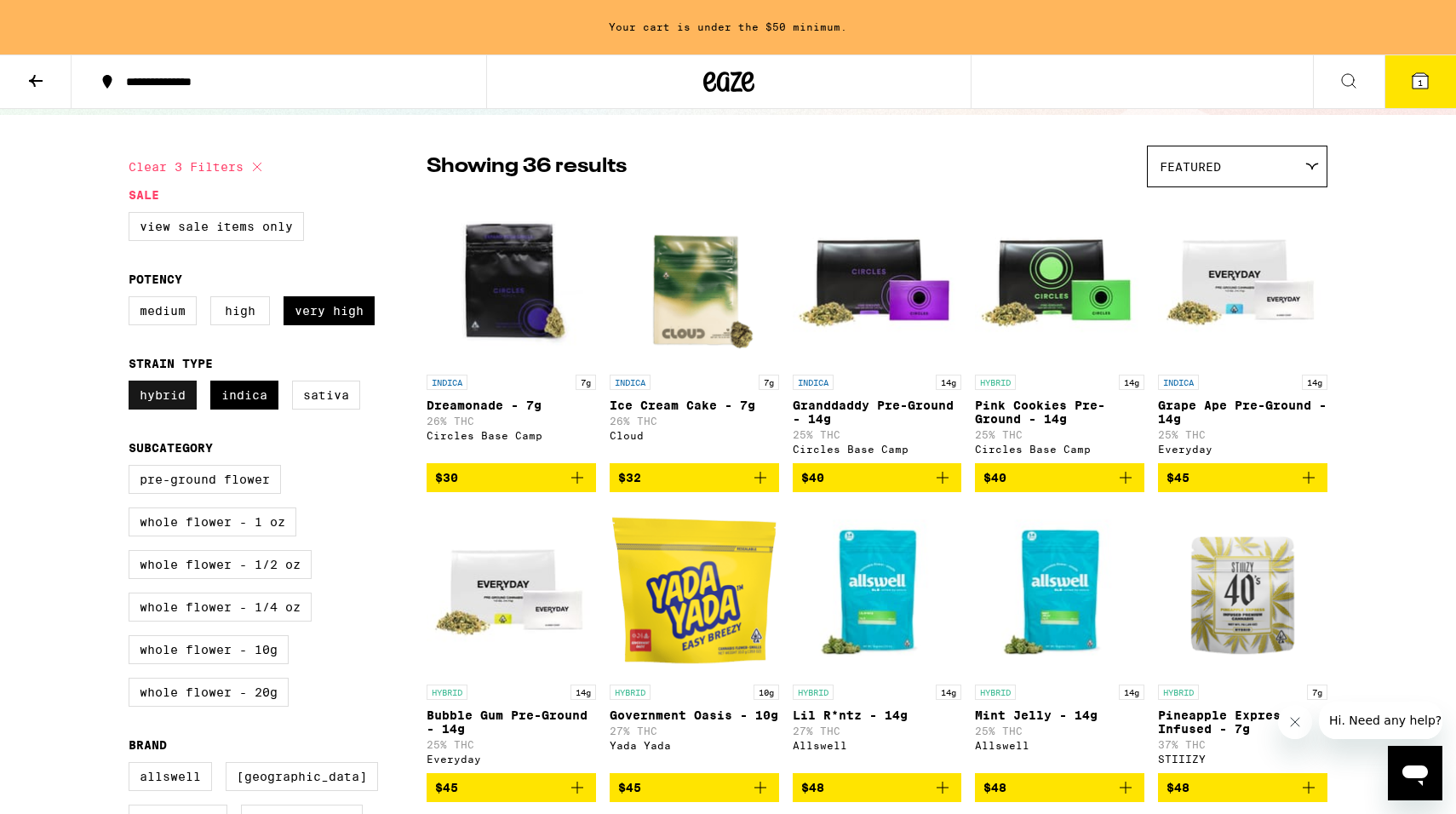
click at [175, 401] on label "Hybrid" at bounding box center [162, 395] width 68 height 29
click at [133, 384] on input "Hybrid" at bounding box center [132, 383] width 1 height 1
checkbox input "false"
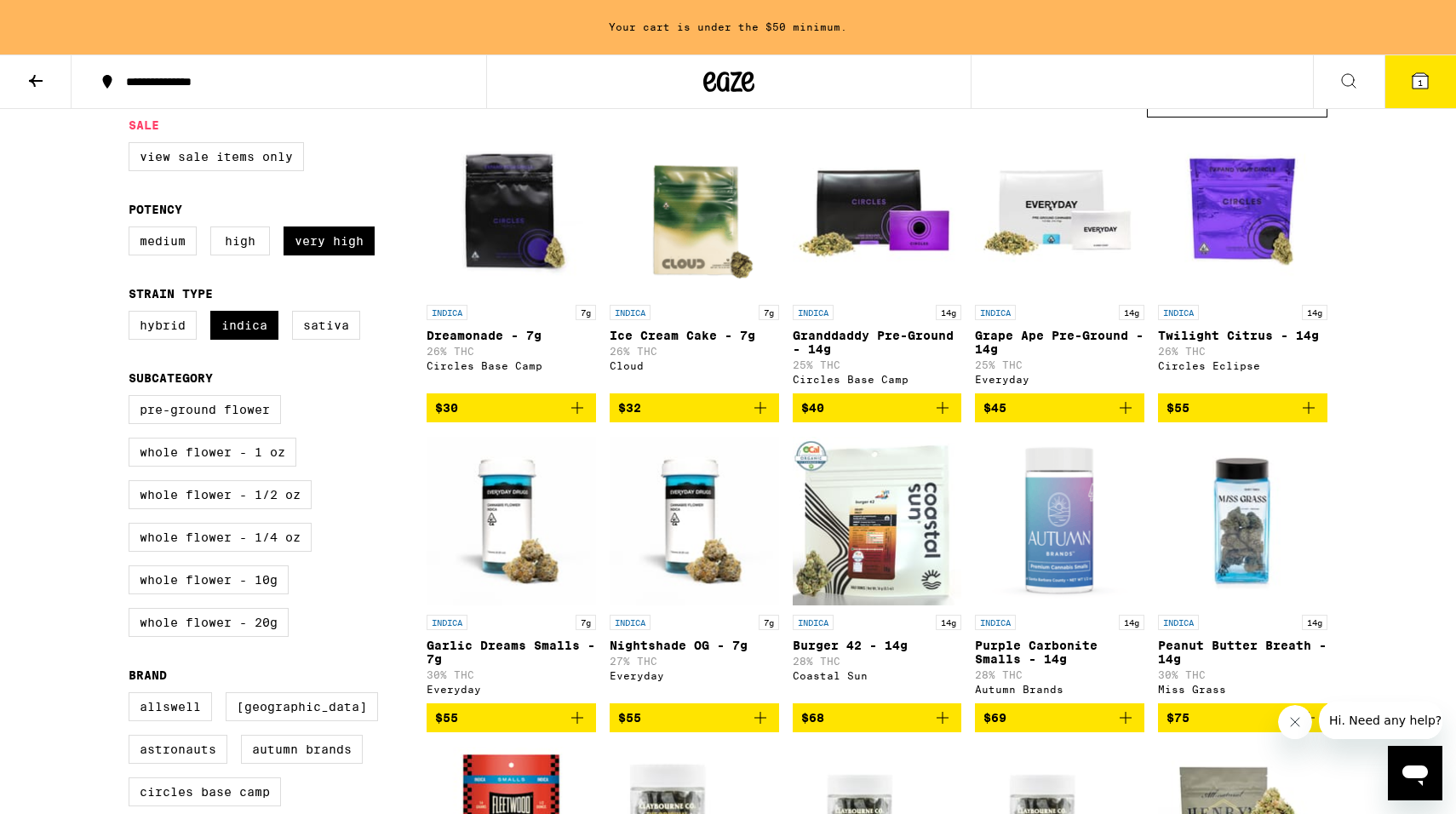
scroll to position [178, 0]
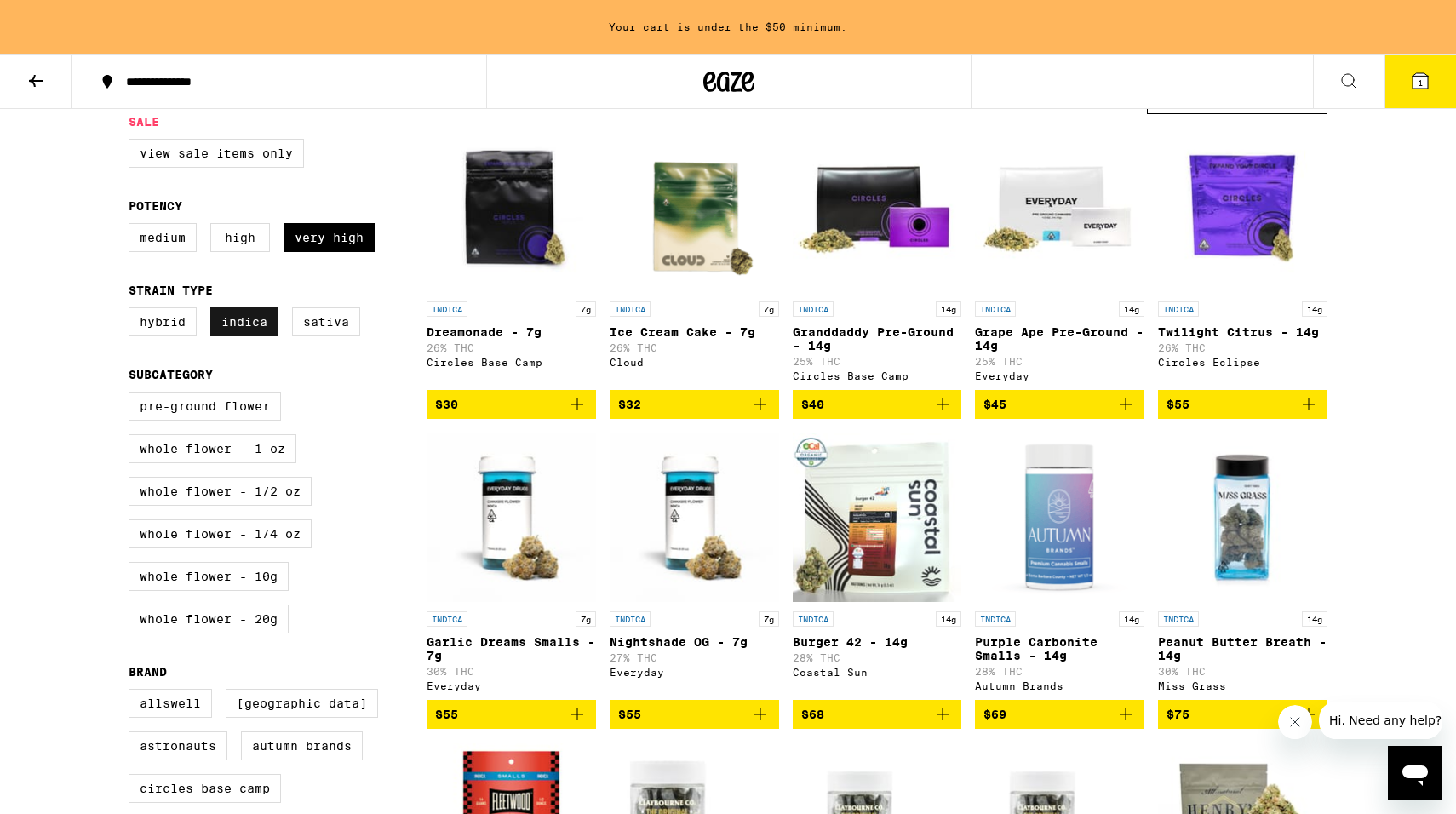
click at [249, 324] on label "Indica" at bounding box center [244, 321] width 68 height 29
click at [133, 311] on input "Indica" at bounding box center [132, 310] width 1 height 1
checkbox input "false"
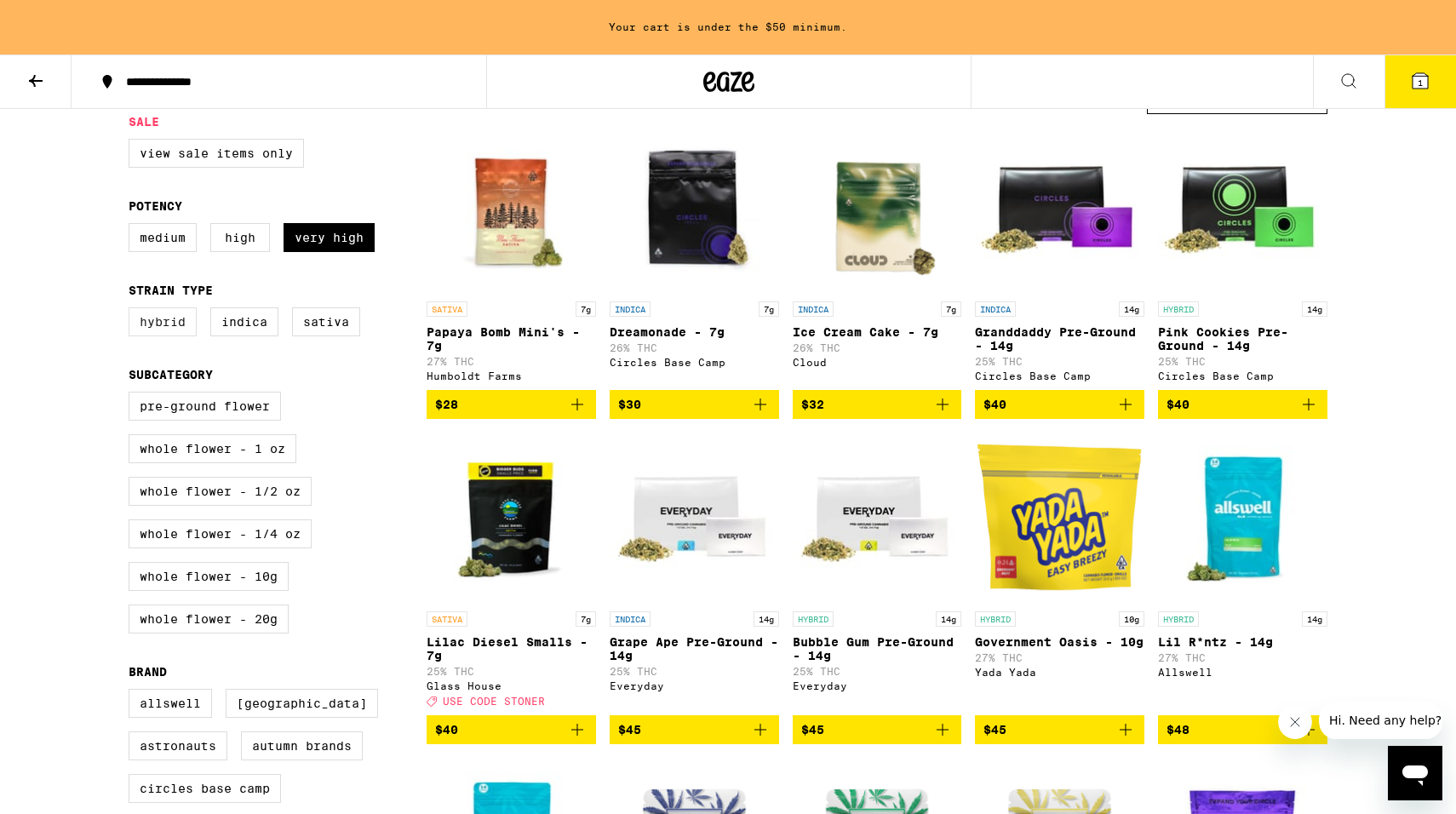
click at [165, 330] on label "Hybrid" at bounding box center [162, 321] width 68 height 29
click at [133, 311] on input "Hybrid" at bounding box center [132, 310] width 1 height 1
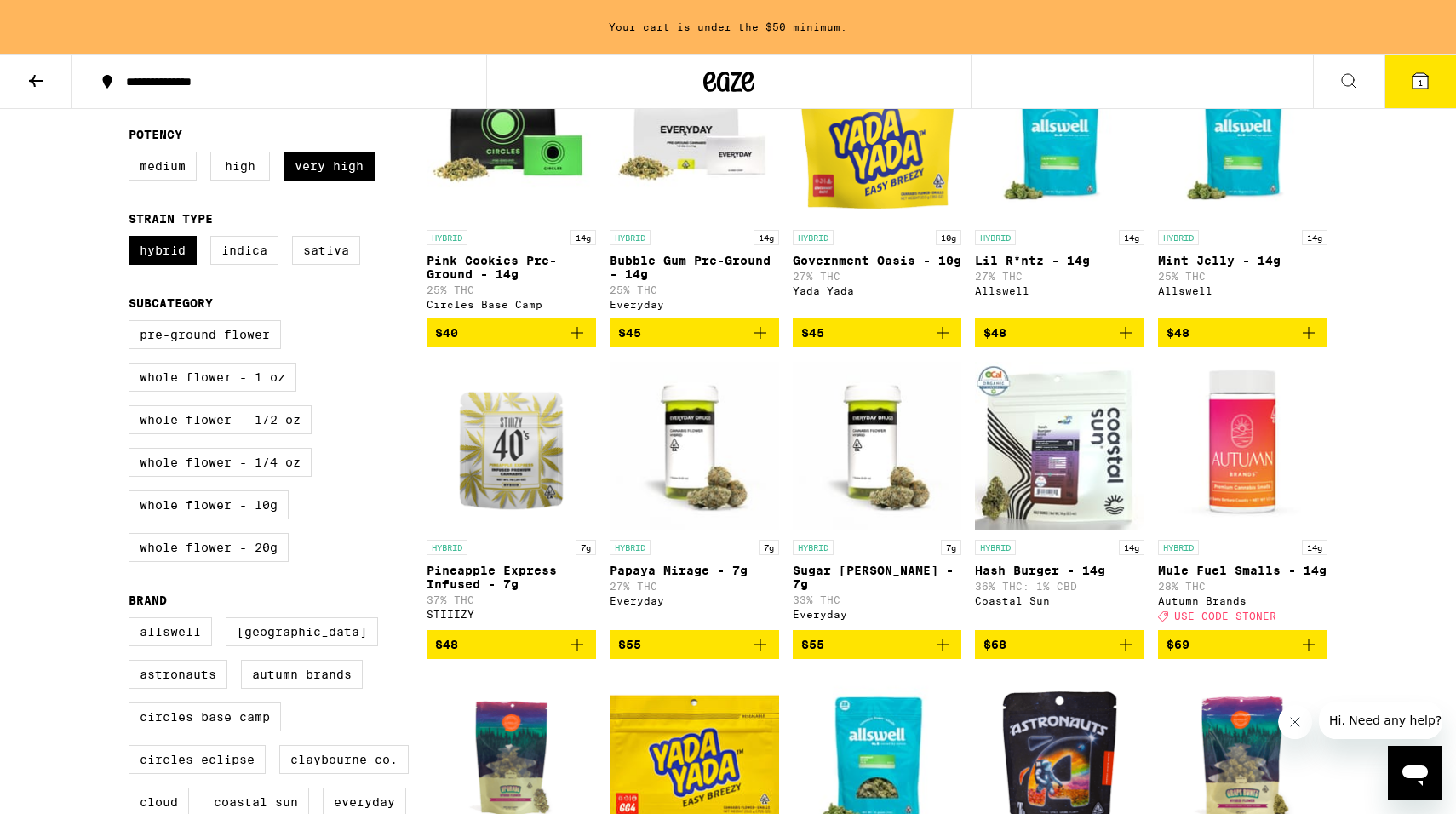
scroll to position [236, 0]
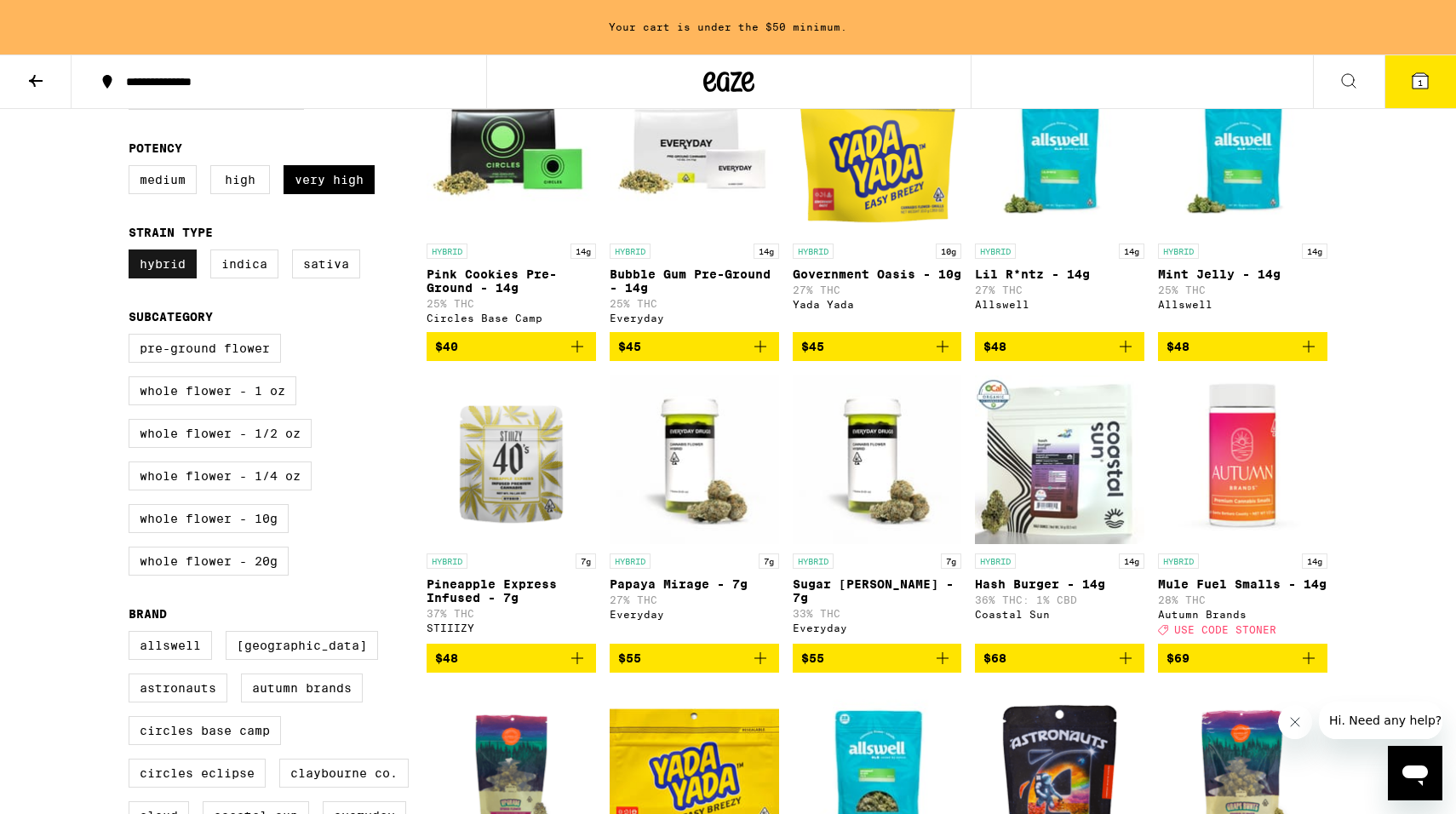
click at [176, 266] on label "Hybrid" at bounding box center [162, 264] width 68 height 29
click at [133, 253] on input "Hybrid" at bounding box center [132, 252] width 1 height 1
checkbox input "false"
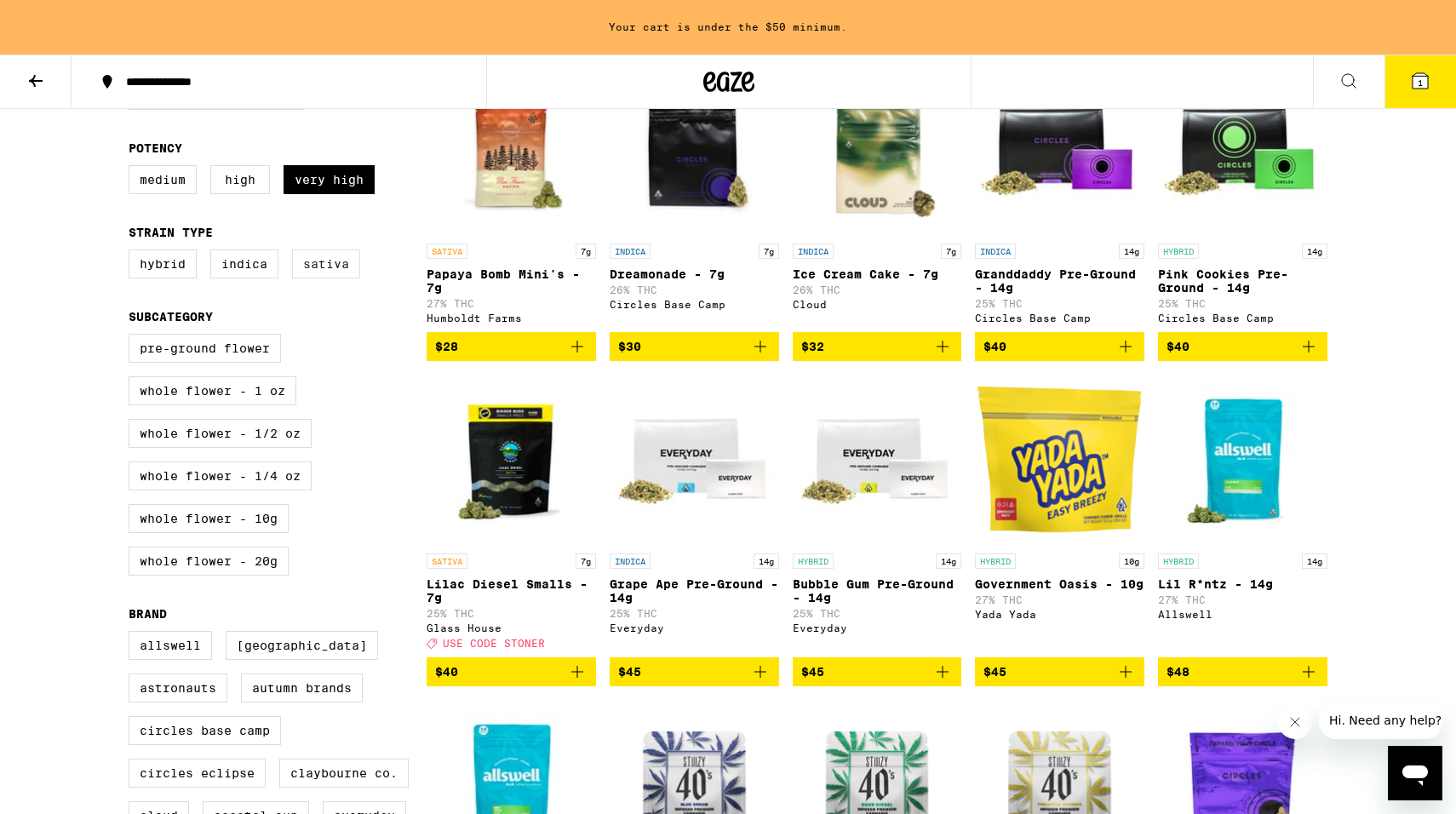
click at [321, 278] on label "Sativa" at bounding box center [326, 264] width 68 height 29
click at [133, 253] on input "Sativa" at bounding box center [132, 252] width 1 height 1
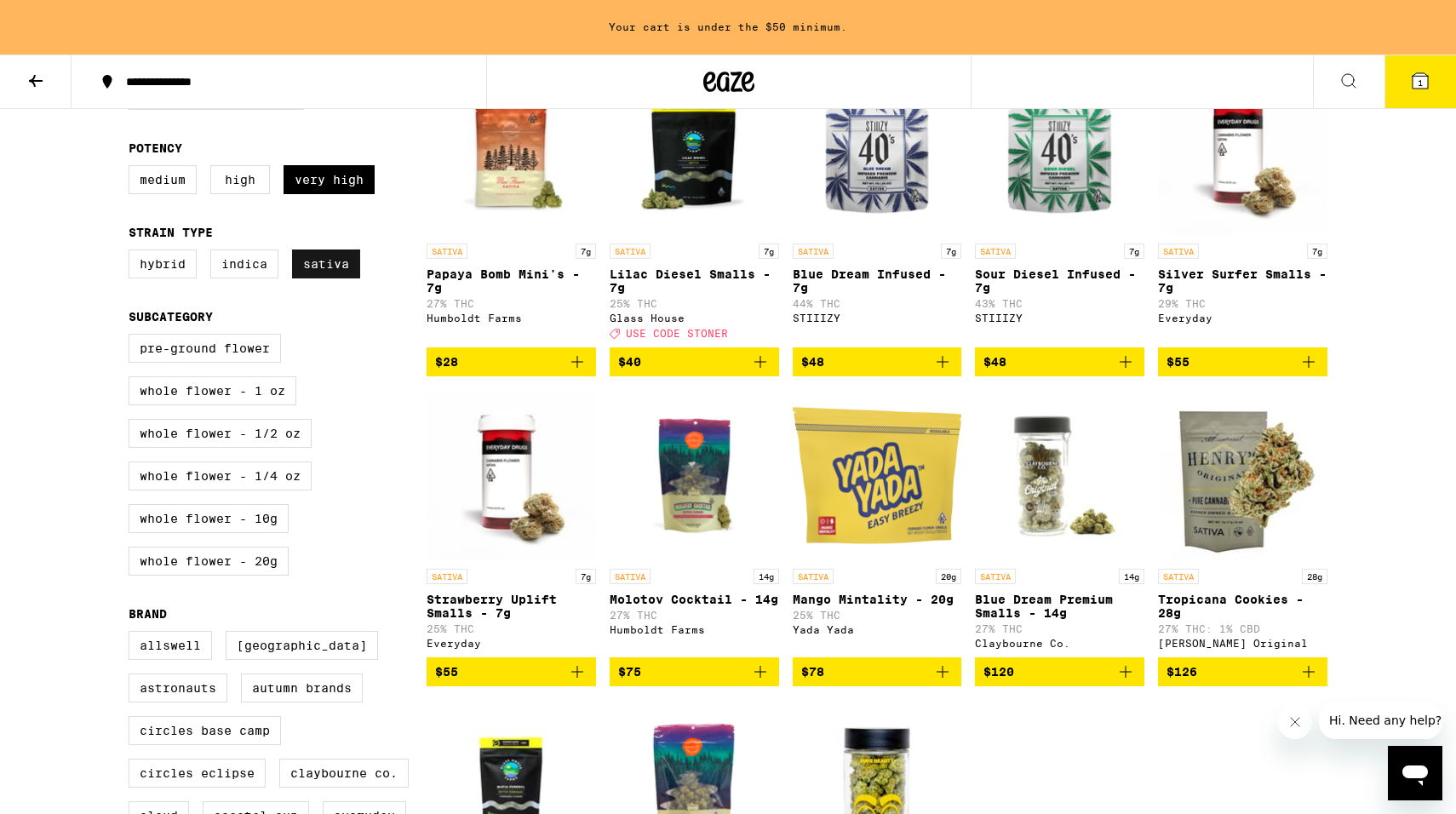
click at [333, 271] on label "Sativa" at bounding box center [326, 264] width 68 height 29
click at [133, 253] on input "Sativa" at bounding box center [132, 252] width 1 height 1
checkbox input "false"
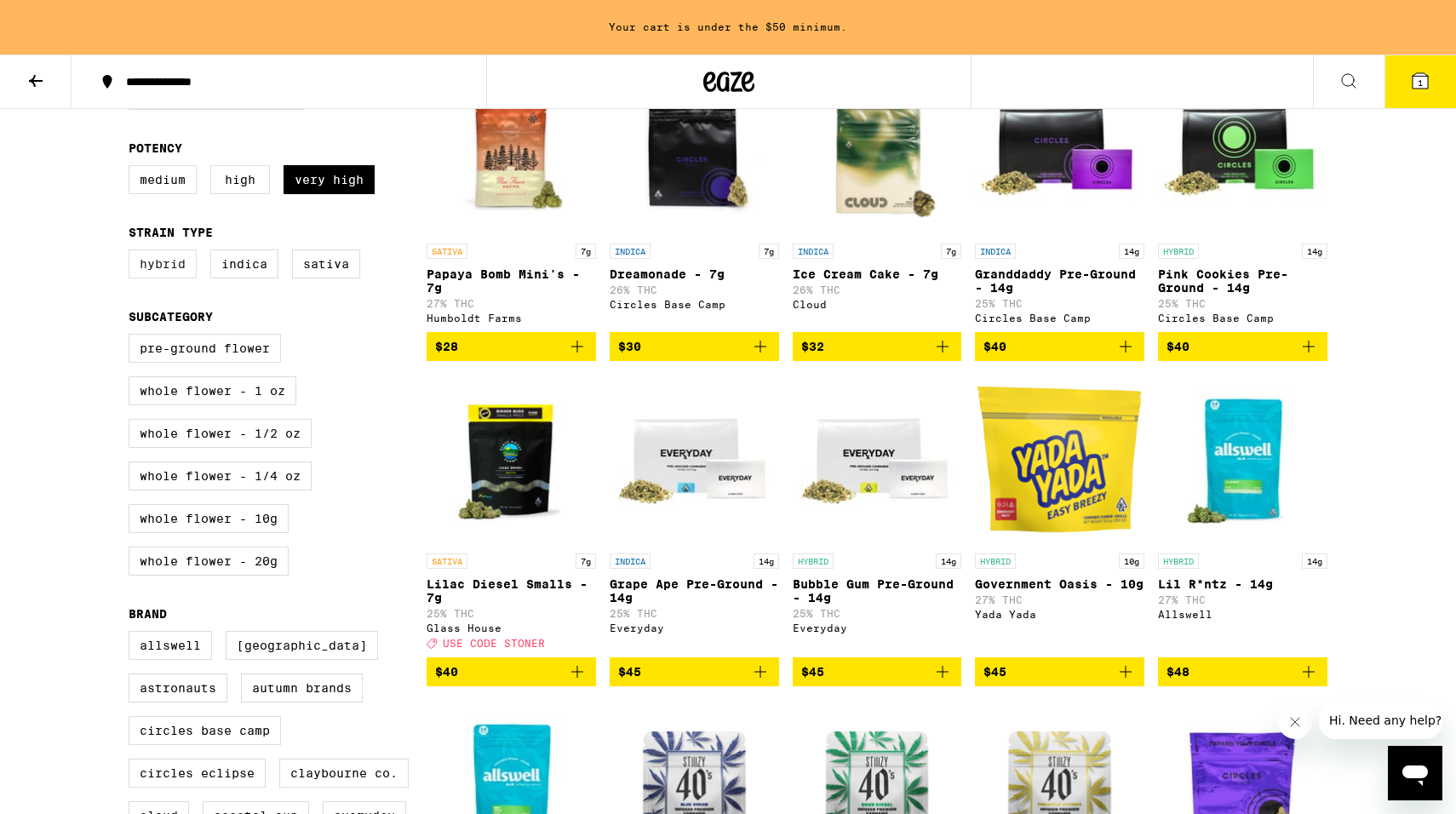
click at [158, 273] on label "Hybrid" at bounding box center [162, 264] width 68 height 29
click at [133, 253] on input "Hybrid" at bounding box center [132, 252] width 1 height 1
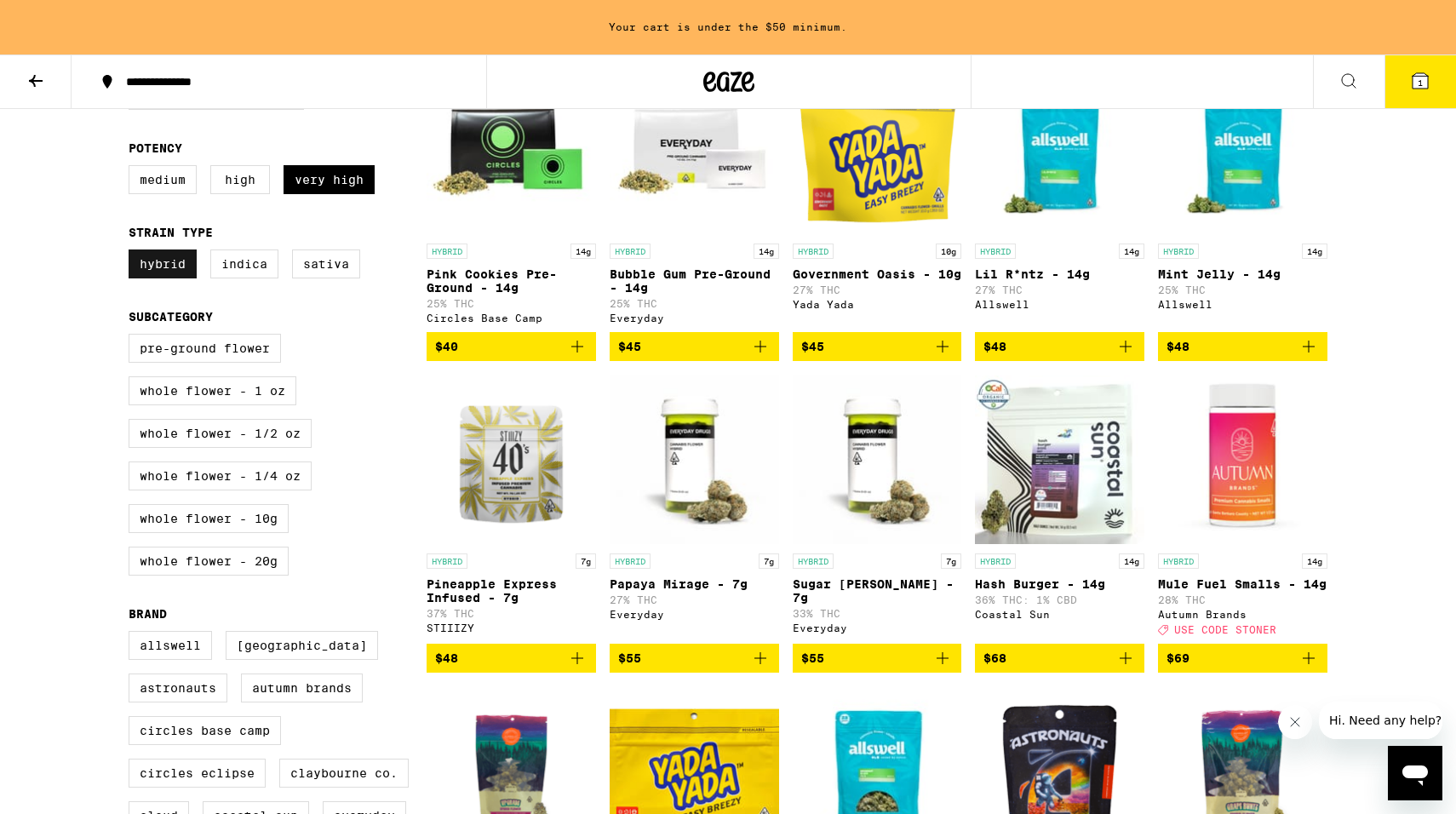
click at [163, 277] on label "Hybrid" at bounding box center [162, 264] width 68 height 29
click at [133, 253] on input "Hybrid" at bounding box center [132, 252] width 1 height 1
checkbox input "false"
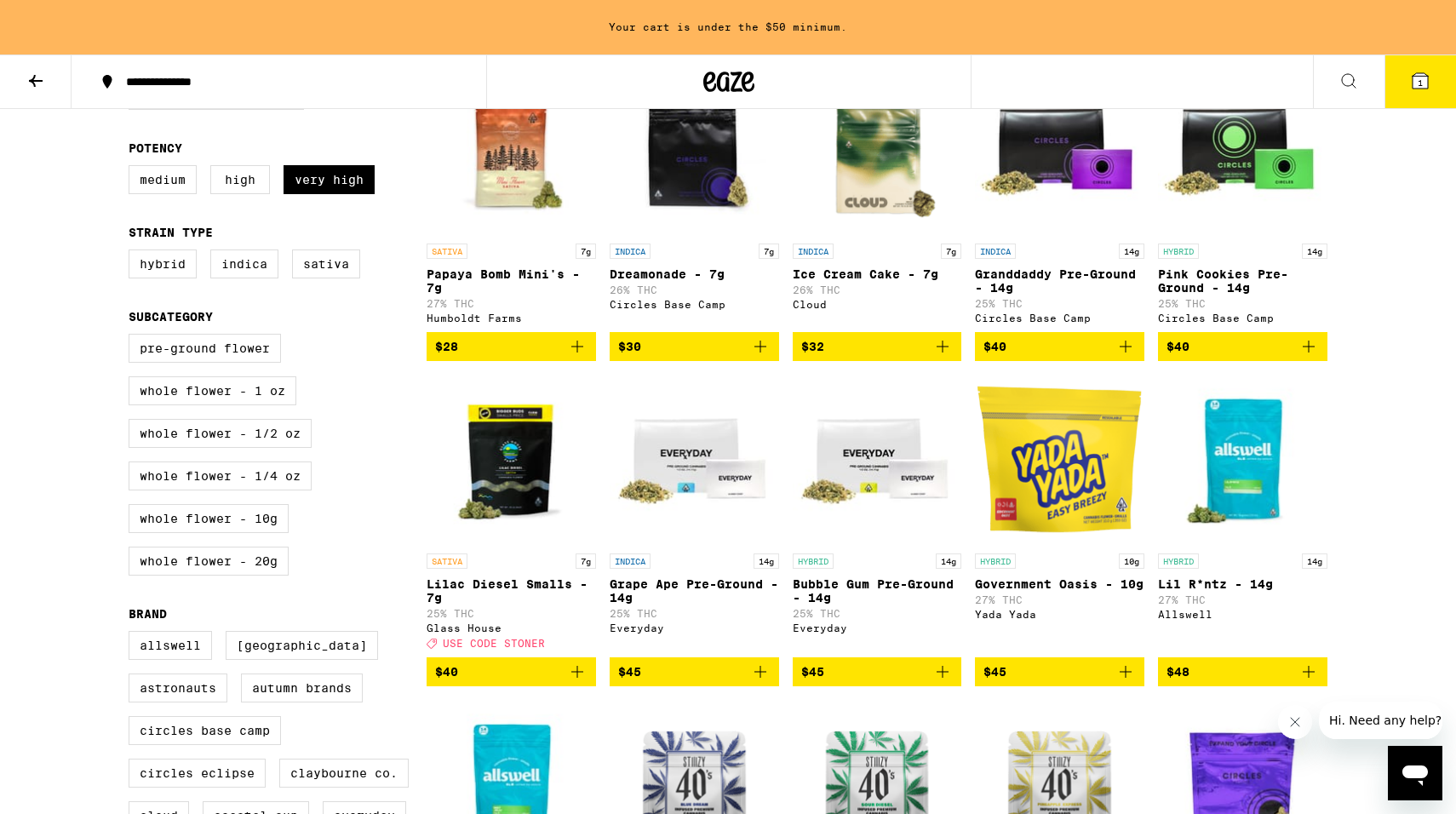
click at [1415, 72] on icon at bounding box center [1420, 81] width 21 height 21
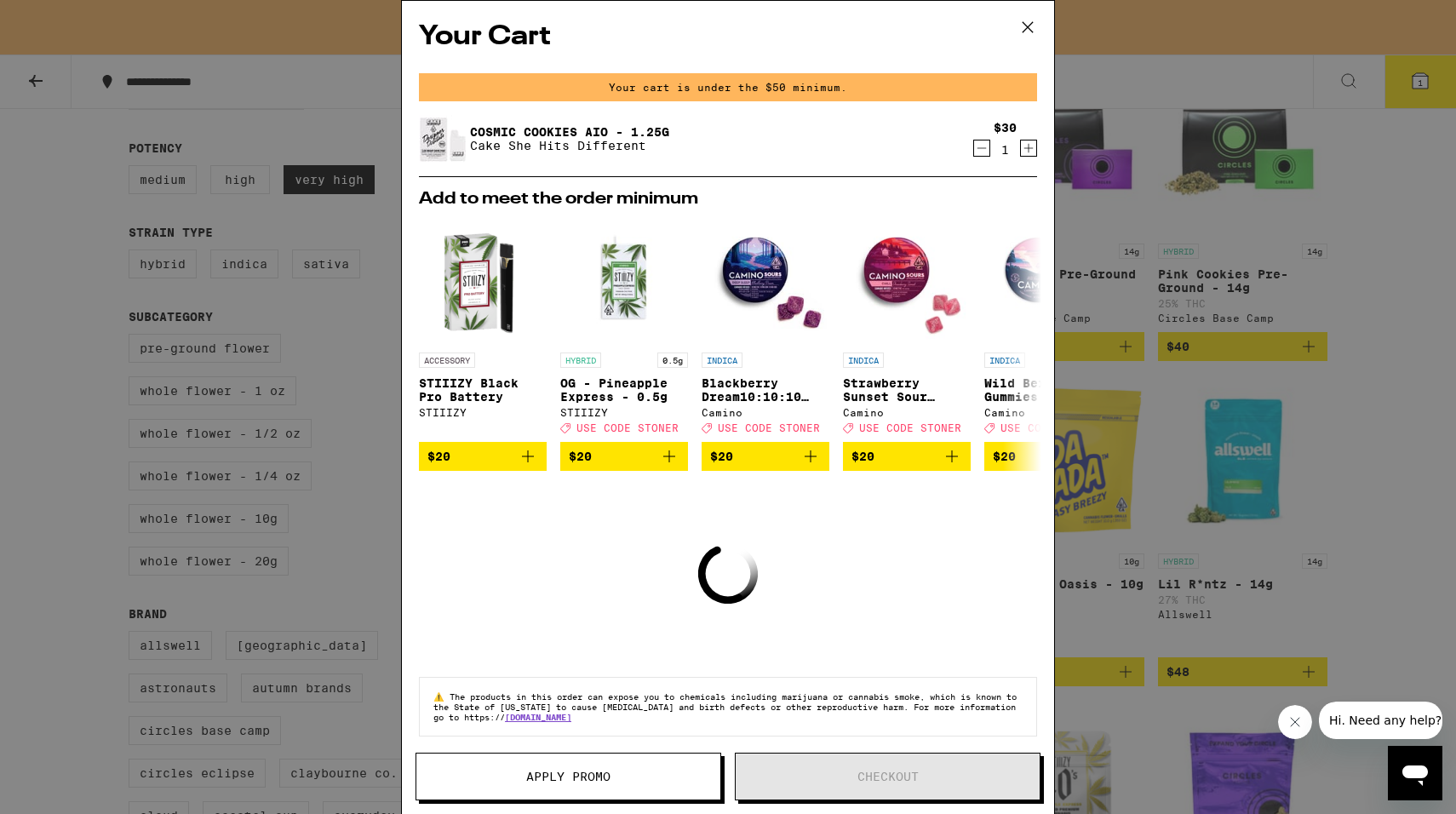
click at [1024, 28] on icon at bounding box center [1028, 27] width 25 height 25
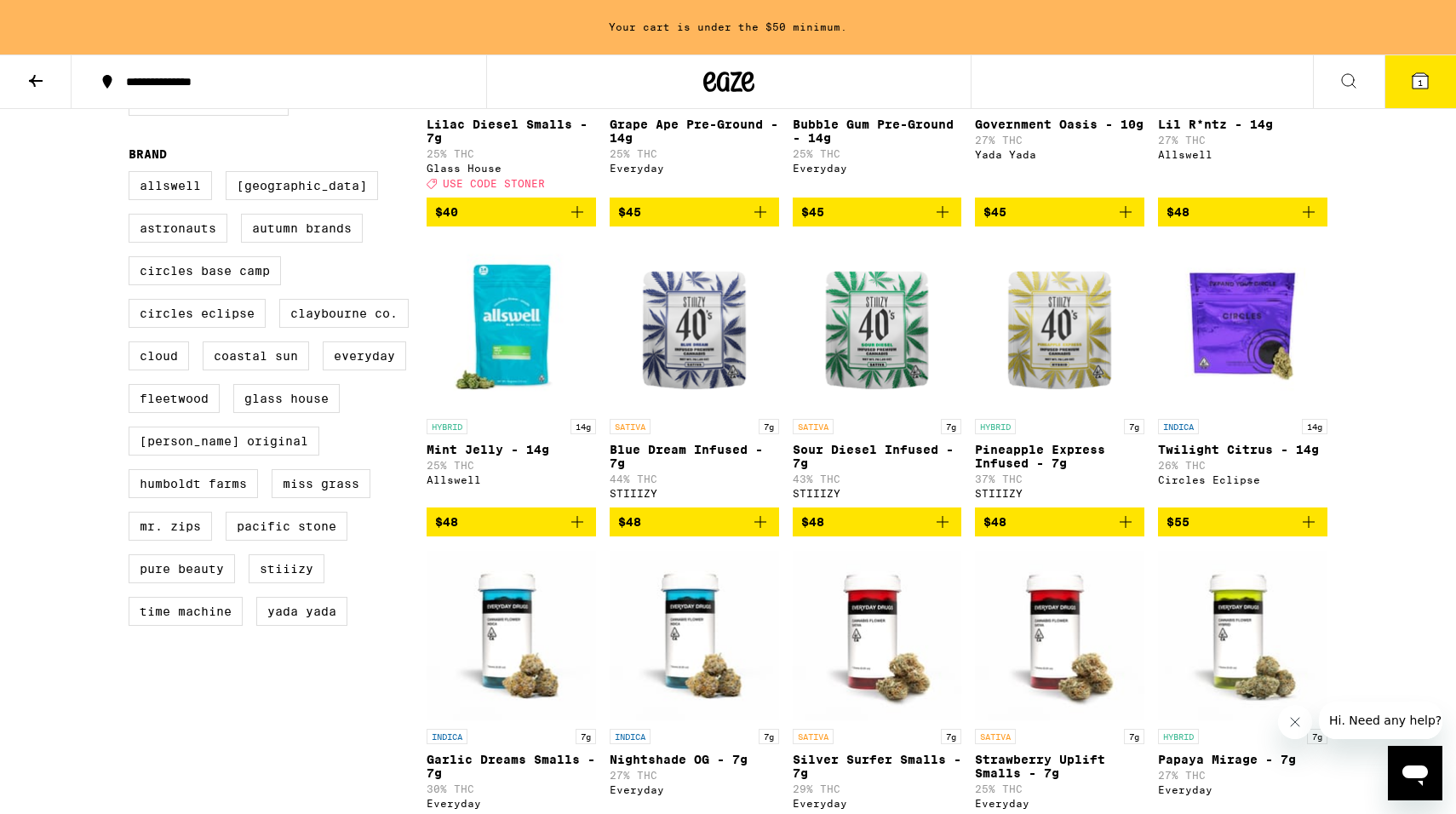
scroll to position [699, 0]
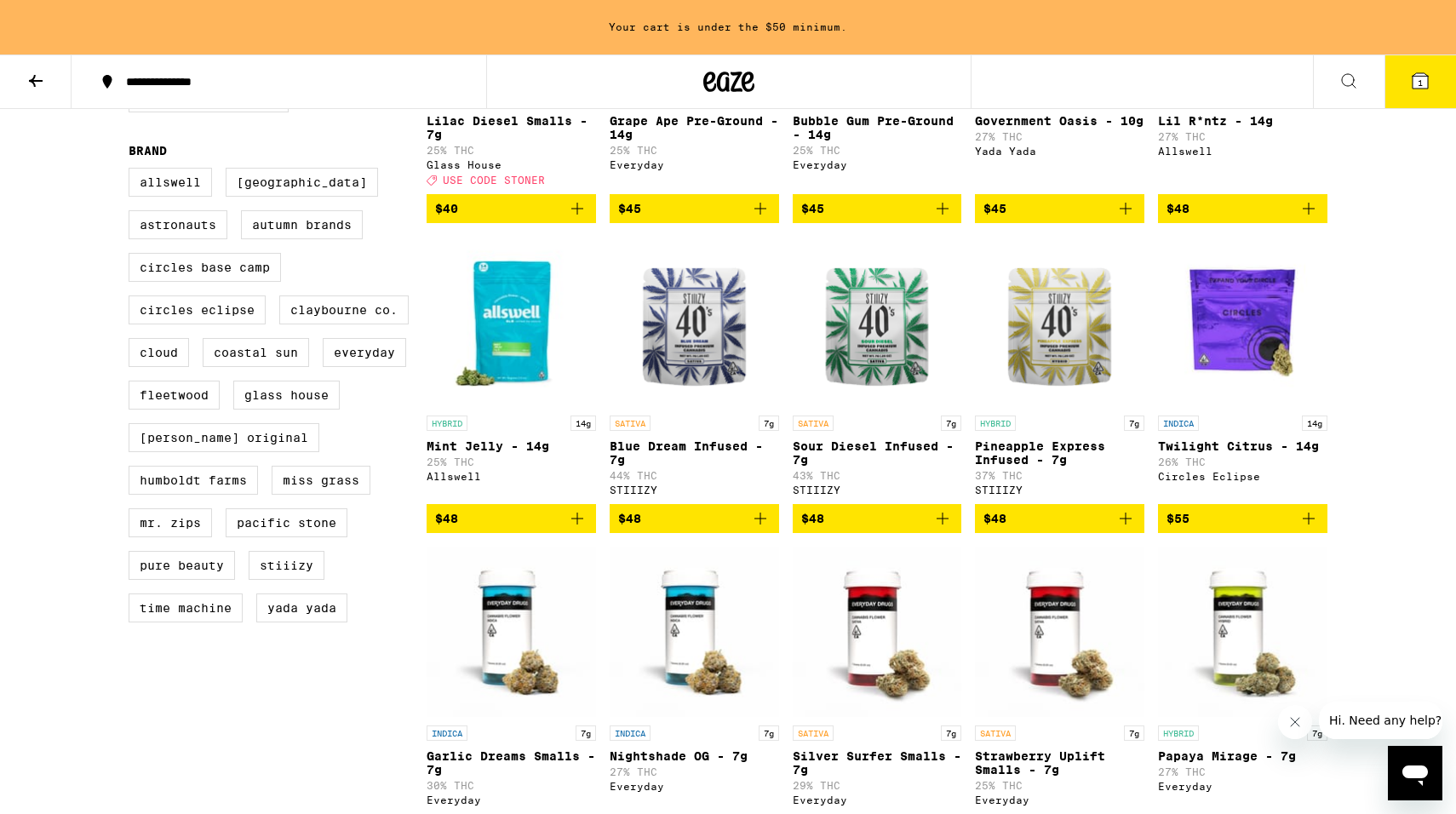
click at [1051, 365] on img "Open page for Pineapple Express Infused - 7g from STIIIZY" at bounding box center [1059, 322] width 170 height 171
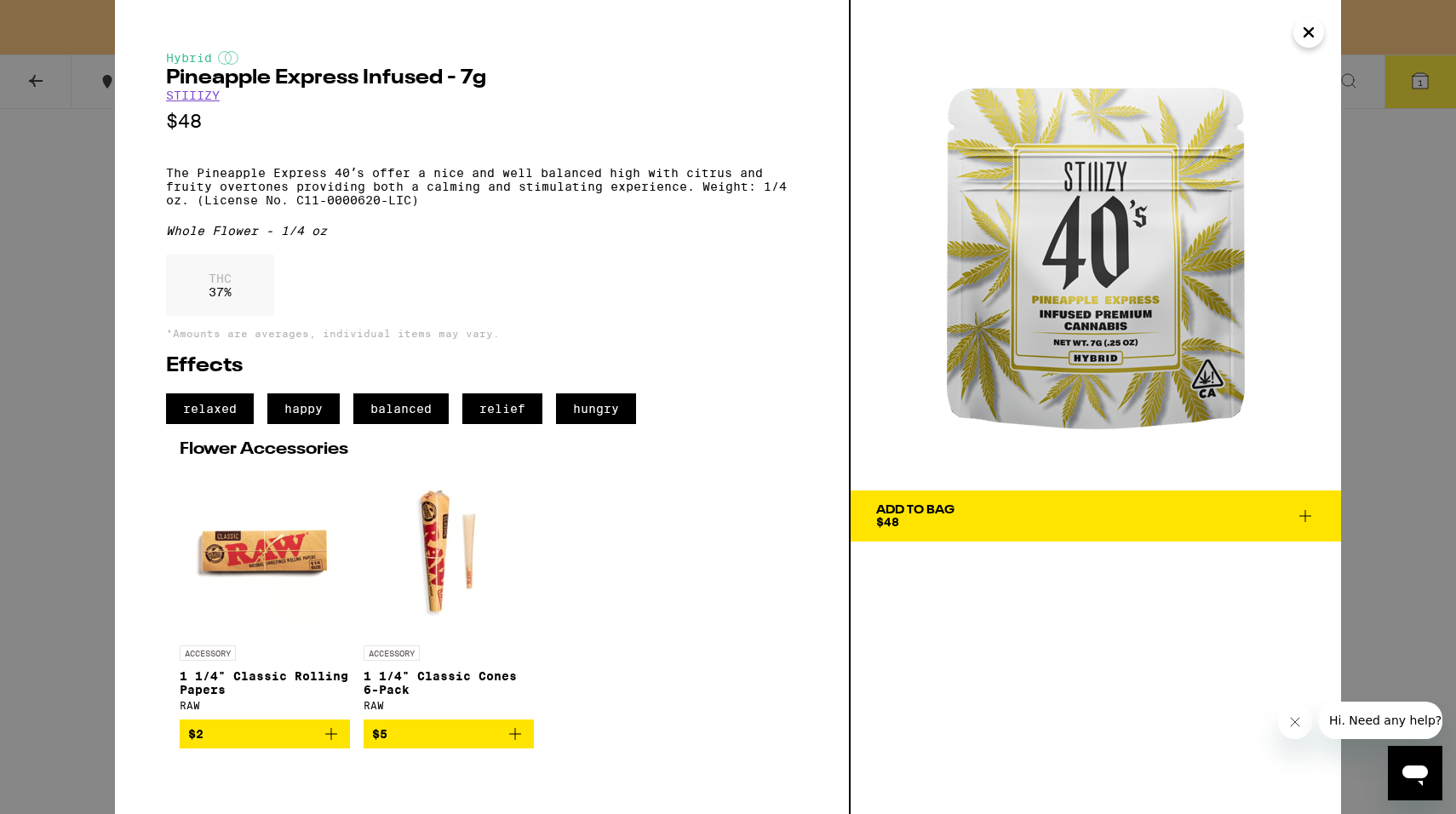
click at [1311, 520] on icon at bounding box center [1305, 516] width 21 height 21
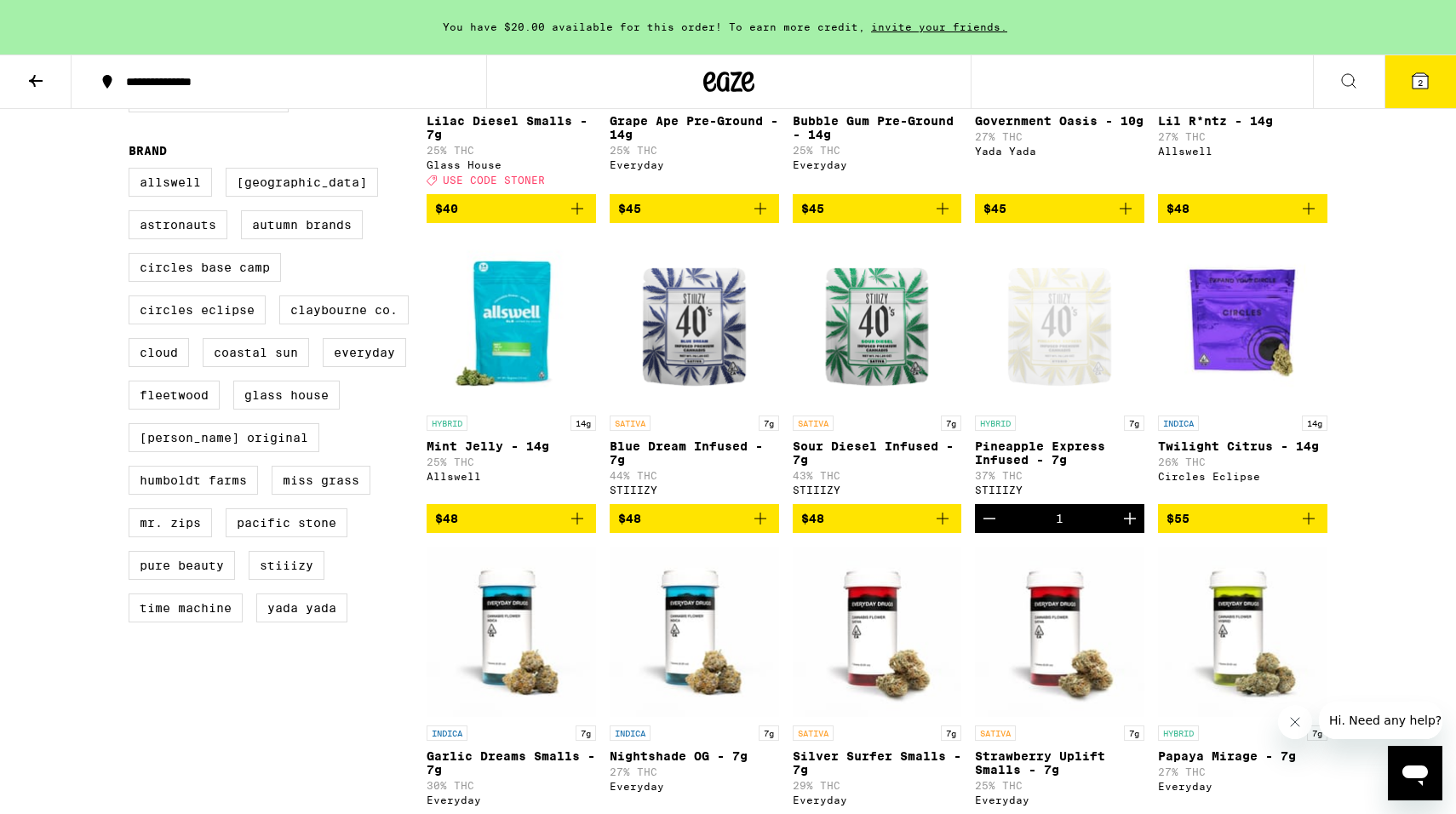
click at [1423, 83] on span "2" at bounding box center [1421, 82] width 5 height 10
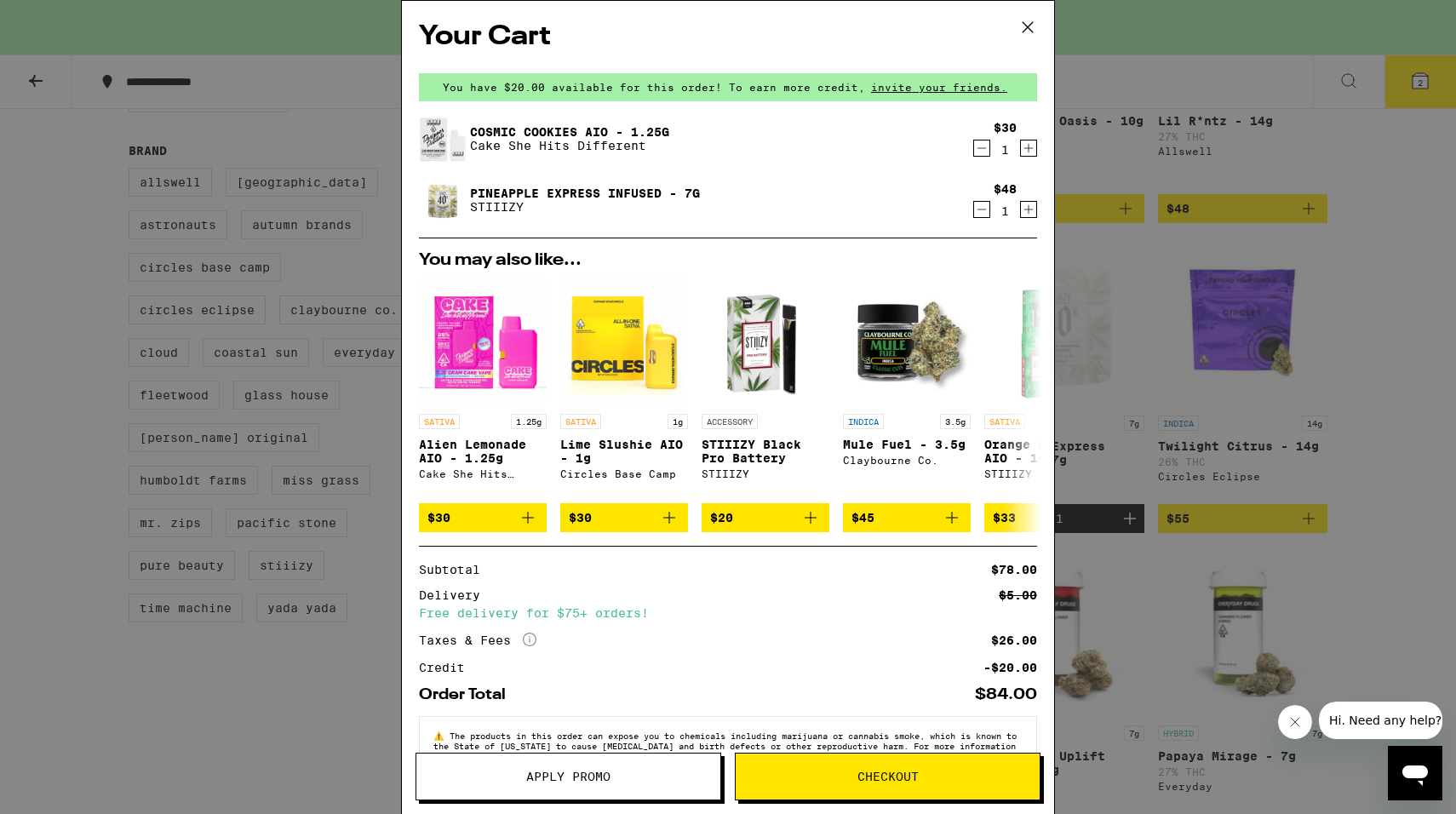
click at [888, 772] on span "Checkout" at bounding box center [888, 776] width 61 height 12
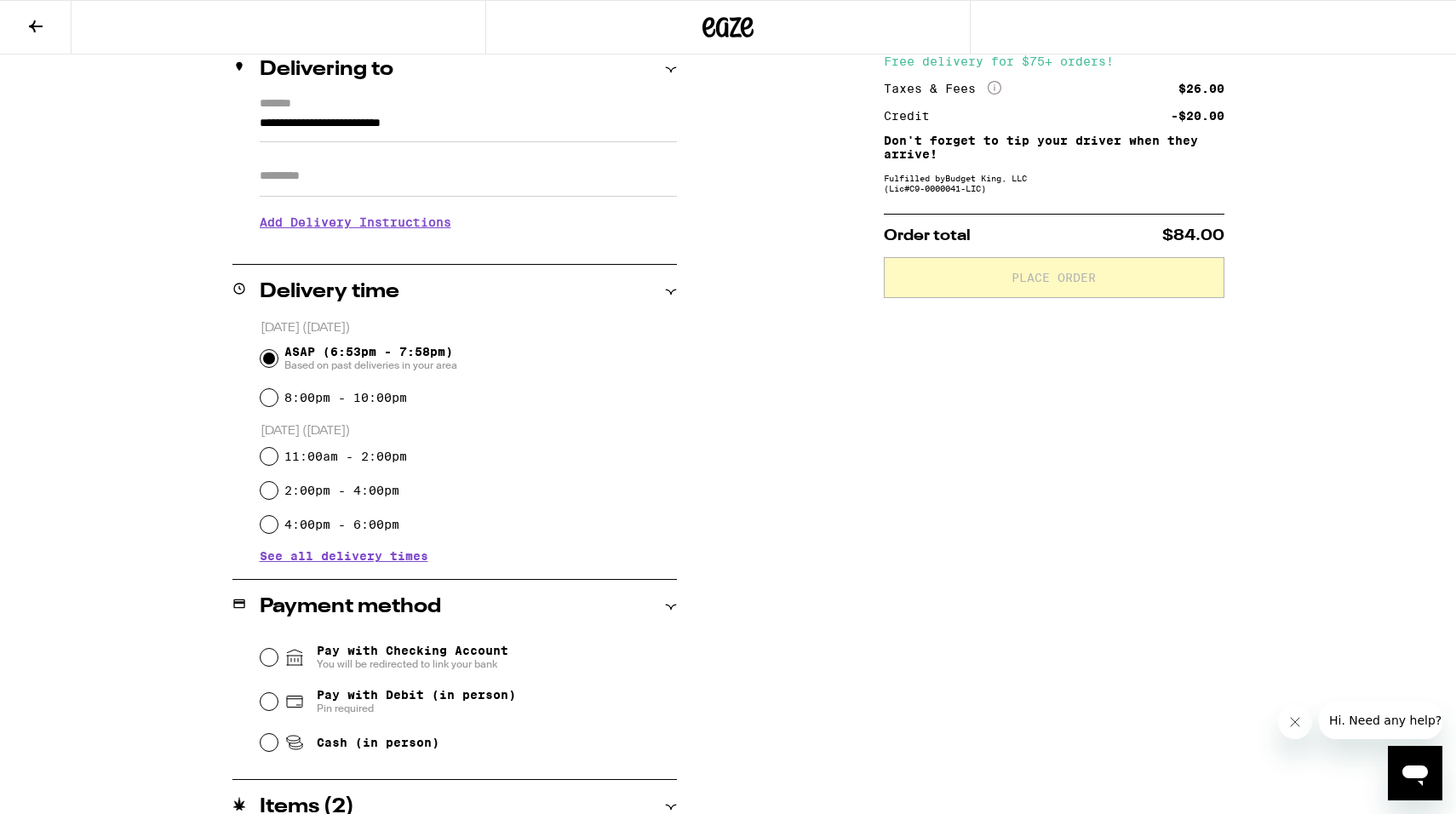
scroll to position [213, 0]
click at [270, 744] on input "Cash (in person)" at bounding box center [268, 740] width 17 height 17
radio input "true"
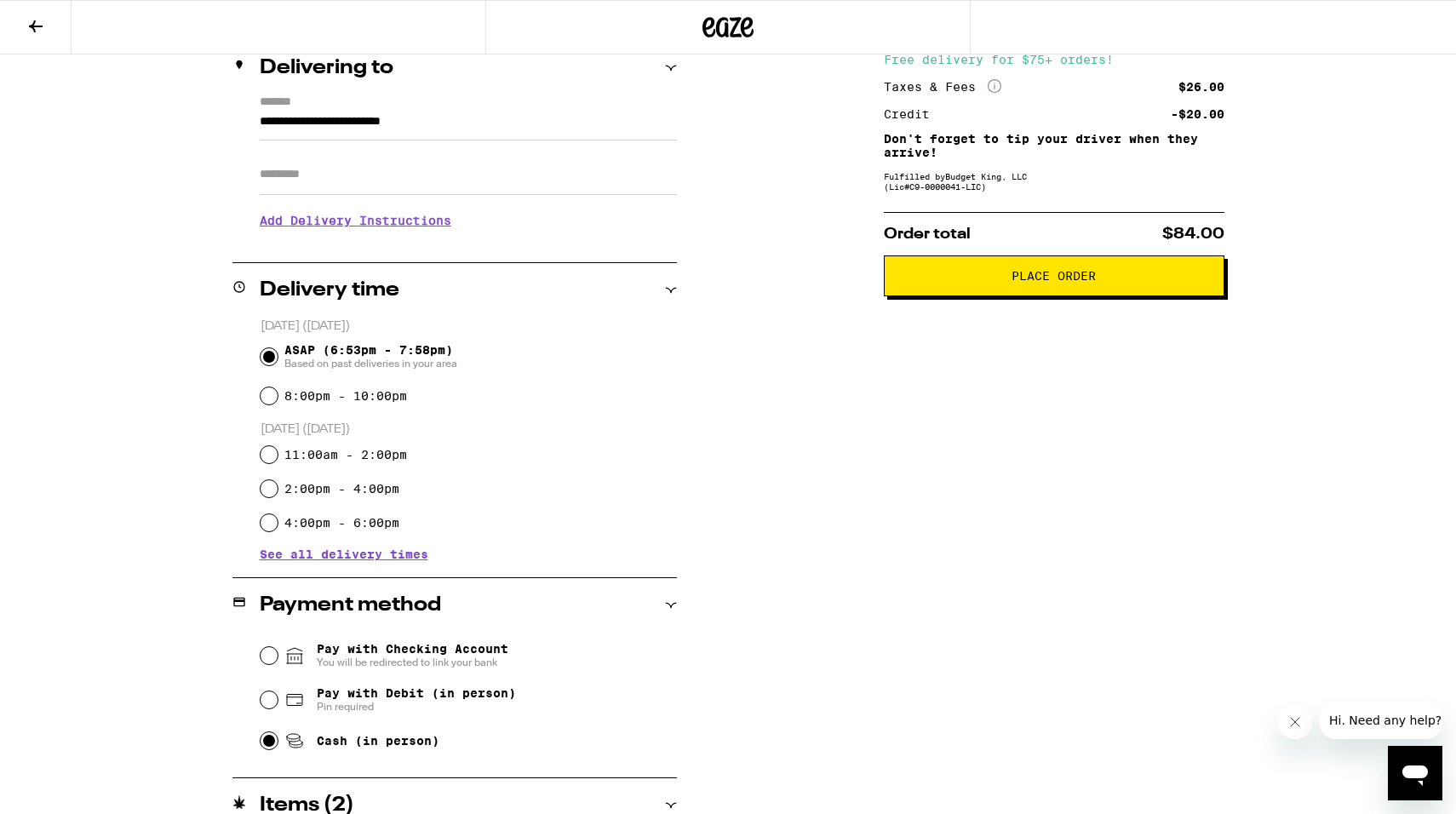
click at [969, 282] on span "Place Order" at bounding box center [1054, 276] width 311 height 12
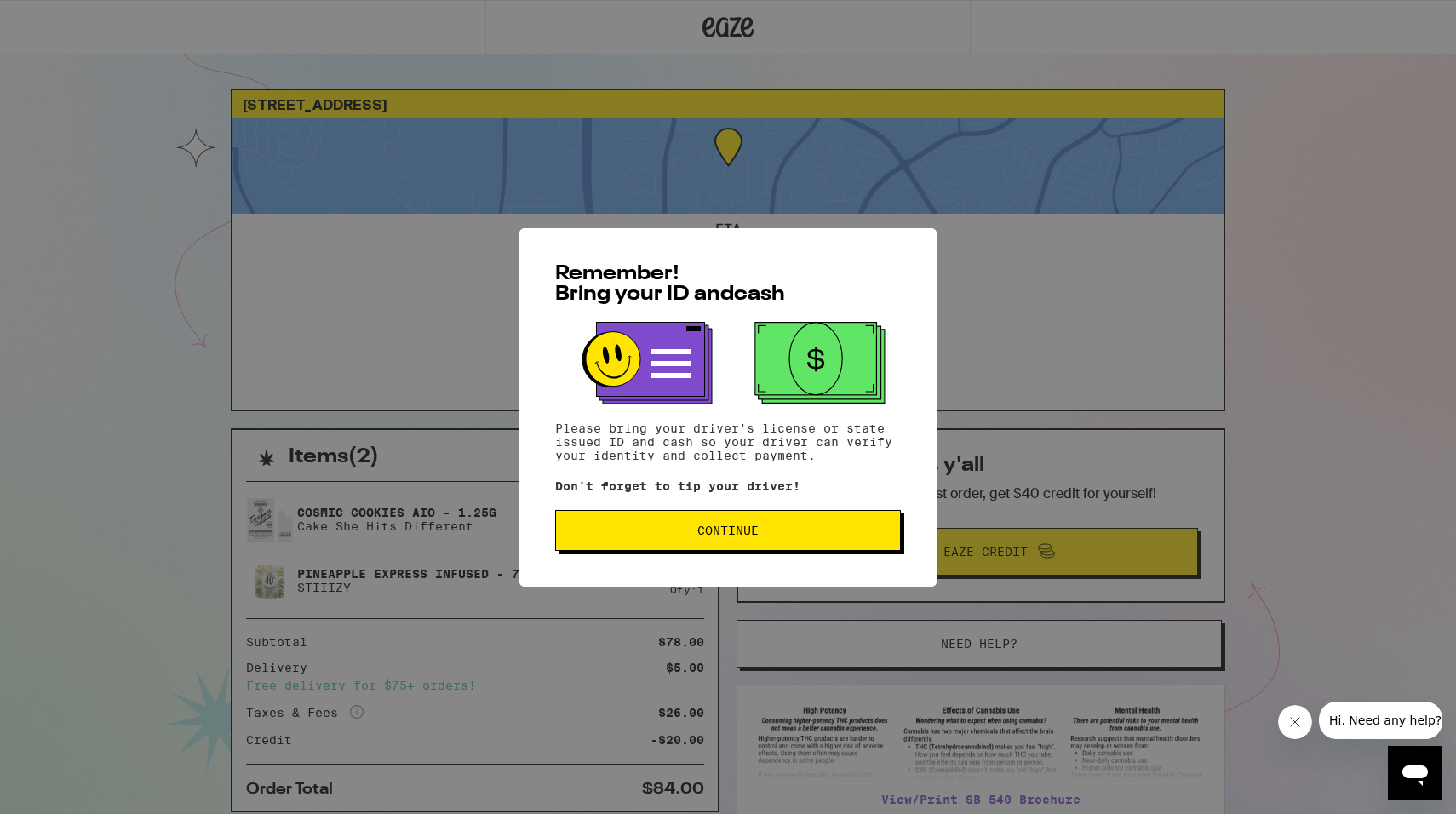
click at [763, 537] on span "Continue" at bounding box center [728, 530] width 317 height 12
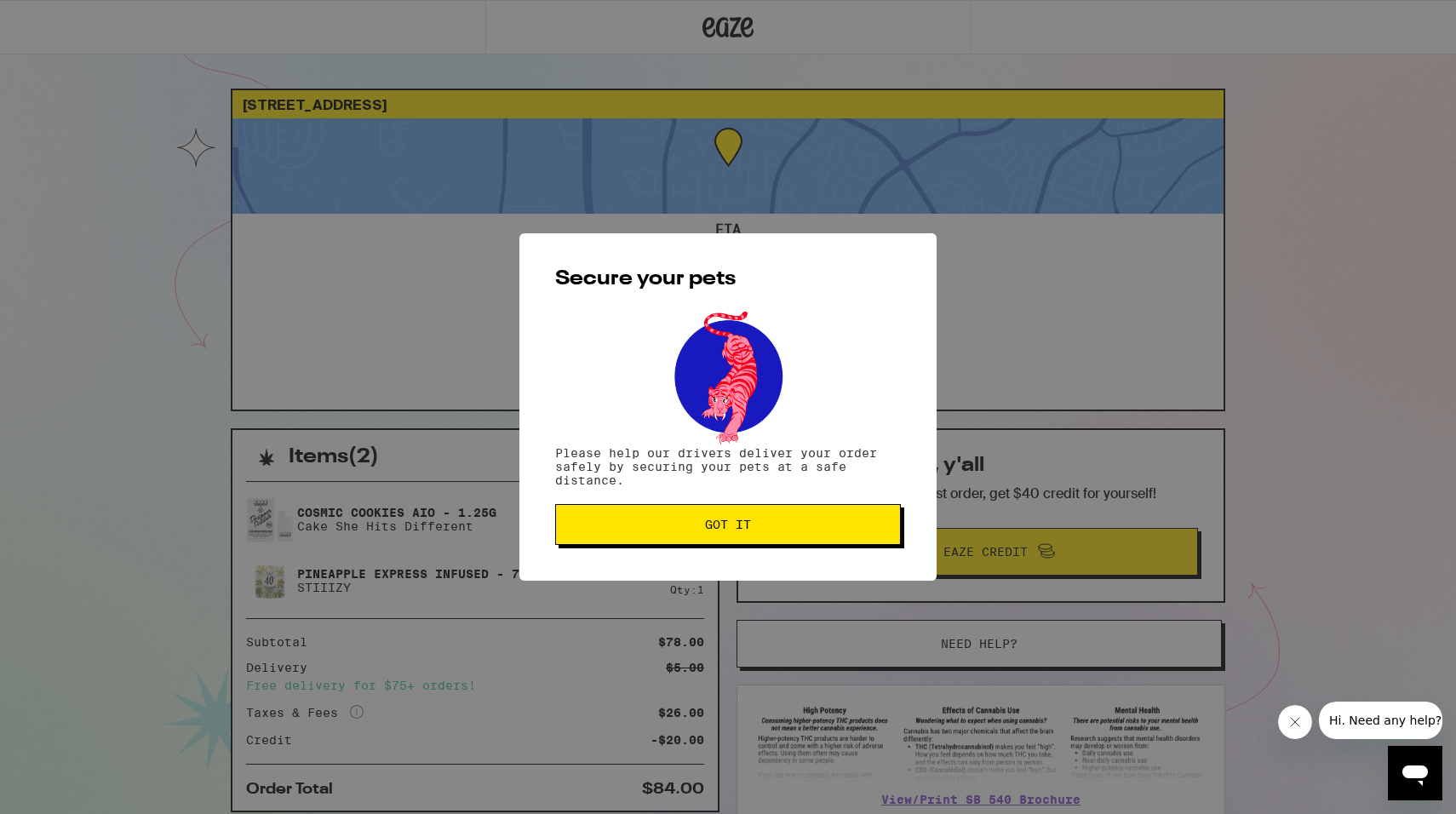
click at [768, 534] on button "Got it" at bounding box center [728, 525] width 346 height 41
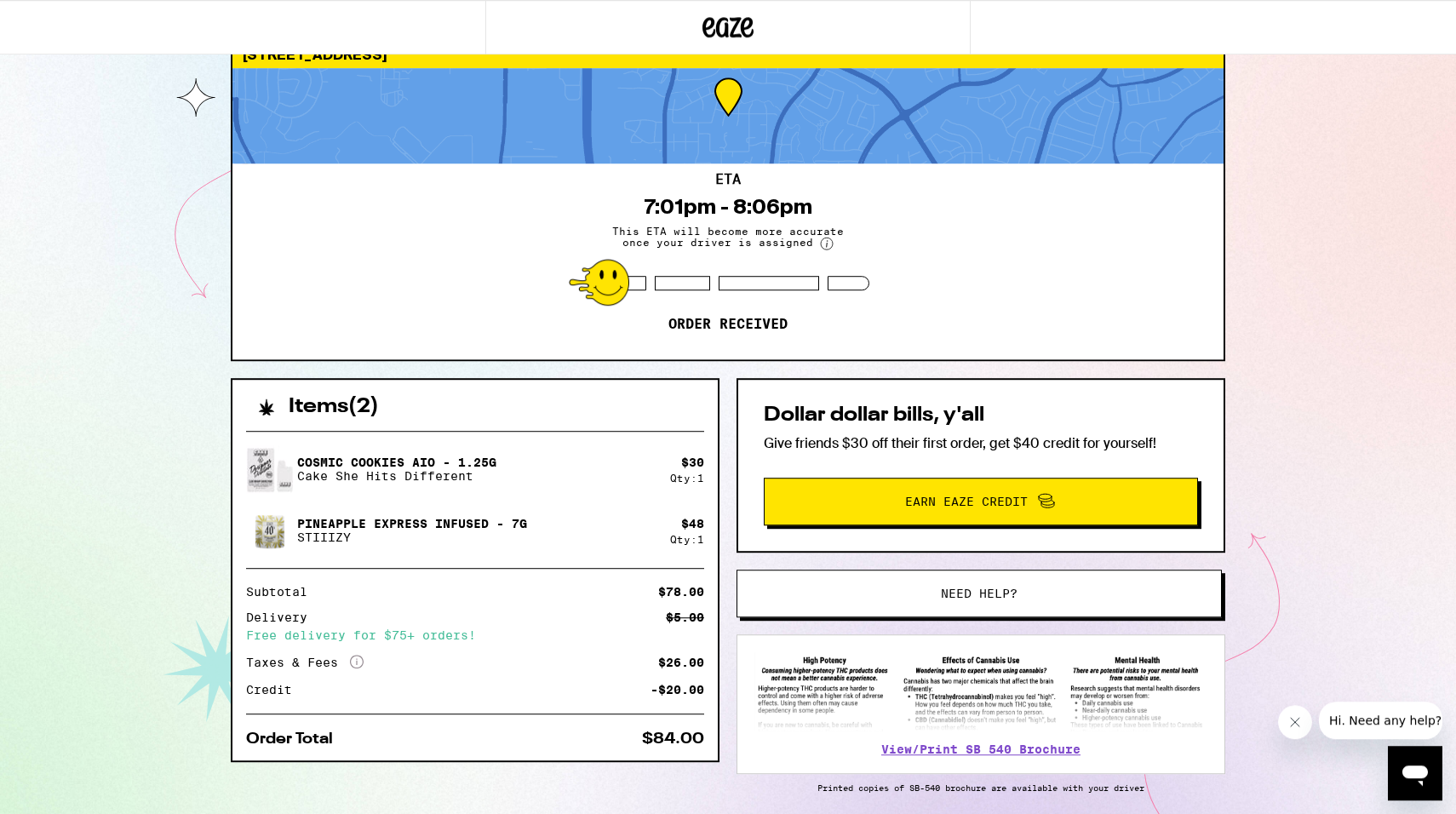
scroll to position [119, 0]
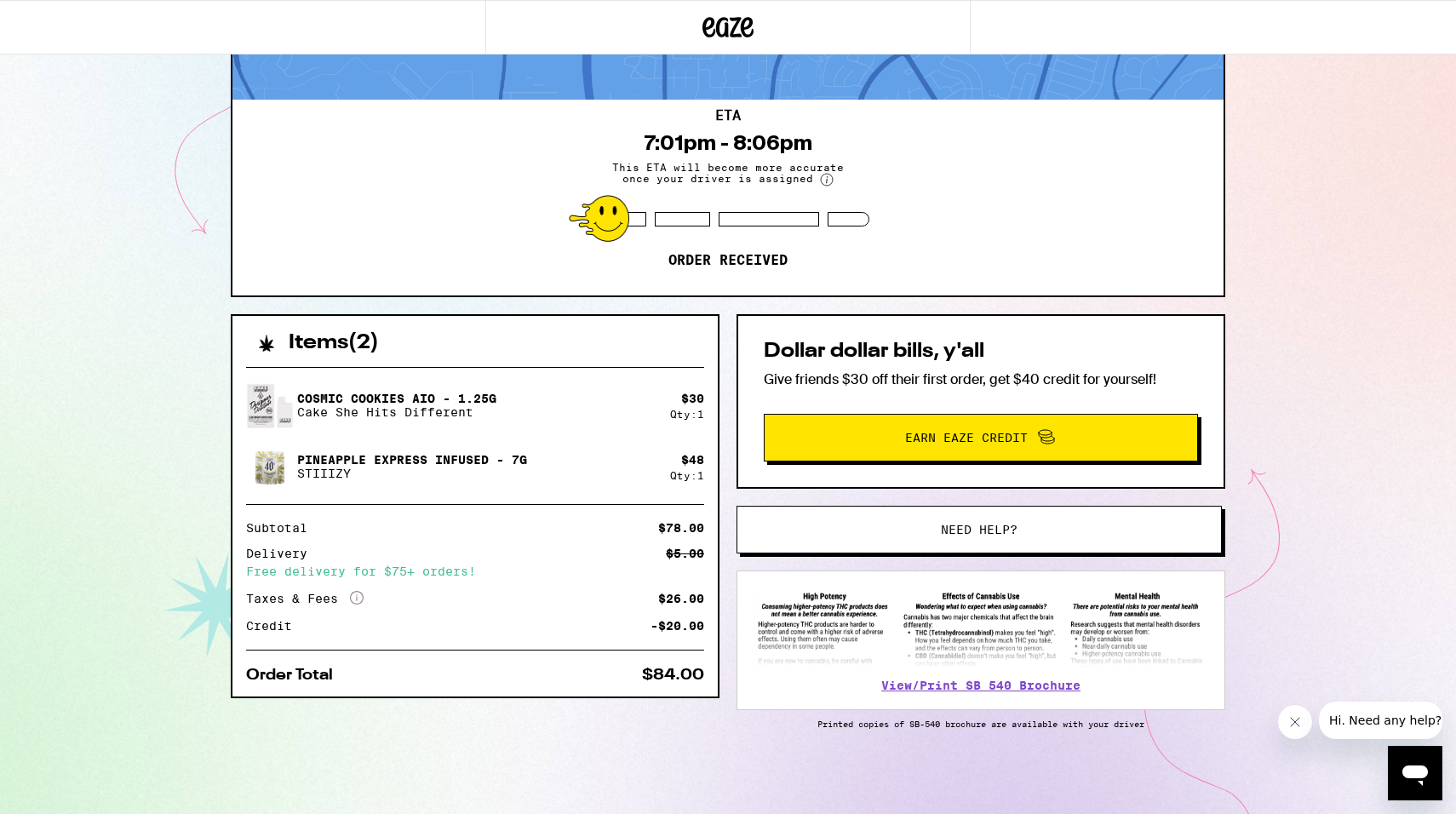
click at [64, 80] on div "6401 Emperor Ct Rocklin 95765 ETA 7:01pm - 8:06pm This ETA will become more acc…" at bounding box center [728, 350] width 1456 height 928
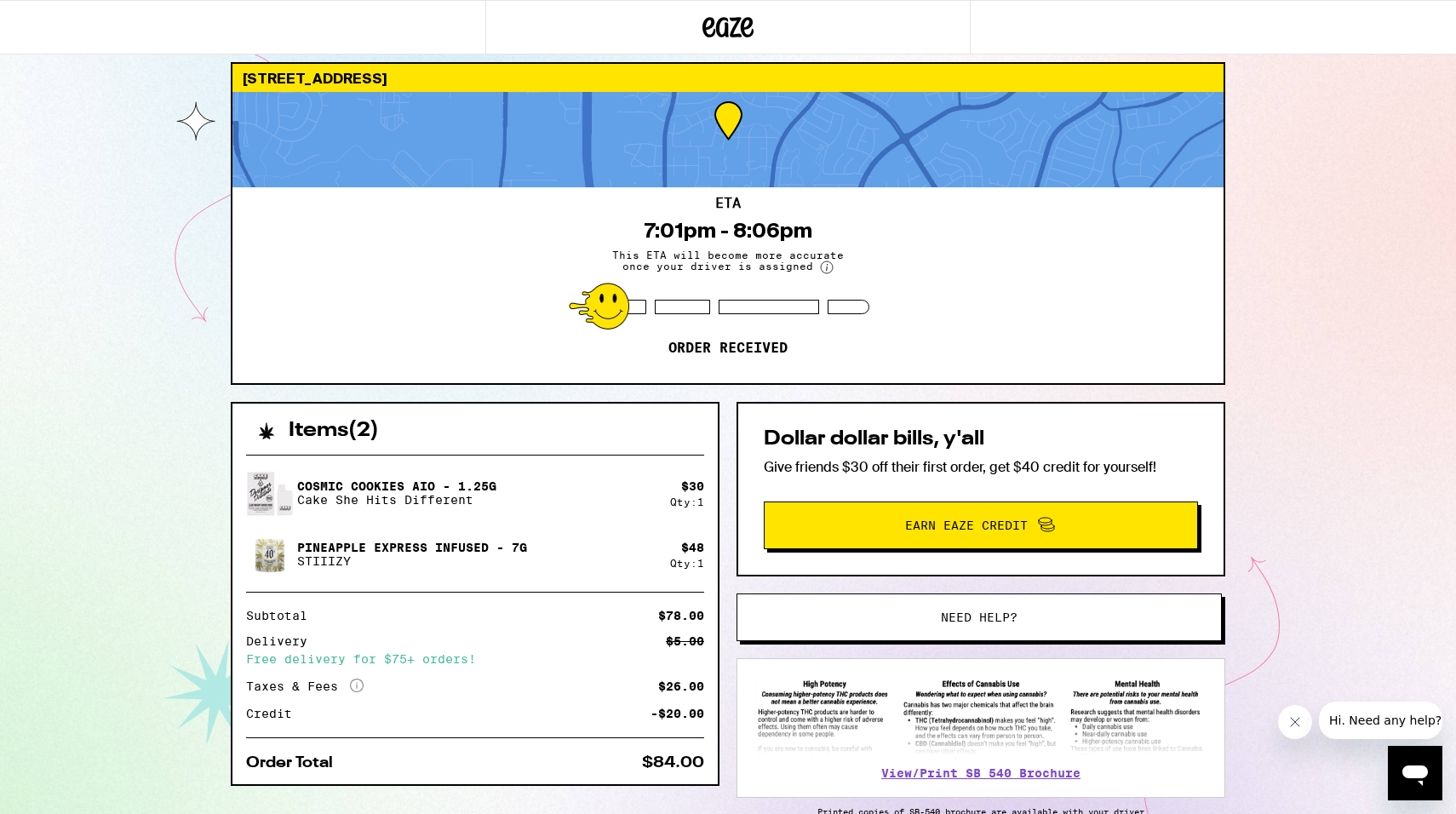
scroll to position [0, 0]
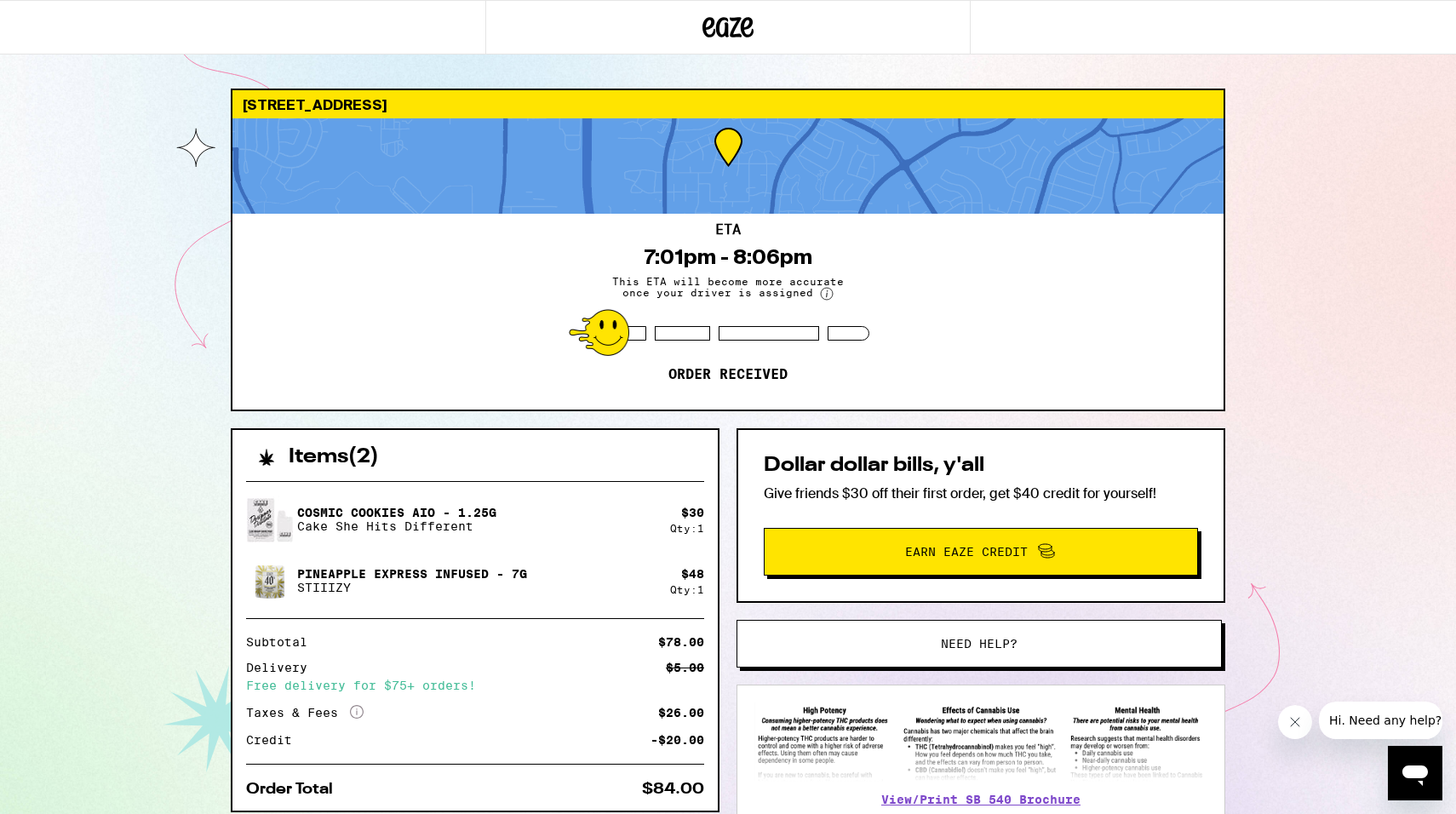
click at [193, 155] on div "6401 Emperor Ct Rocklin 95765 ETA 7:01pm - 8:06pm This ETA will become more acc…" at bounding box center [728, 464] width 1456 height 928
click at [57, 17] on div at bounding box center [242, 27] width 486 height 55
click at [730, 29] on icon at bounding box center [728, 27] width 51 height 31
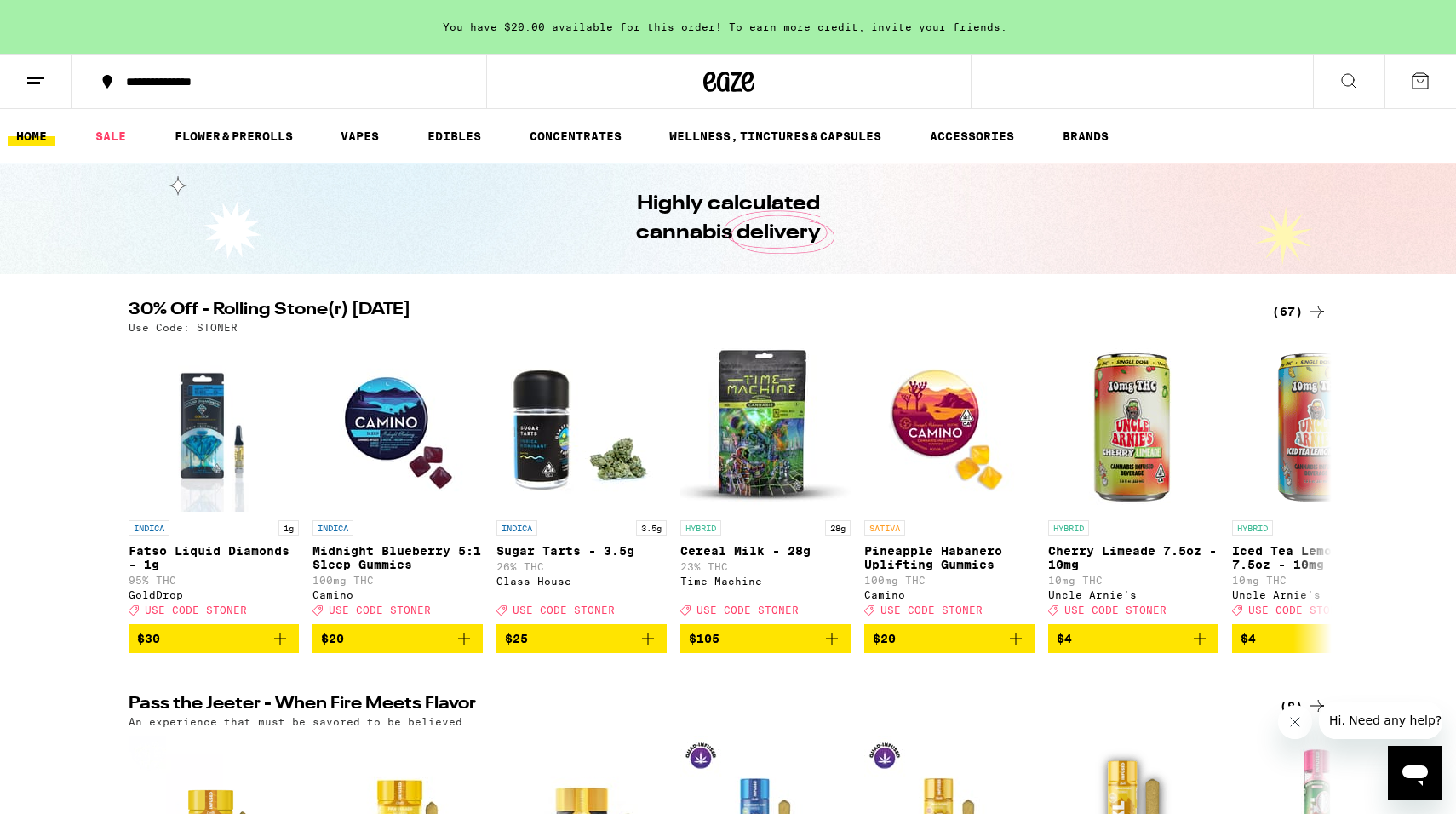
click at [1415, 75] on icon at bounding box center [1420, 81] width 15 height 15
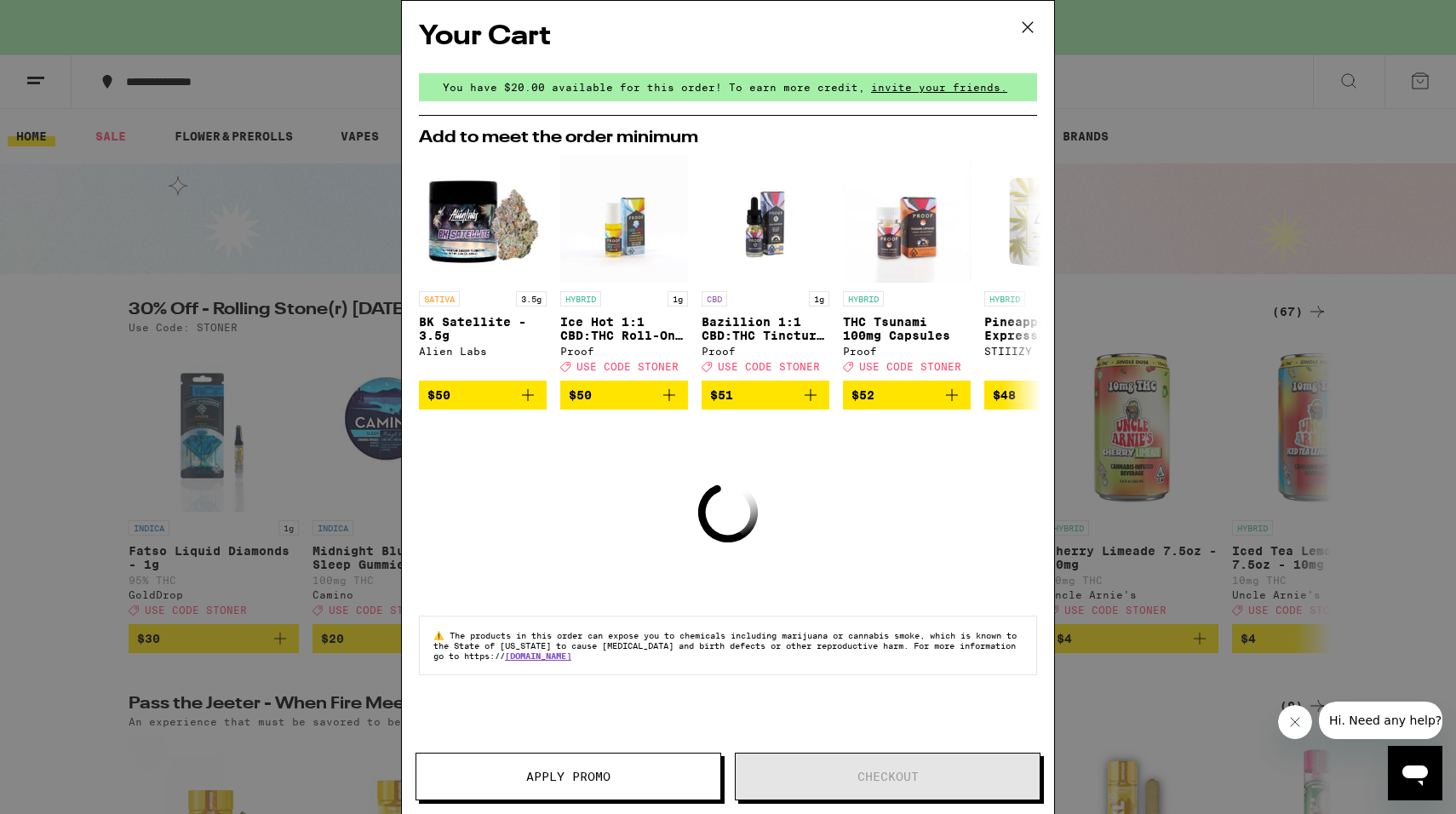
click at [1038, 25] on icon at bounding box center [1028, 27] width 25 height 25
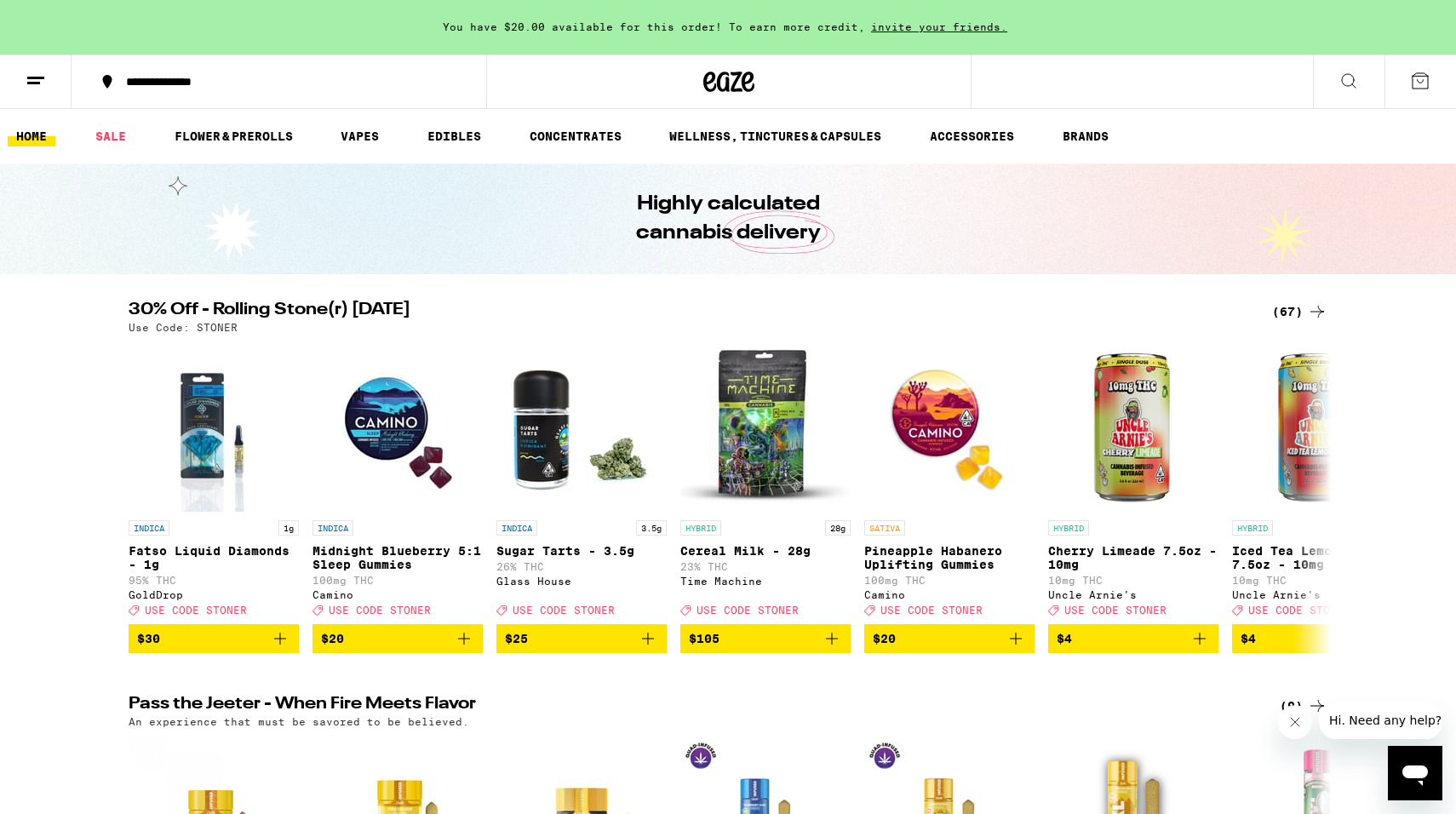
click at [41, 84] on icon at bounding box center [35, 81] width 21 height 21
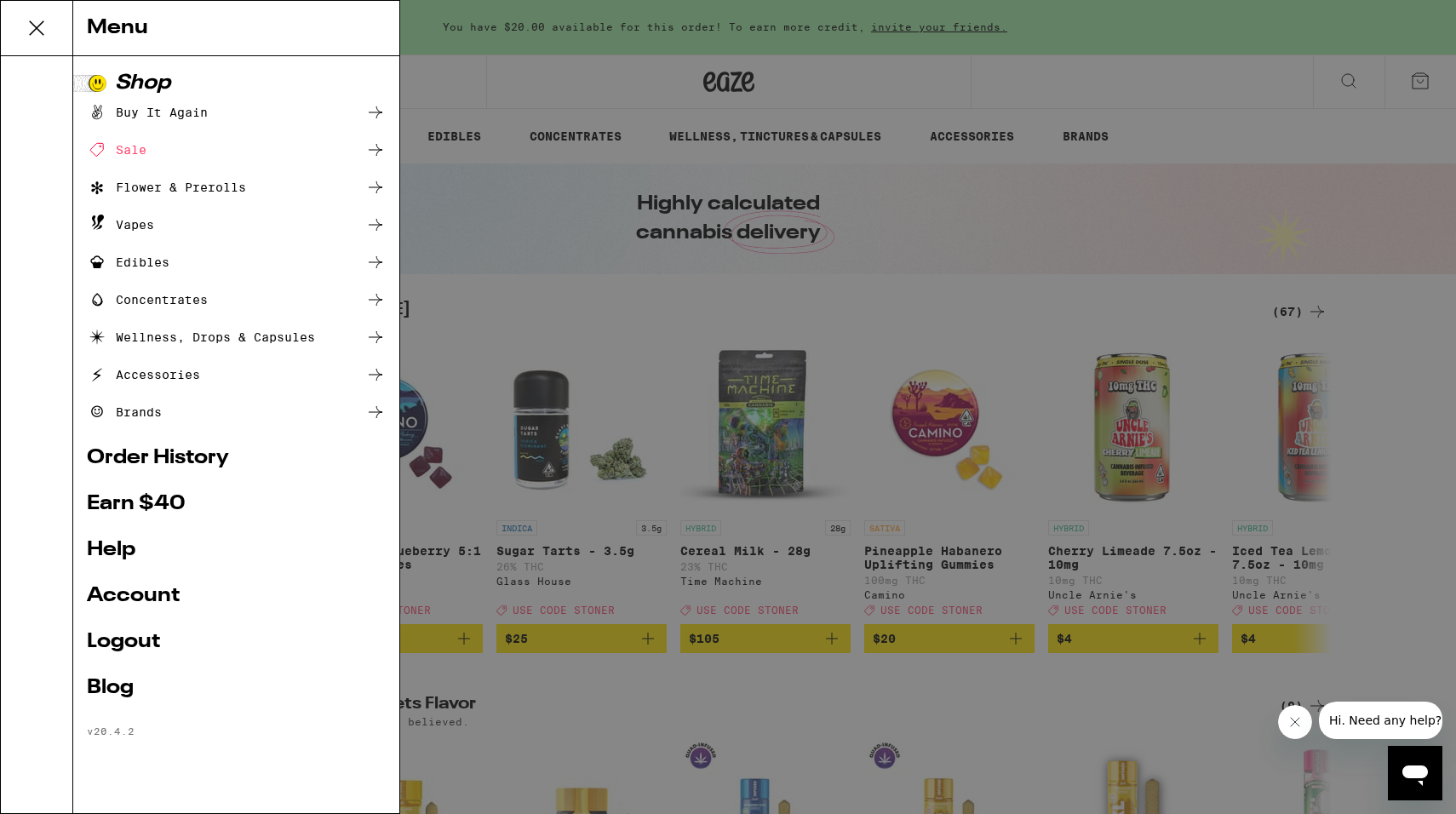
click at [140, 627] on ul "Shop Buy It Again Sale Flower & Prerolls Vapes Edibles Concentrates Wellness, D…" at bounding box center [236, 406] width 299 height 664
click at [139, 642] on link "Logout" at bounding box center [236, 642] width 299 height 21
